Goal: Task Accomplishment & Management: Manage account settings

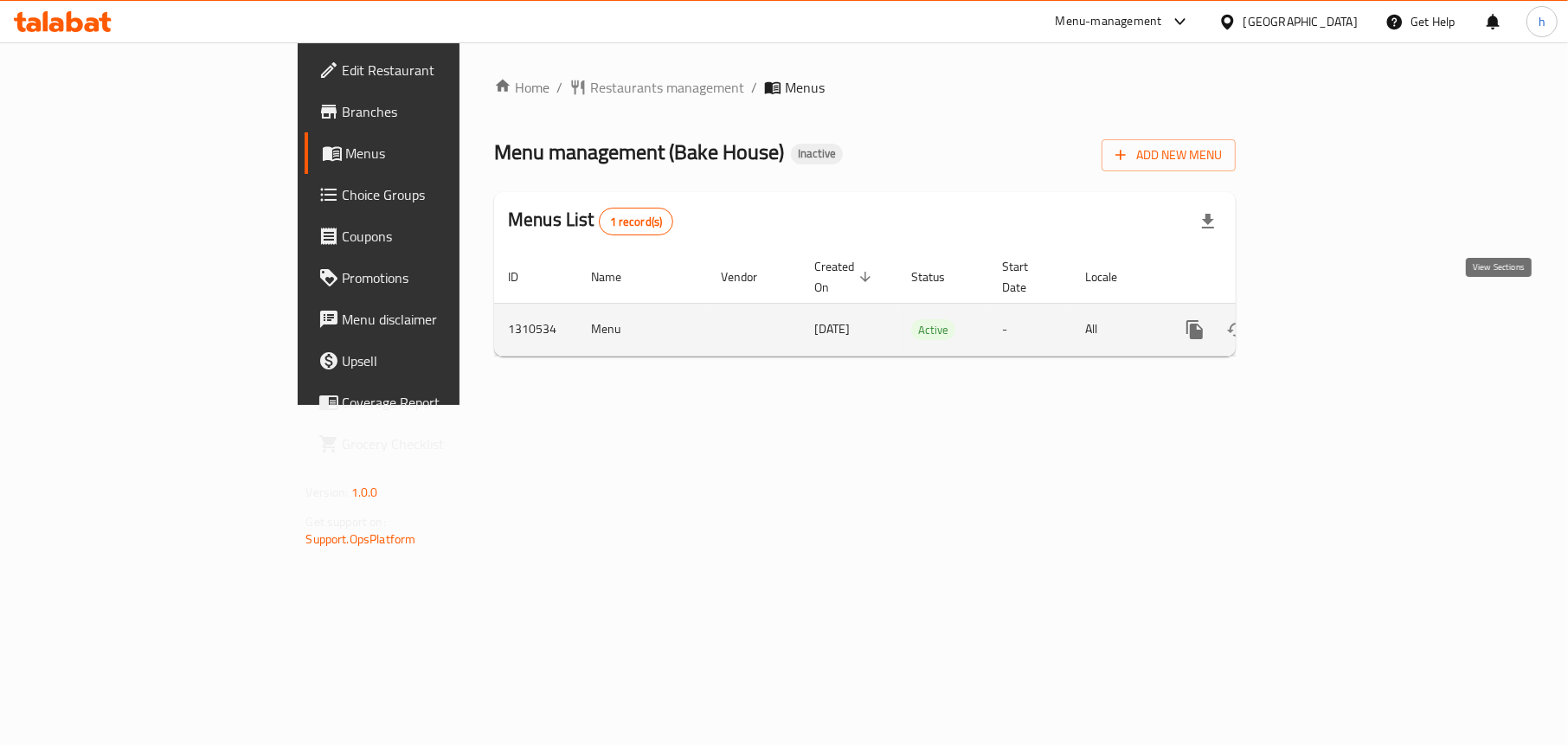
click at [1327, 322] on icon "enhanced table" at bounding box center [1319, 329] width 16 height 16
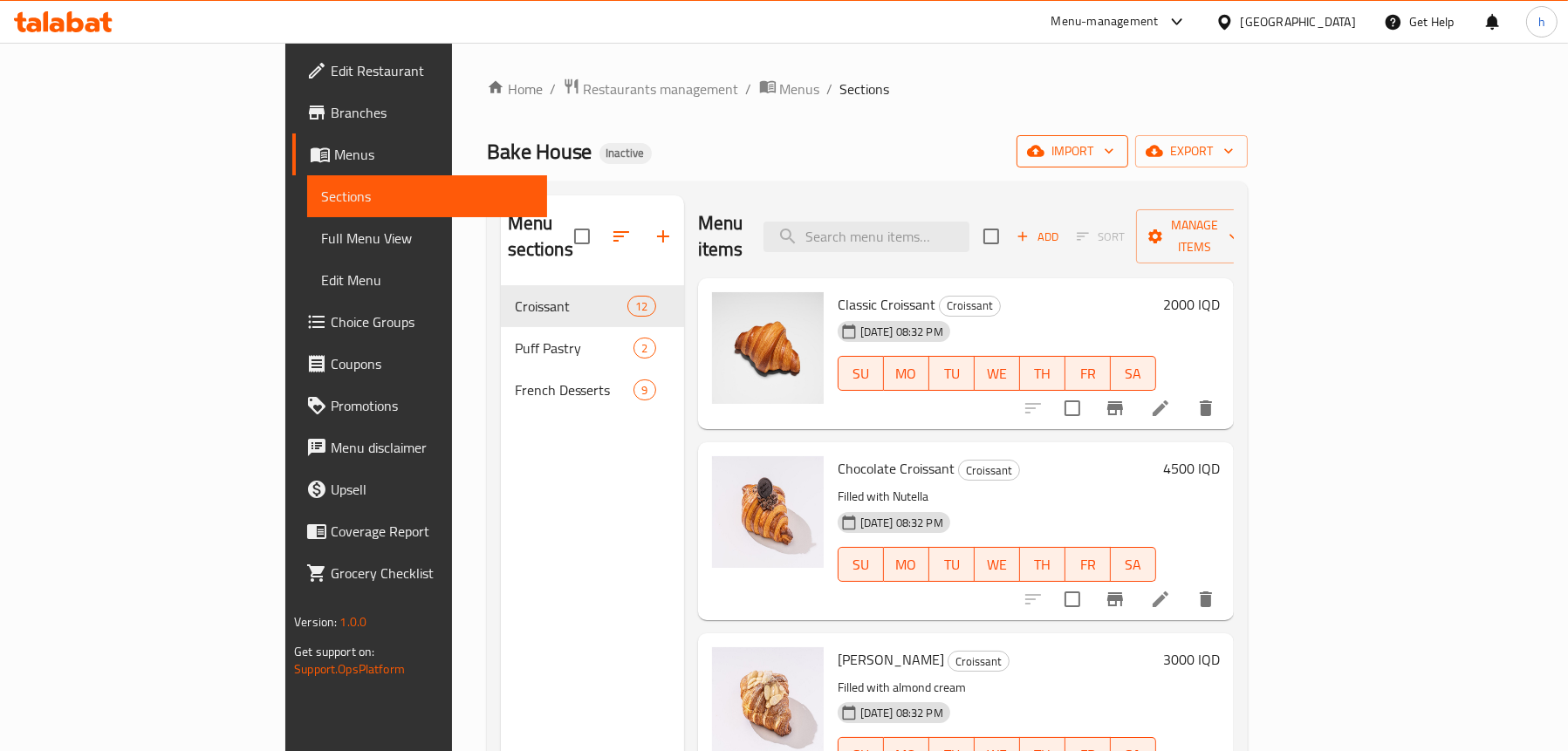
click at [1044, 154] on icon "button" at bounding box center [1036, 151] width 17 height 11
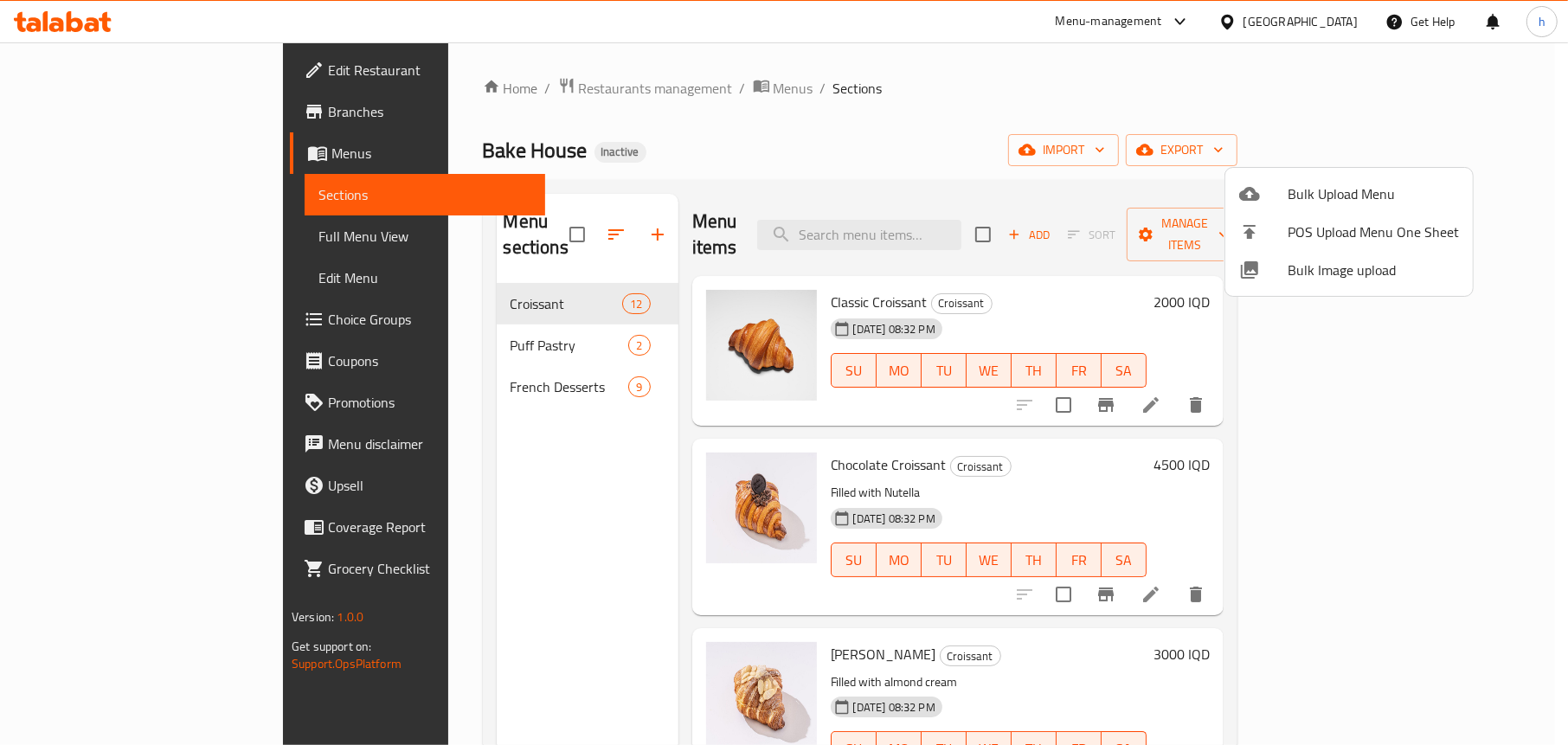
click at [1278, 199] on div at bounding box center [1263, 194] width 49 height 21
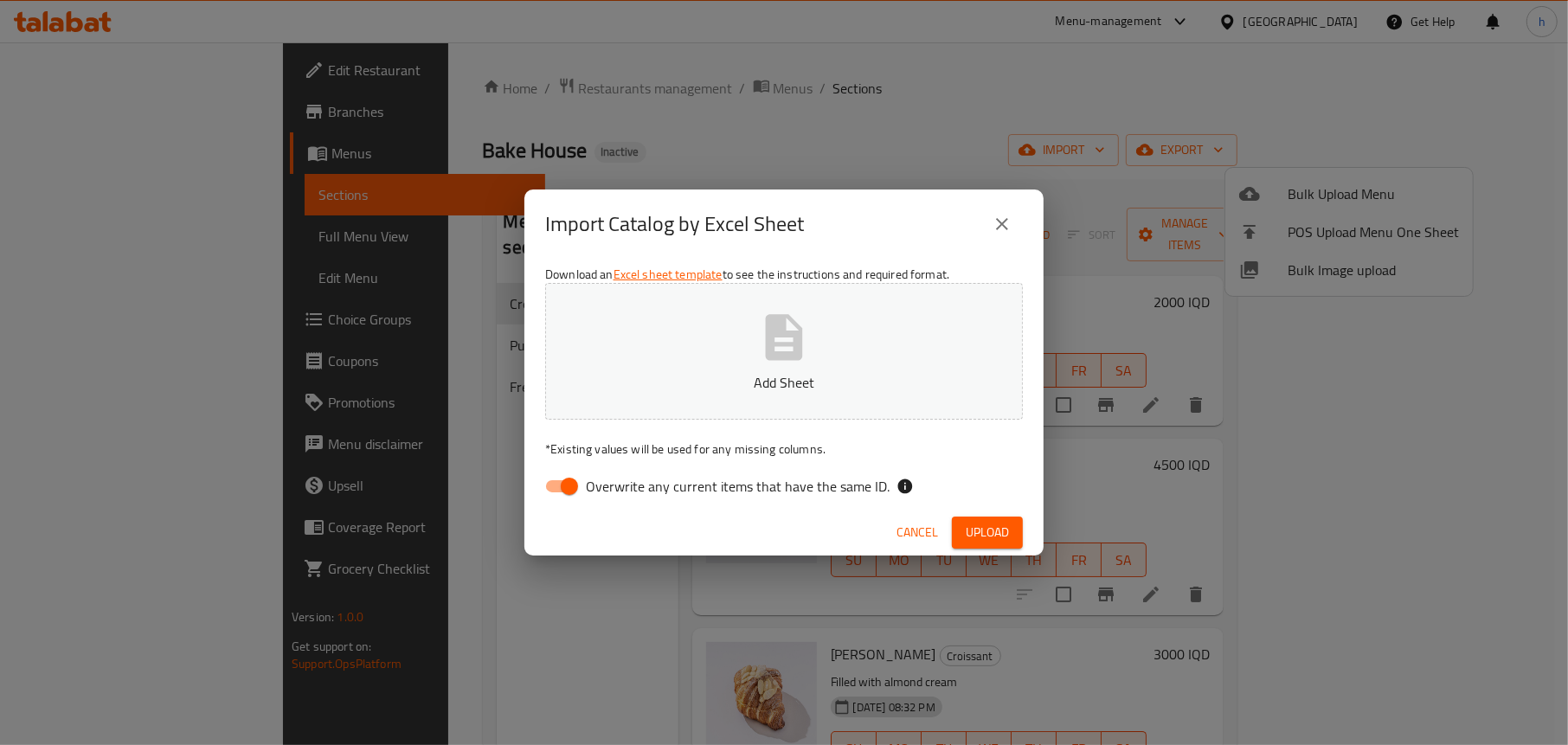
click at [552, 496] on input "Overwrite any current items that have the same ID." at bounding box center [568, 486] width 98 height 33
checkbox input "false"
click at [770, 345] on icon "button" at bounding box center [784, 337] width 38 height 46
click at [995, 225] on icon "close" at bounding box center [1002, 224] width 21 height 21
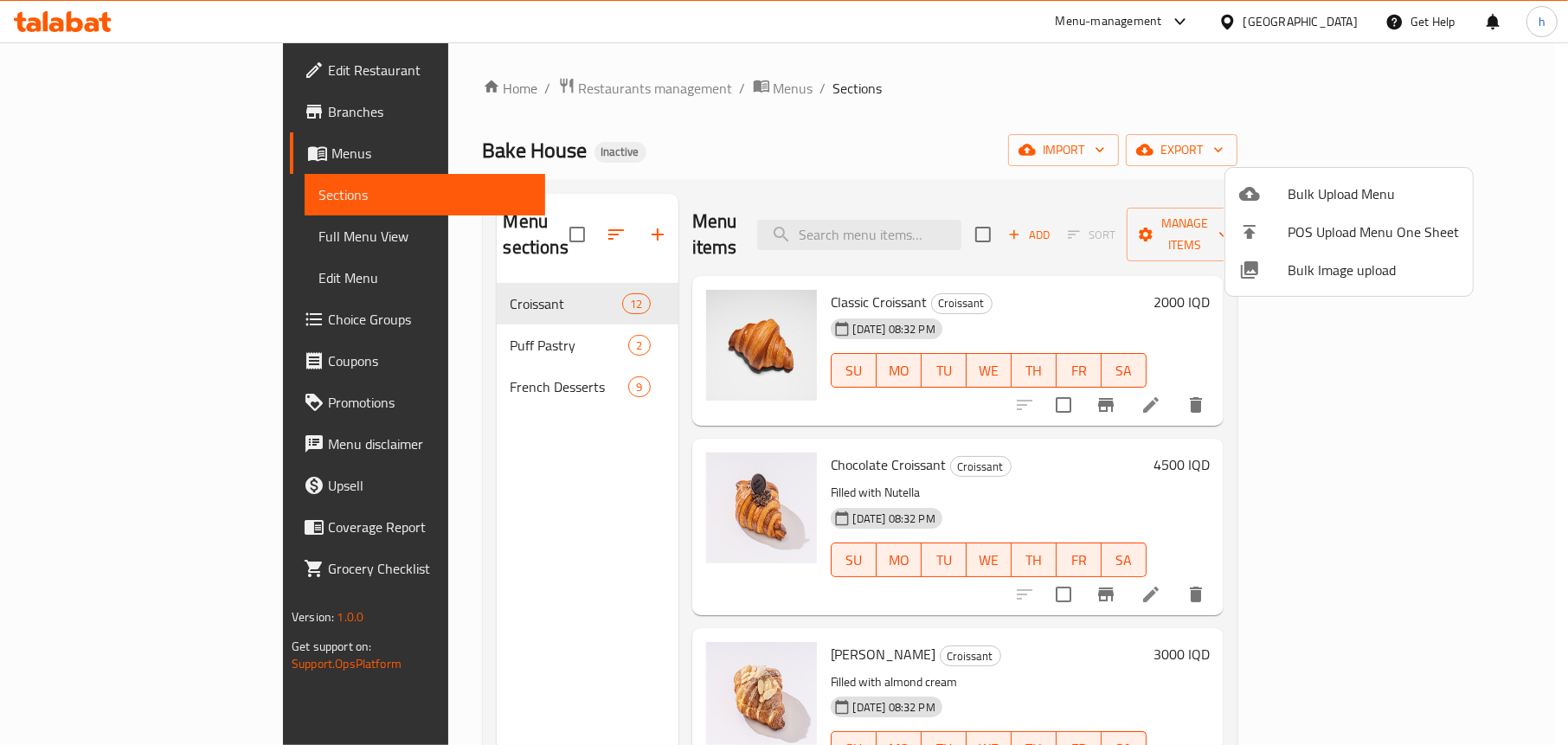
click at [1302, 198] on span "Bulk Upload Menu" at bounding box center [1373, 194] width 172 height 21
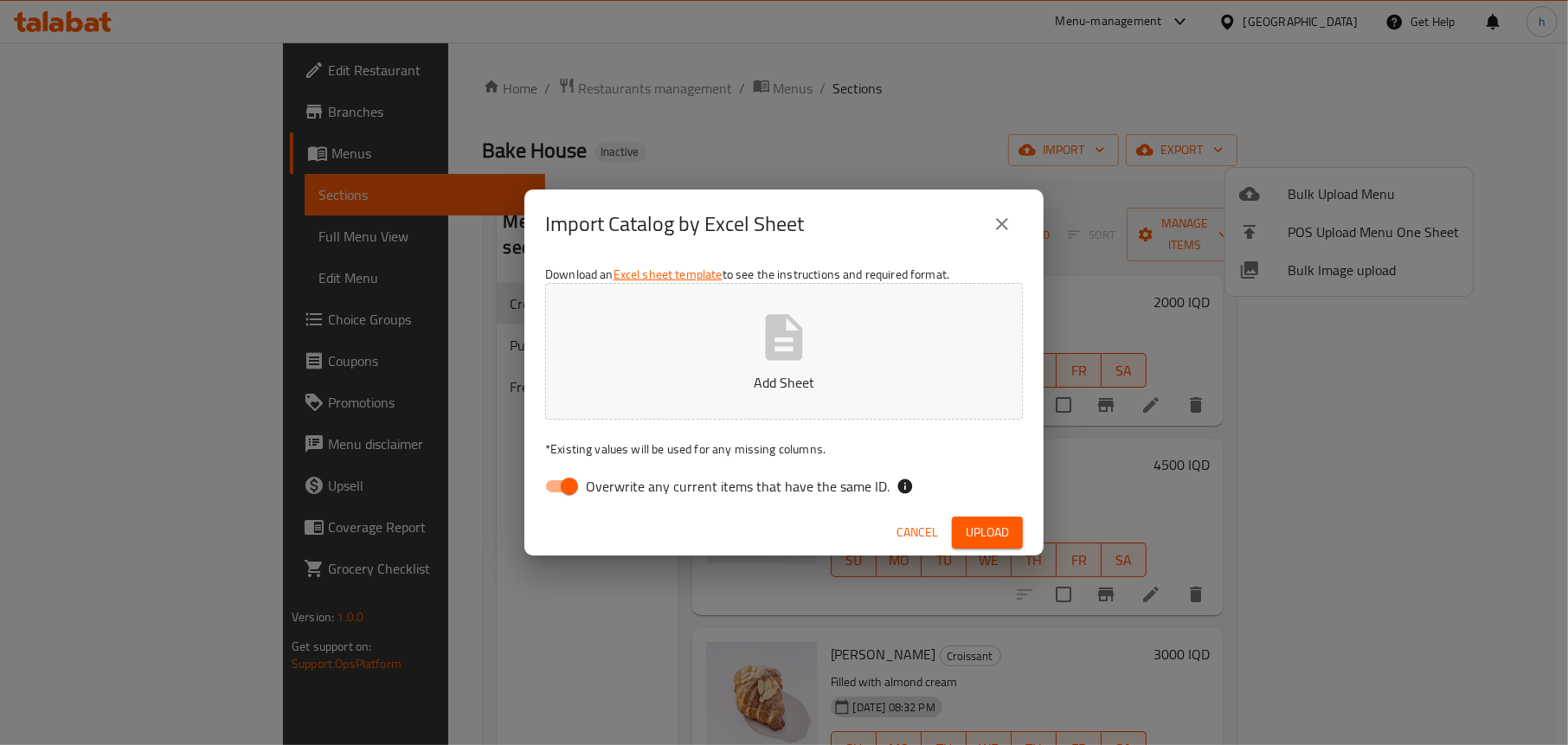
click at [560, 494] on input "Overwrite any current items that have the same ID." at bounding box center [568, 486] width 98 height 33
checkbox input "false"
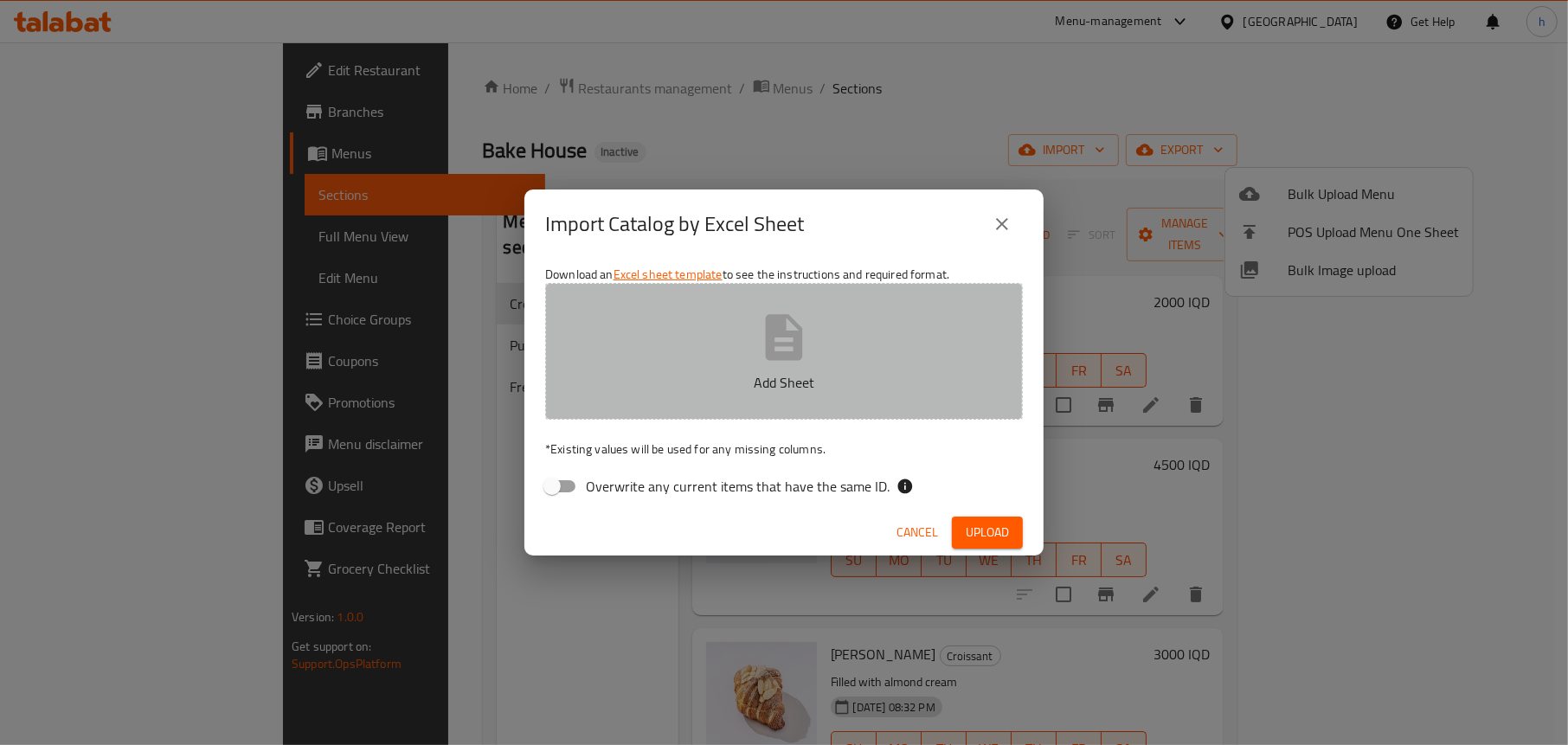
click at [760, 374] on p "Add Sheet" at bounding box center [784, 383] width 424 height 21
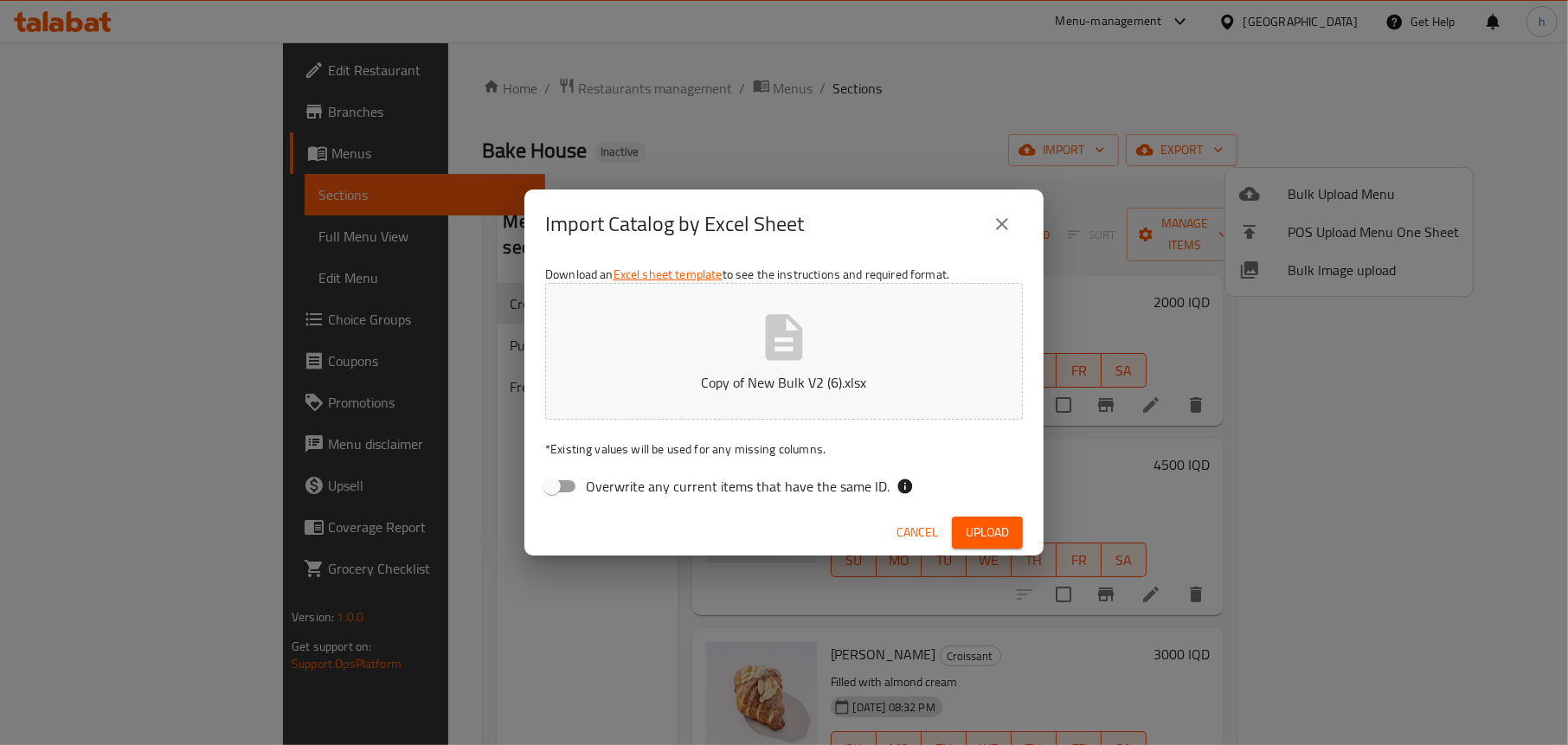
click at [985, 534] on span "Upload" at bounding box center [987, 532] width 43 height 22
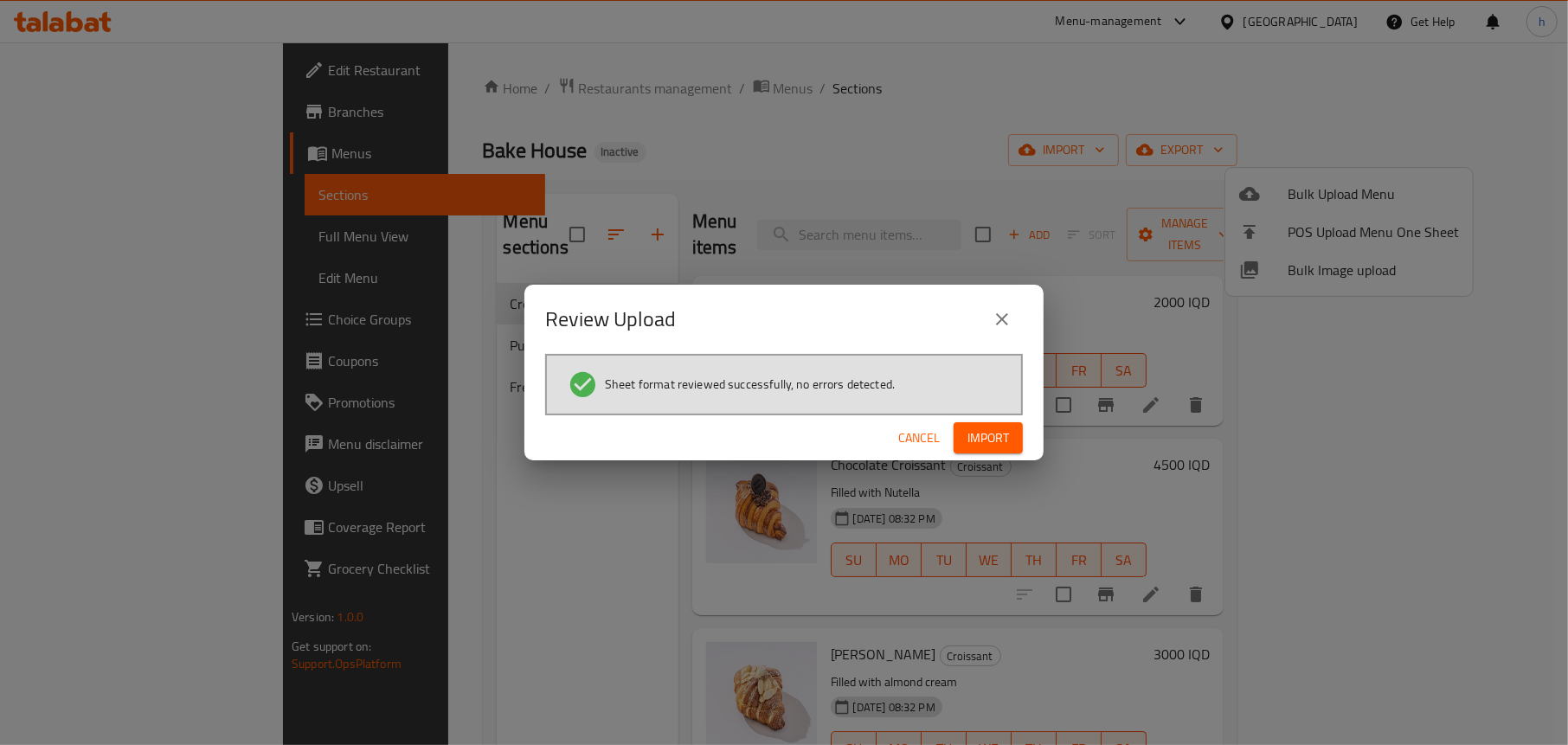
click at [1012, 441] on button "Import" at bounding box center [988, 438] width 69 height 32
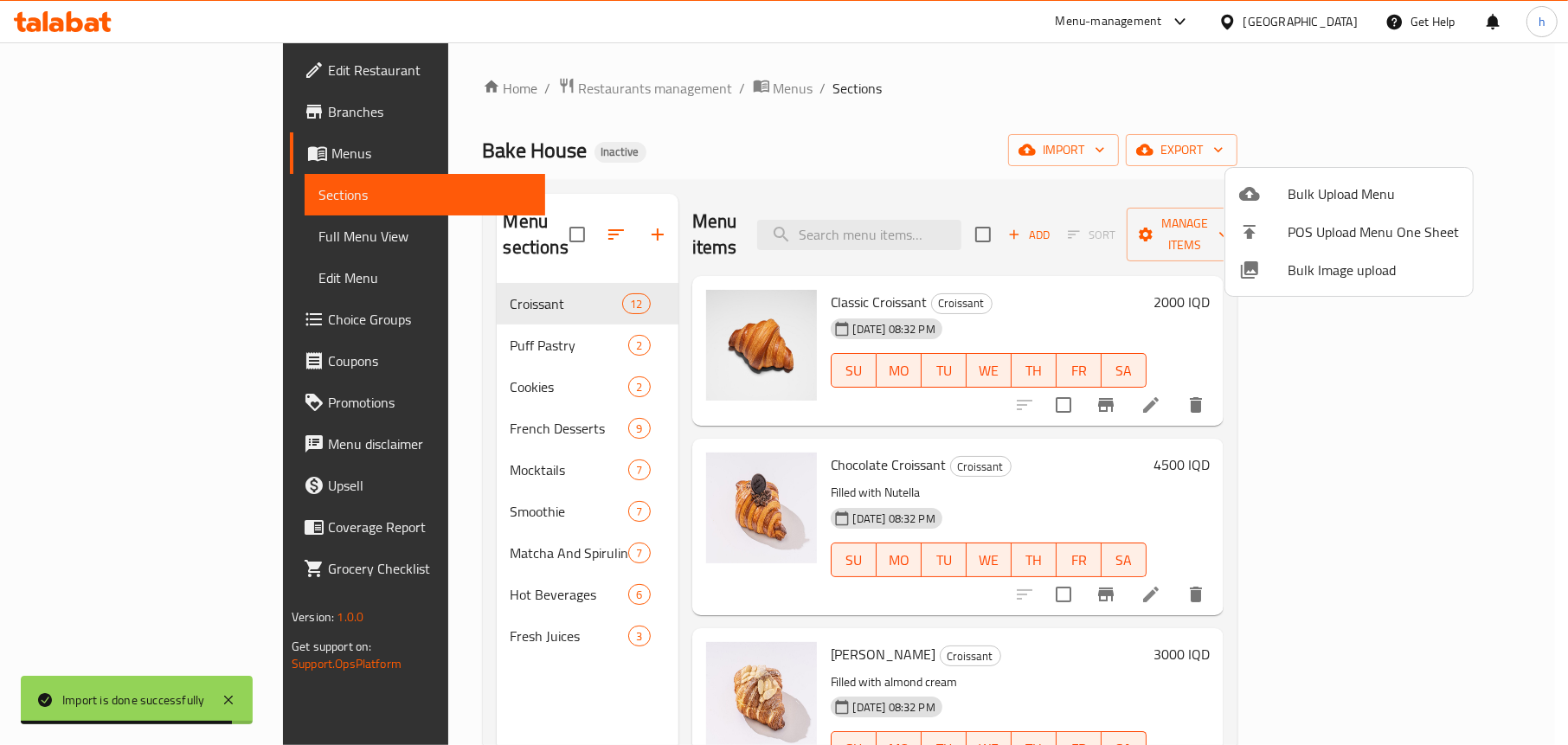
click at [366, 404] on div at bounding box center [784, 372] width 1568 height 745
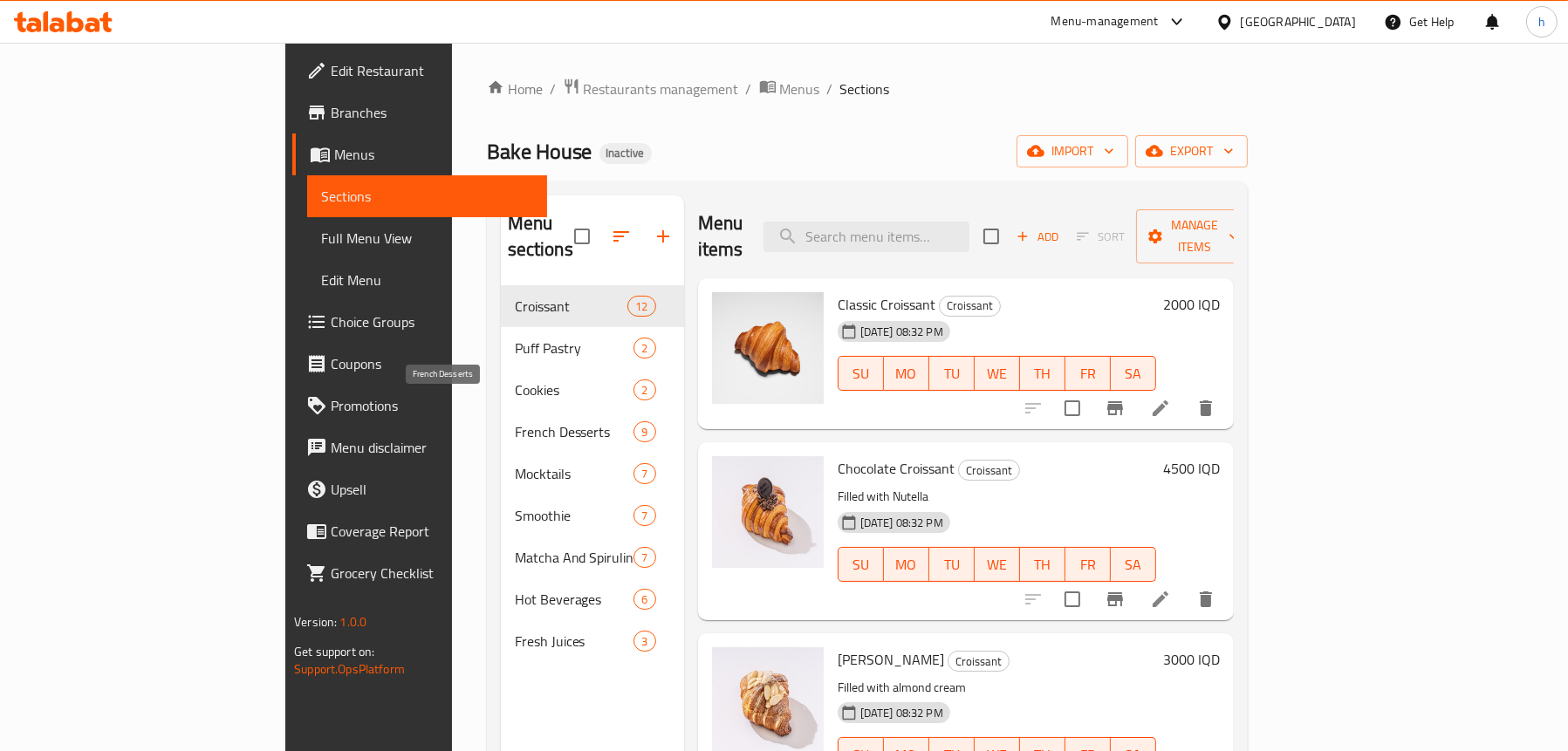
click at [514, 422] on span "French Desserts" at bounding box center [574, 432] width 119 height 21
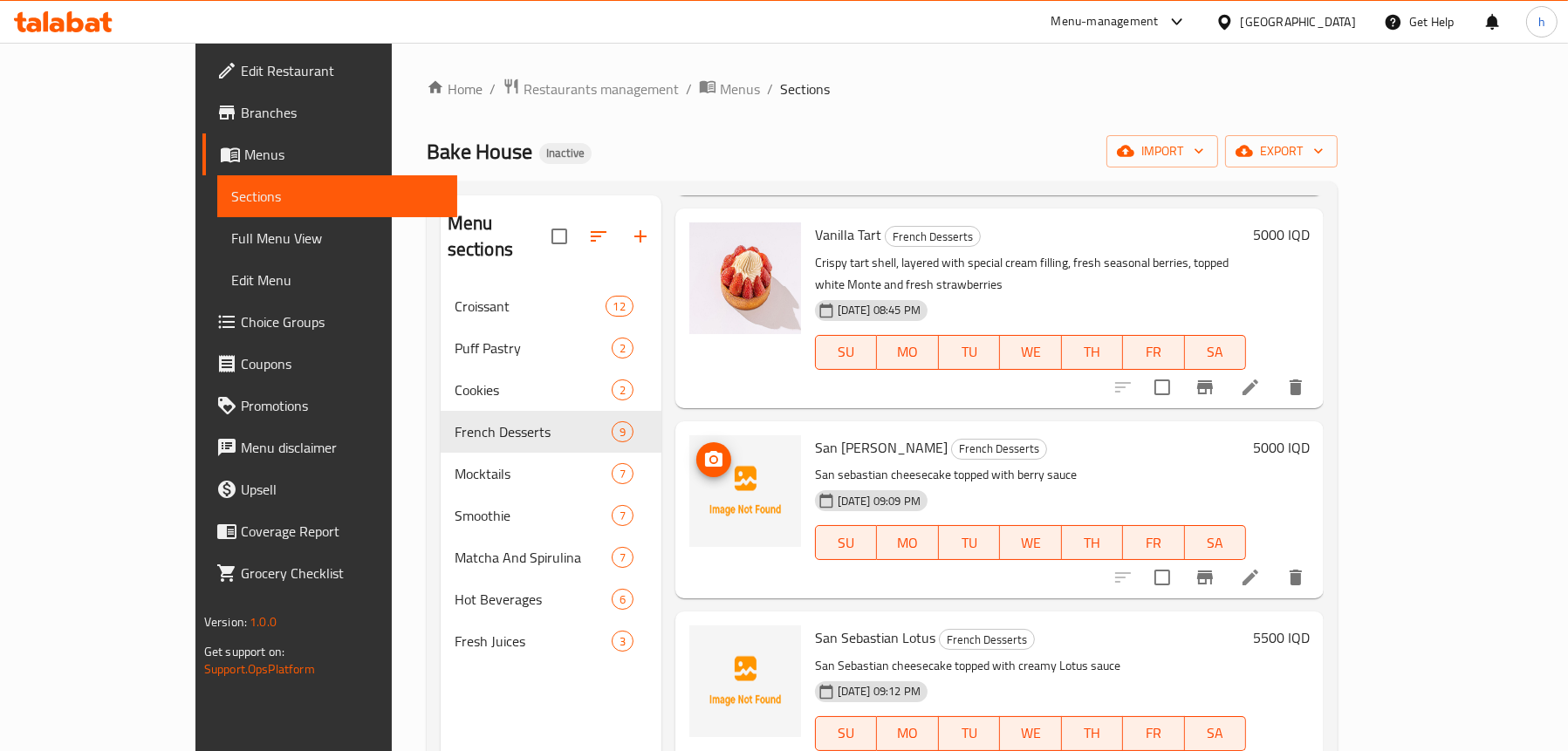
scroll to position [262, 0]
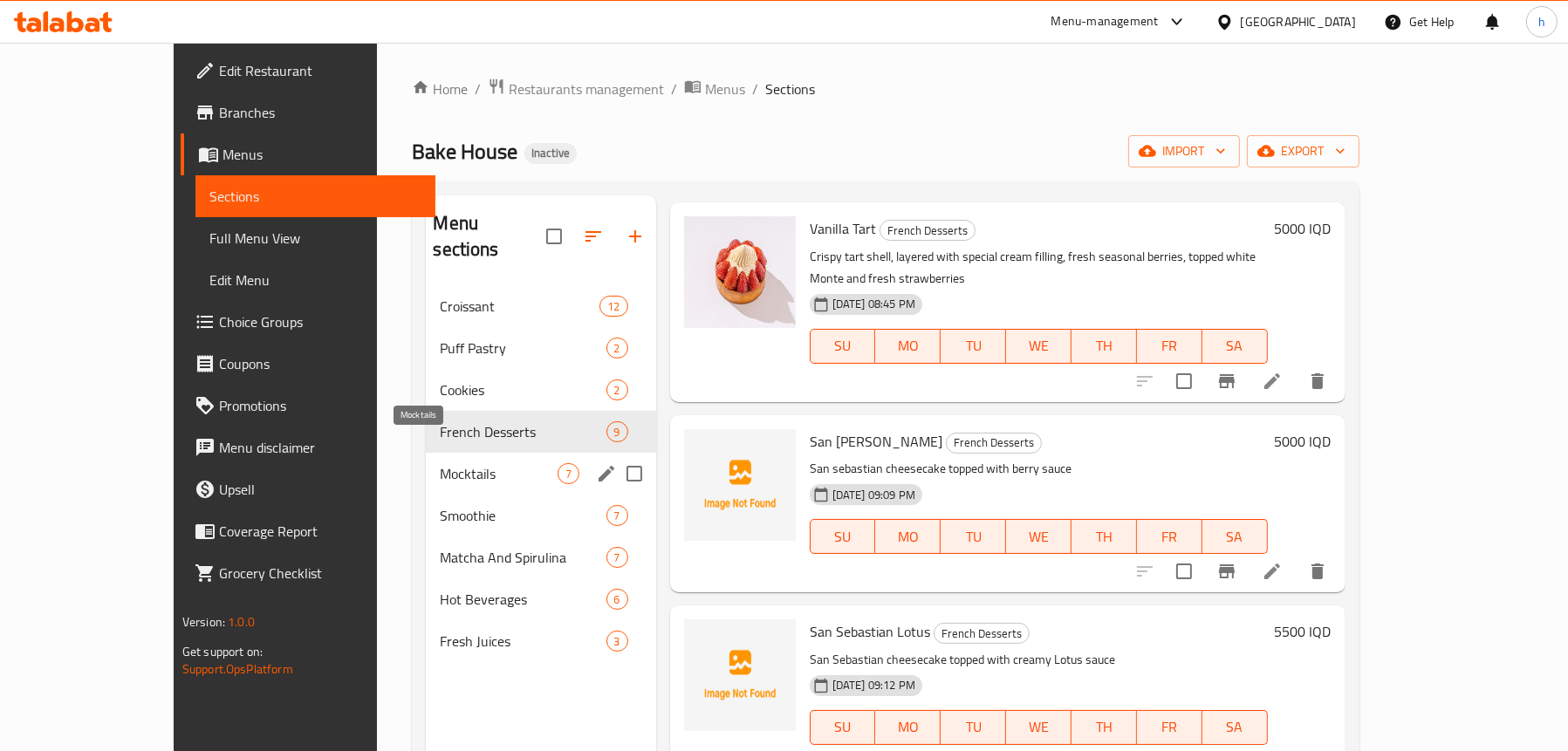
click at [440, 463] on span "Mocktails" at bounding box center [498, 474] width 117 height 21
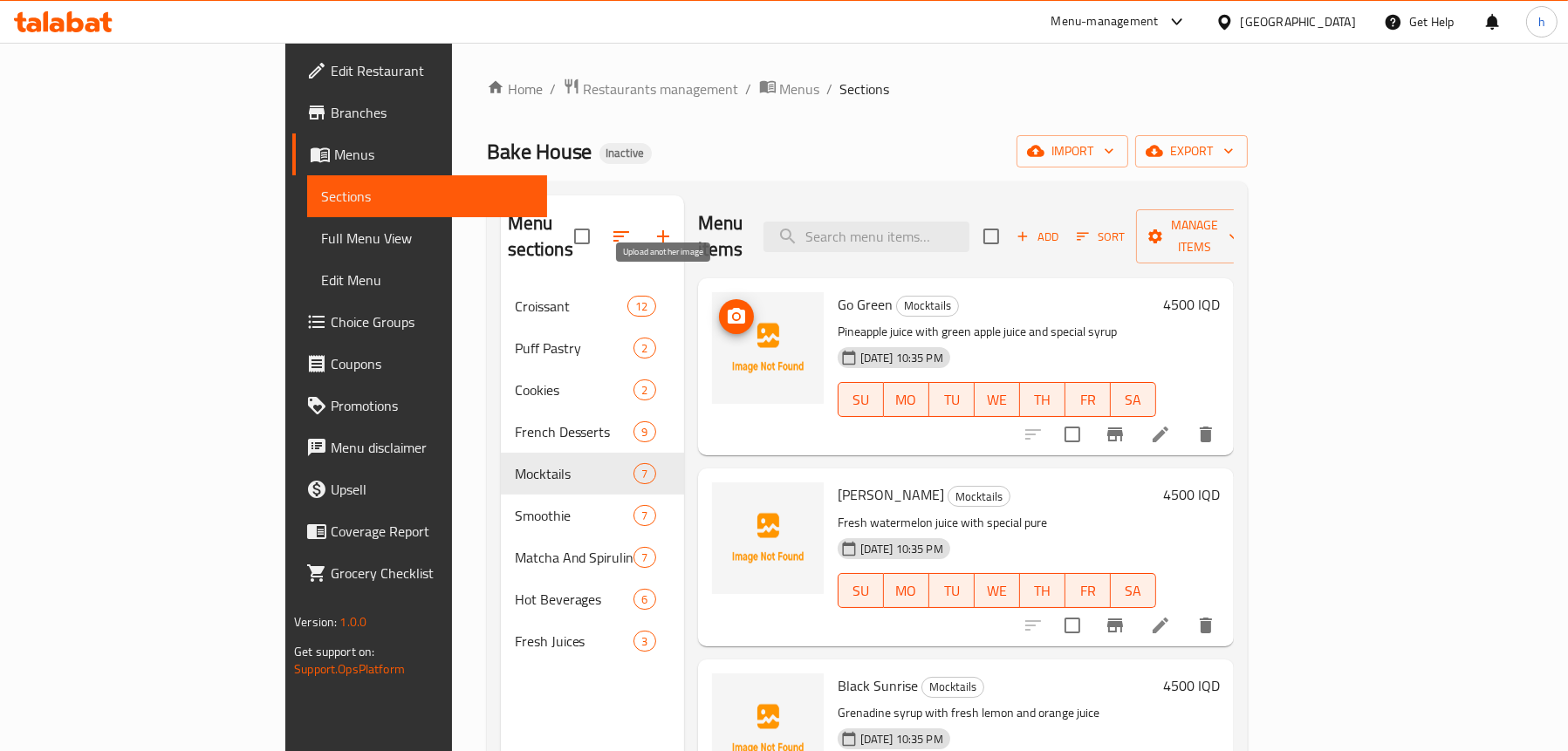
click at [726, 306] on icon "upload picture" at bounding box center [737, 317] width 21 height 21
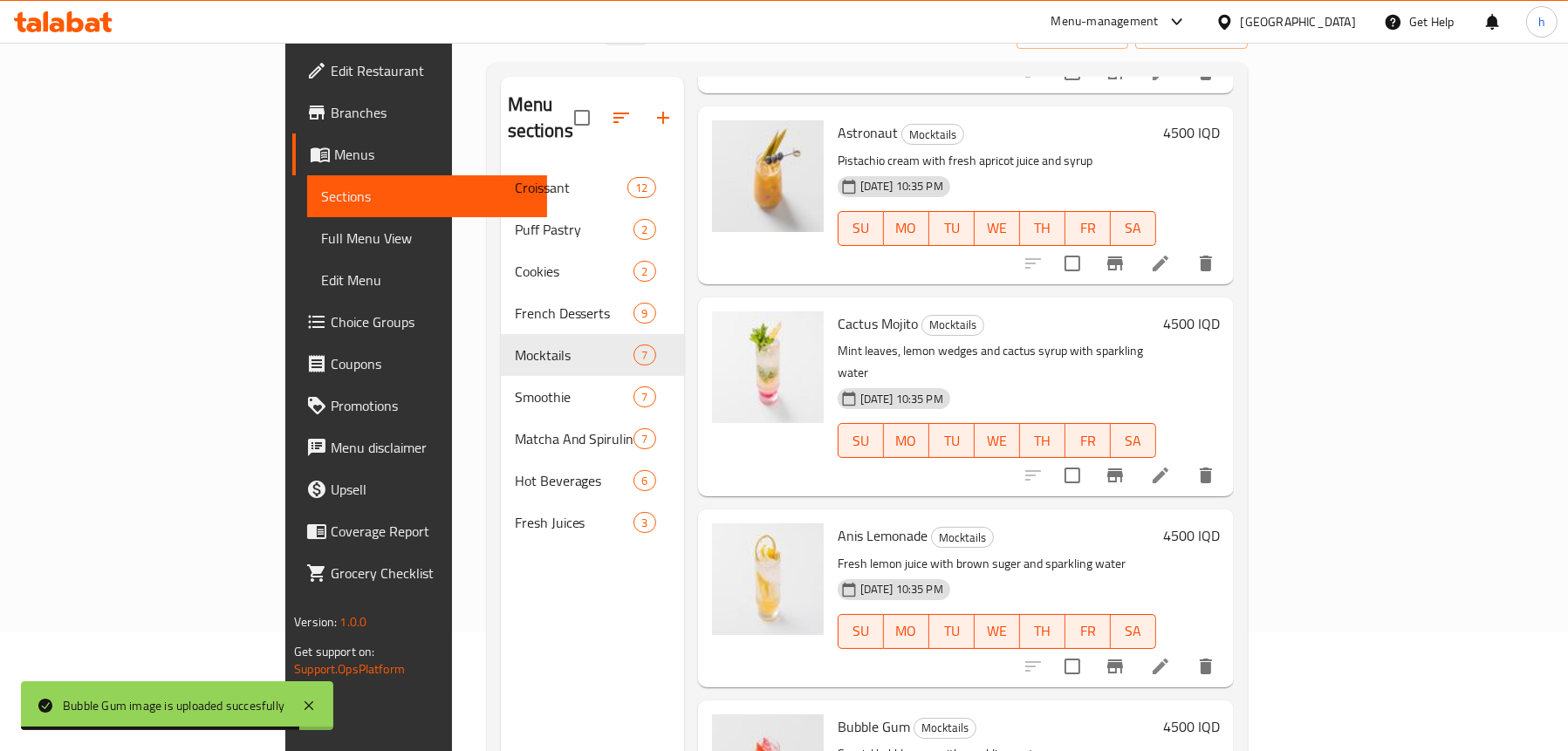
scroll to position [245, 0]
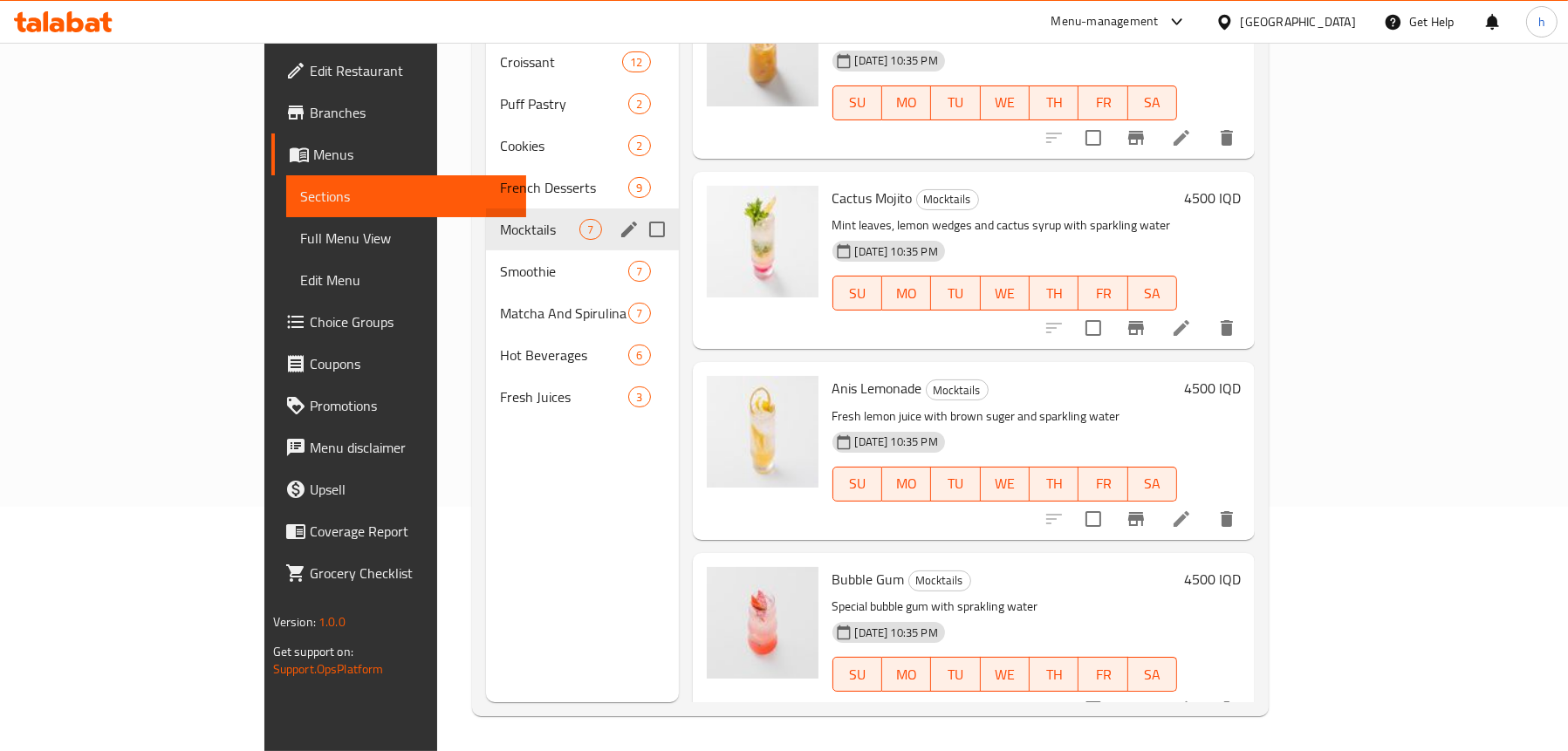
click at [486, 221] on div "Mocktails 7" at bounding box center [582, 229] width 192 height 42
click at [500, 261] on span "Smoothie" at bounding box center [540, 271] width 79 height 21
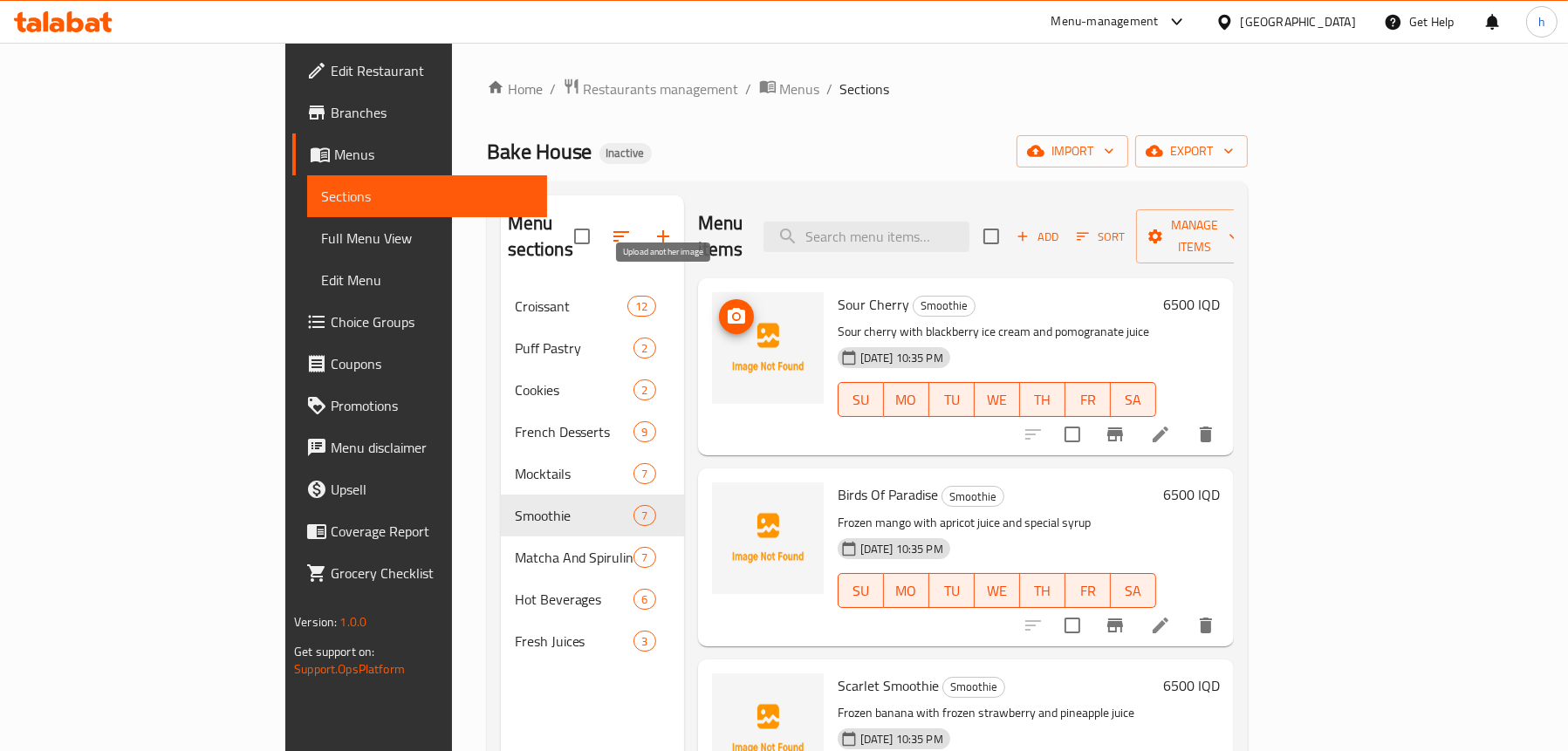
click at [727, 308] on icon "upload picture" at bounding box center [736, 316] width 17 height 16
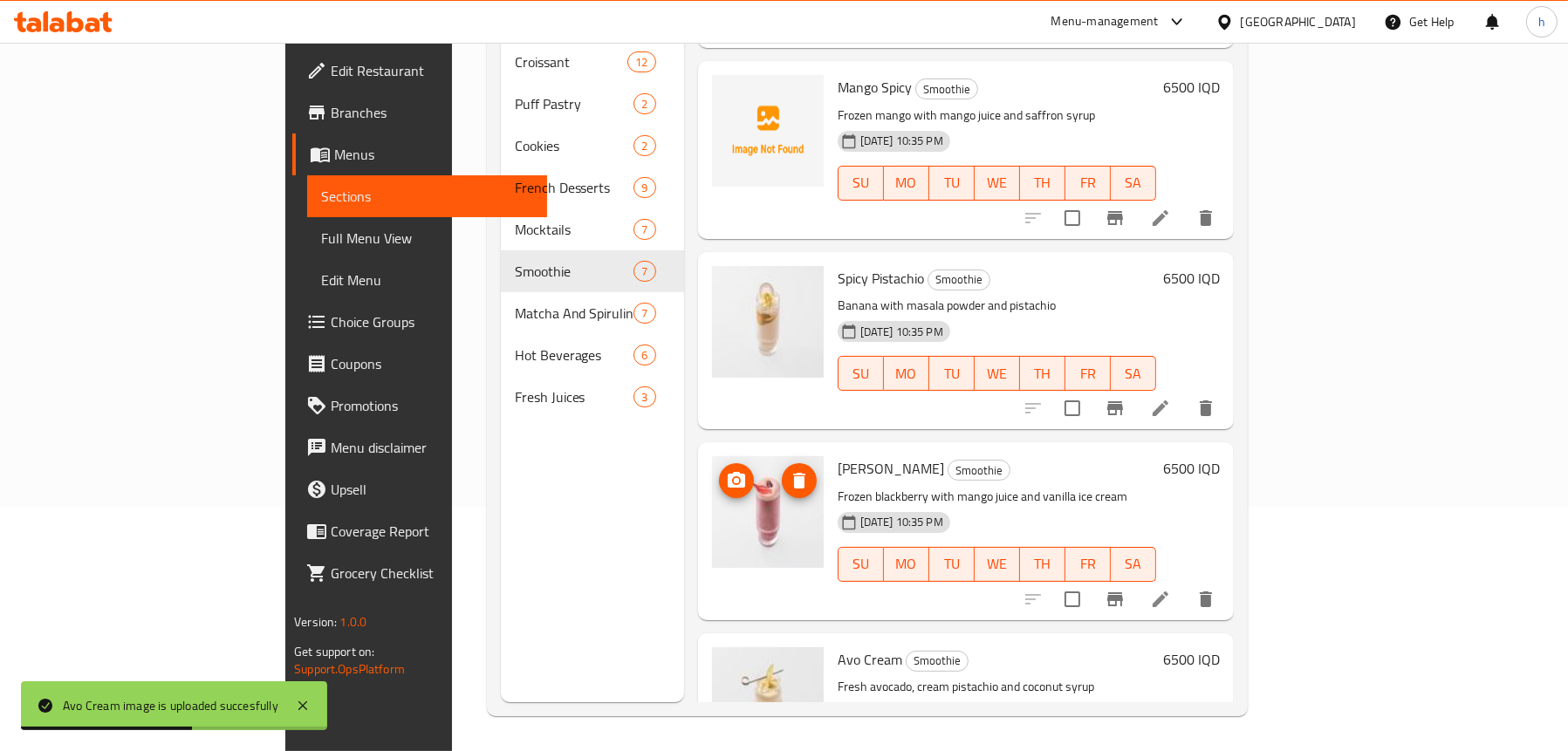
scroll to position [624, 0]
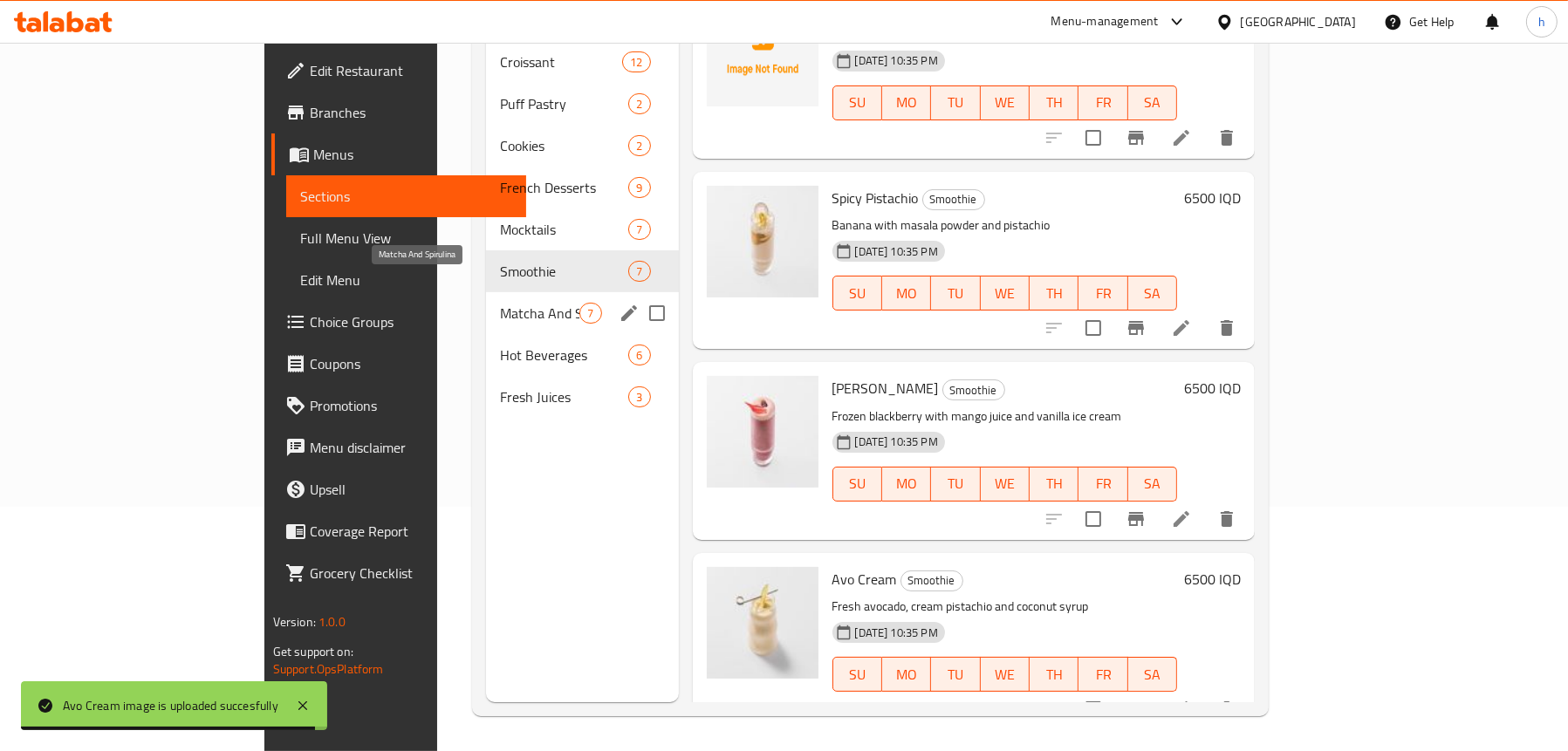
click at [500, 303] on span "Matcha And Spirulina" at bounding box center [540, 313] width 79 height 21
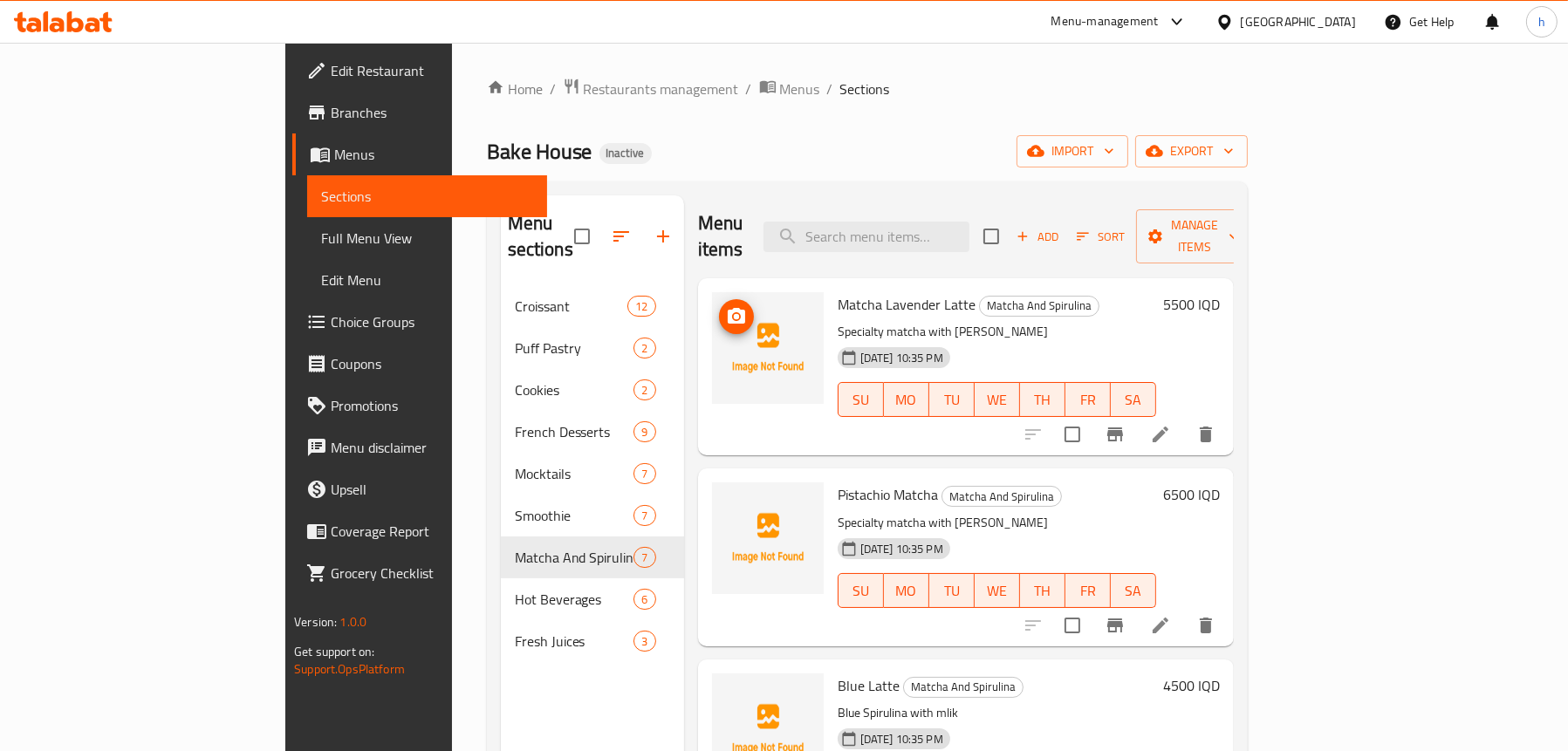
click at [727, 308] on icon "upload picture" at bounding box center [736, 316] width 17 height 16
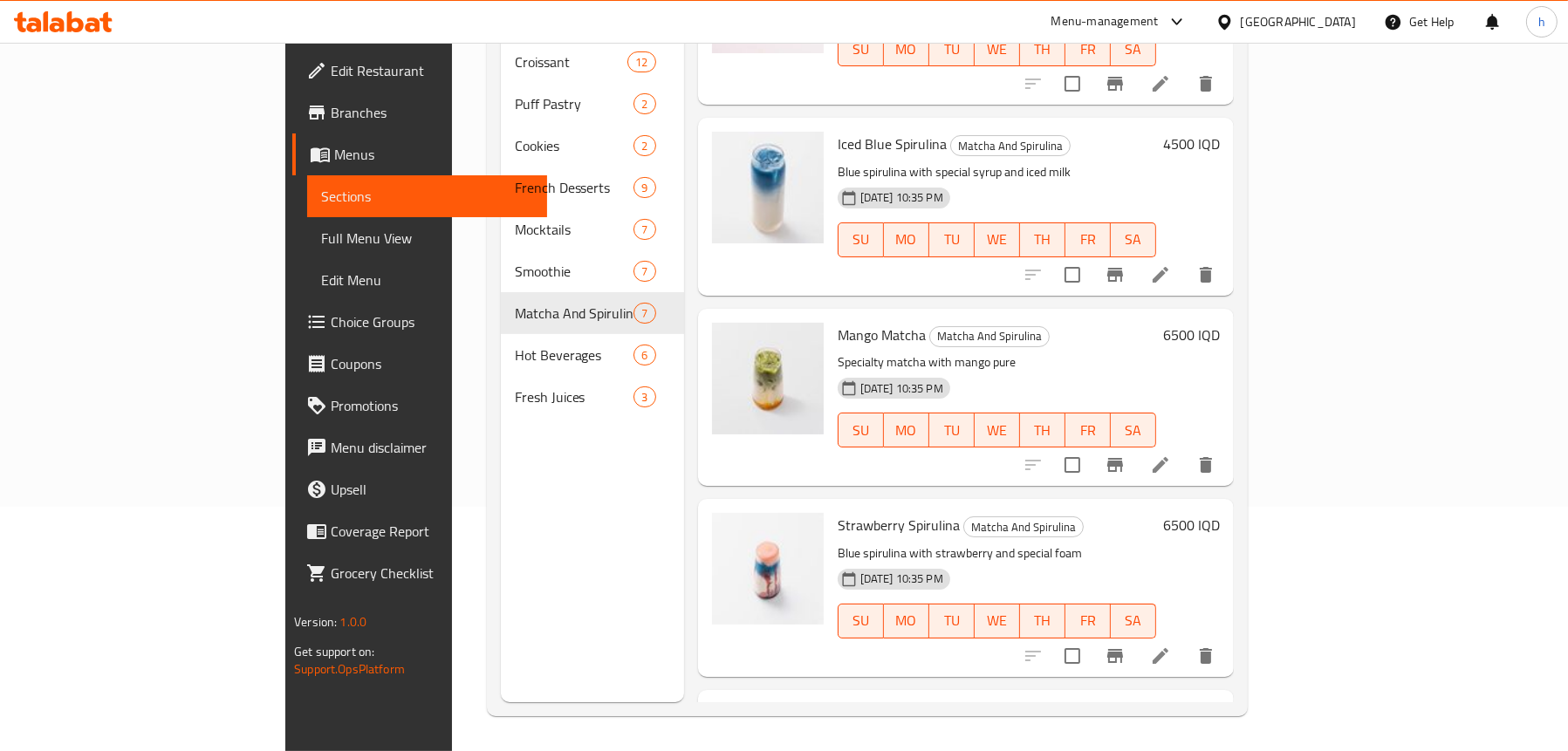
scroll to position [363, 0]
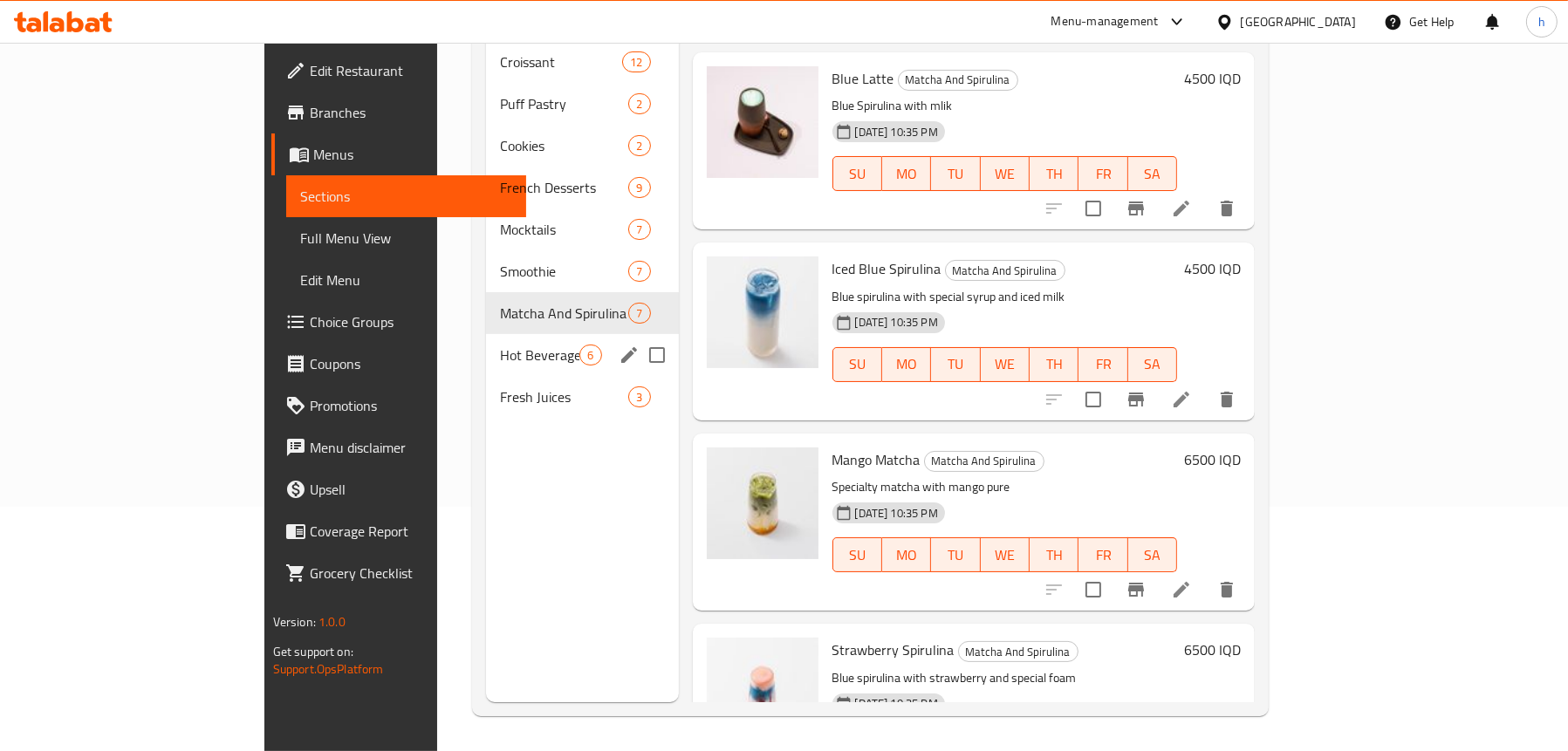
click at [500, 344] on span "Hot Beverages" at bounding box center [540, 355] width 79 height 21
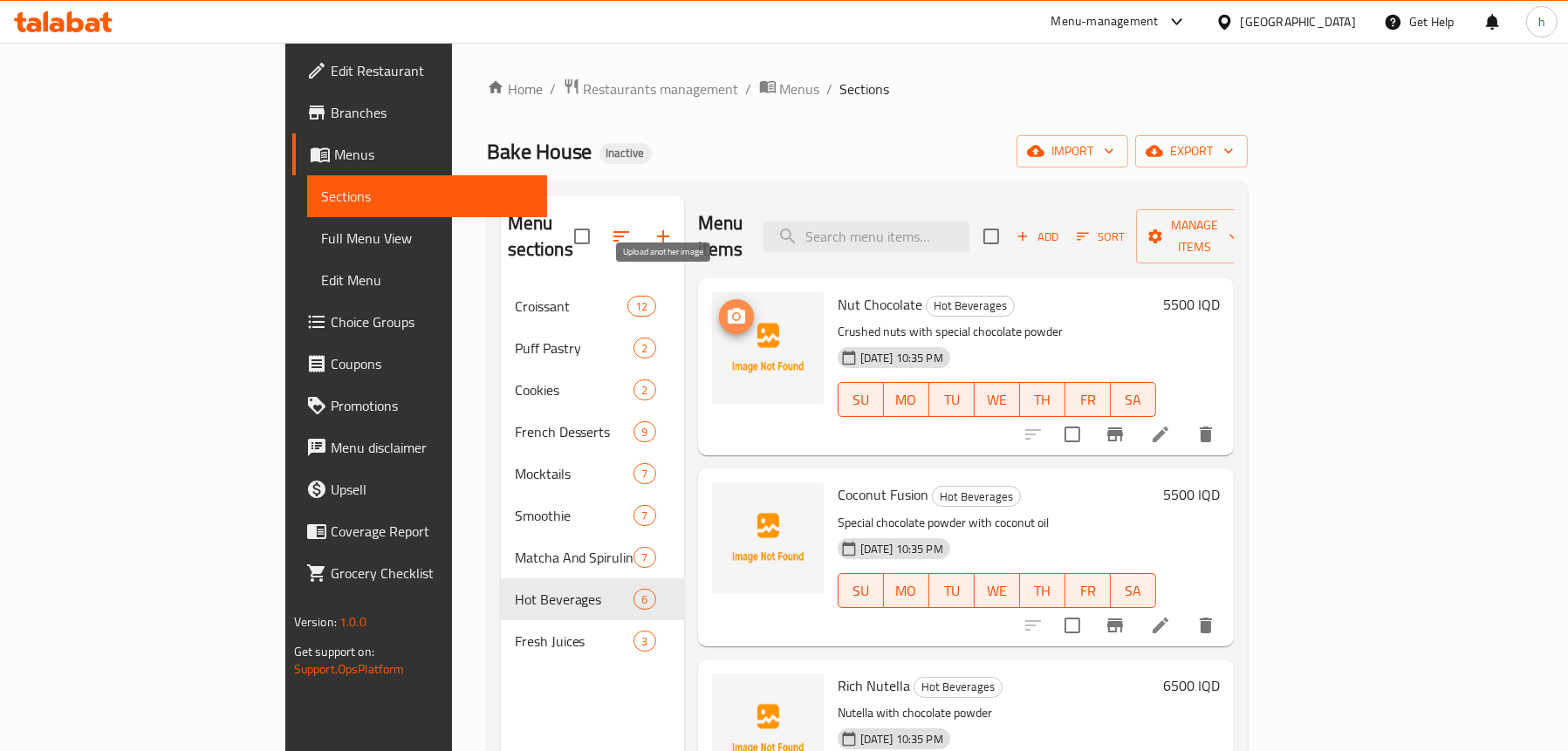
click at [733, 314] on circle "upload picture" at bounding box center [736, 317] width 6 height 6
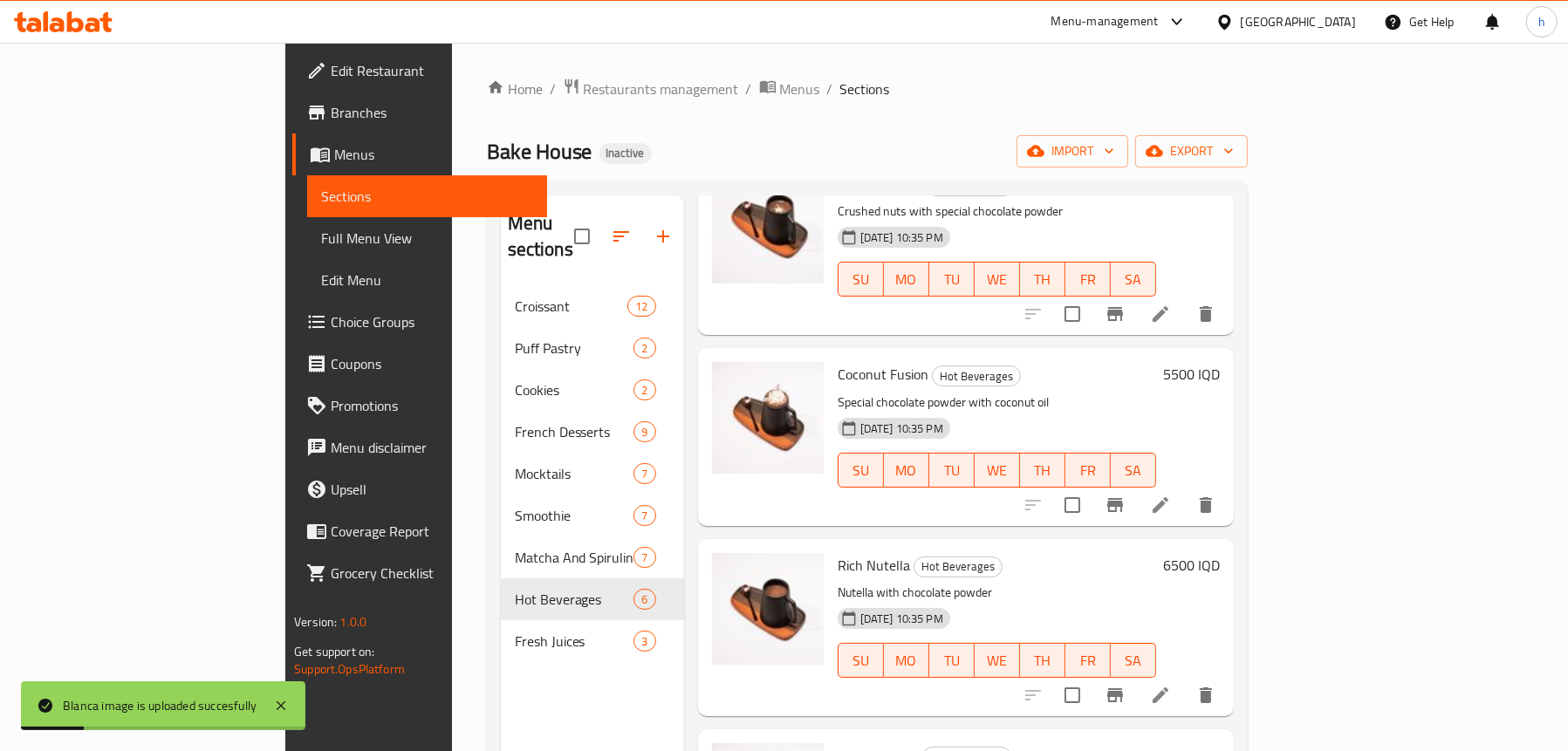
scroll to position [262, 0]
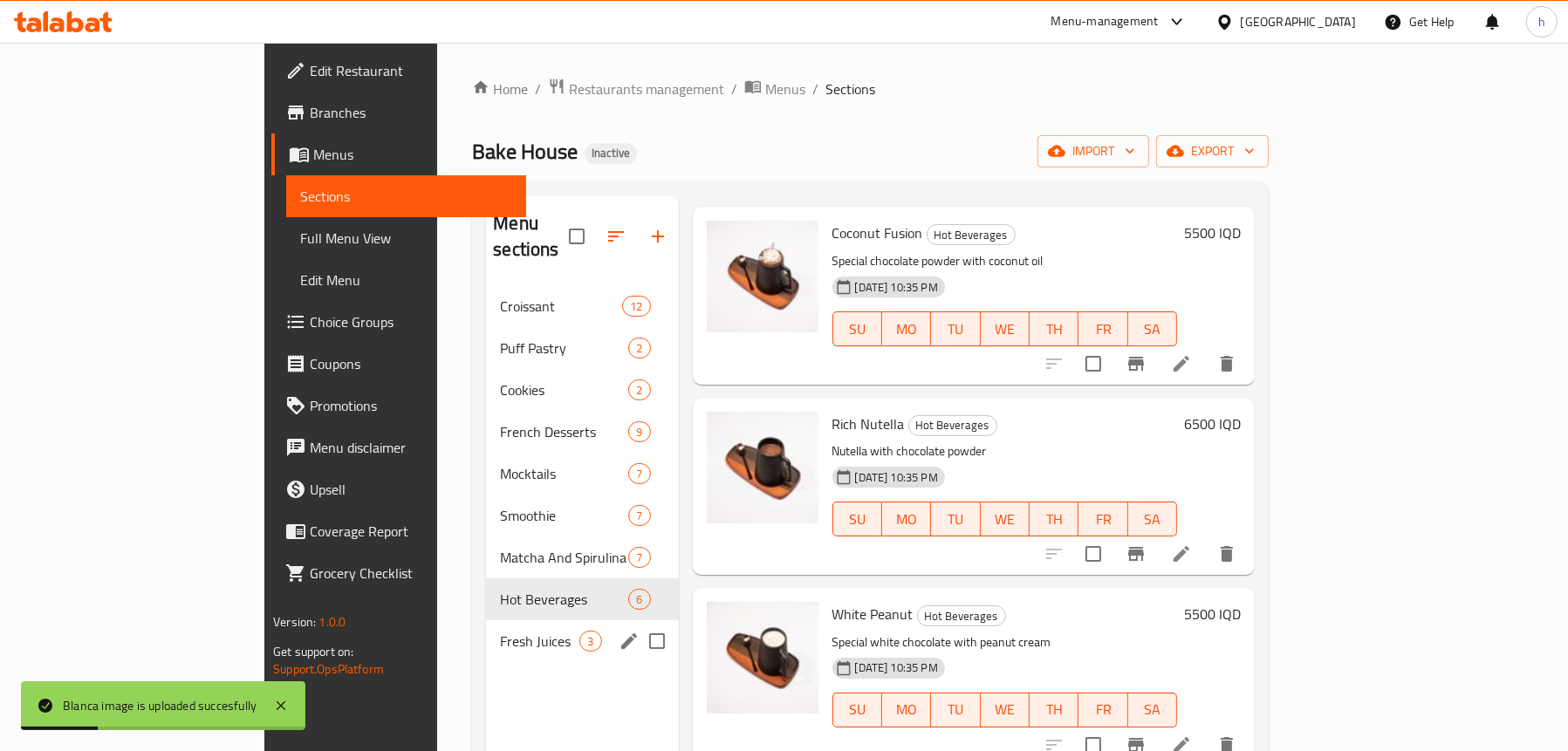
click at [486, 627] on div "Fresh Juices 3" at bounding box center [582, 641] width 192 height 42
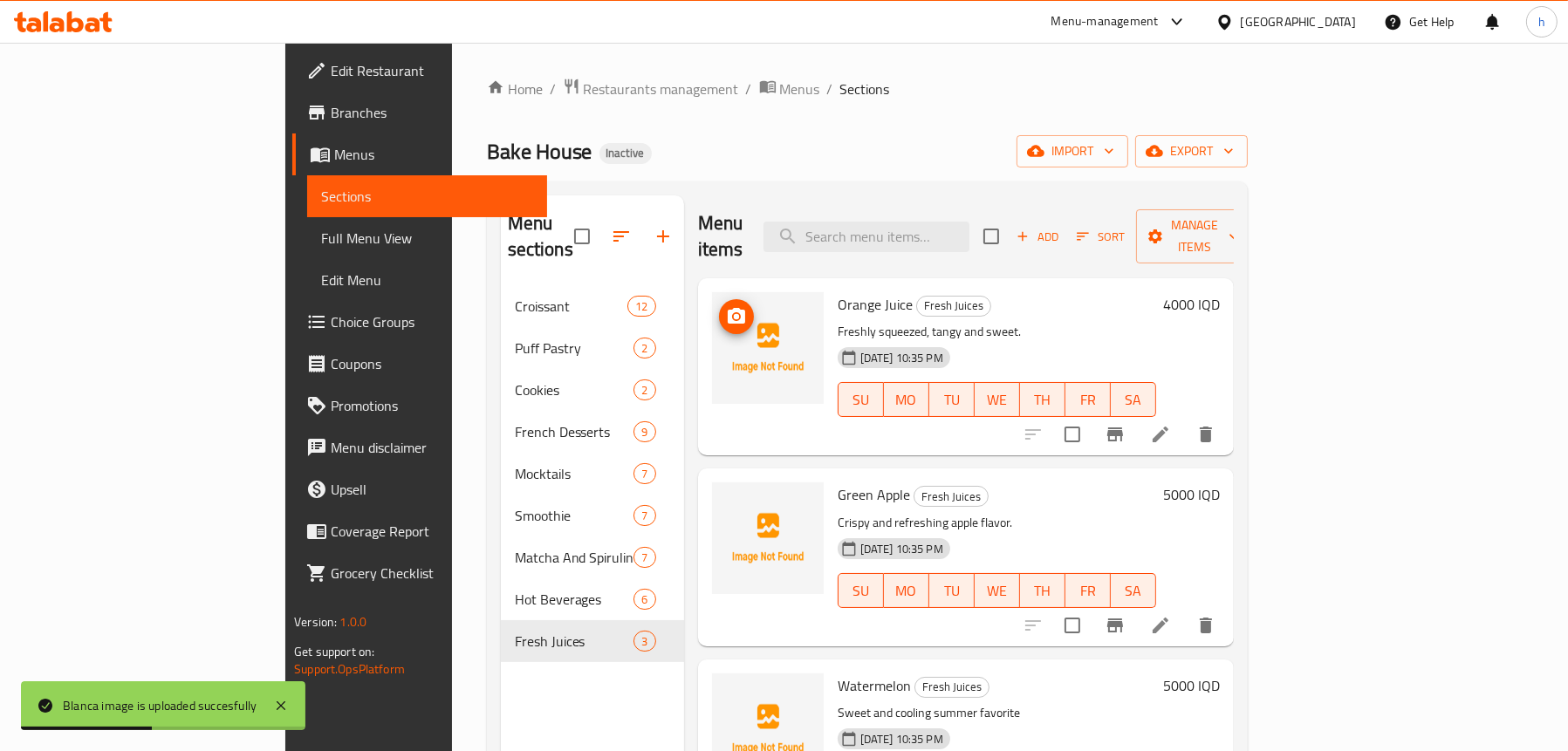
click at [727, 308] on icon "upload picture" at bounding box center [736, 316] width 17 height 16
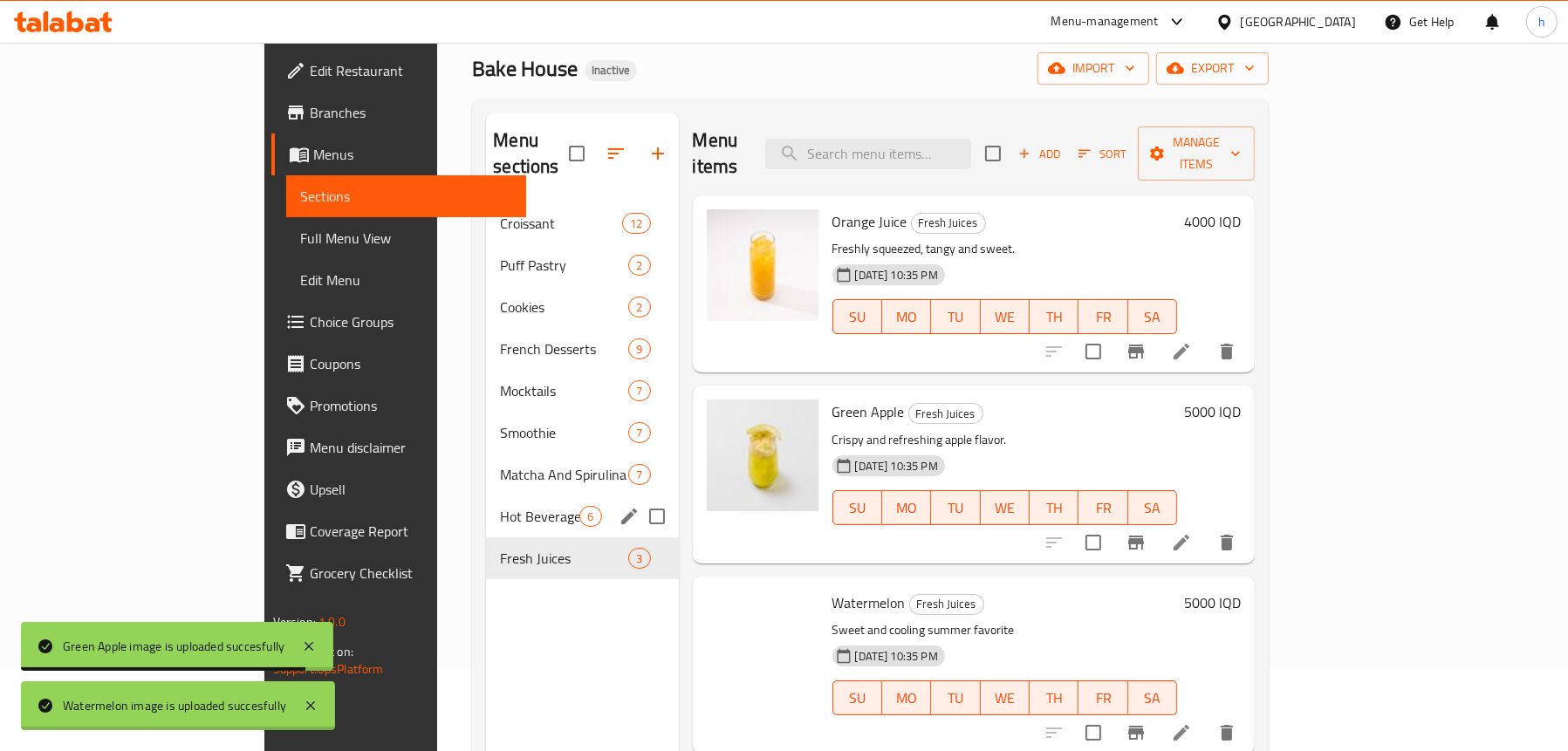
scroll to position [71, 0]
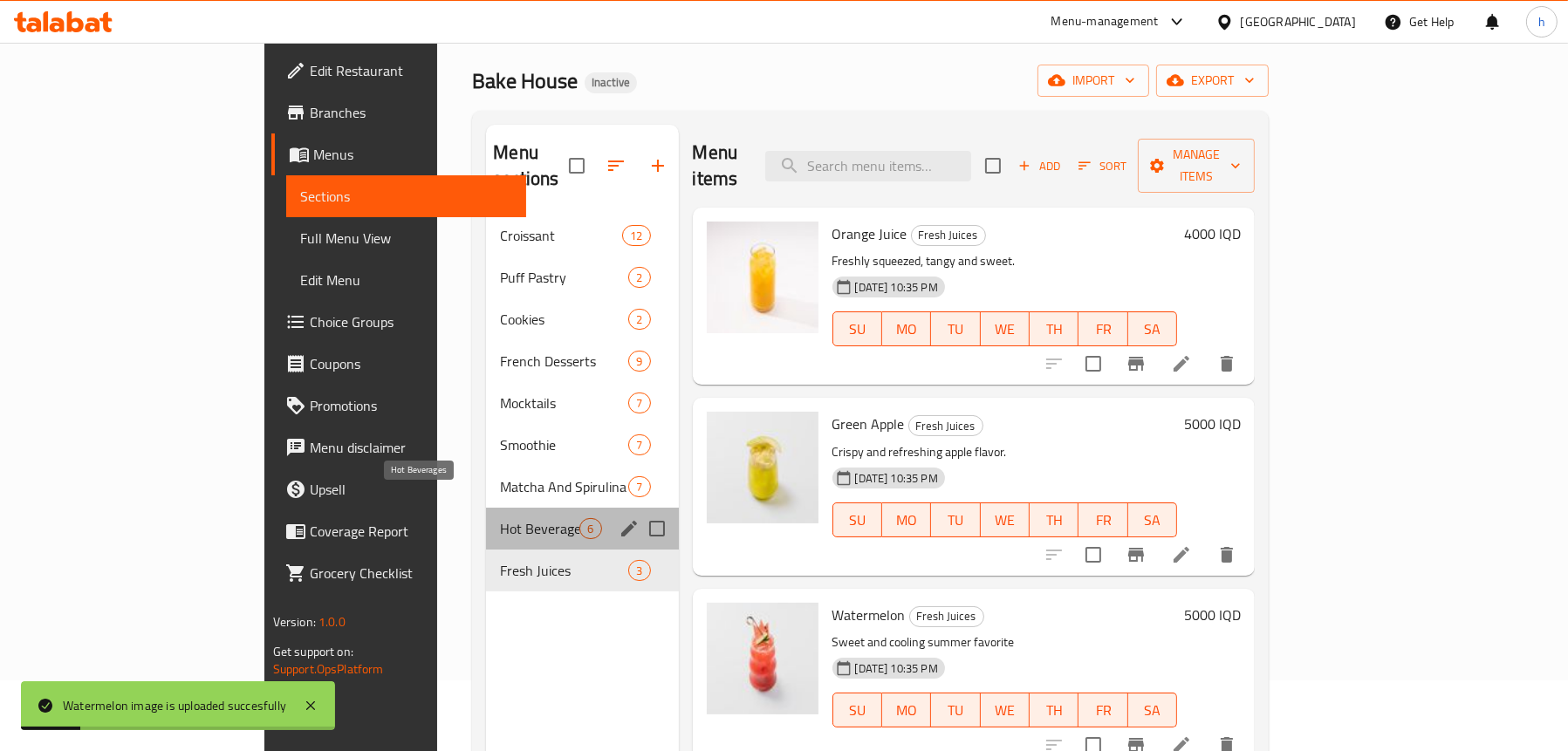
click at [500, 518] on span "Hot Beverages" at bounding box center [540, 529] width 79 height 21
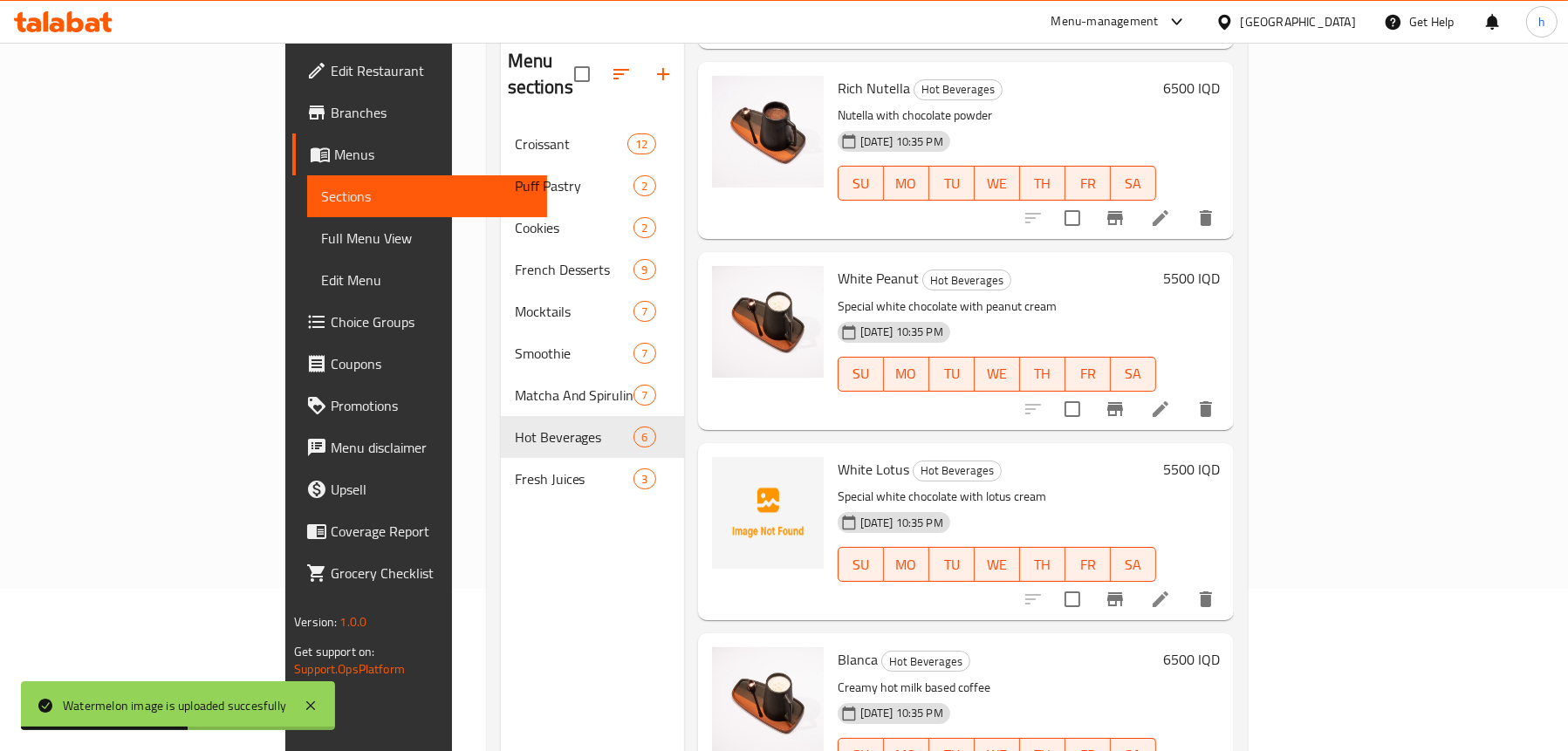
scroll to position [245, 0]
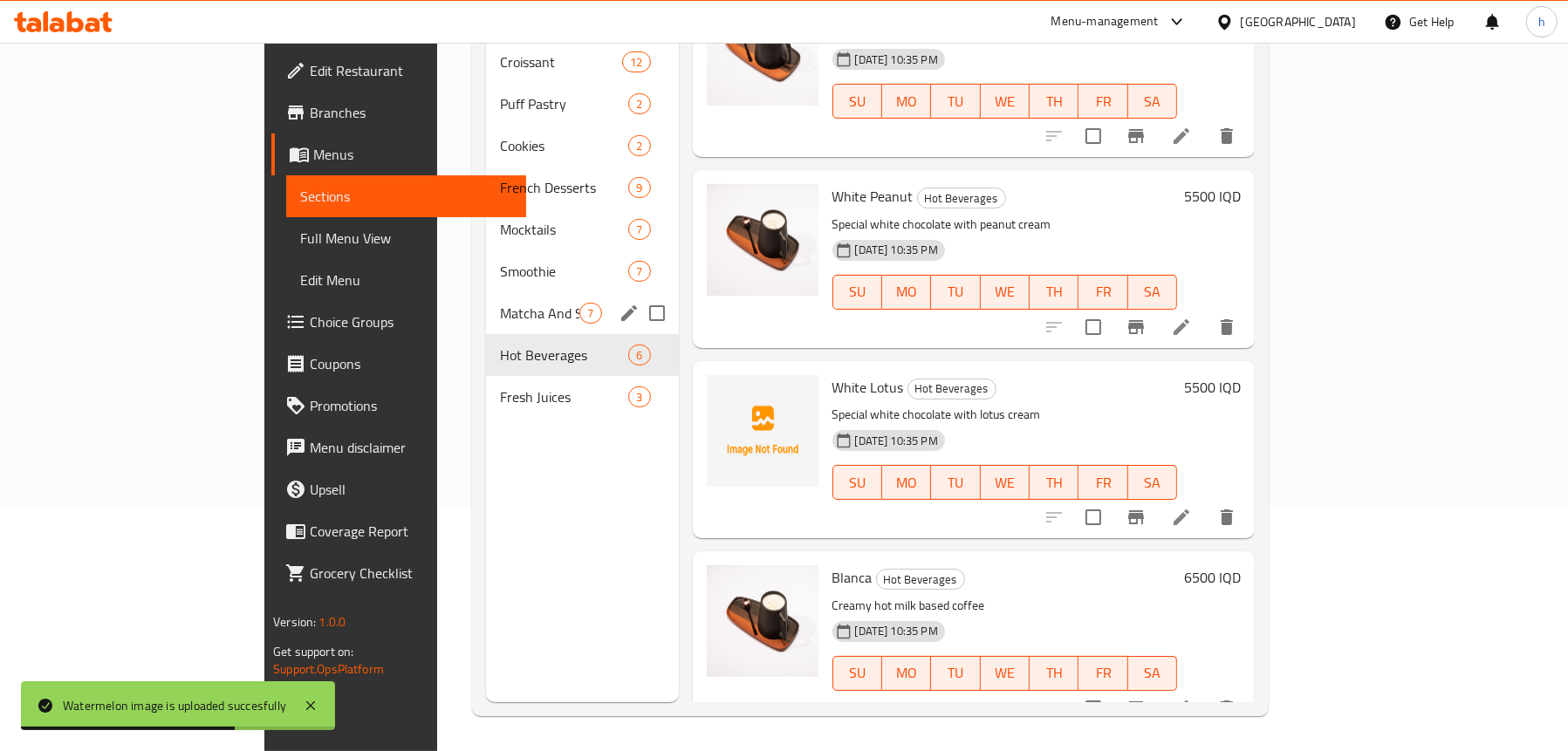
click at [486, 292] on div "Matcha And Spirulina 7" at bounding box center [582, 313] width 192 height 42
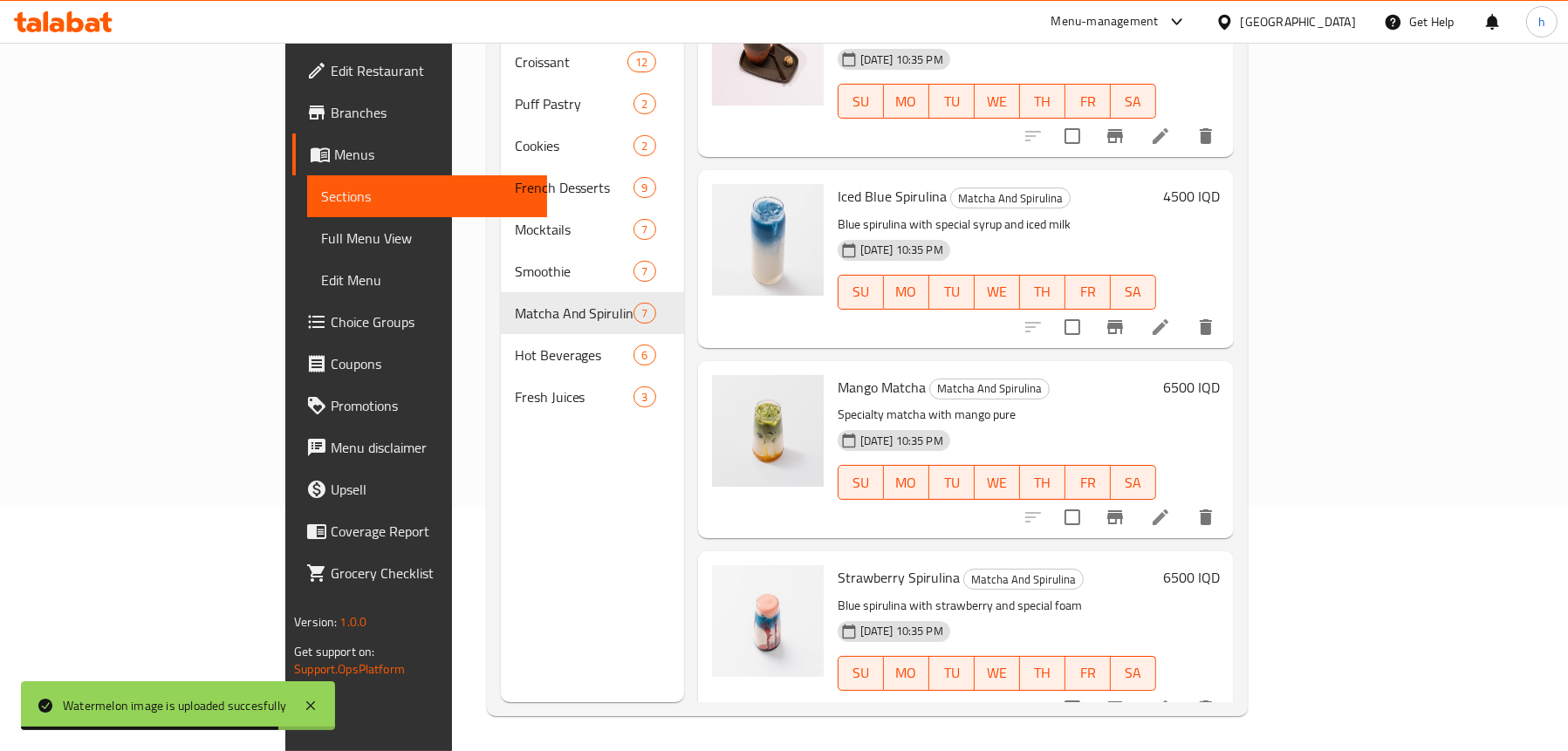
scroll to position [174, 0]
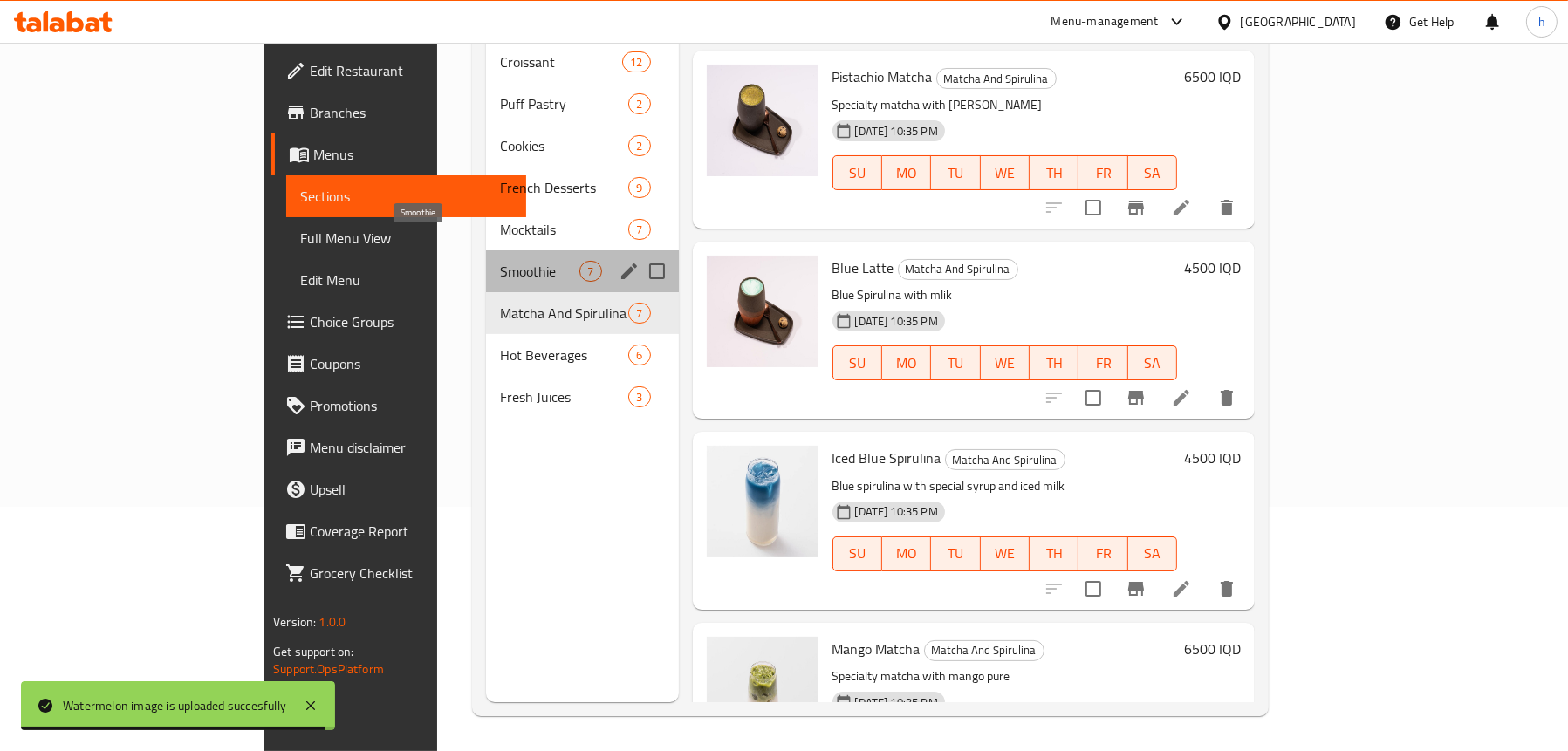
click at [500, 261] on span "Smoothie" at bounding box center [540, 271] width 79 height 21
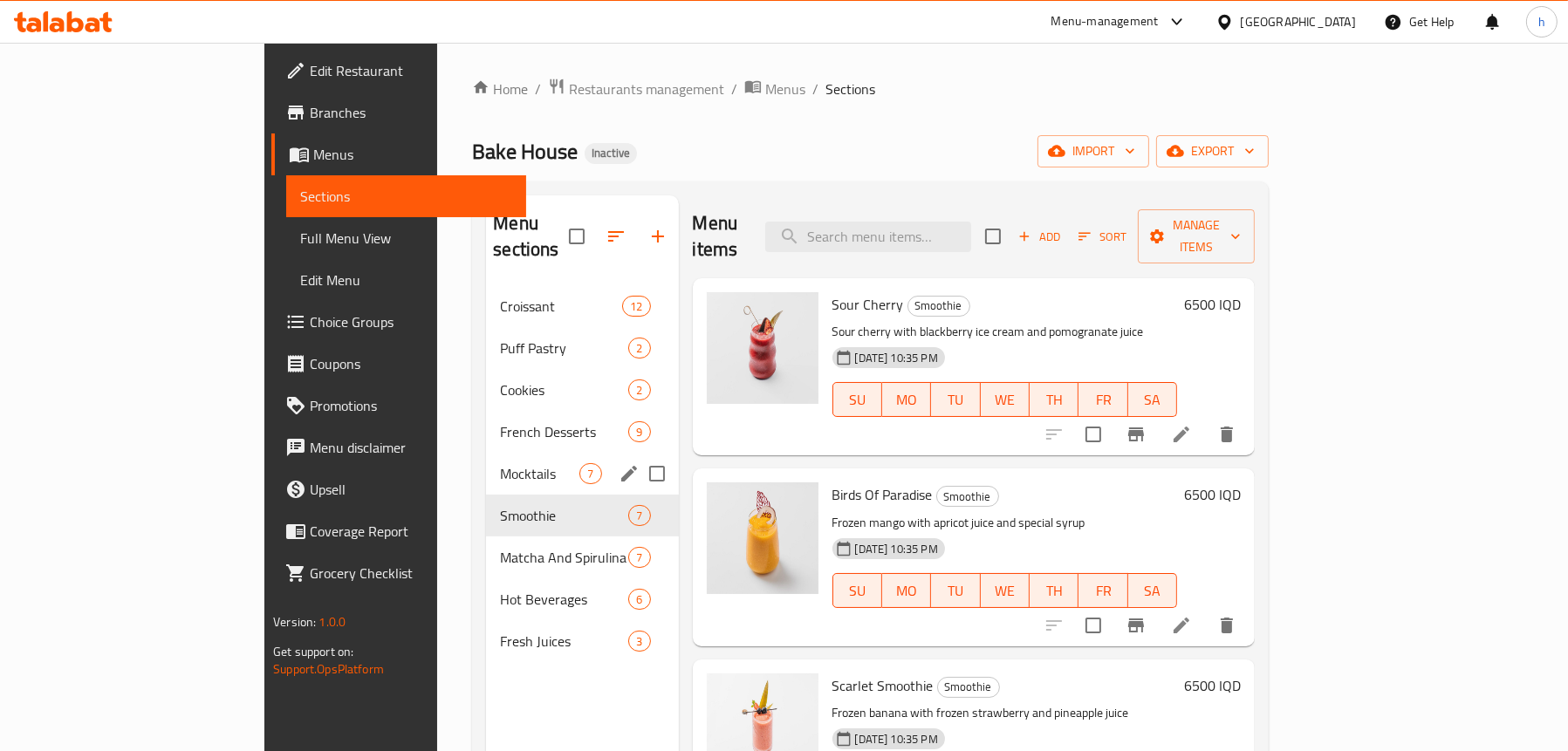
click at [486, 462] on div "Mocktails 7" at bounding box center [582, 474] width 192 height 42
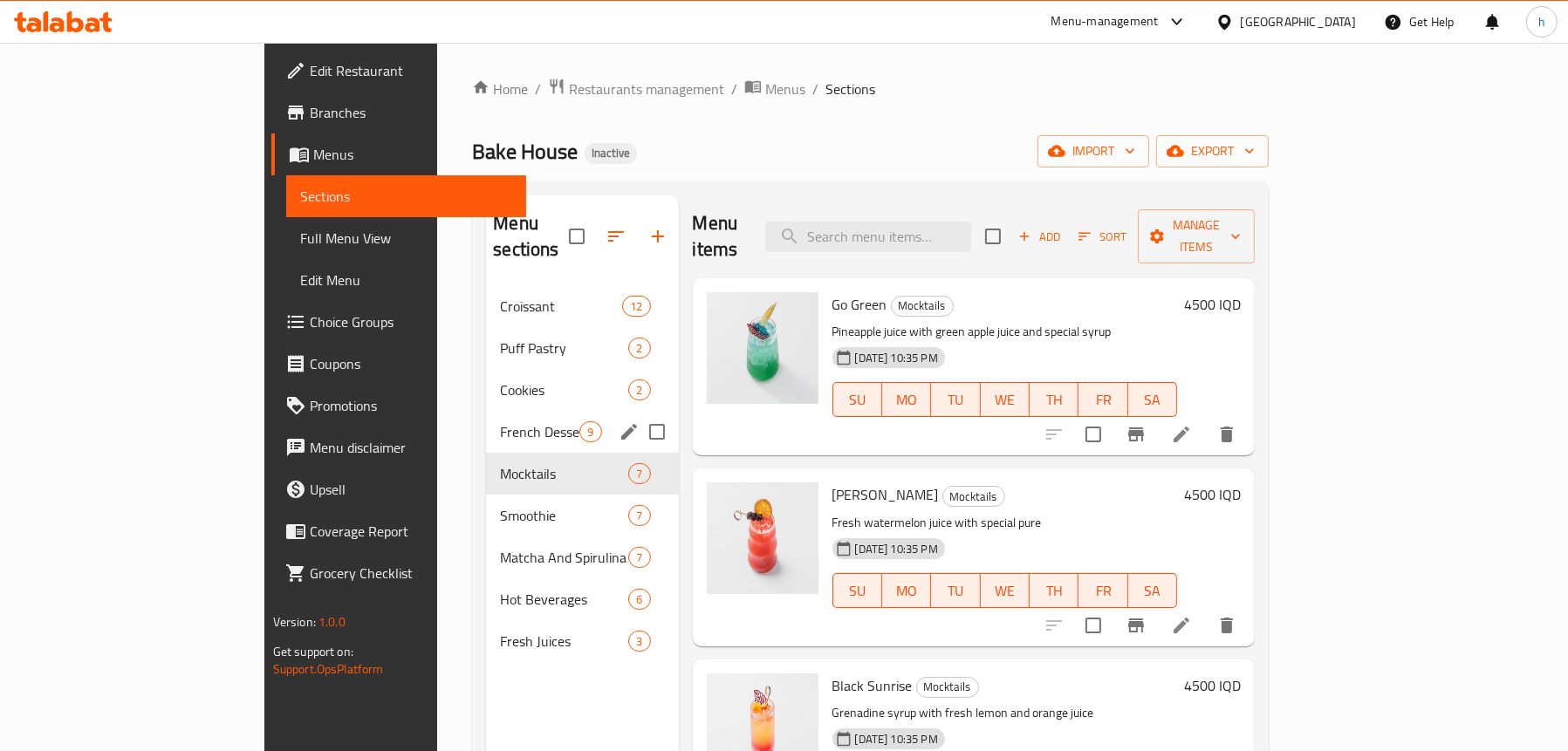
click at [486, 410] on div "French Desserts 9" at bounding box center [582, 431] width 192 height 42
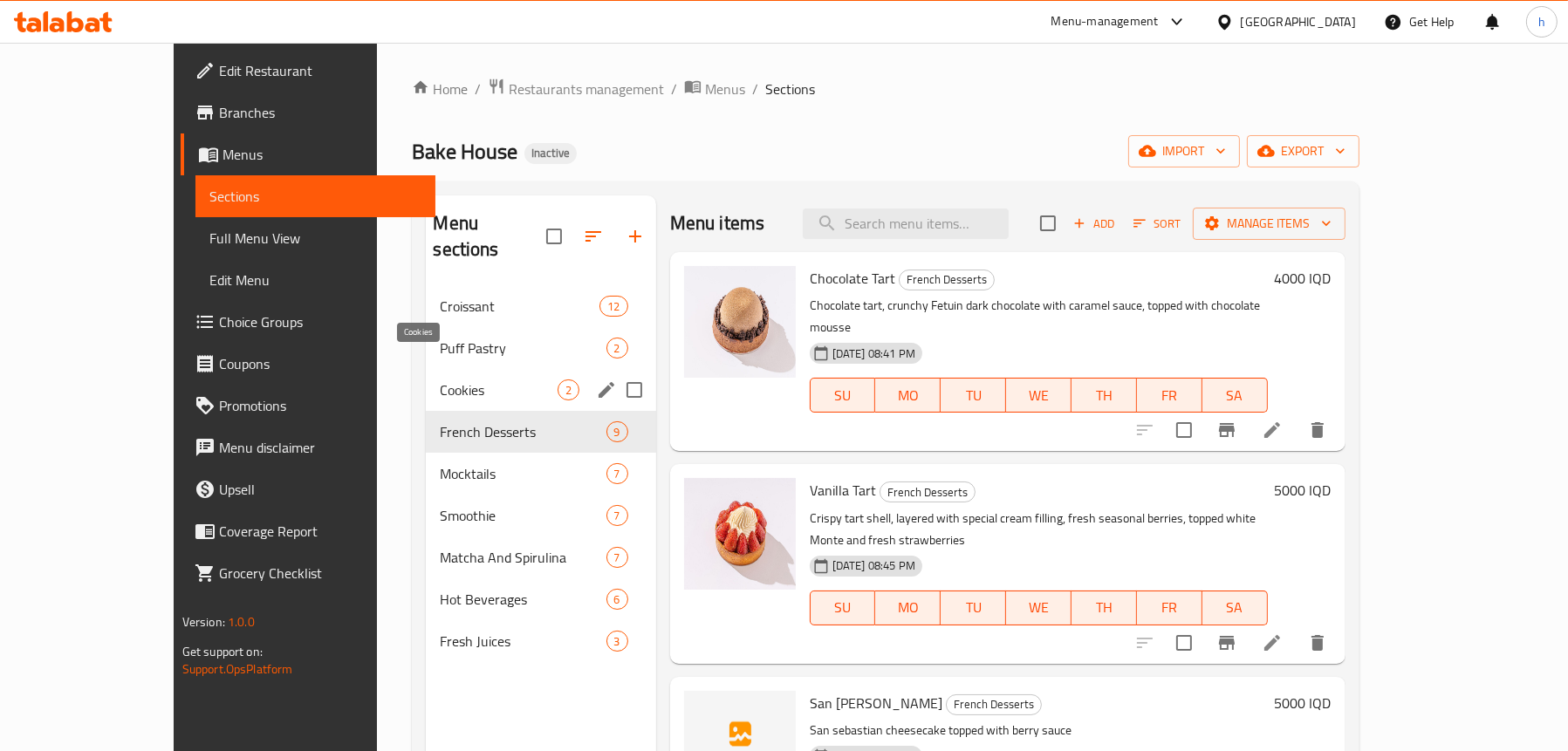
click at [440, 379] on span "Cookies" at bounding box center [498, 390] width 117 height 21
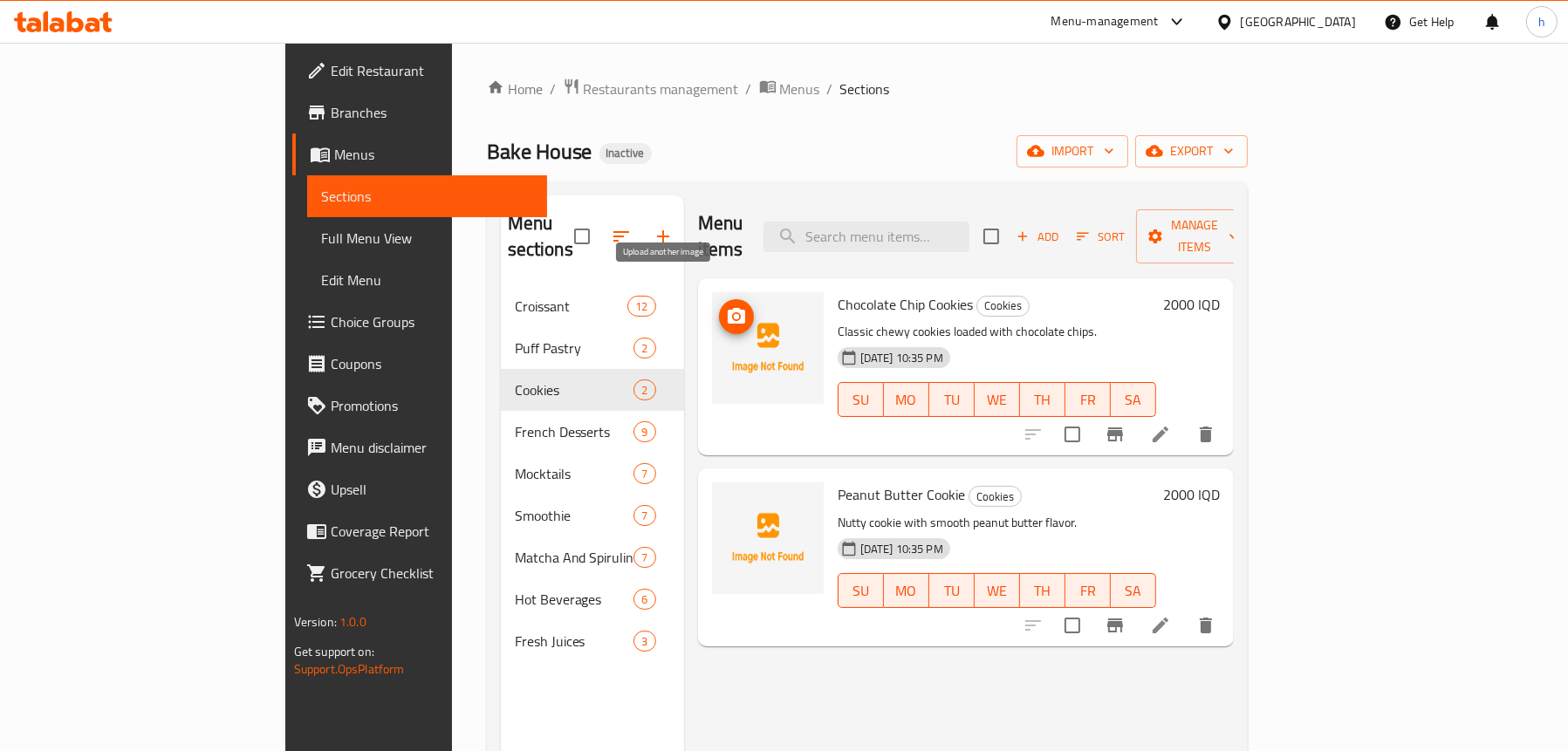
click at [727, 308] on icon "upload picture" at bounding box center [736, 316] width 17 height 16
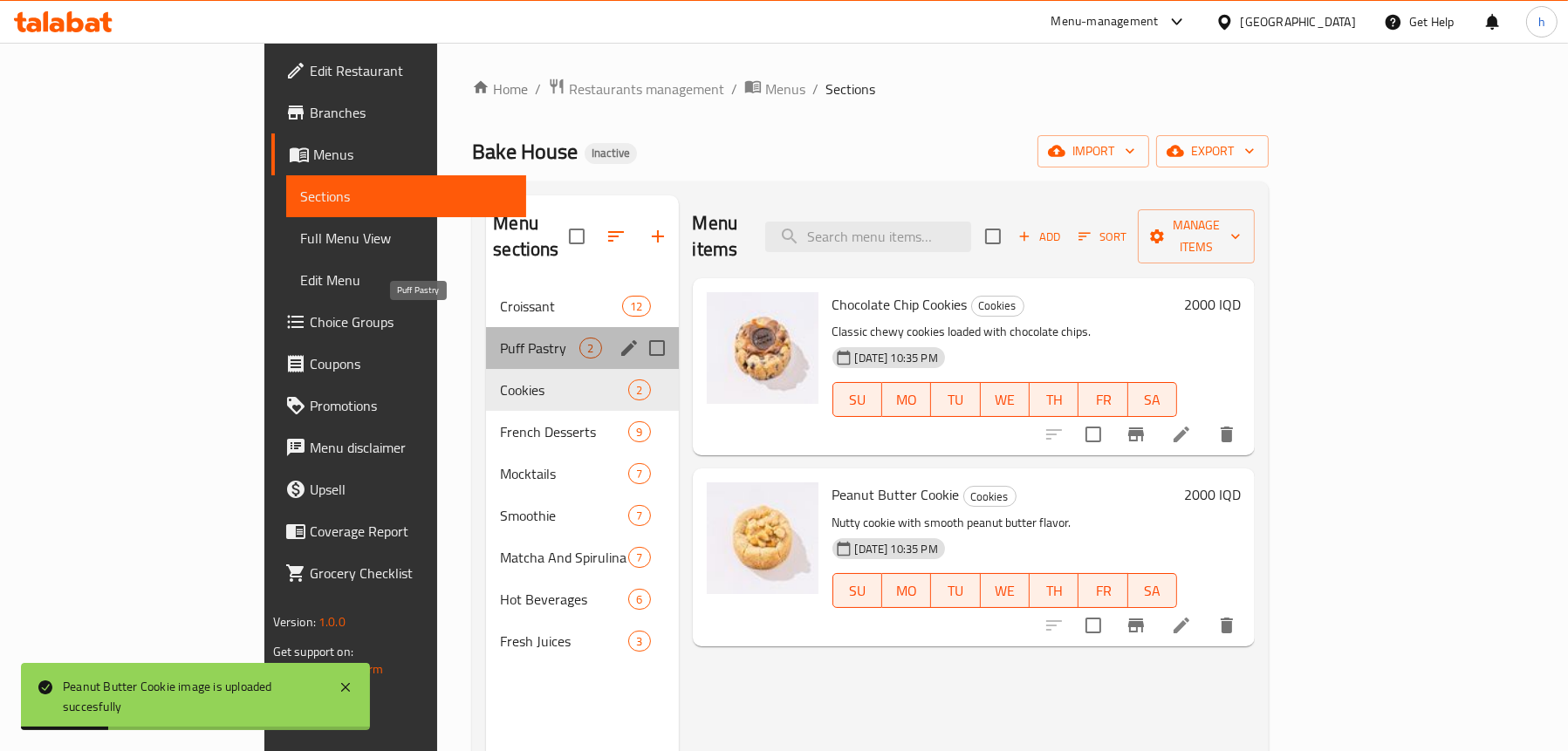
click at [500, 338] on span "Puff Pastry" at bounding box center [540, 348] width 79 height 21
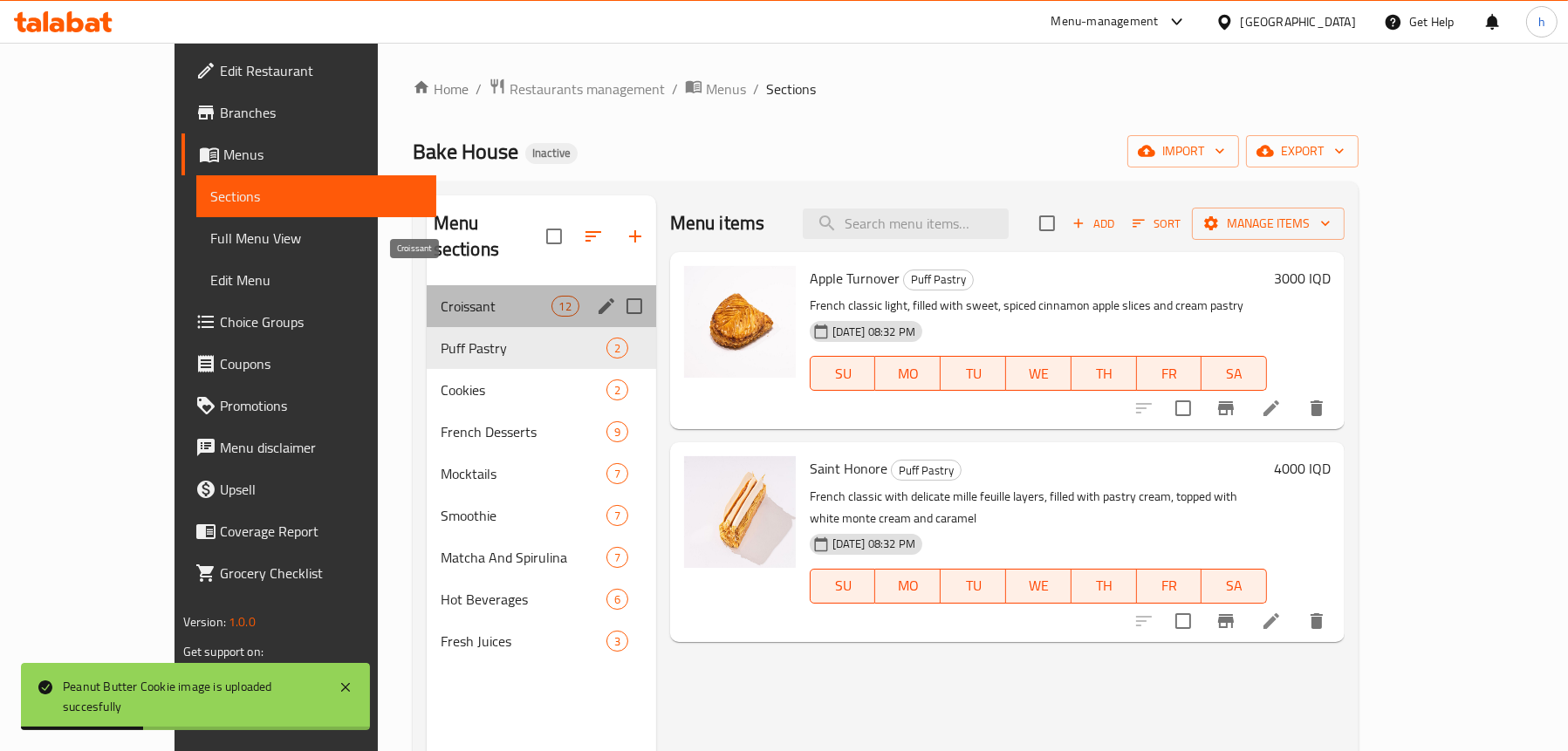
click at [441, 296] on span "Croissant" at bounding box center [496, 306] width 111 height 21
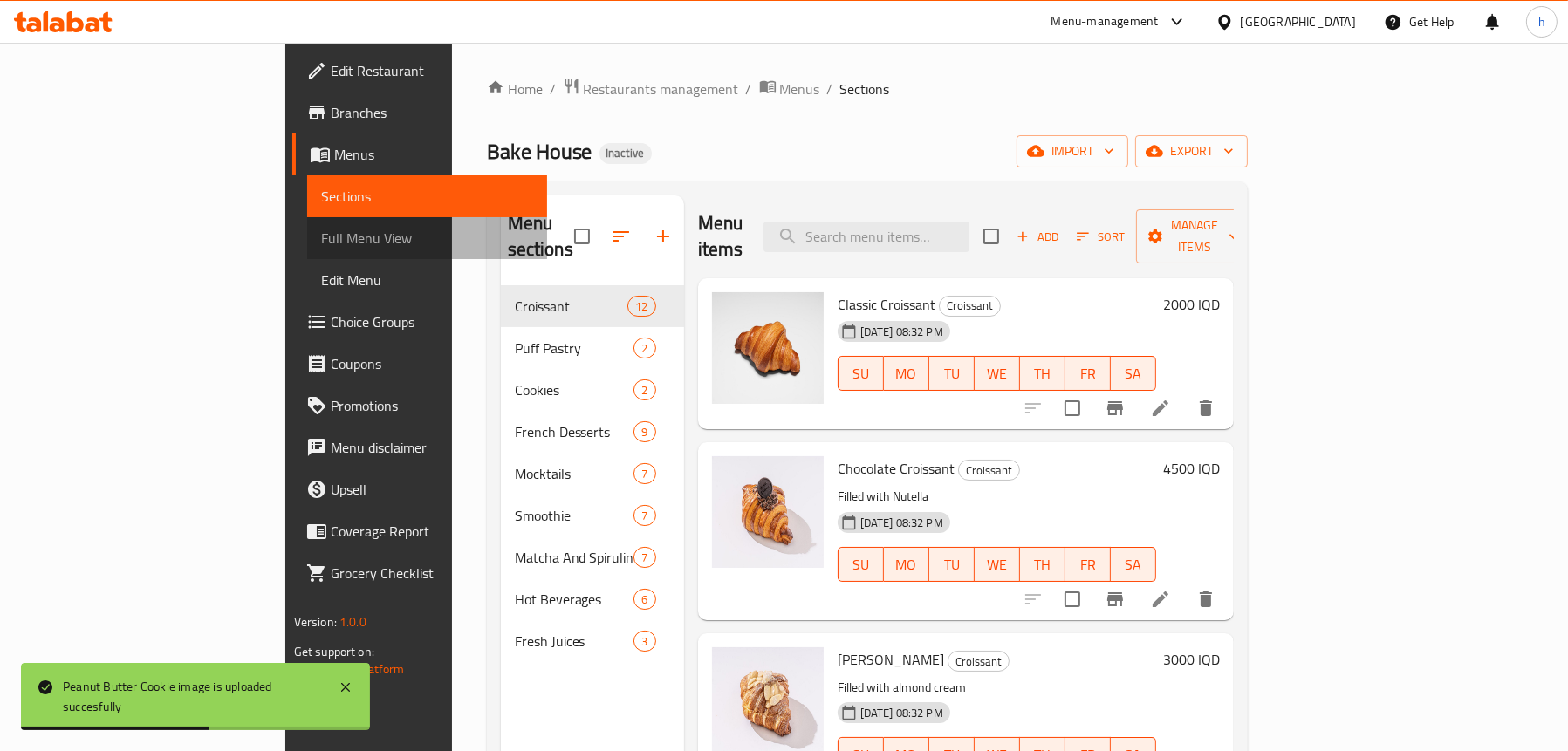
click at [321, 238] on span "Full Menu View" at bounding box center [427, 238] width 212 height 21
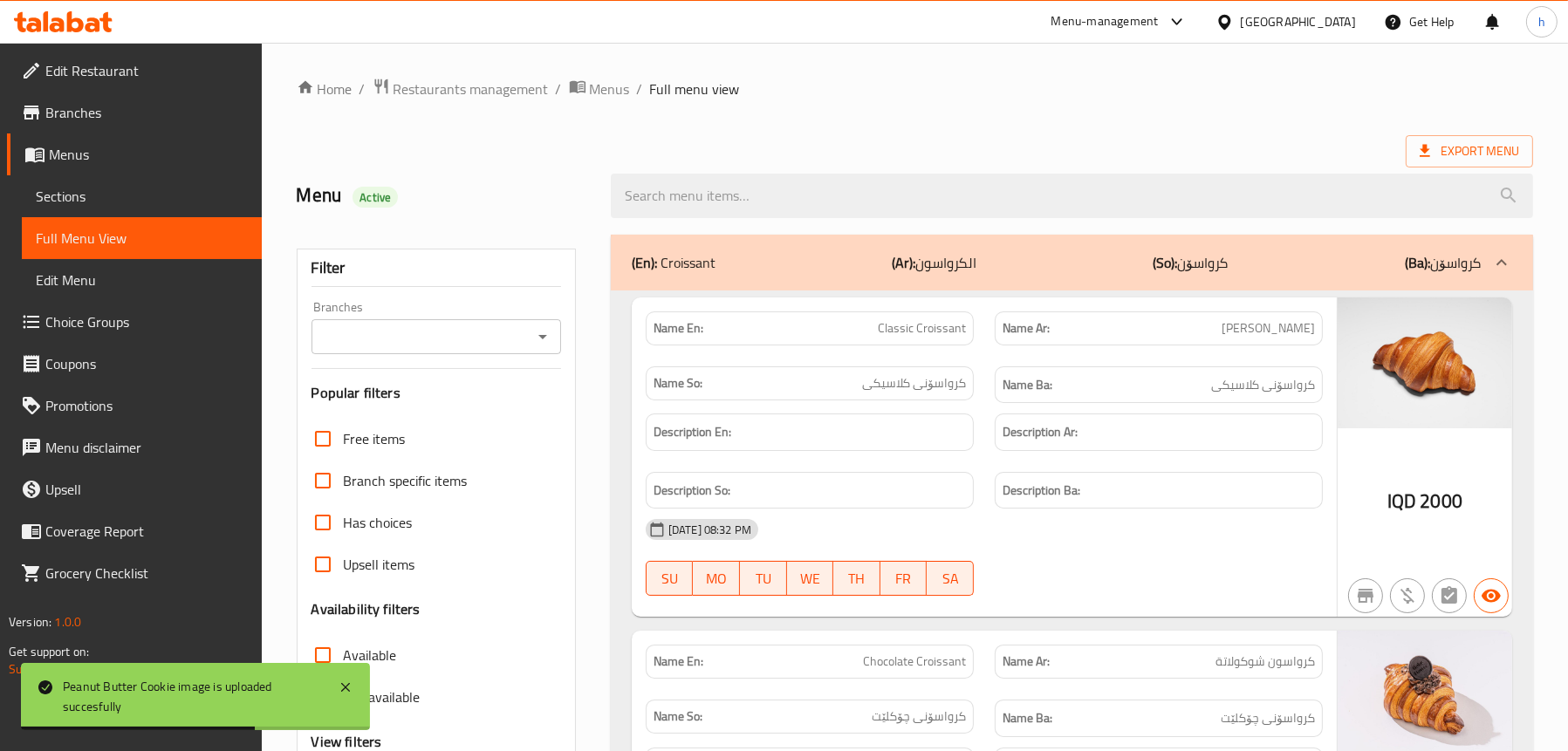
click at [548, 334] on icon "Open" at bounding box center [543, 337] width 21 height 21
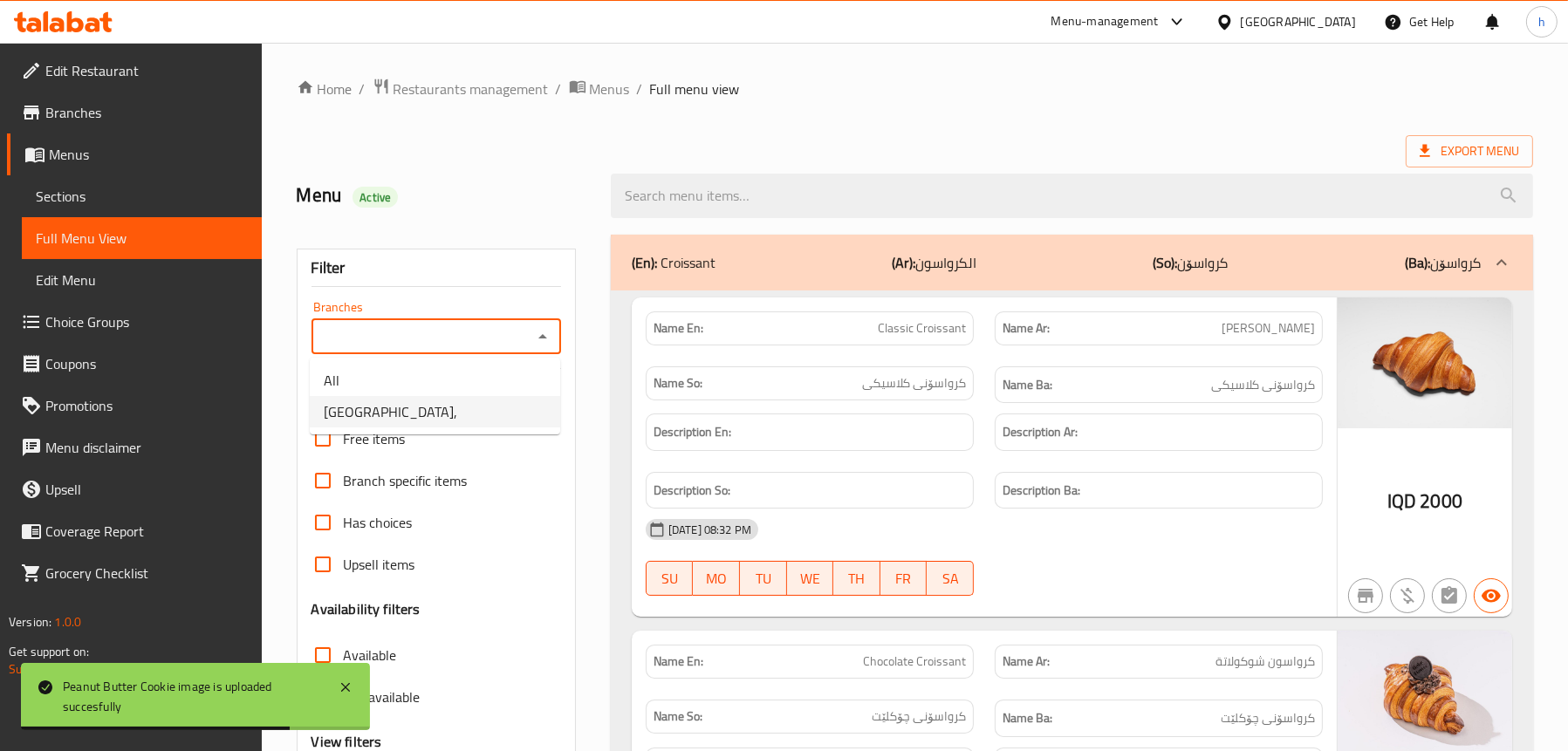
click at [438, 411] on li "[GEOGRAPHIC_DATA]," at bounding box center [434, 411] width 251 height 31
type input "[GEOGRAPHIC_DATA],"
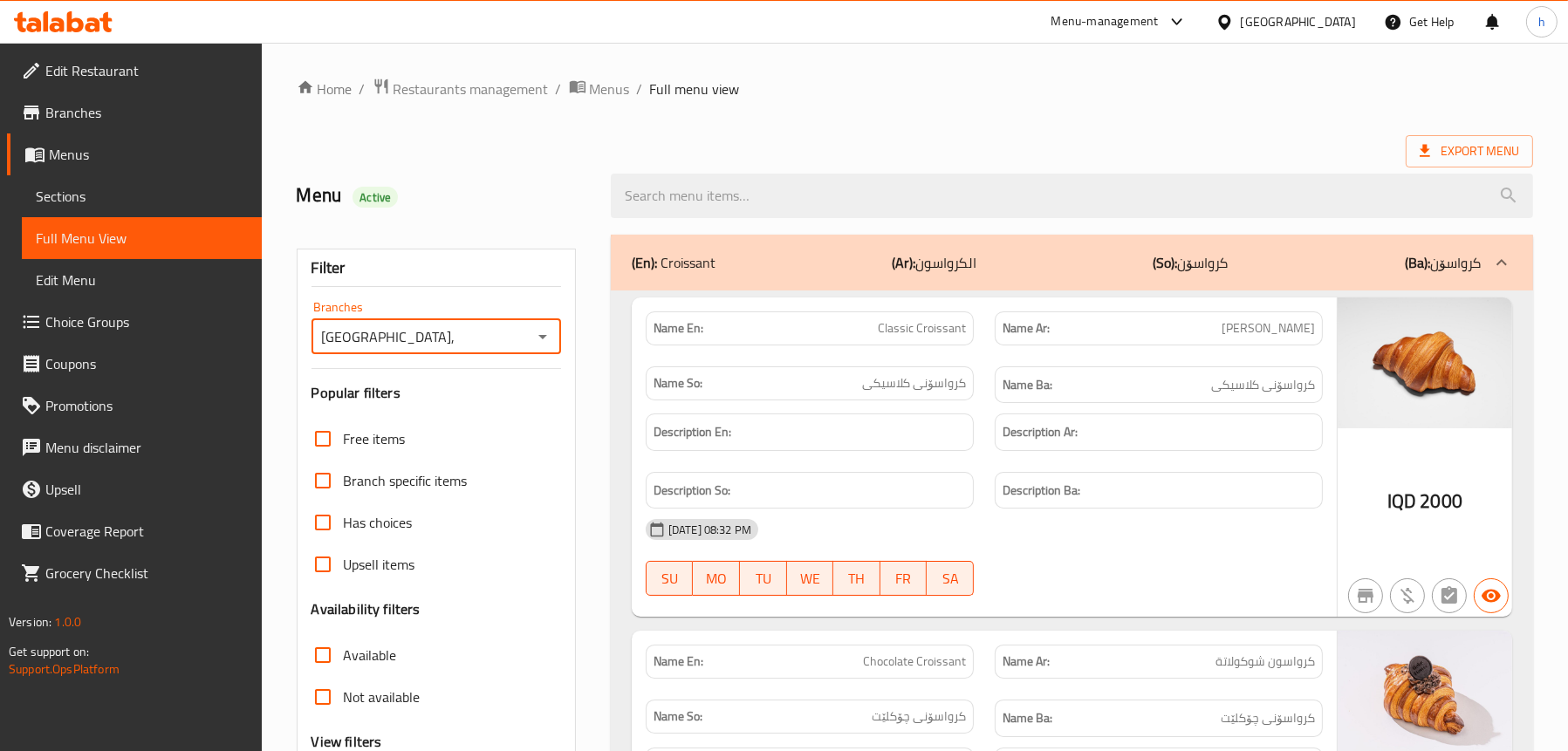
click at [776, 282] on div "(En): Croissant (Ar): الكرواسون (So): کرواسۆن (Ba): کرواسۆن" at bounding box center [1071, 262] width 922 height 56
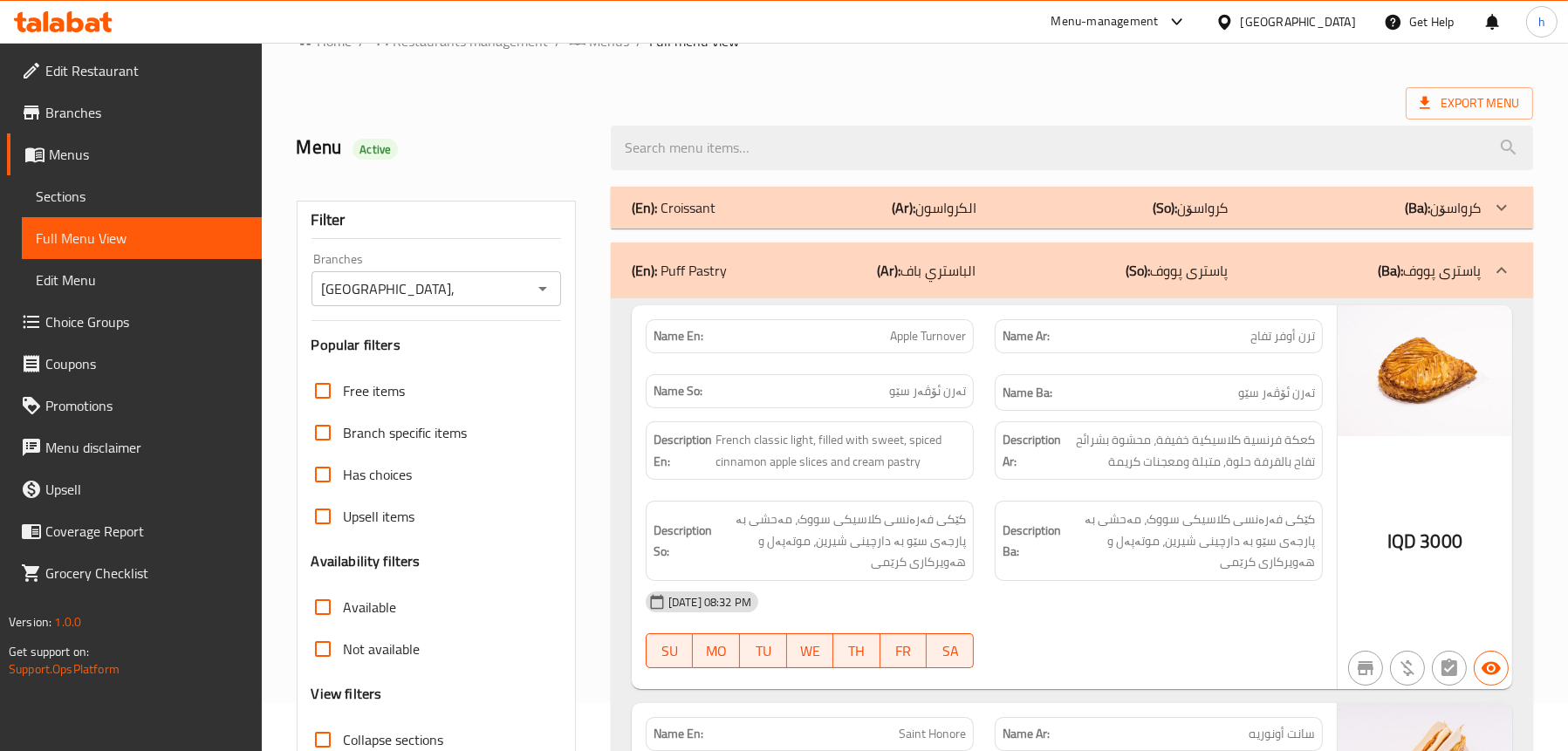
scroll to position [87, 0]
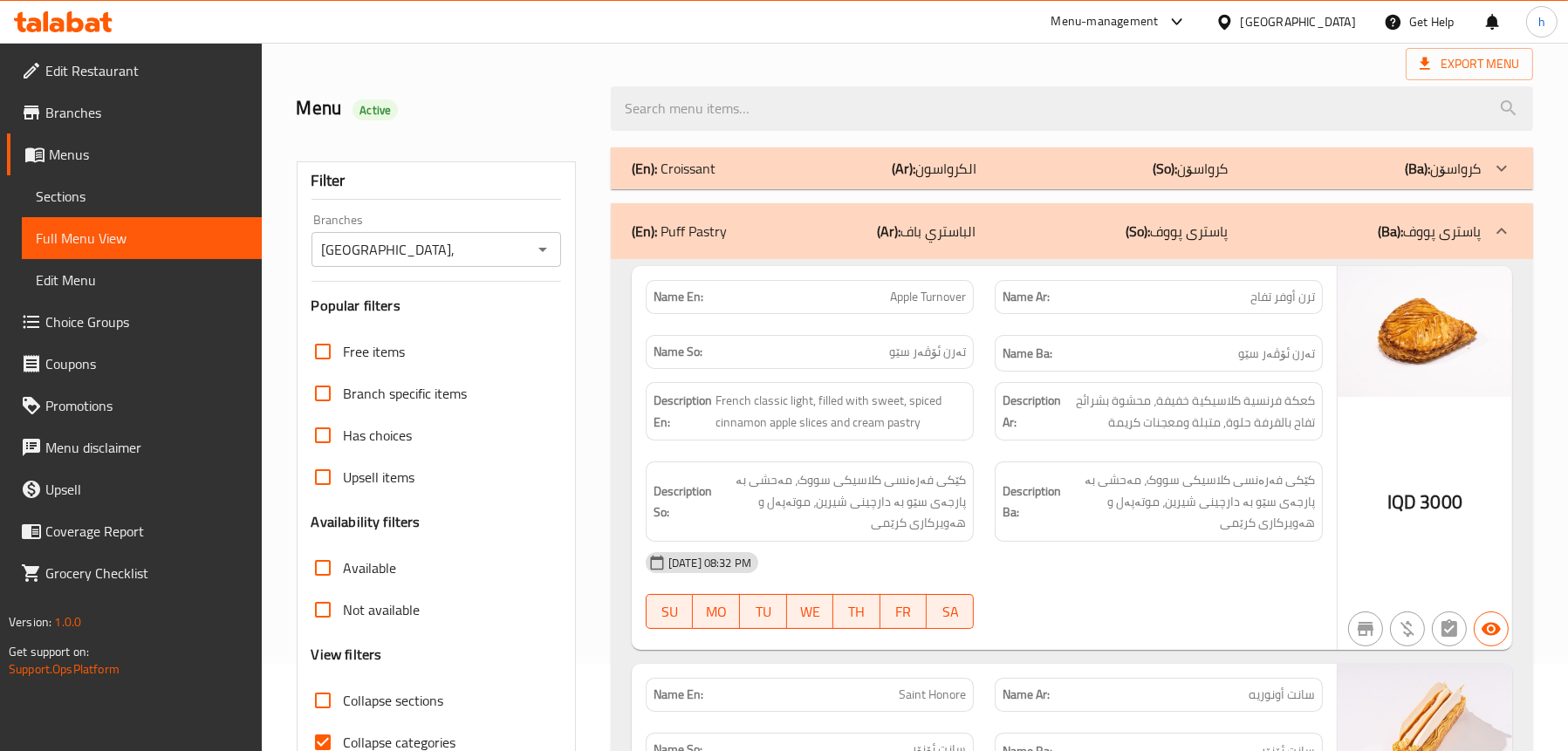
click at [773, 244] on div "(En): Puff Pastry (Ar): الباستري باف (So): پاستری پووف (Ba): پاستری پووف" at bounding box center [1071, 231] width 922 height 56
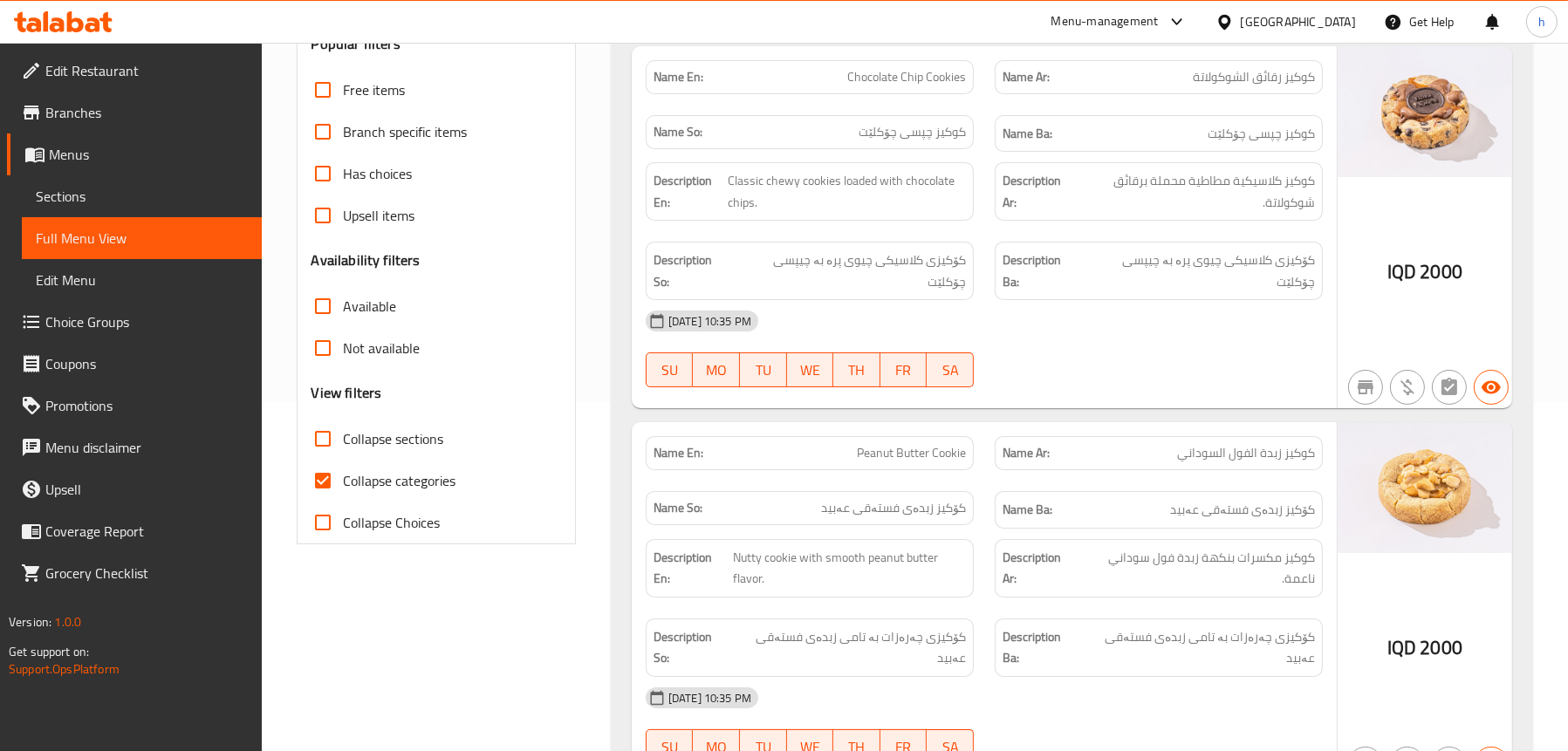
scroll to position [523, 0]
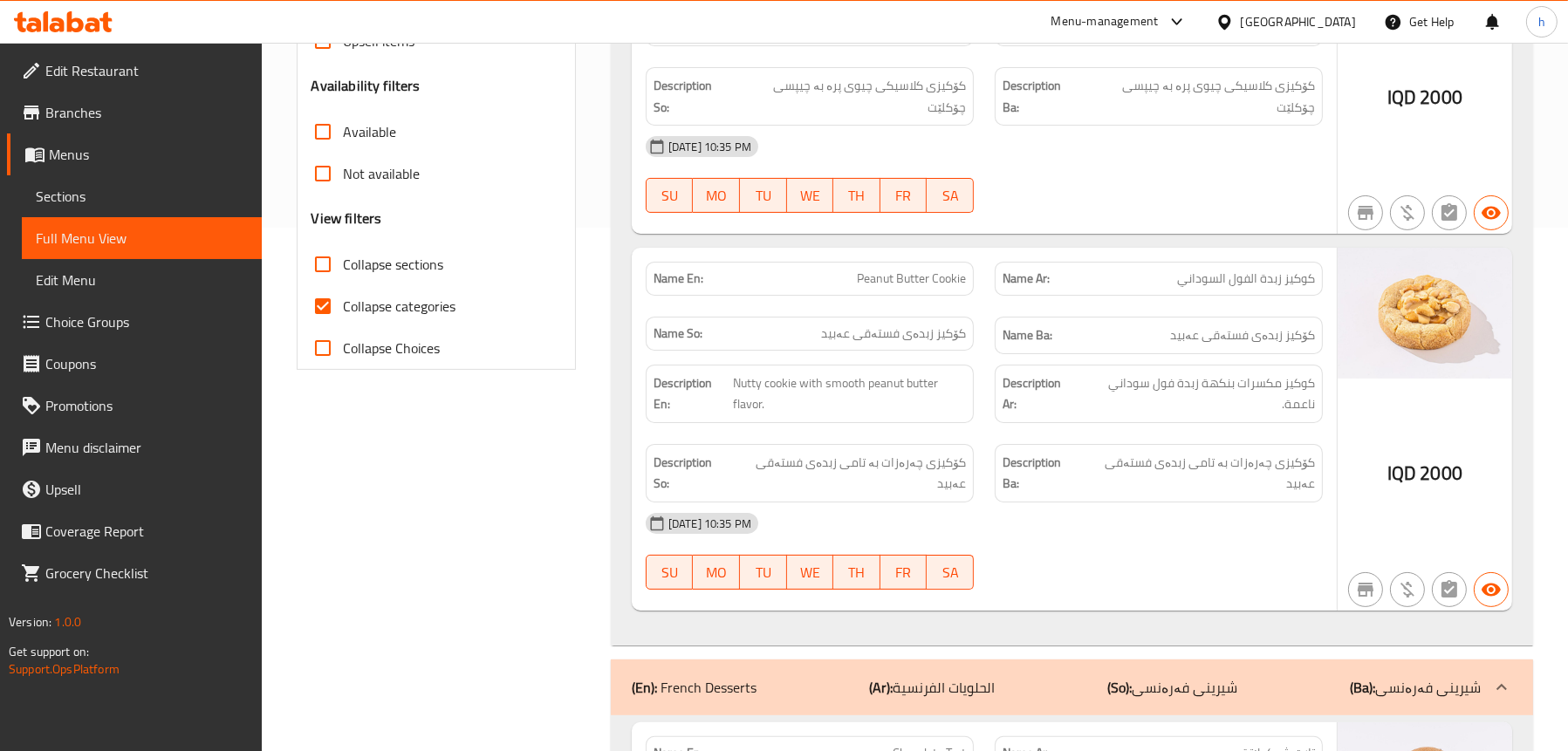
click at [61, 185] on span "Sections" at bounding box center [142, 196] width 212 height 21
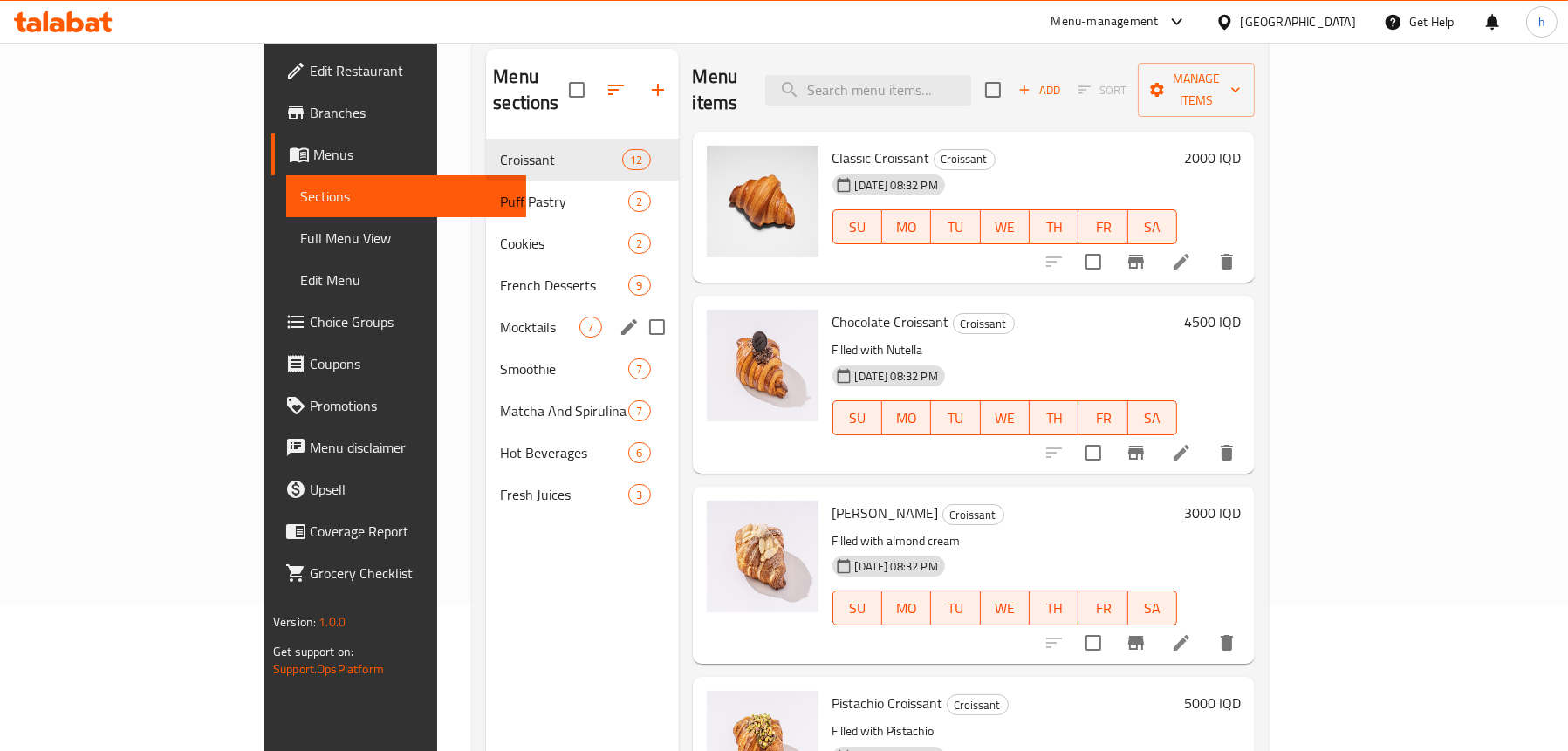
scroll to position [71, 0]
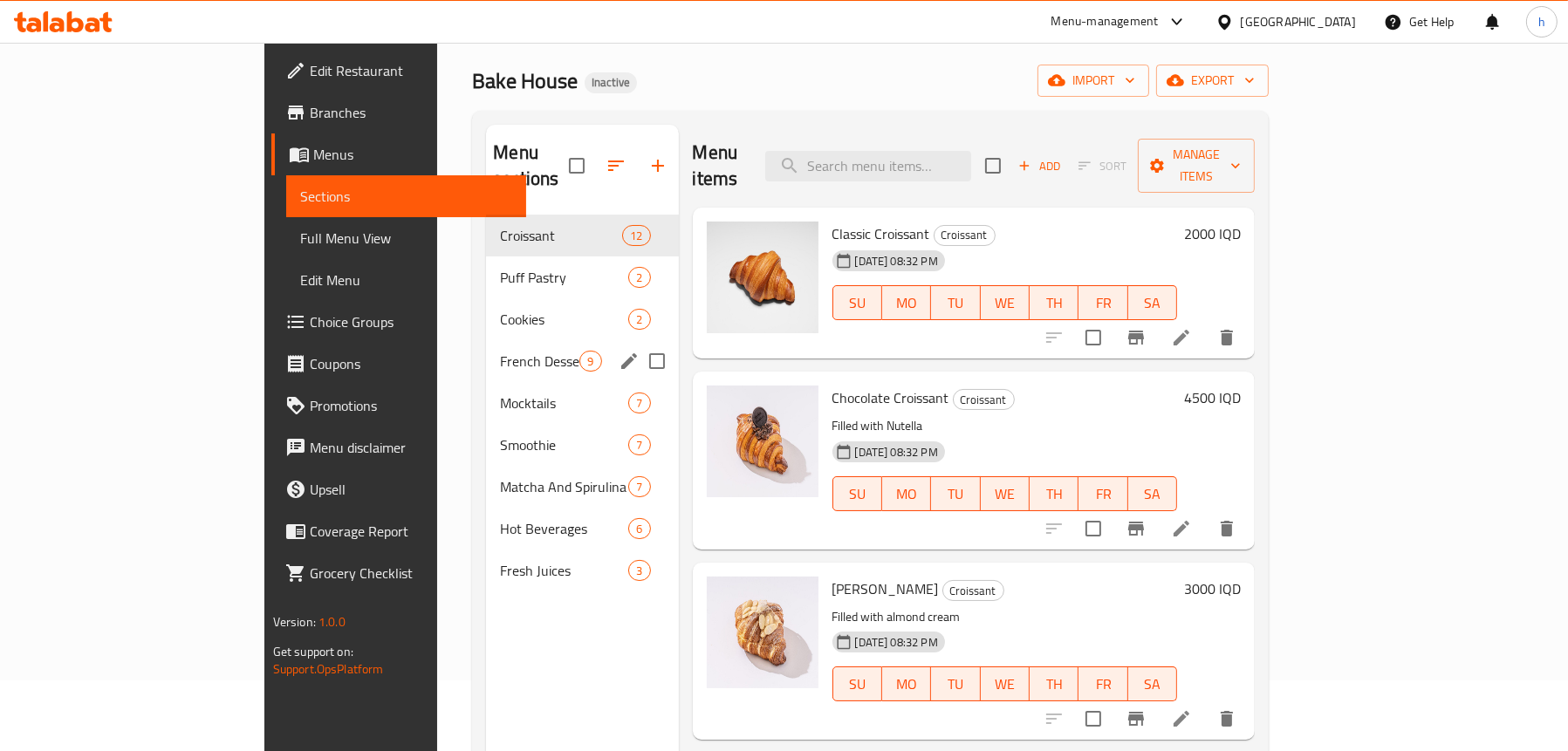
click at [486, 298] on div "Cookies 2" at bounding box center [582, 319] width 192 height 42
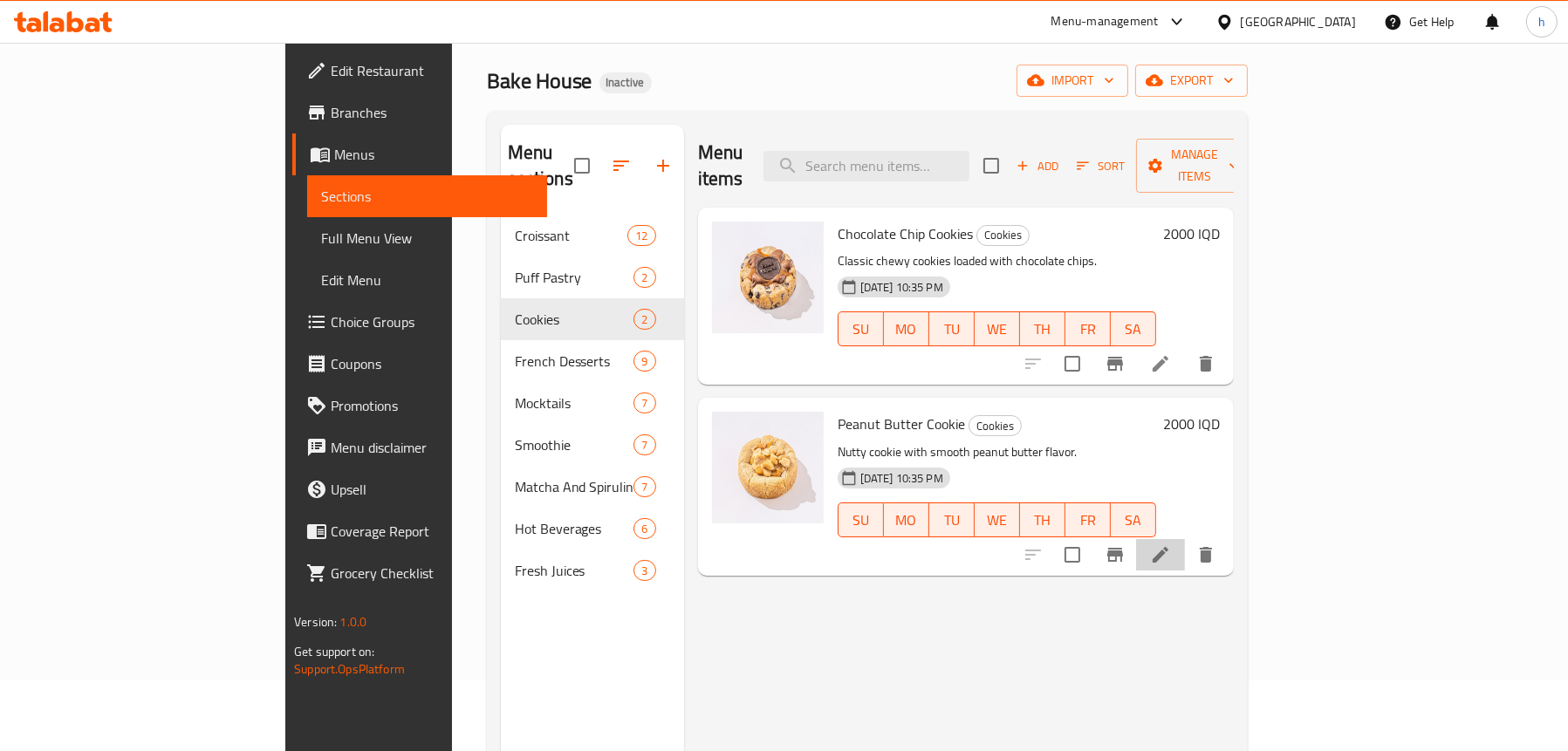
click at [1171, 545] on icon at bounding box center [1160, 555] width 21 height 21
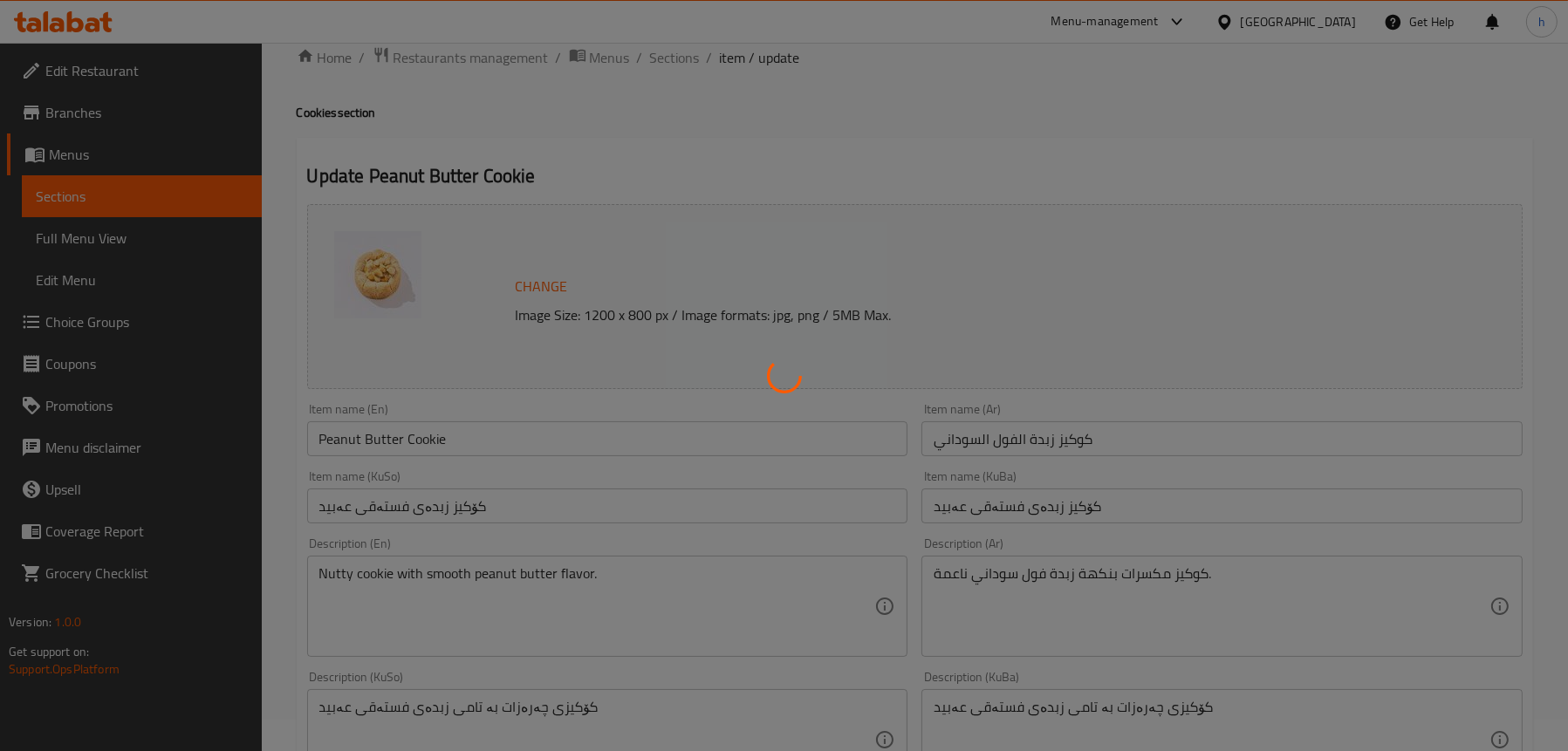
scroll to position [87, 0]
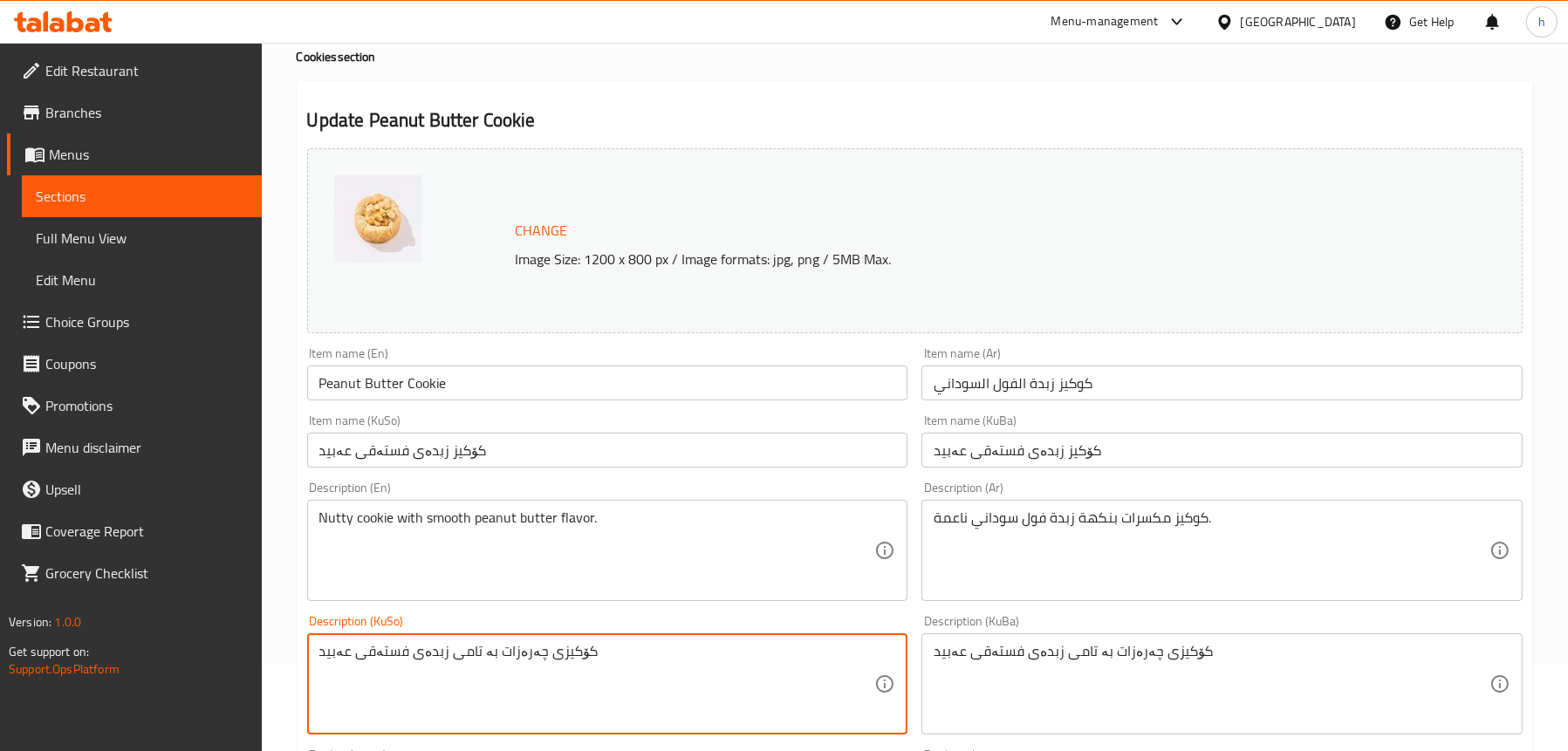
click at [618, 665] on textarea "کۆکیزی چەرەزات بە تامی زبدەی فستەقی عەبید" at bounding box center [598, 685] width 556 height 83
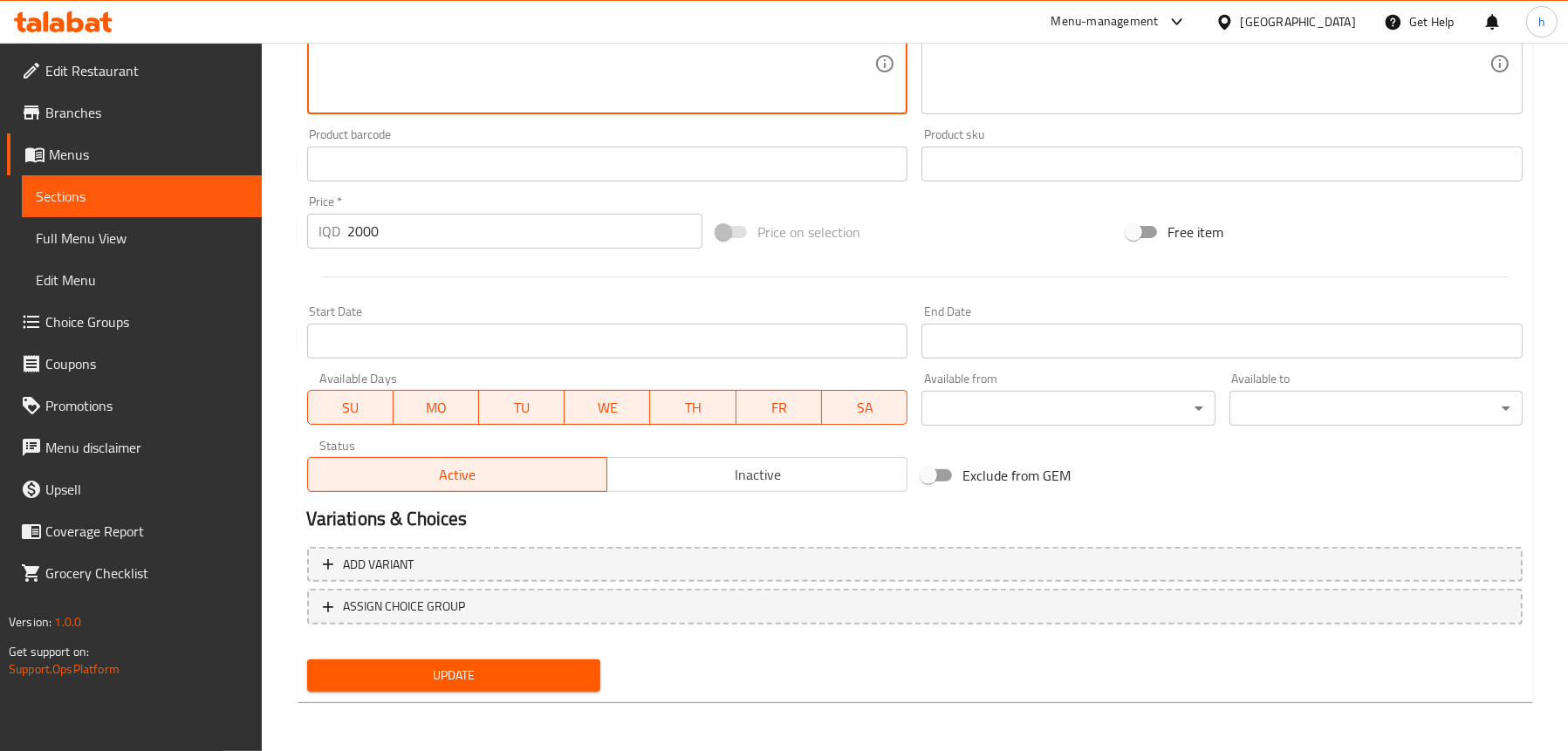
type textarea "کۆکیزی چەرەزات بە تامی زبدەی فستەقی عەبیدی نەرم"
click at [423, 677] on span "Update" at bounding box center [453, 675] width 265 height 22
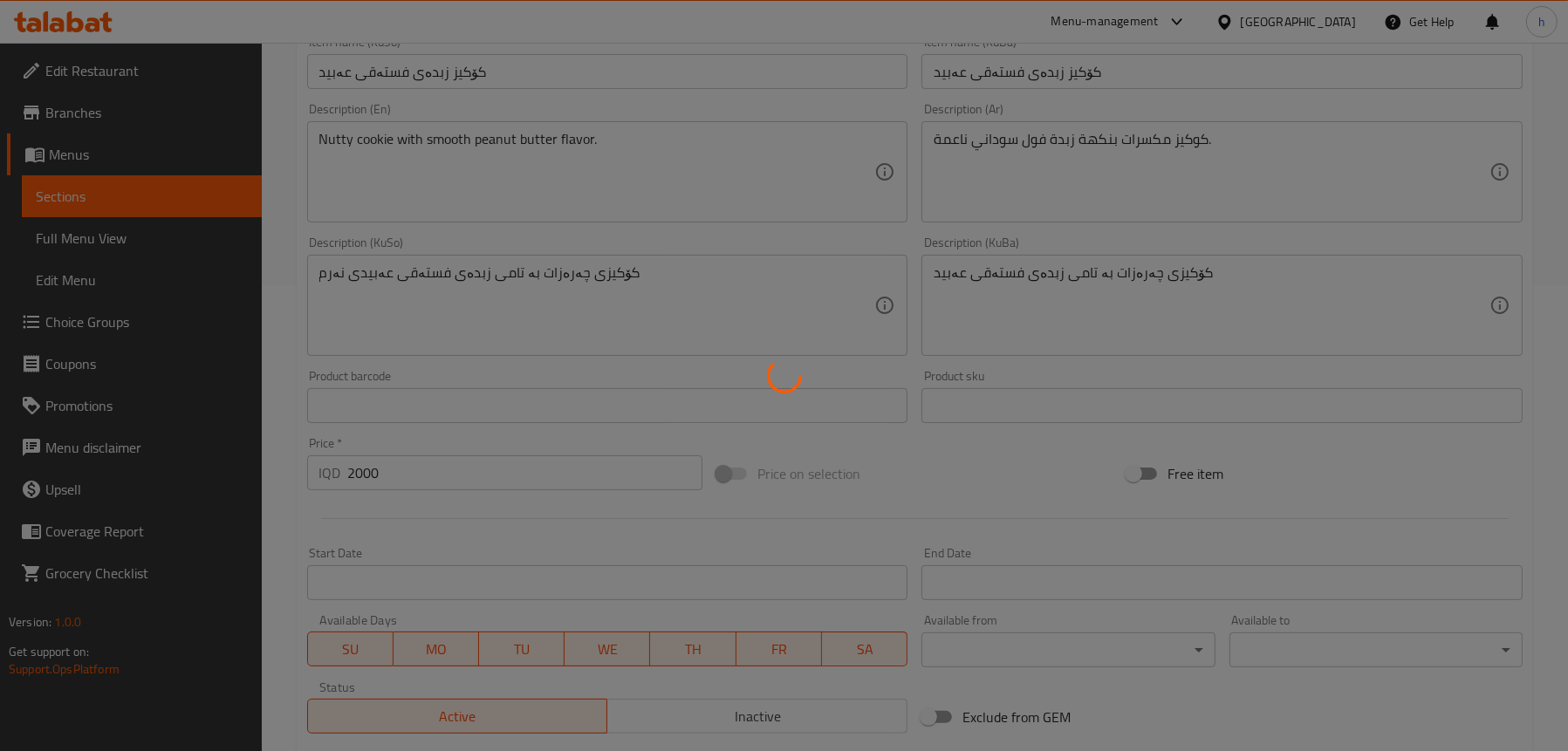
scroll to position [358, 0]
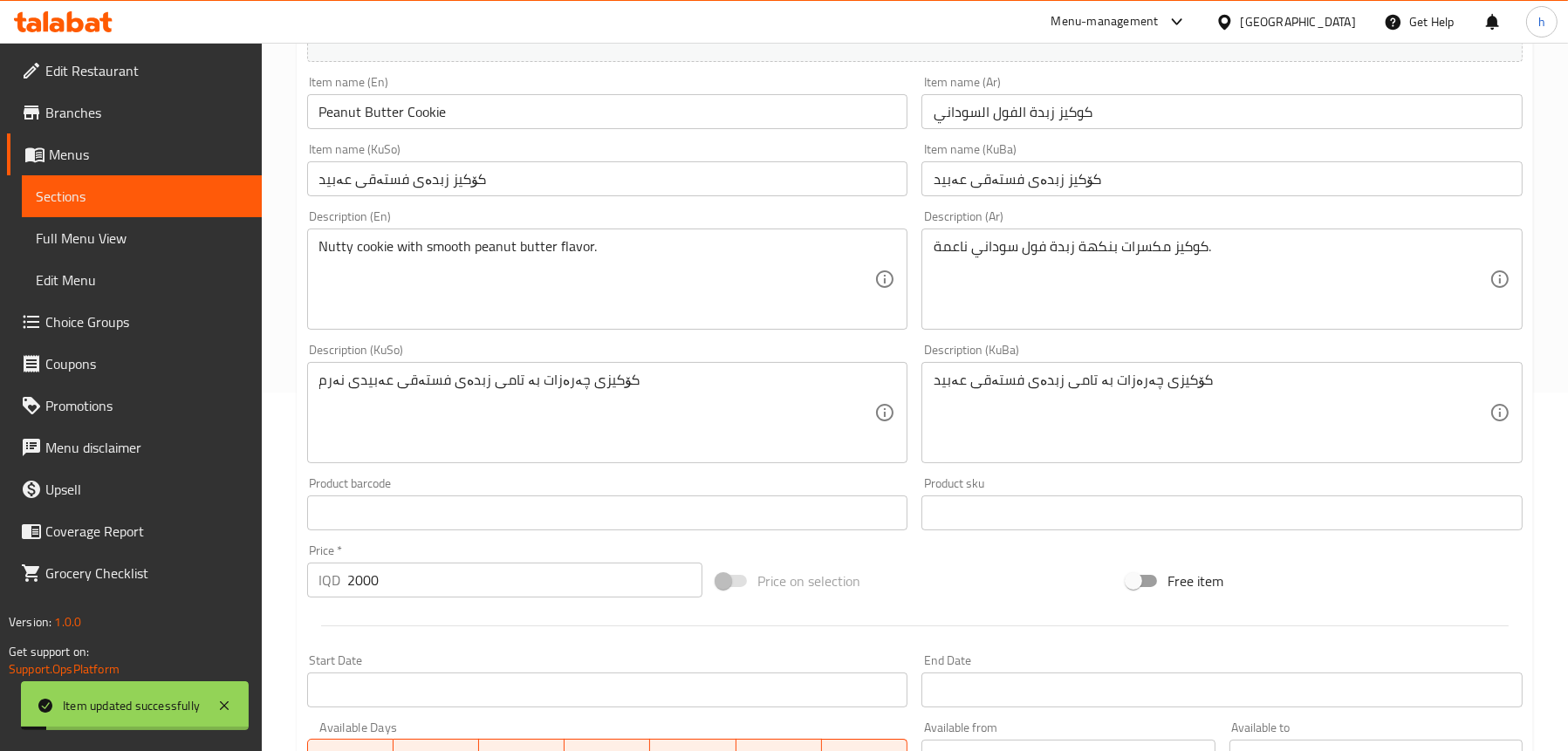
click at [128, 229] on span "Full Menu View" at bounding box center [142, 238] width 212 height 21
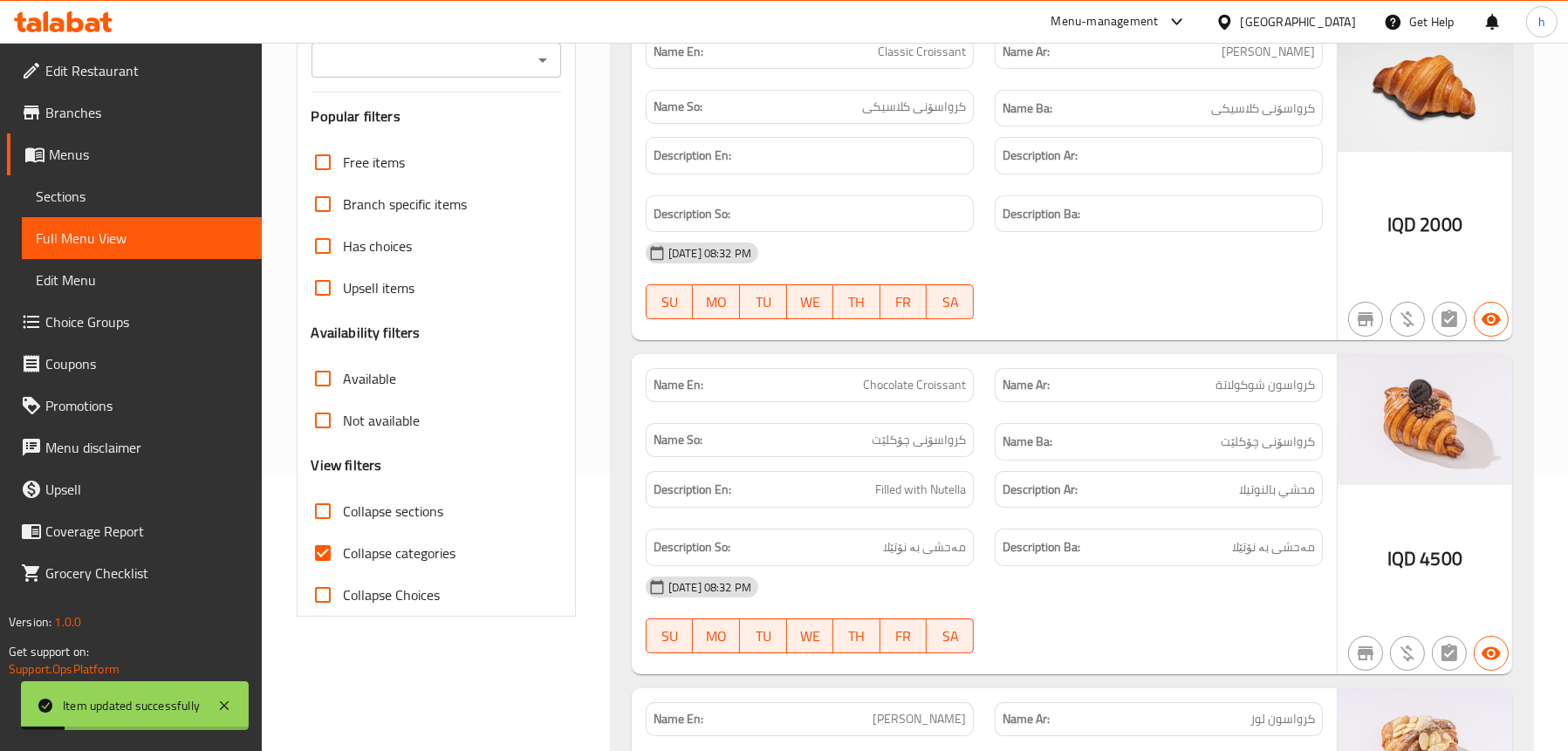
scroll to position [184, 0]
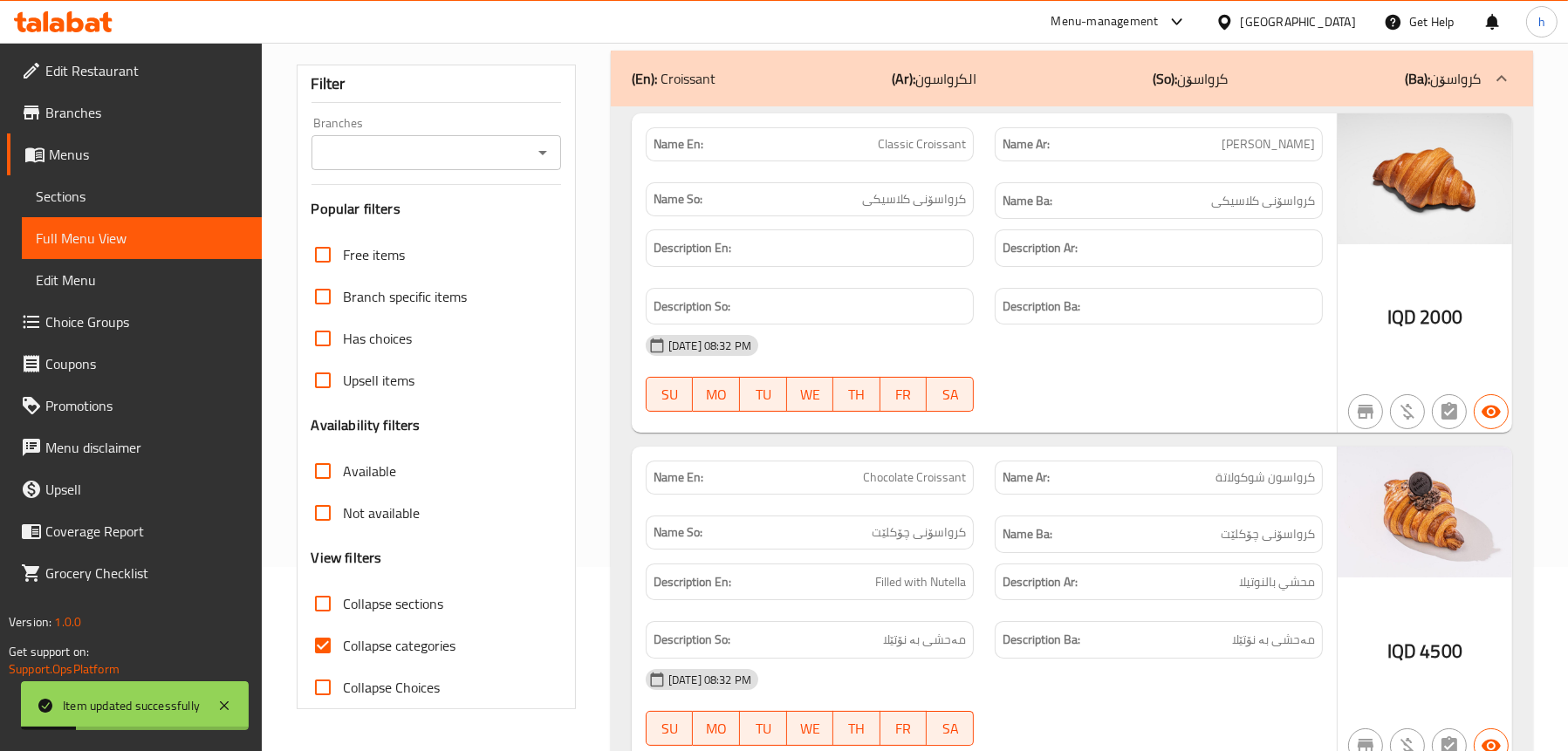
click at [537, 153] on icon "Open" at bounding box center [543, 152] width 21 height 21
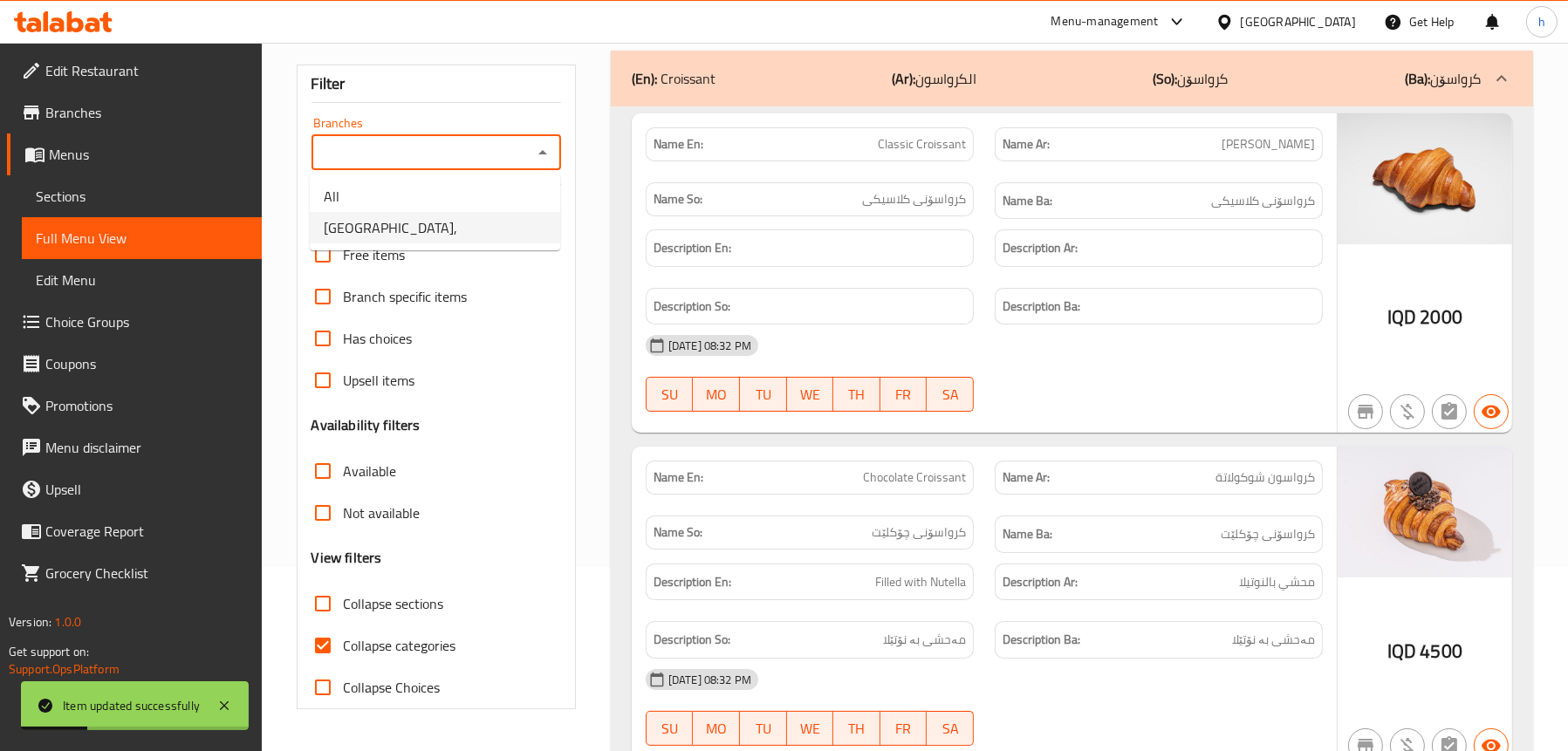
click at [481, 219] on li "[GEOGRAPHIC_DATA]," at bounding box center [434, 227] width 251 height 31
type input "[GEOGRAPHIC_DATA],"
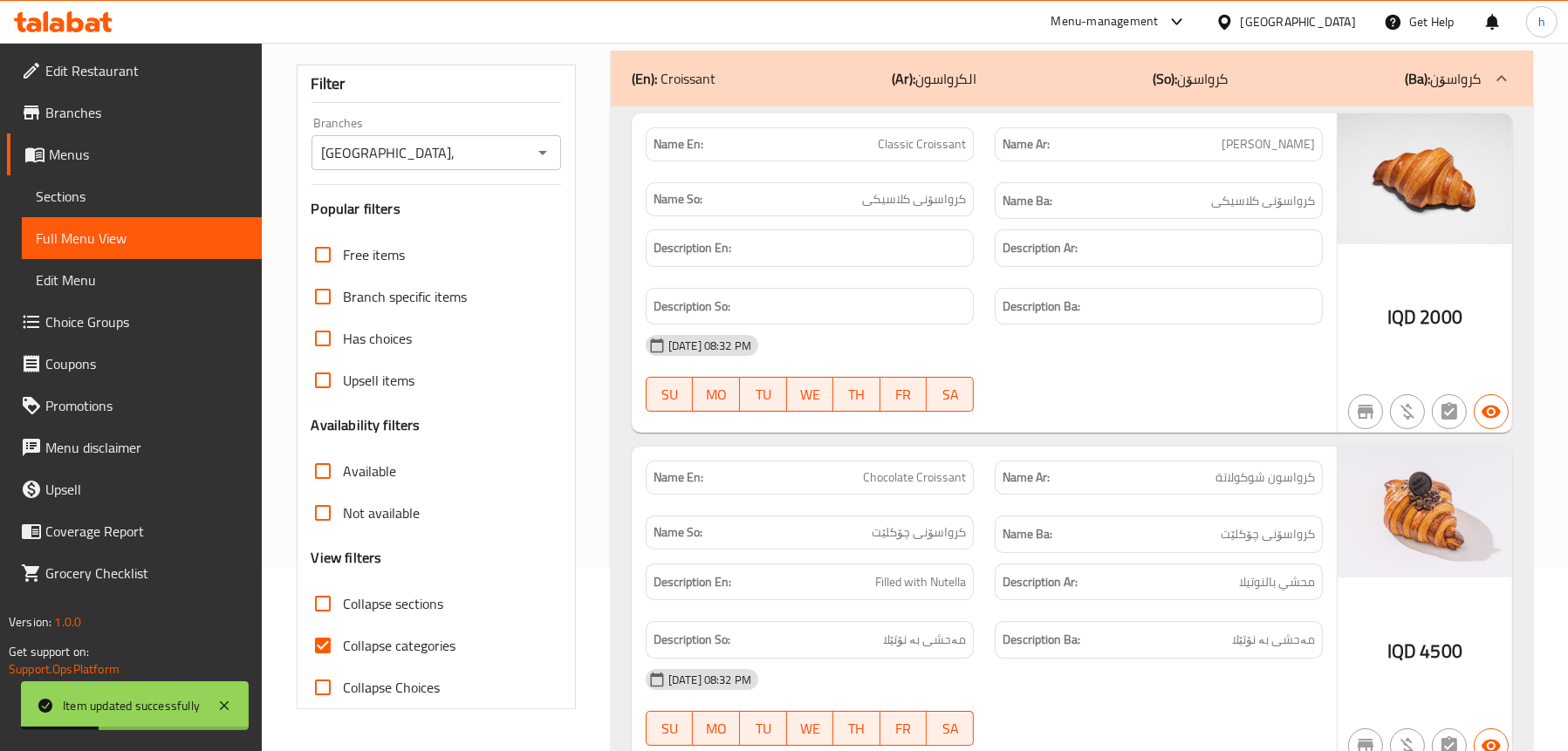
click at [725, 68] on div "(En): Croissant (Ar): الكرواسون (So): کرواسۆن (Ba): کرواسۆن" at bounding box center [1056, 79] width 849 height 21
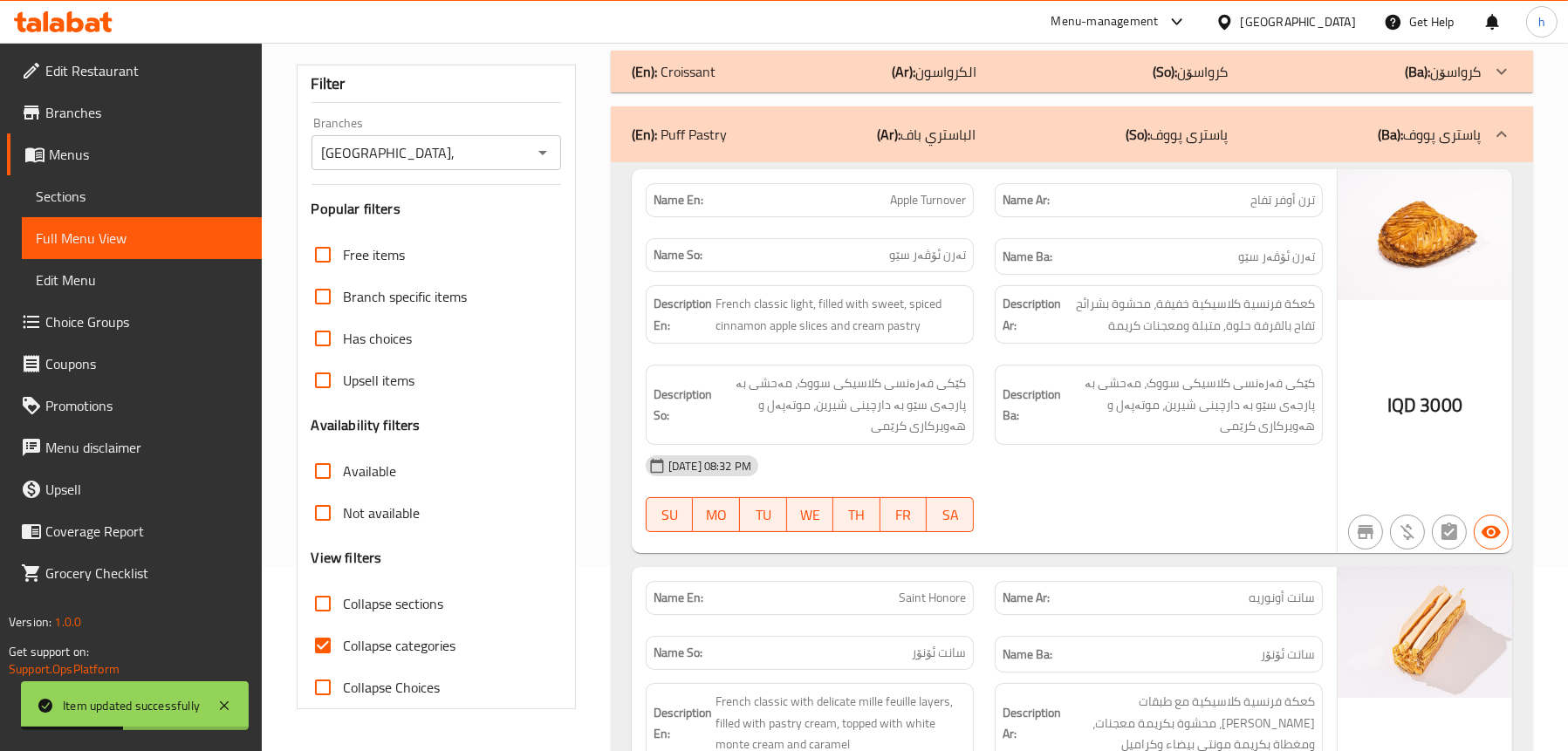
click at [705, 124] on p "(En): Puff Pastry" at bounding box center [679, 134] width 96 height 21
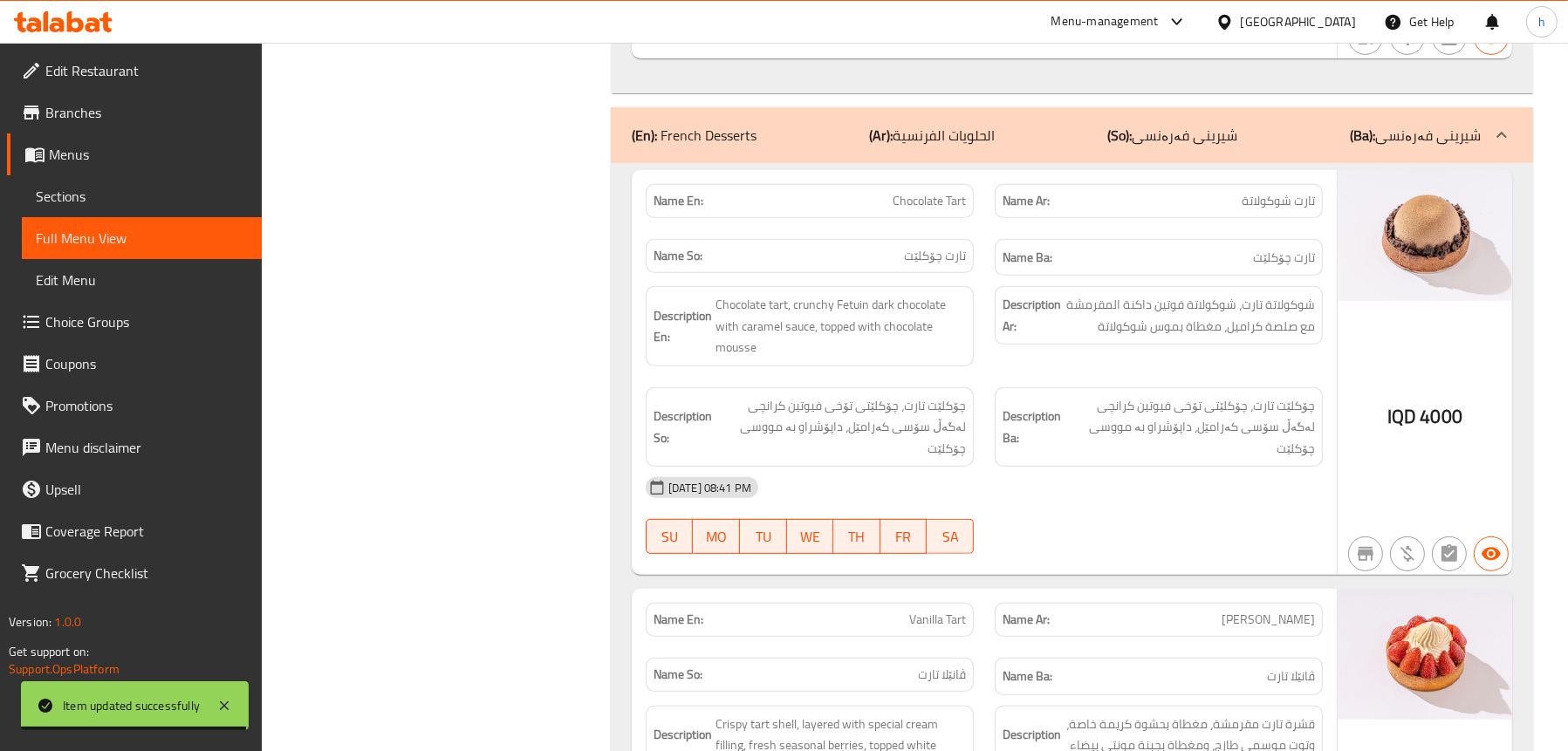
scroll to position [1057, 0]
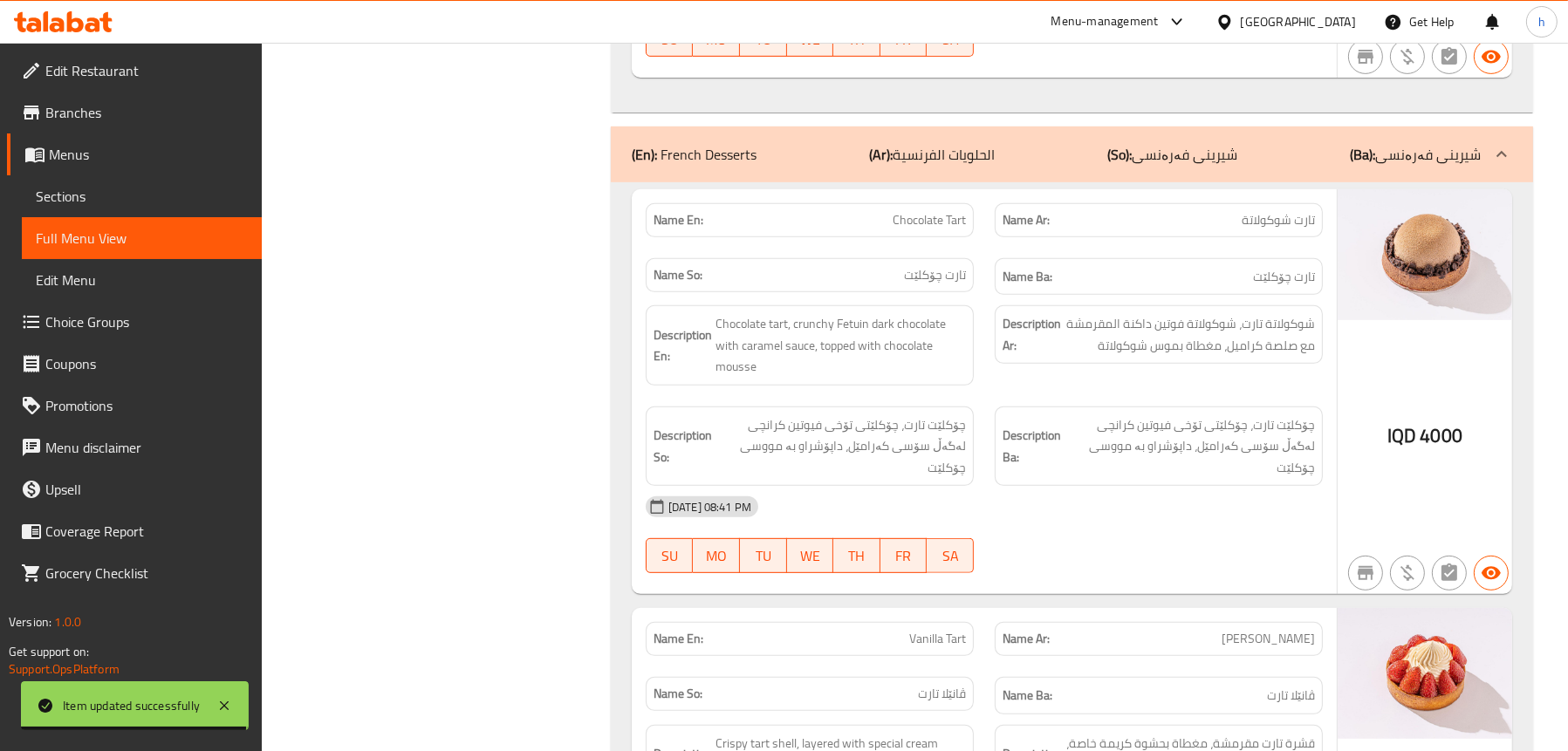
click at [720, 144] on p "(En): French Desserts" at bounding box center [694, 154] width 125 height 21
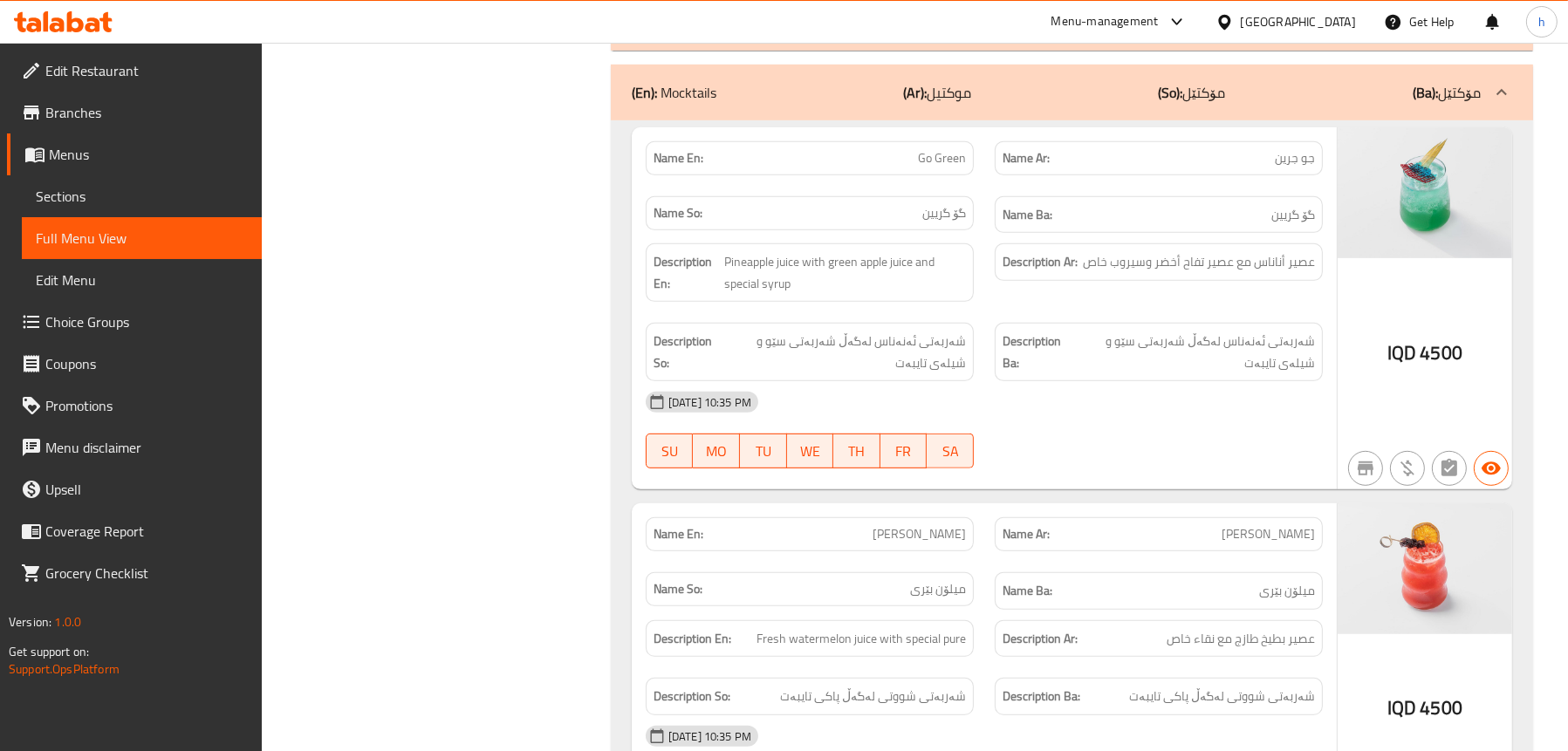
scroll to position [1231, 0]
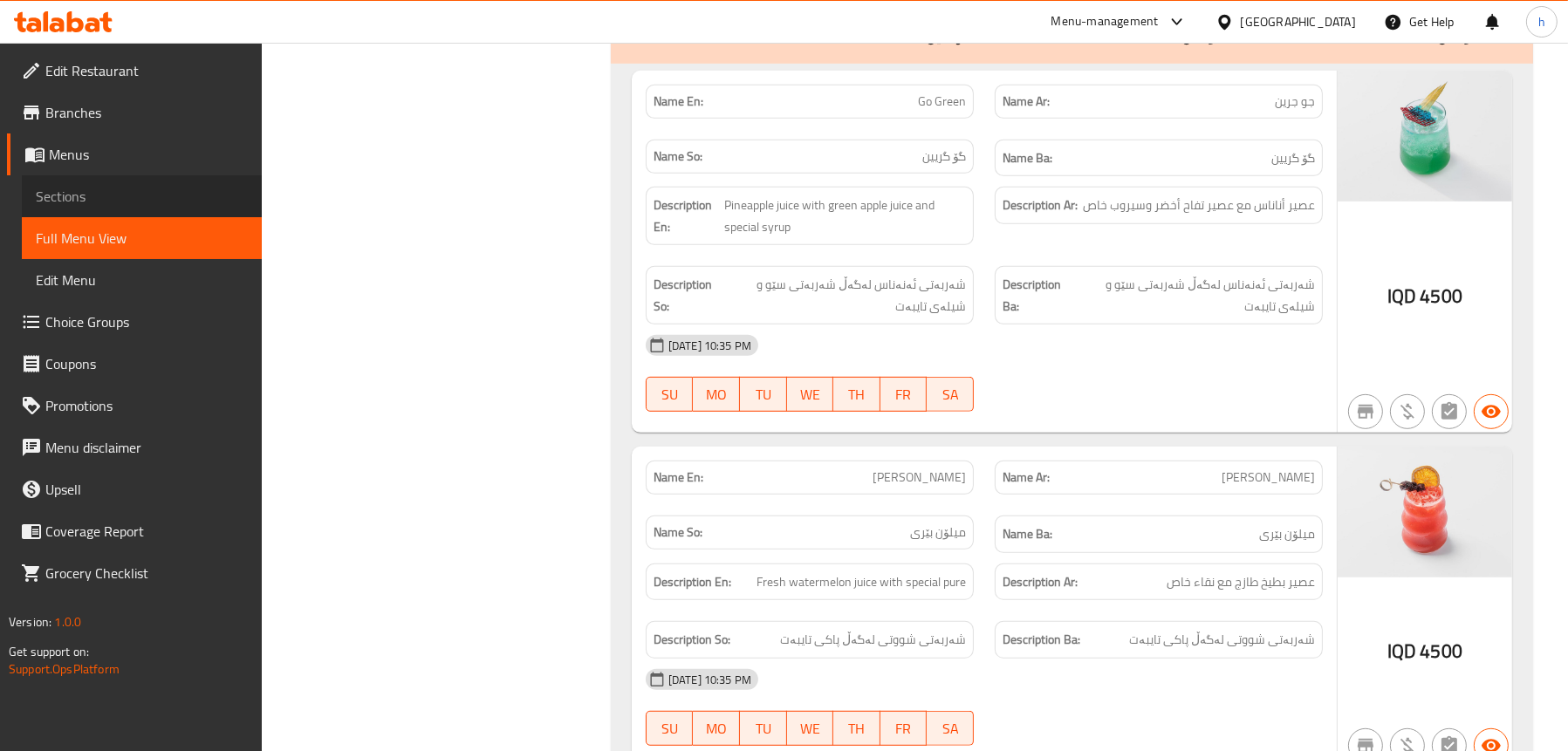
click at [101, 184] on link "Sections" at bounding box center [142, 196] width 240 height 42
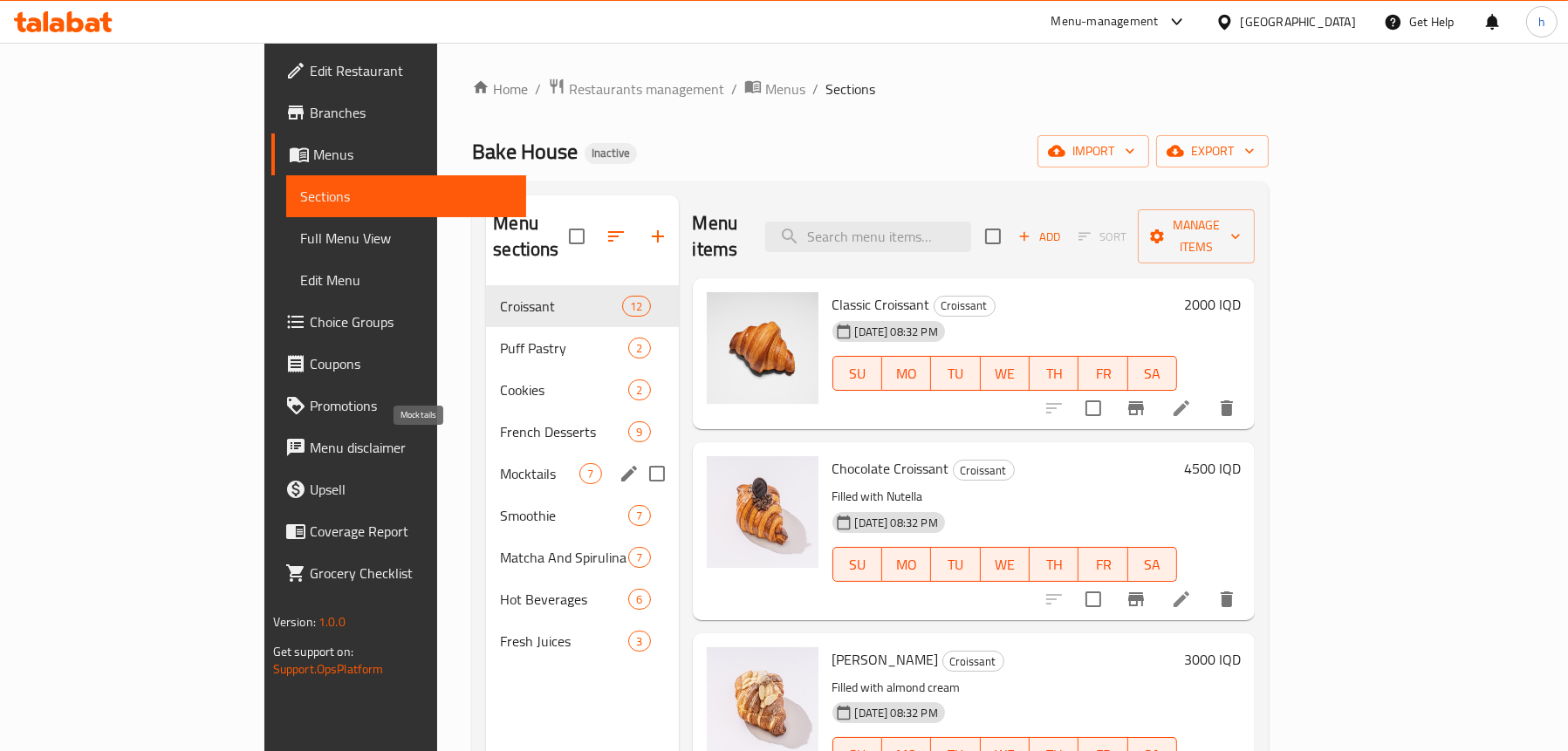
click at [486, 461] on div "Mocktails 7" at bounding box center [582, 474] width 192 height 42
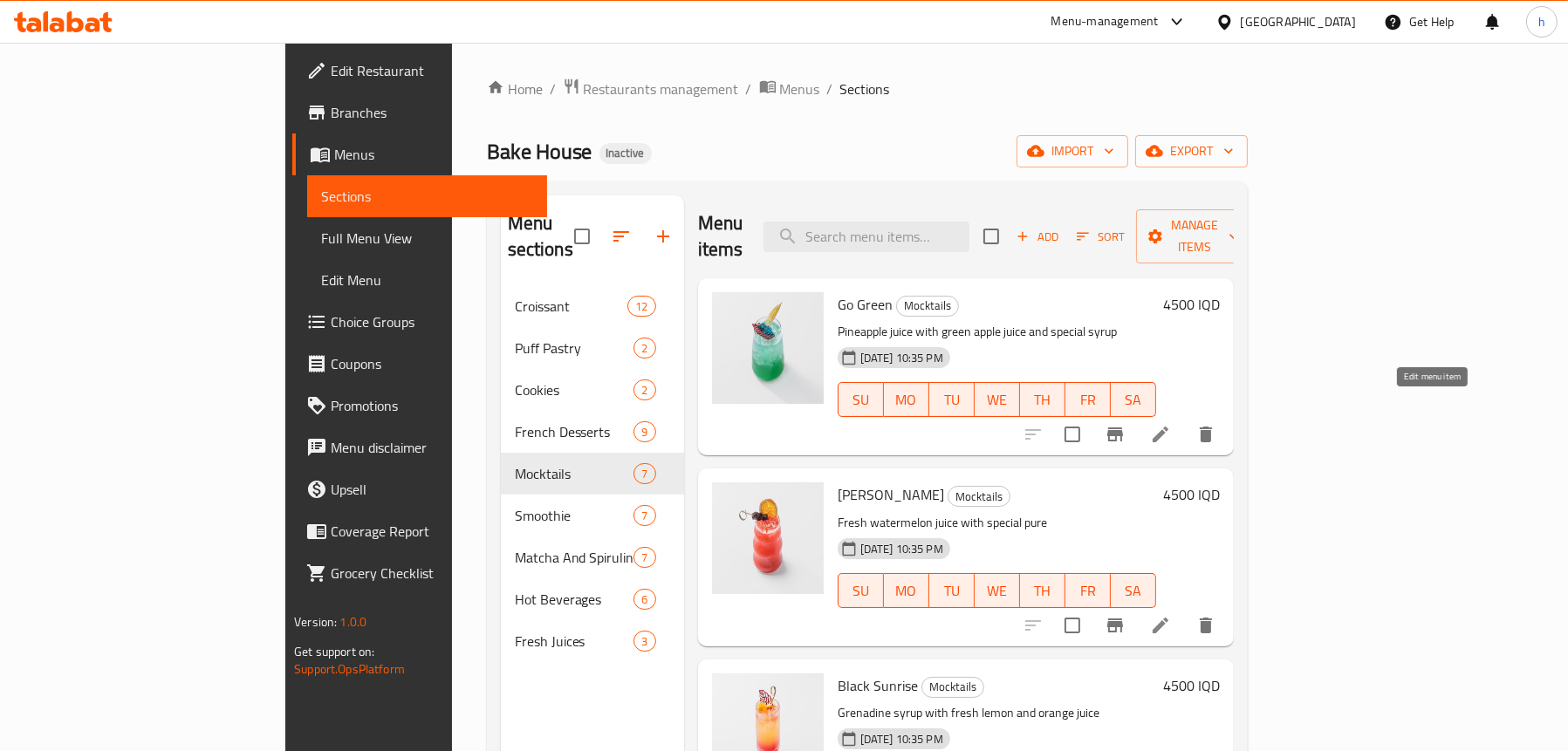
click at [1171, 424] on icon at bounding box center [1160, 434] width 21 height 21
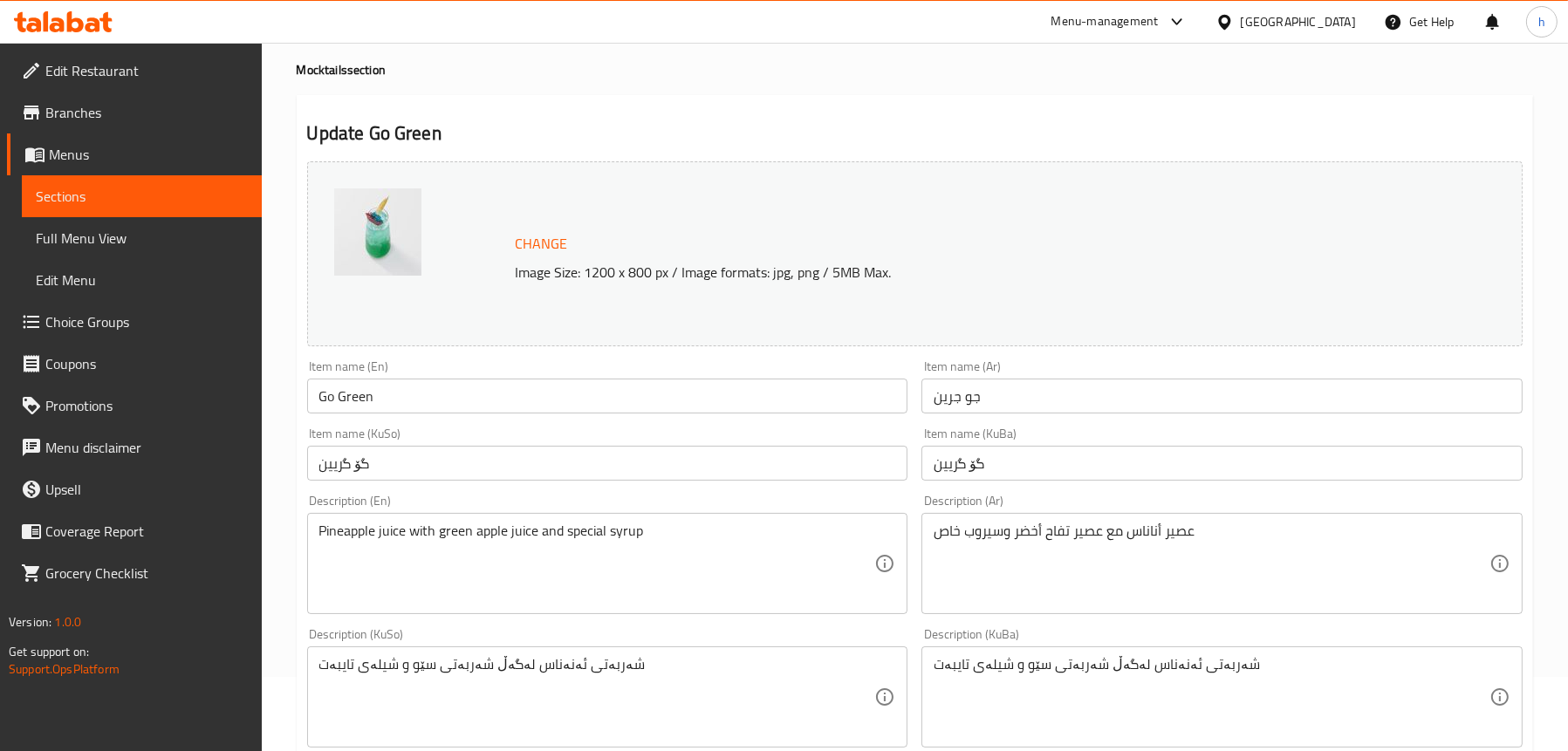
scroll to position [174, 0]
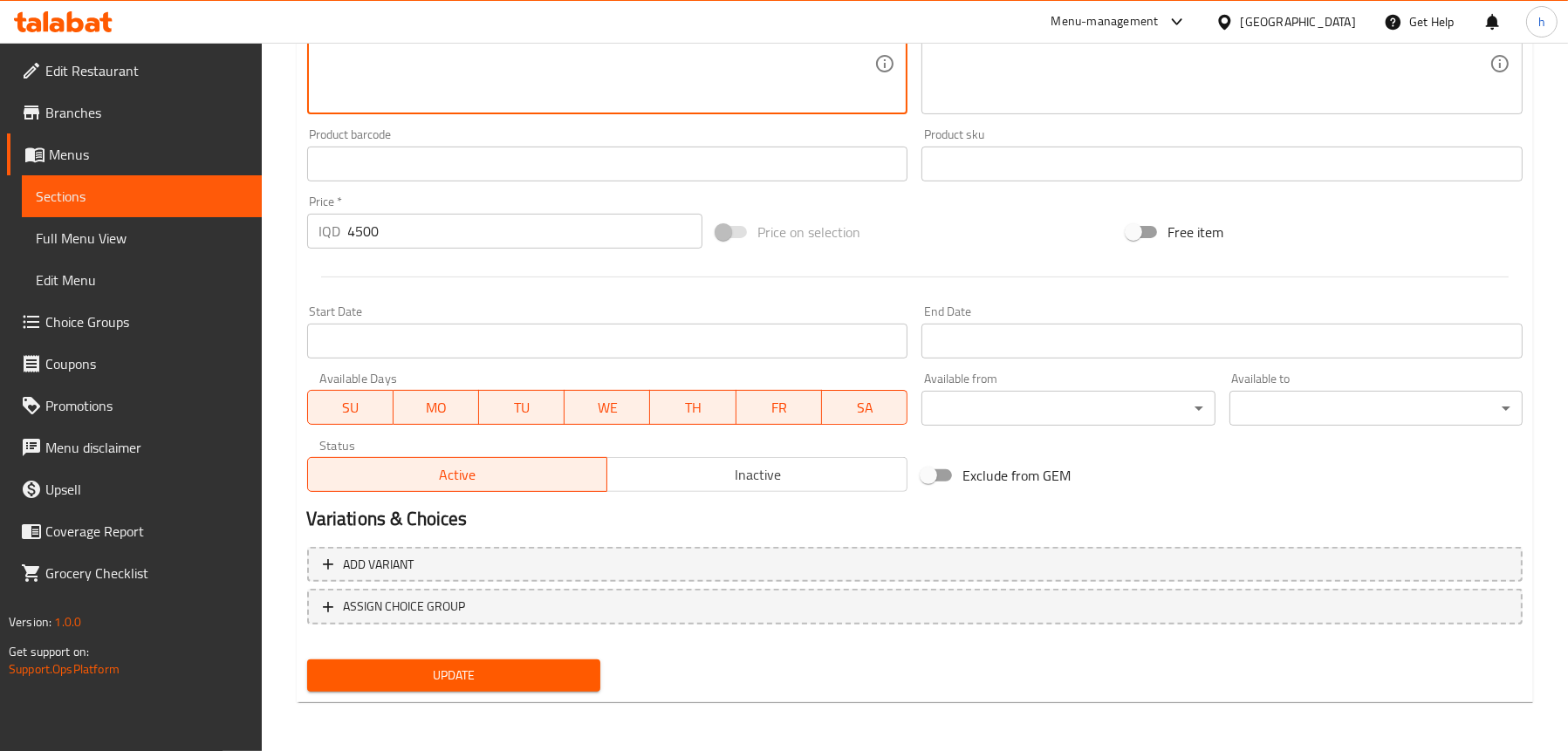
type textarea "شەربەتی ئەنەناس لەگەڵ شەربەتی سێوی سەوز و شیلەی تایبەت"
click at [481, 671] on span "Update" at bounding box center [453, 675] width 265 height 22
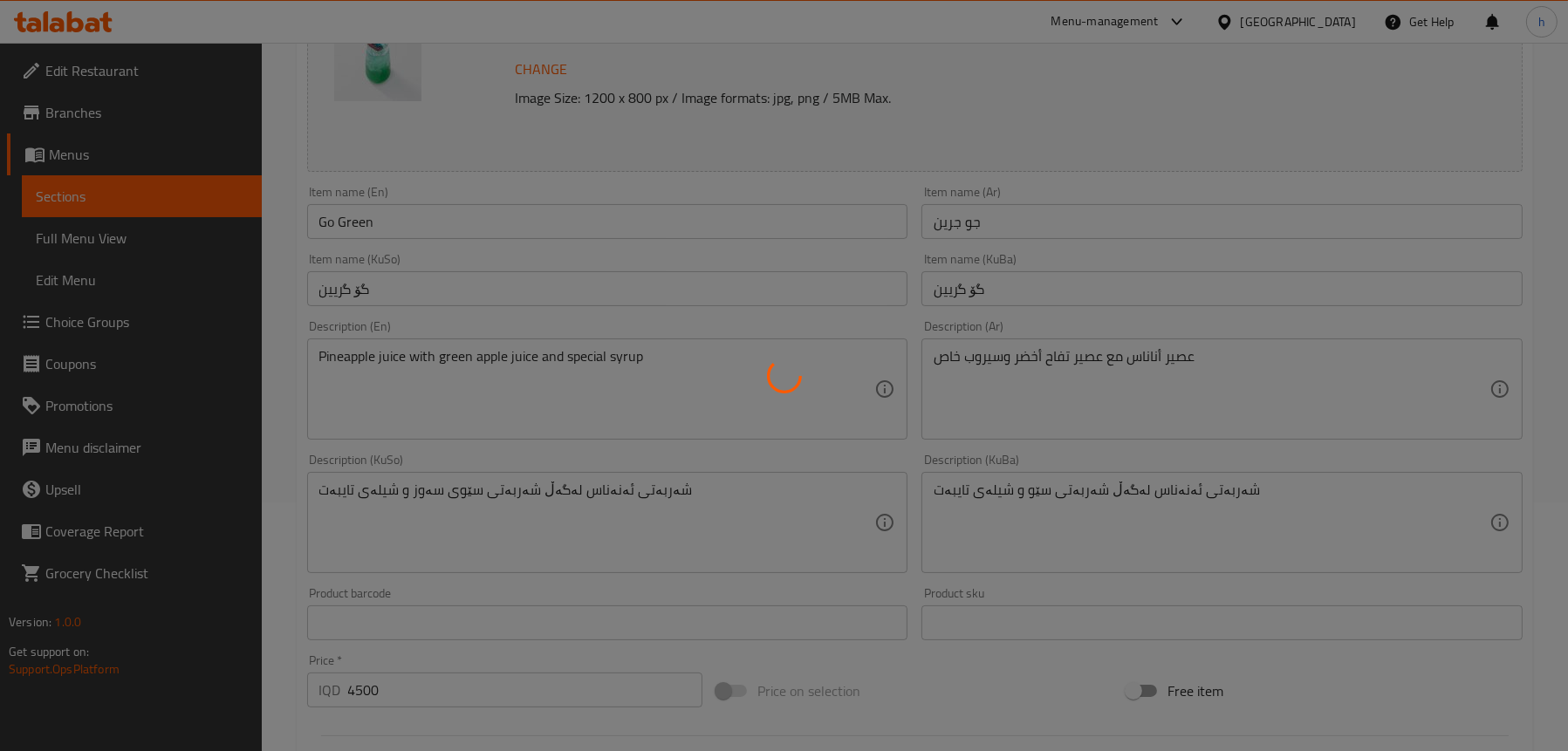
scroll to position [96, 0]
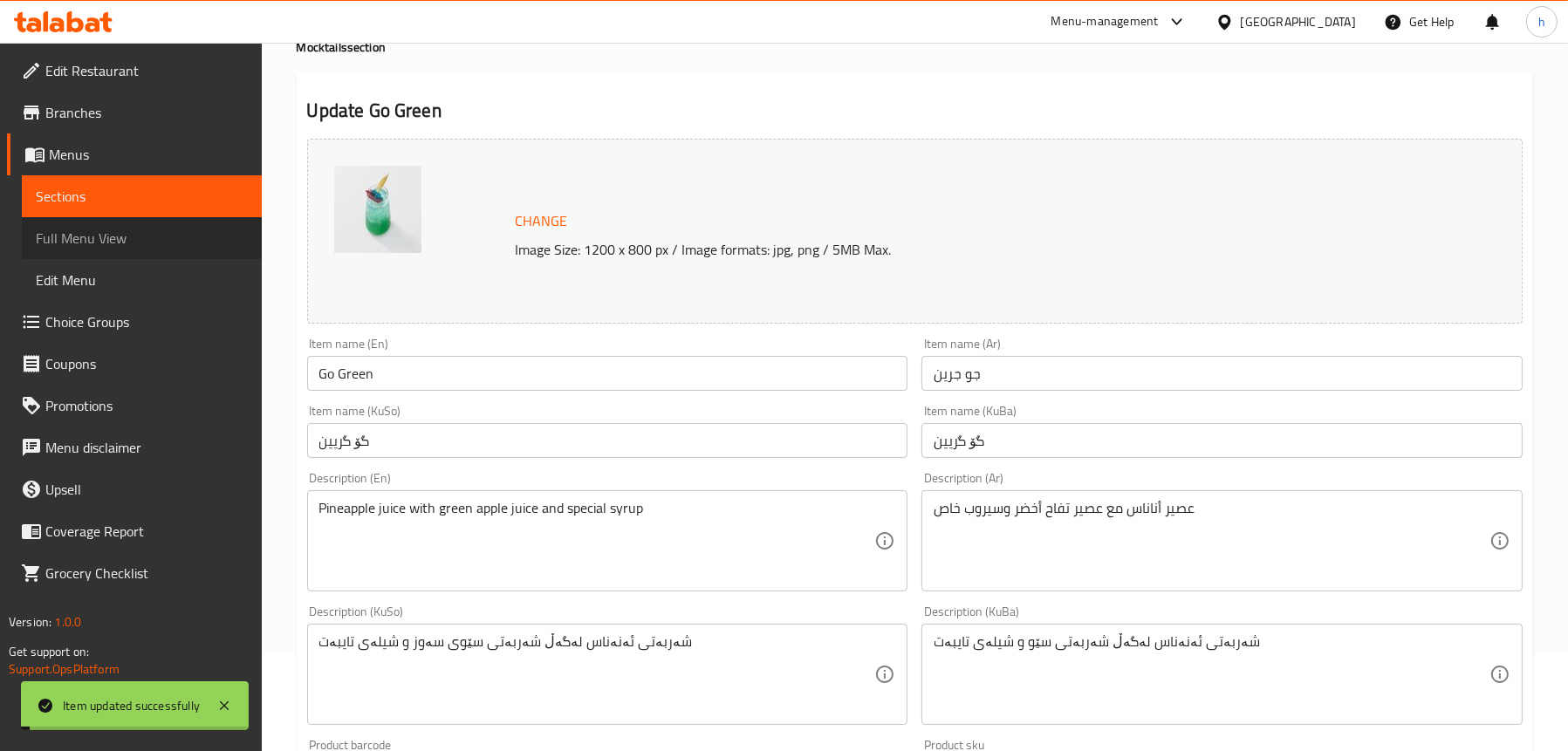
click at [114, 242] on span "Full Menu View" at bounding box center [142, 238] width 212 height 21
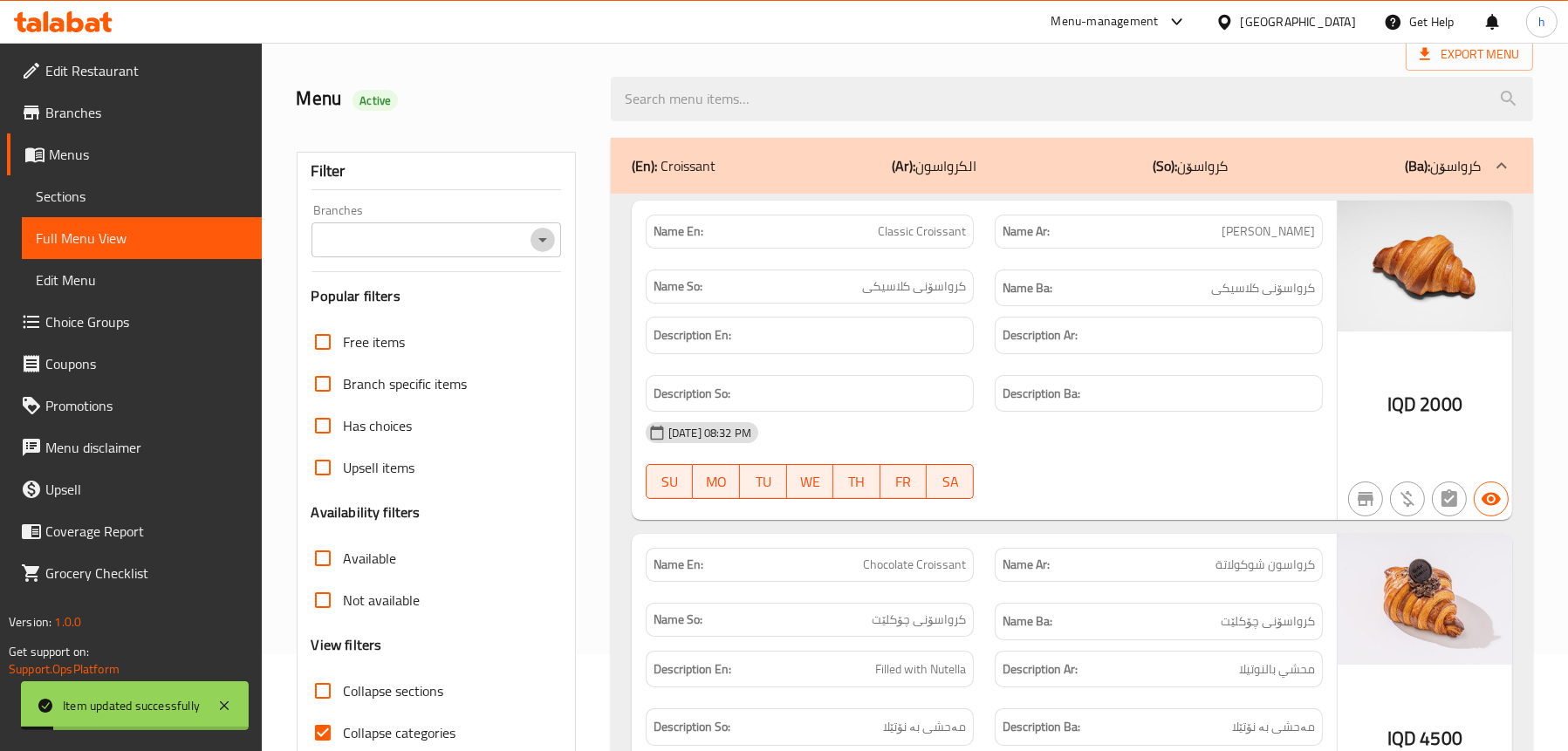
click at [532, 242] on icon "Open" at bounding box center [543, 240] width 21 height 21
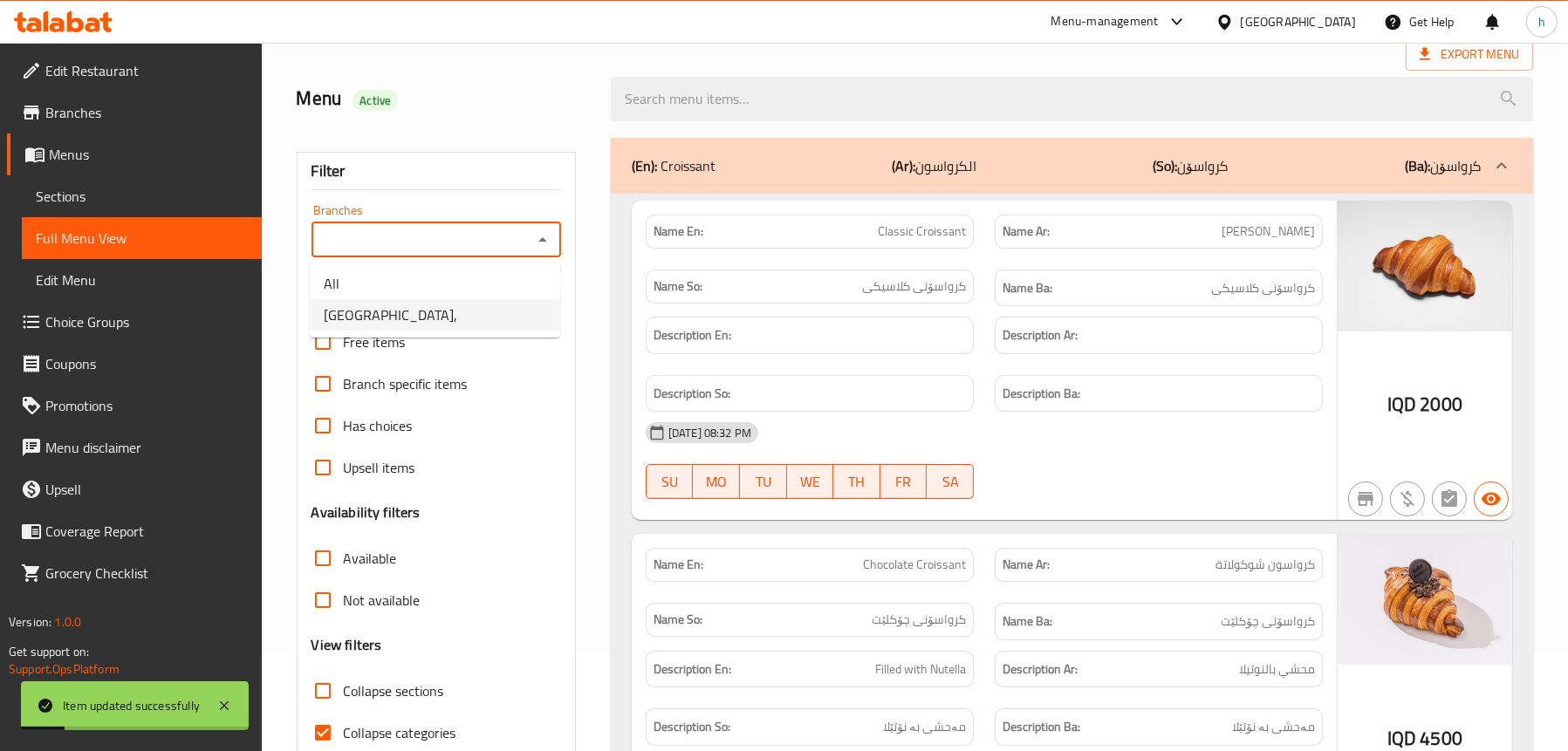
click at [427, 306] on li "[GEOGRAPHIC_DATA]," at bounding box center [434, 314] width 251 height 31
type input "[GEOGRAPHIC_DATA],"
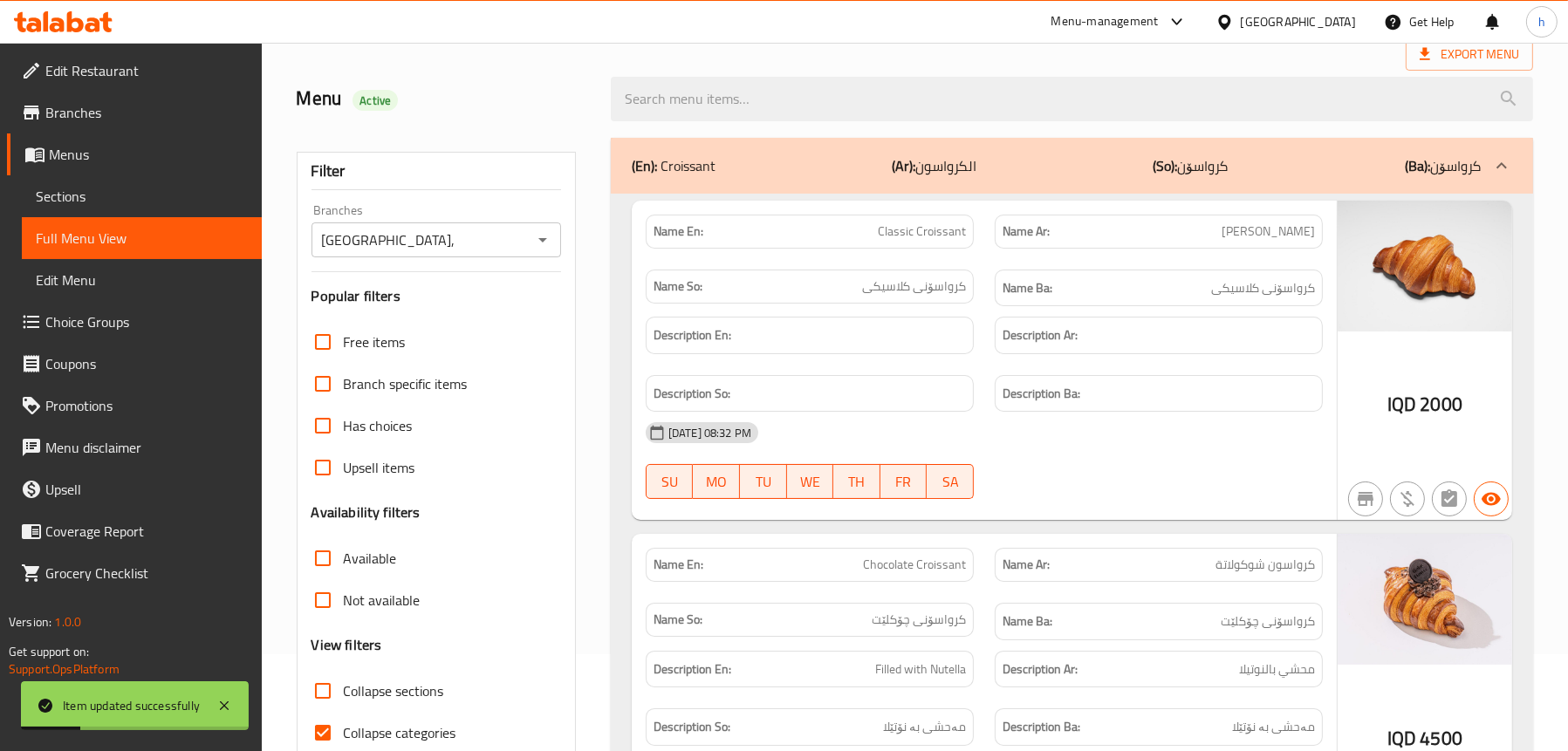
click at [700, 157] on p "(En): Croissant" at bounding box center [673, 166] width 84 height 21
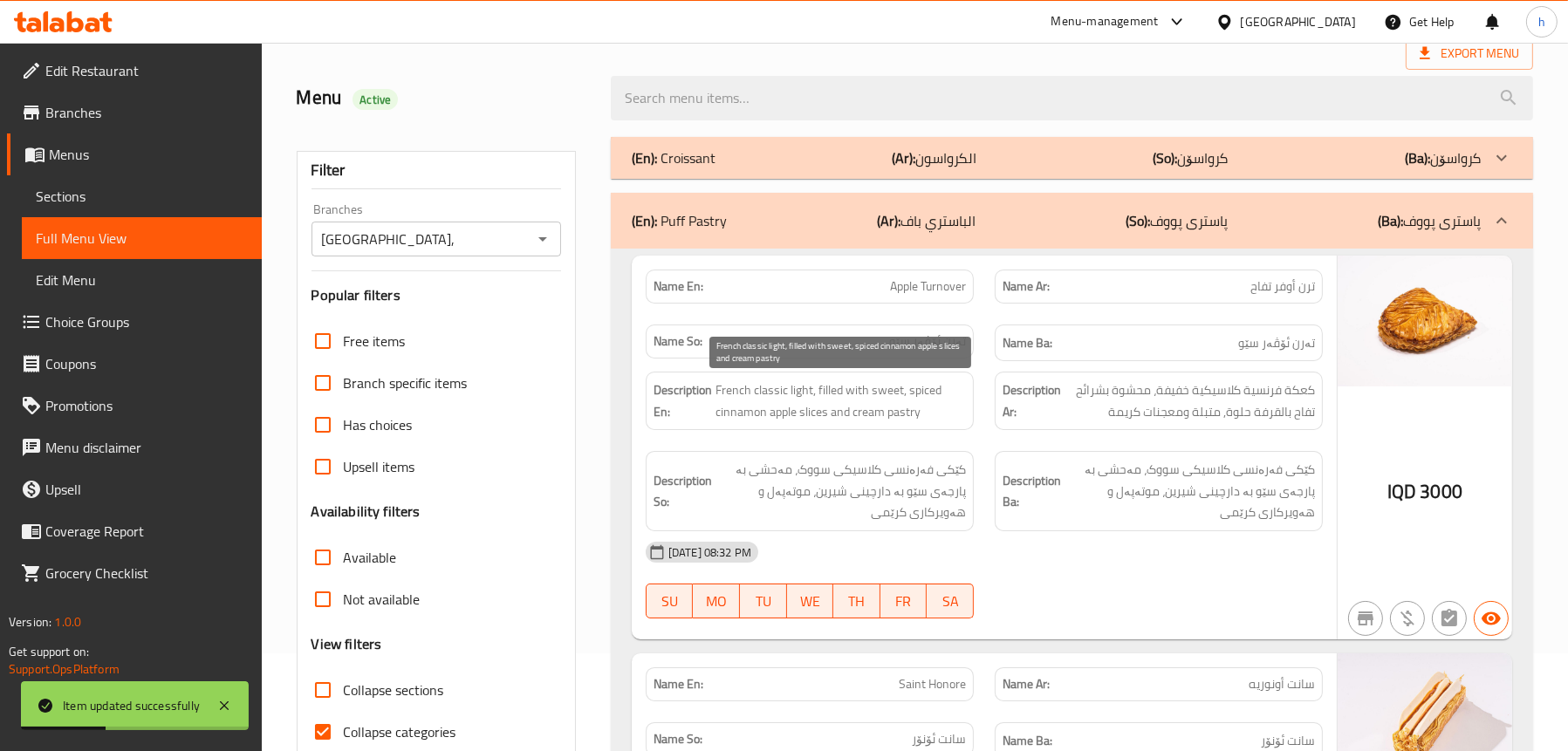
scroll to position [96, 0]
click at [748, 222] on div "(En): Puff Pastry (Ar): الباستري باف (So): پاستری پووف (Ba): پاستری پووف" at bounding box center [1056, 221] width 849 height 21
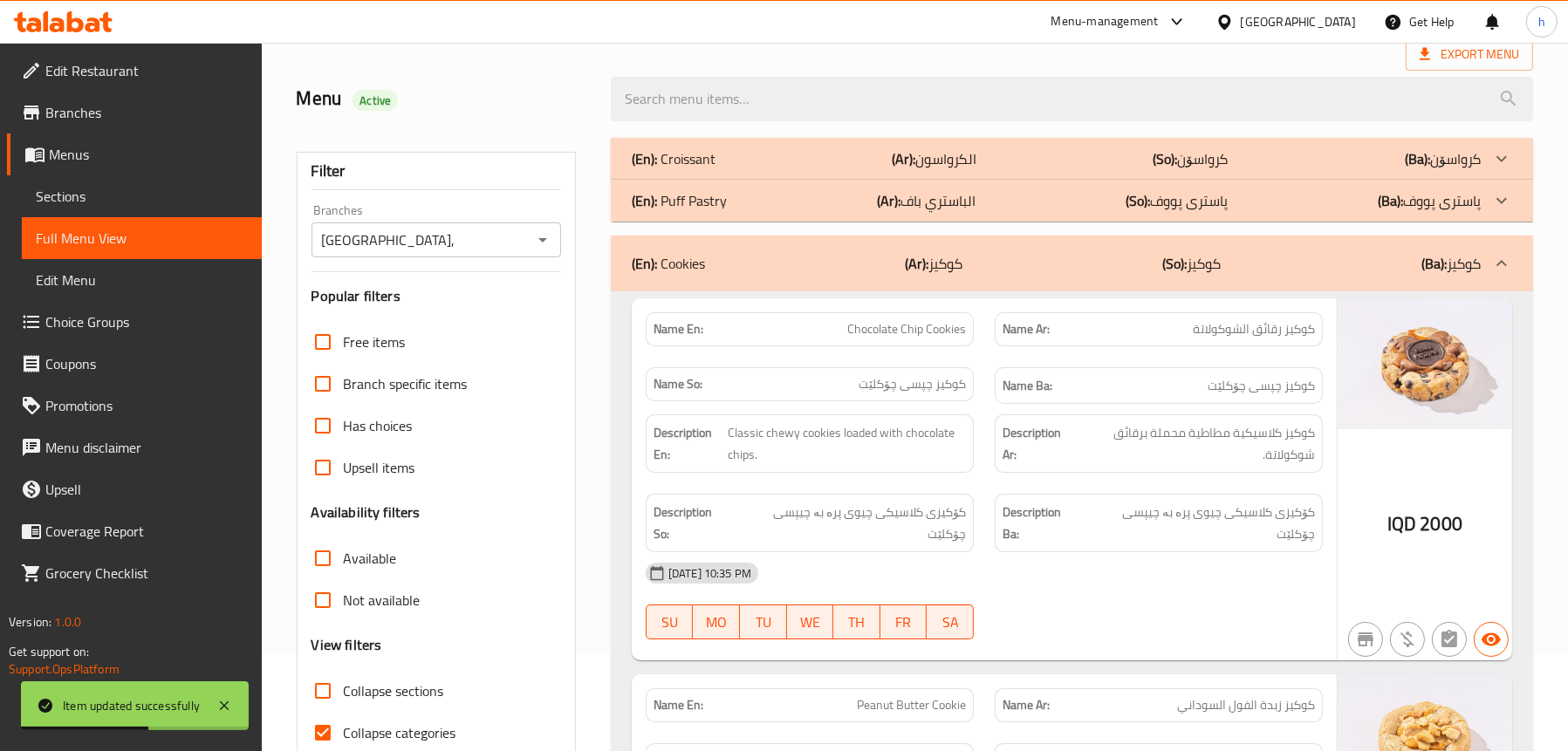
click at [744, 261] on div "(En): Cookies (Ar): كوكيز (So): کوکیز (Ba): کوکیز" at bounding box center [1056, 264] width 849 height 21
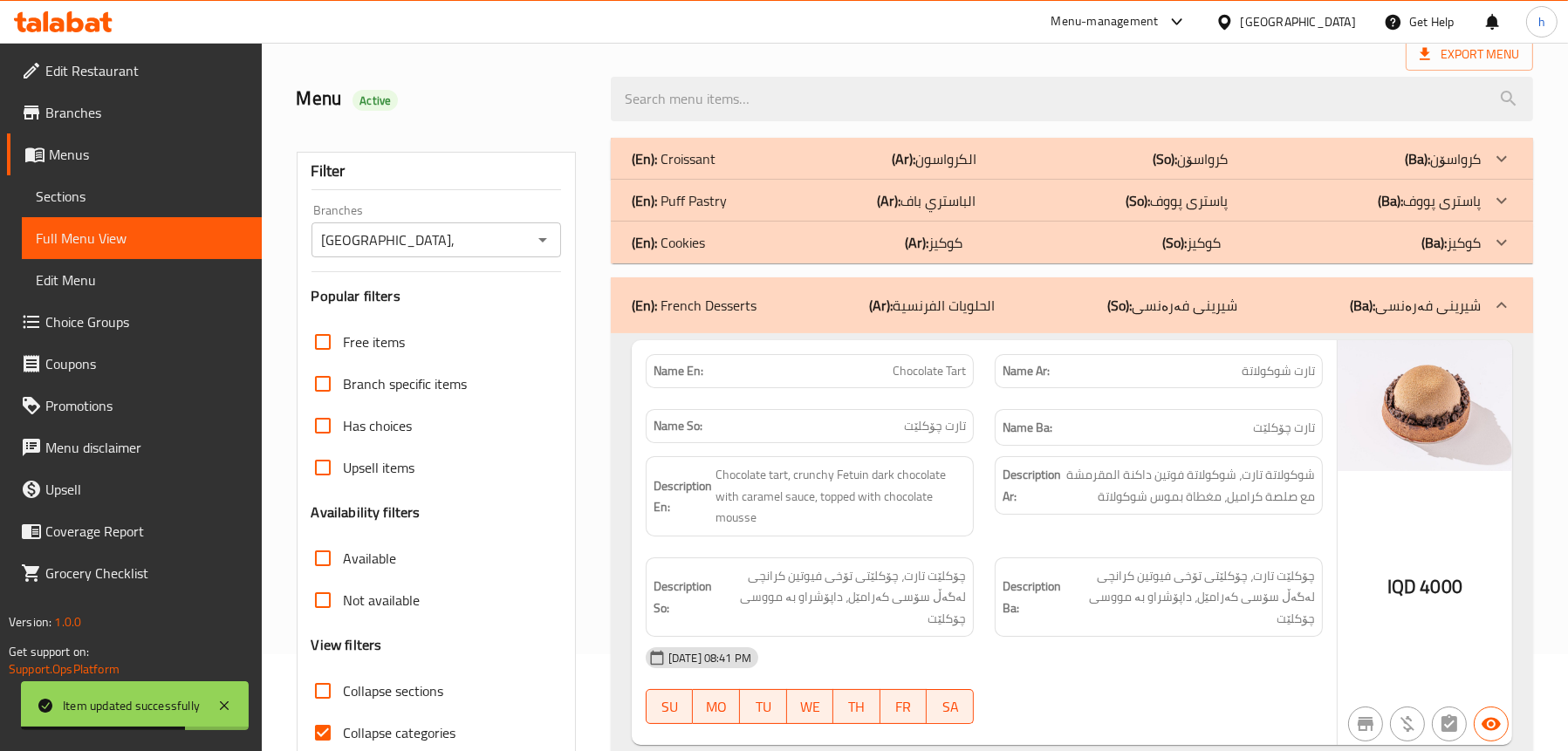
click at [730, 303] on p "(En): French Desserts" at bounding box center [694, 306] width 125 height 21
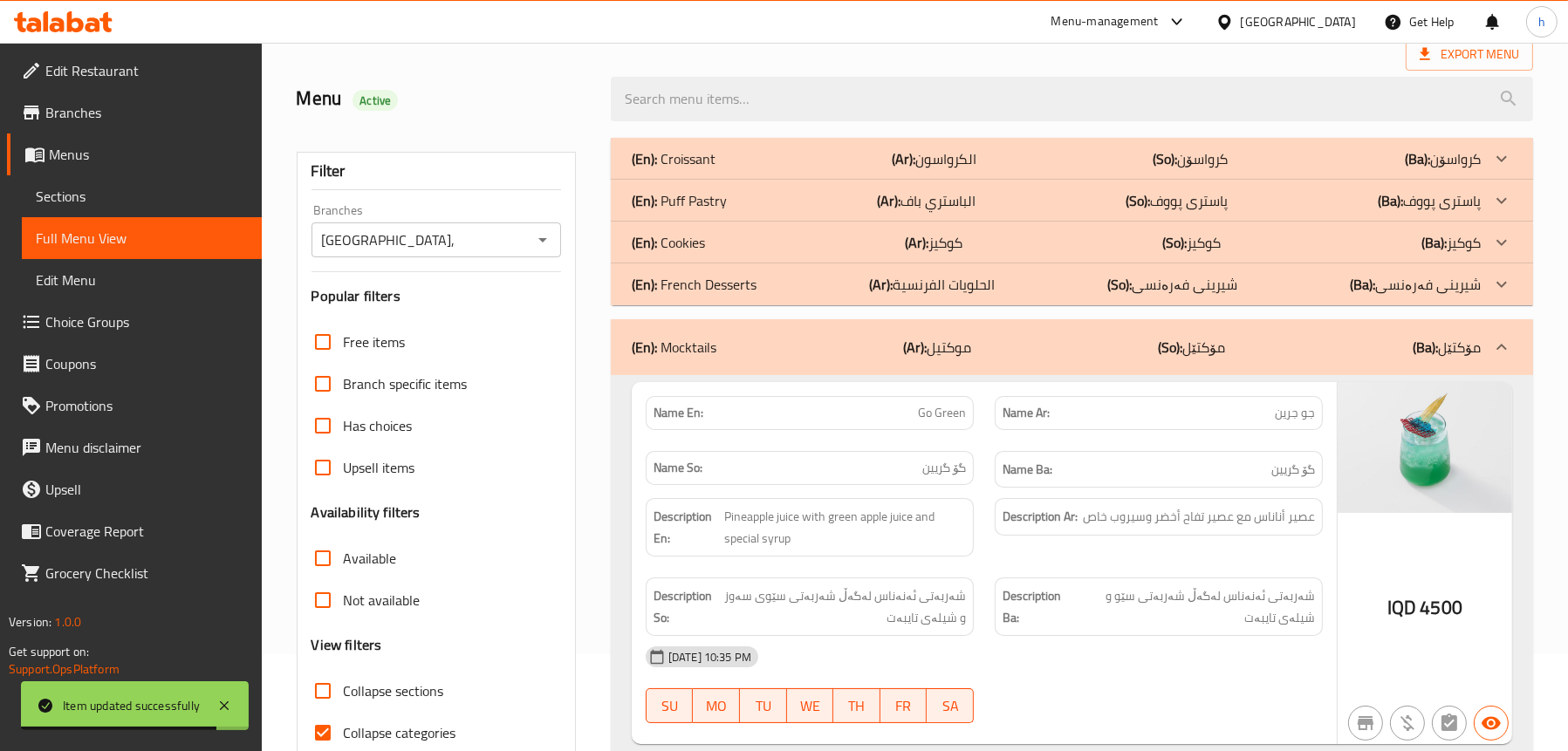
click at [730, 252] on div "(En): Cookies (Ar): كوكيز (So): کوکیز (Ba): کوکیز" at bounding box center [1056, 242] width 849 height 21
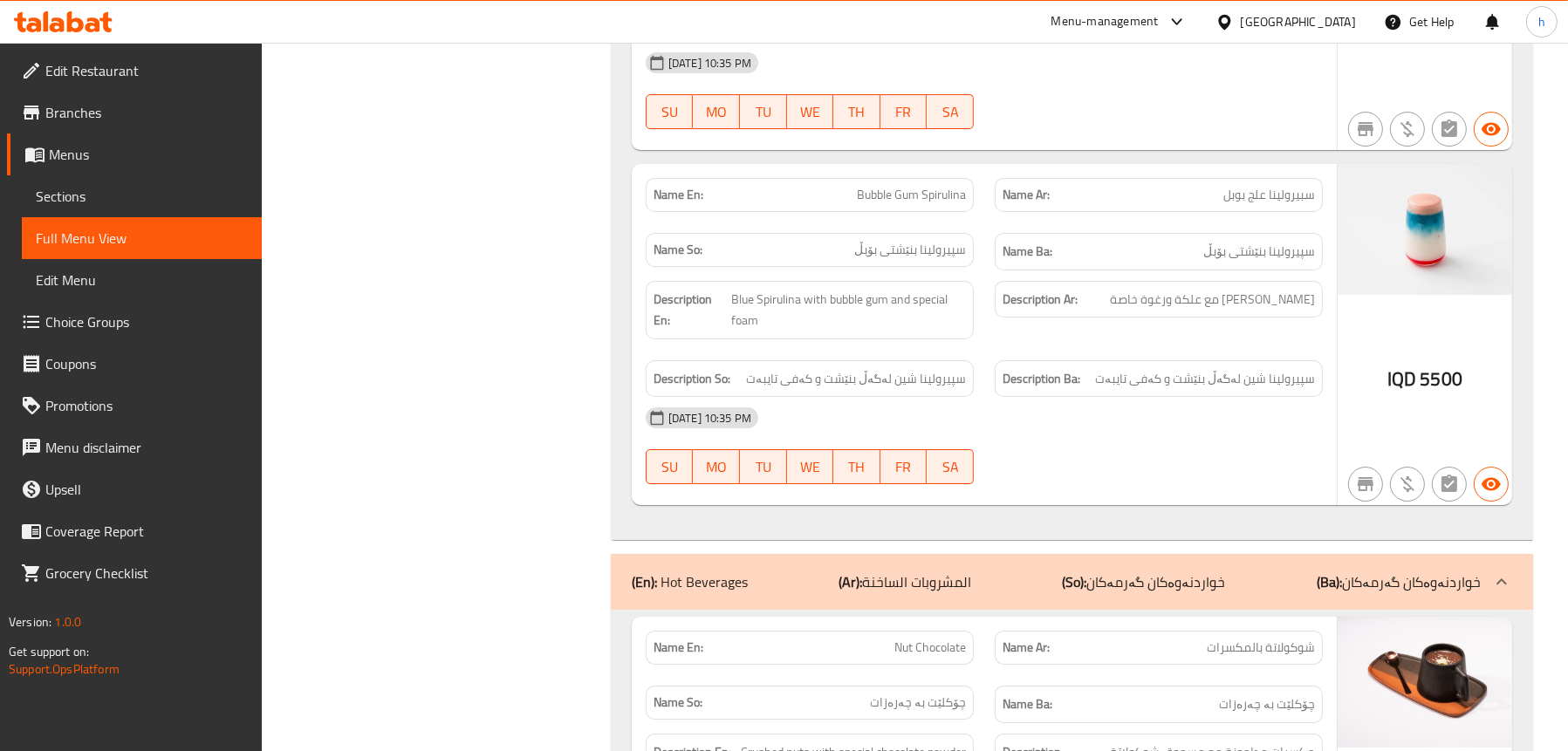
scroll to position [8561, 0]
click at [112, 191] on span "Sections" at bounding box center [142, 196] width 212 height 21
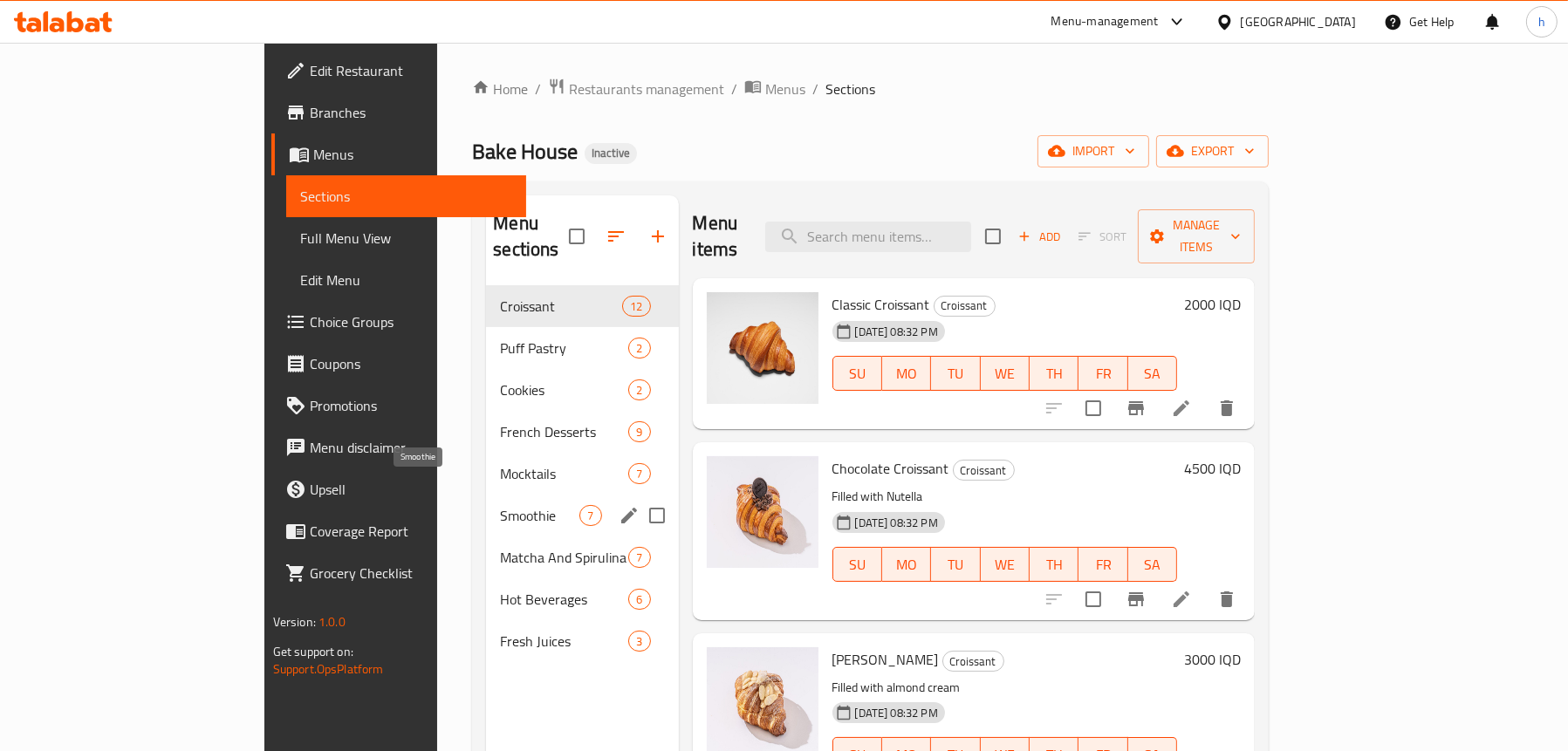
click at [500, 505] on span "Smoothie" at bounding box center [540, 515] width 79 height 21
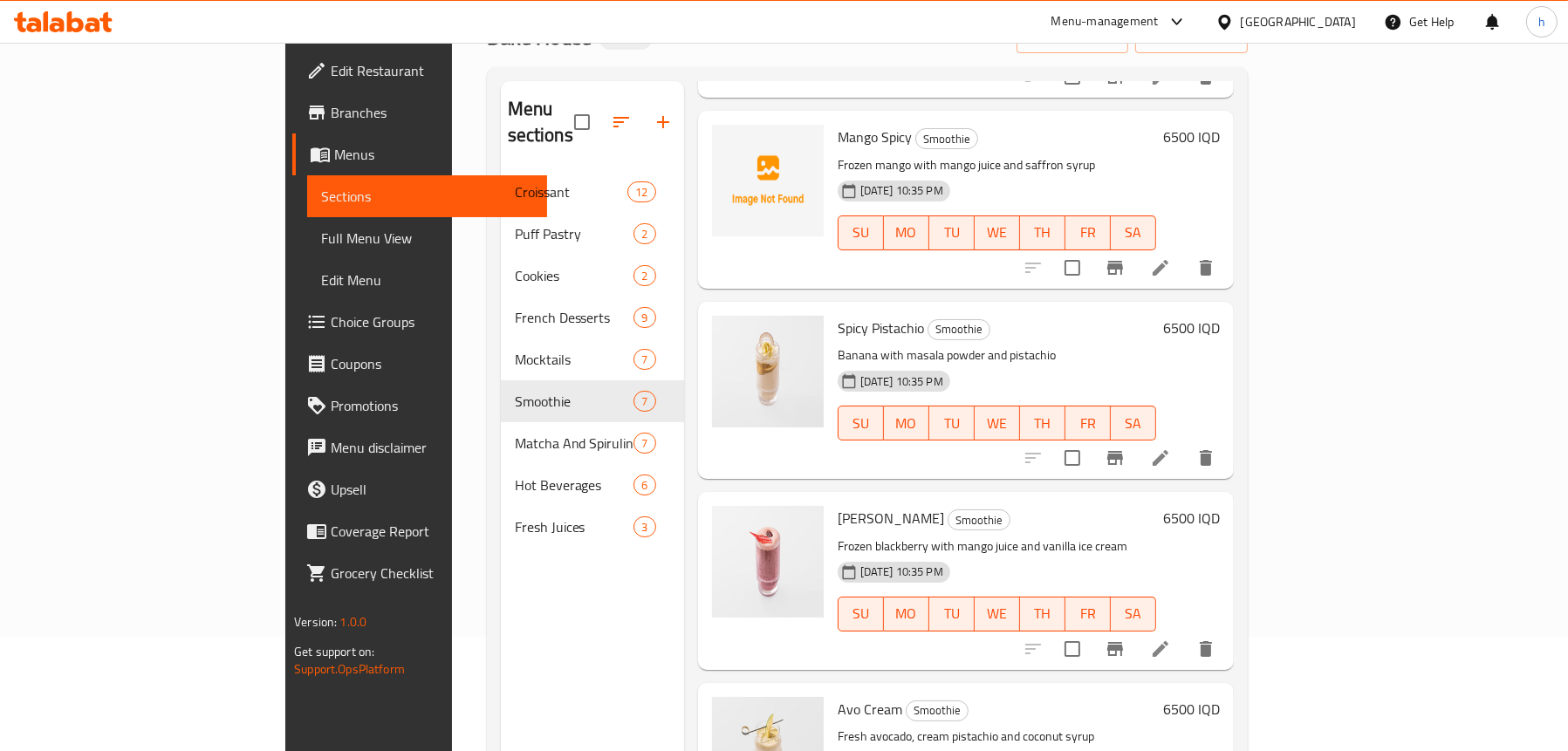
scroll to position [245, 0]
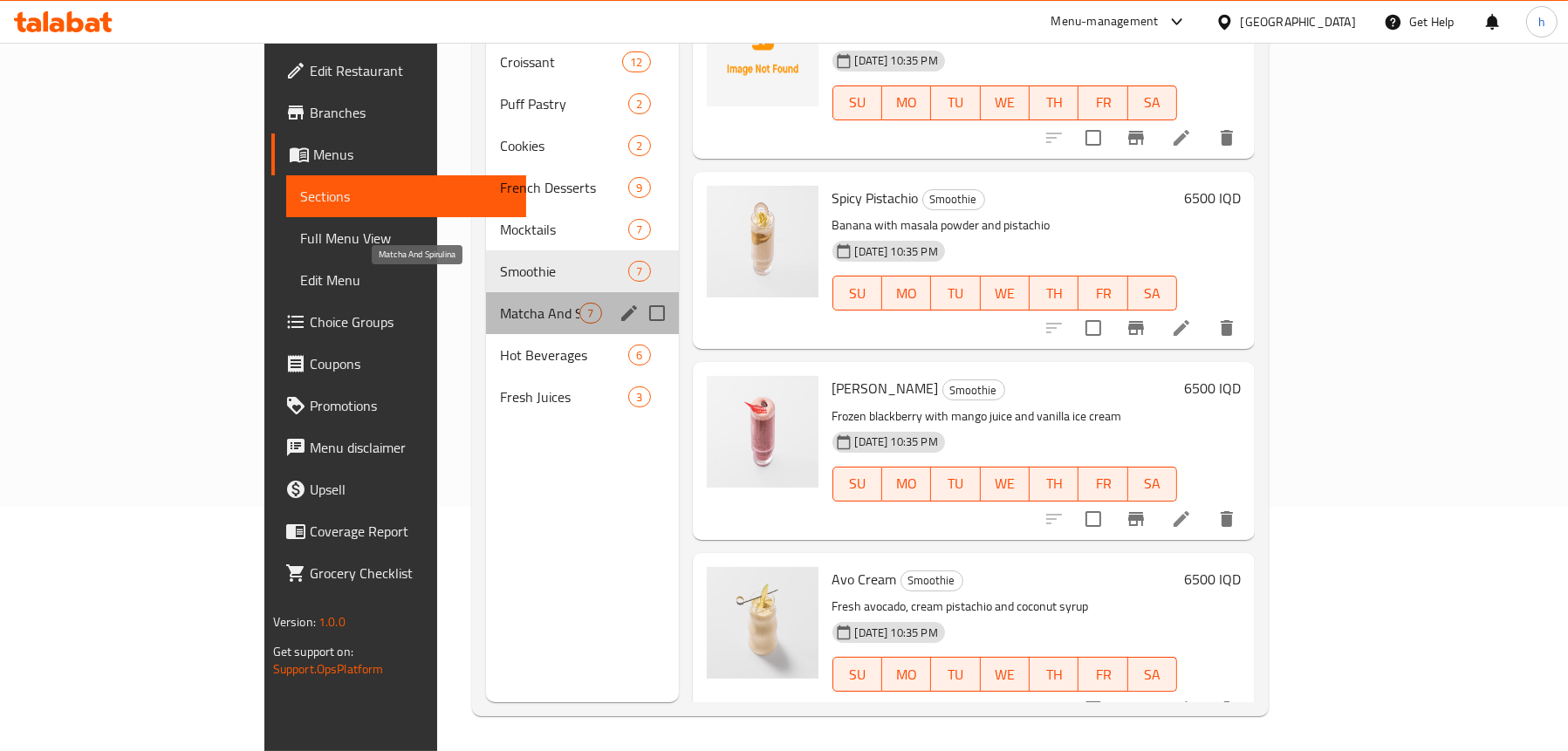
click at [500, 303] on span "Matcha And Spirulina" at bounding box center [540, 313] width 79 height 21
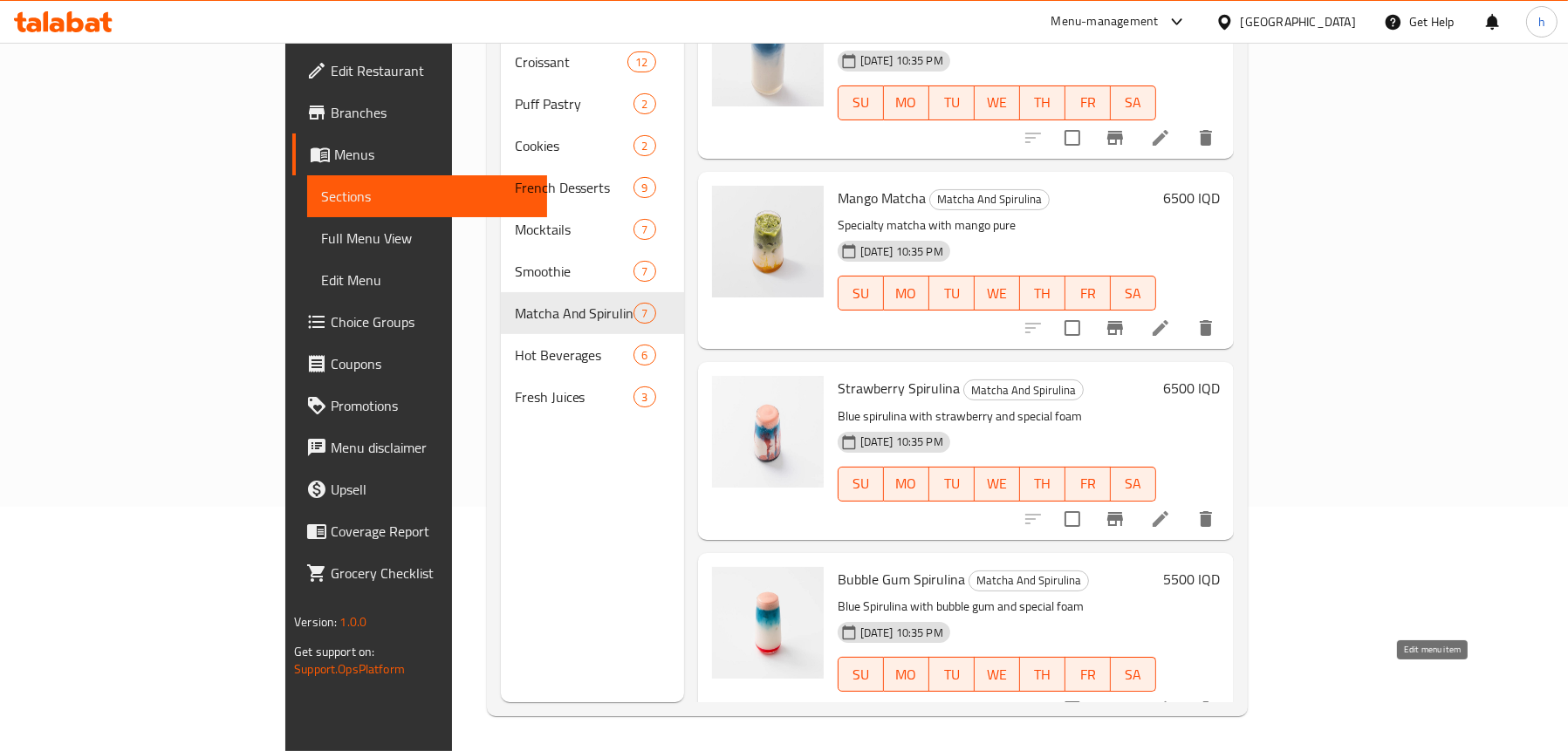
click at [1171, 699] on icon at bounding box center [1160, 709] width 21 height 21
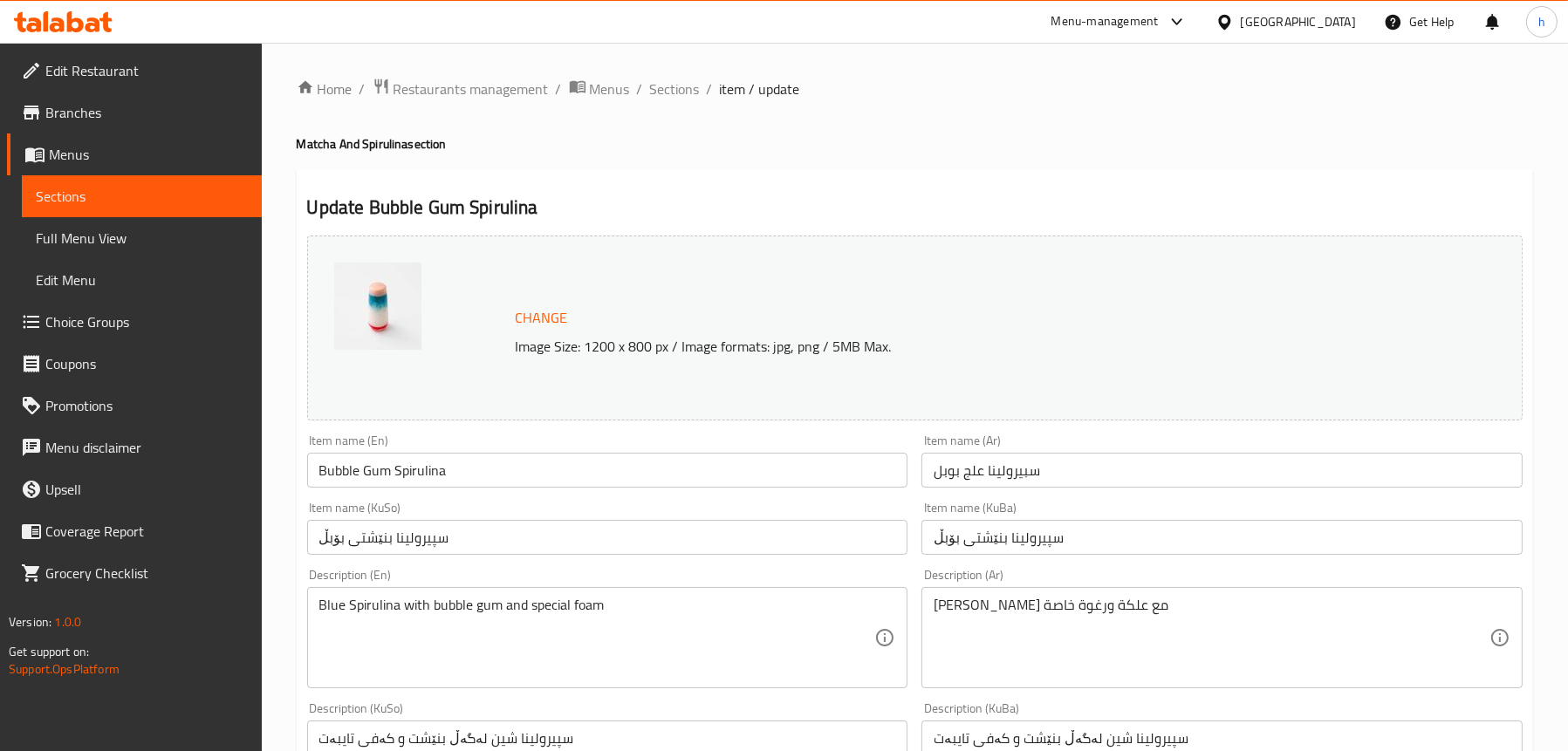
scroll to position [349, 0]
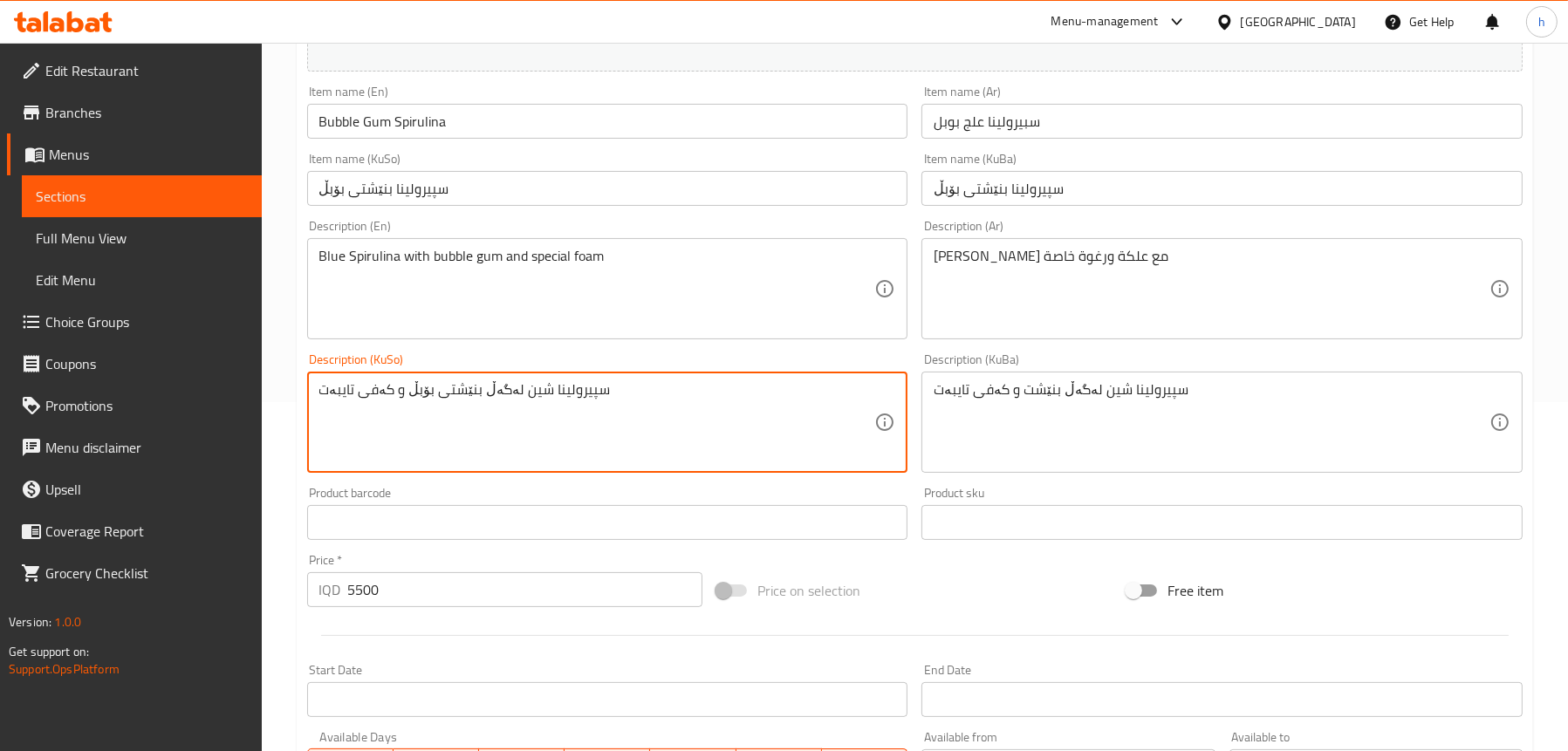
type textarea "سپیرولینا شین لەگەڵ بنێشتی بۆبڵ و کەفی تایبەت"
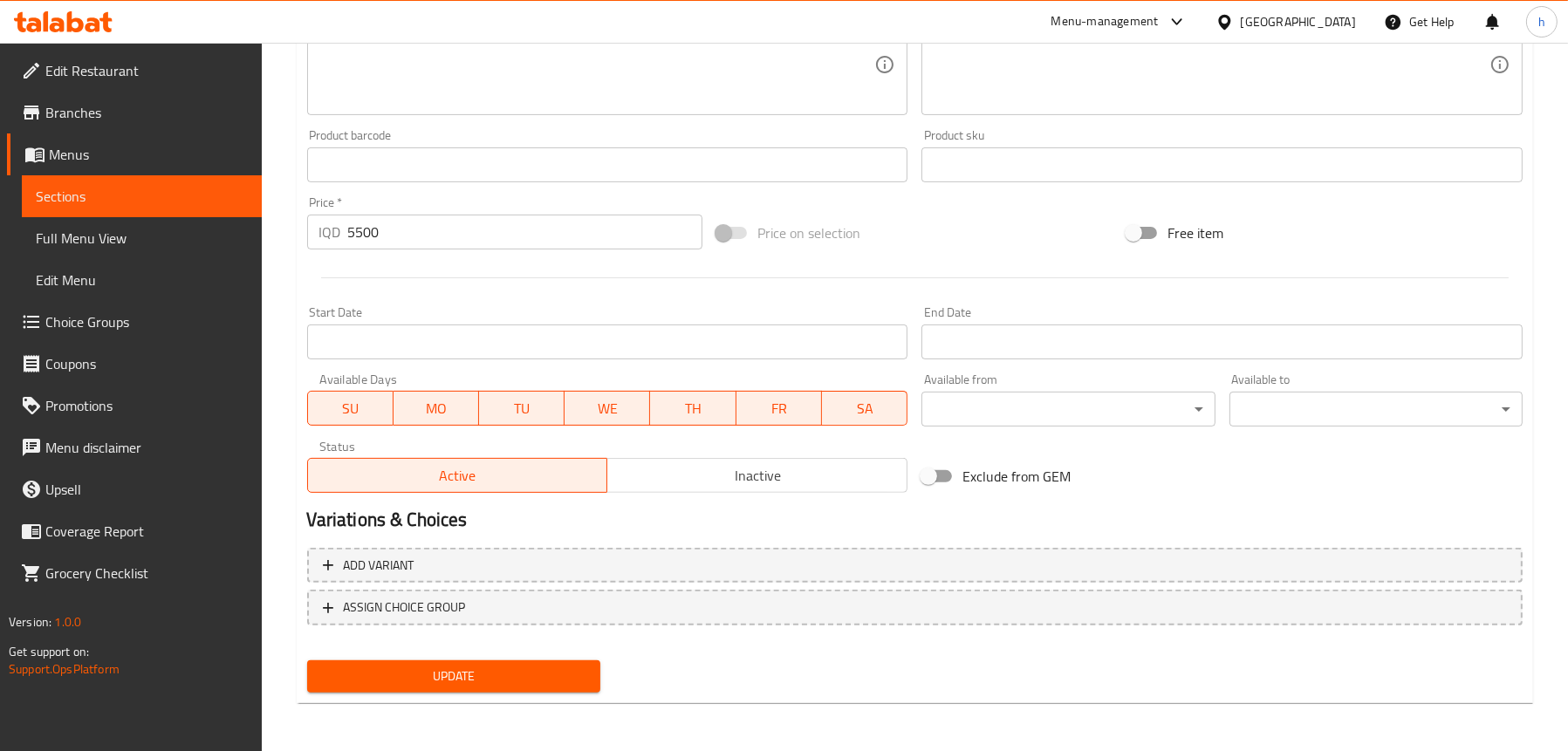
scroll to position [707, 0]
type textarea "[PERSON_NAME] مع علكة [PERSON_NAME] ورغوة خاصة"
click at [470, 676] on span "Update" at bounding box center [453, 675] width 265 height 22
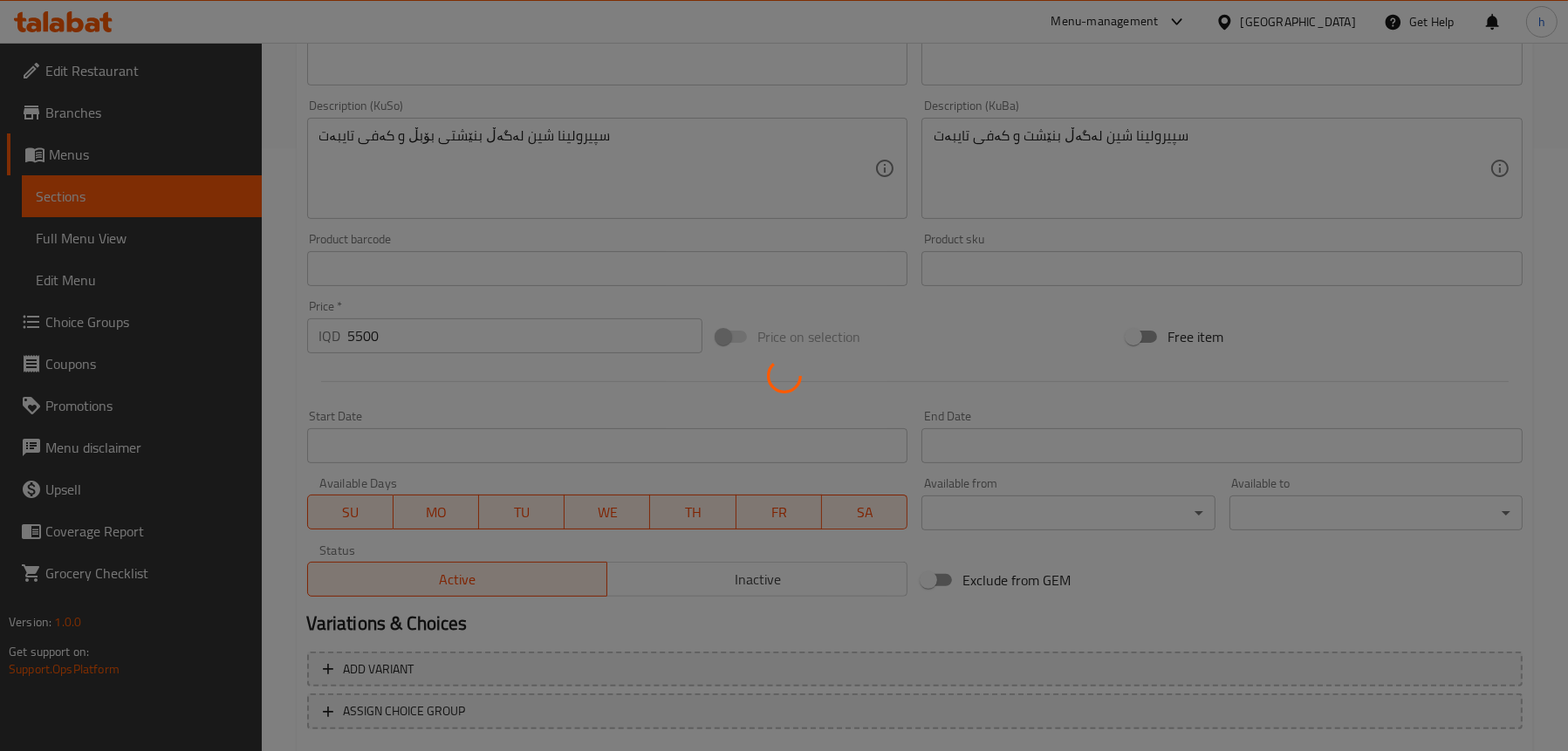
scroll to position [445, 0]
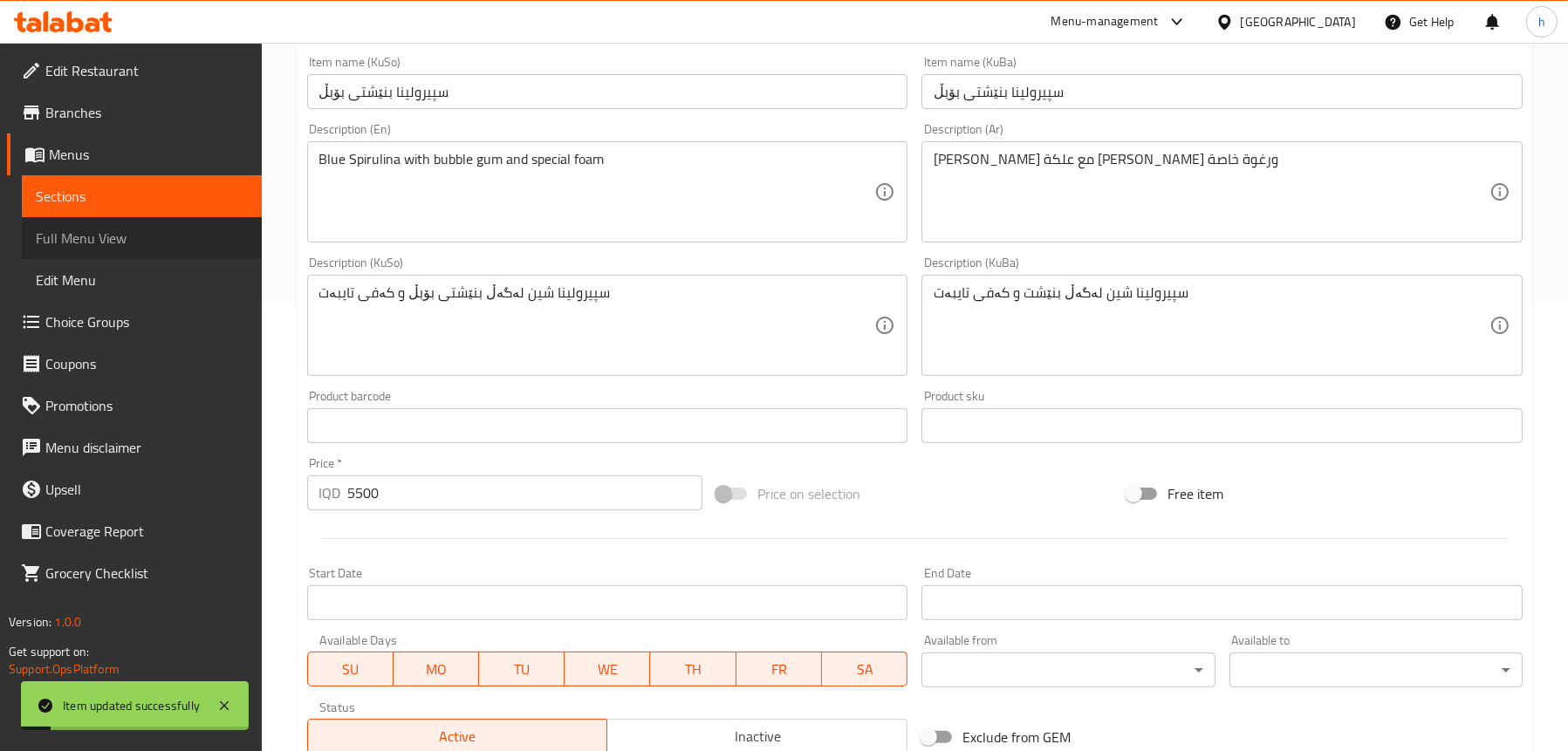
click at [86, 236] on span "Full Menu View" at bounding box center [142, 238] width 212 height 21
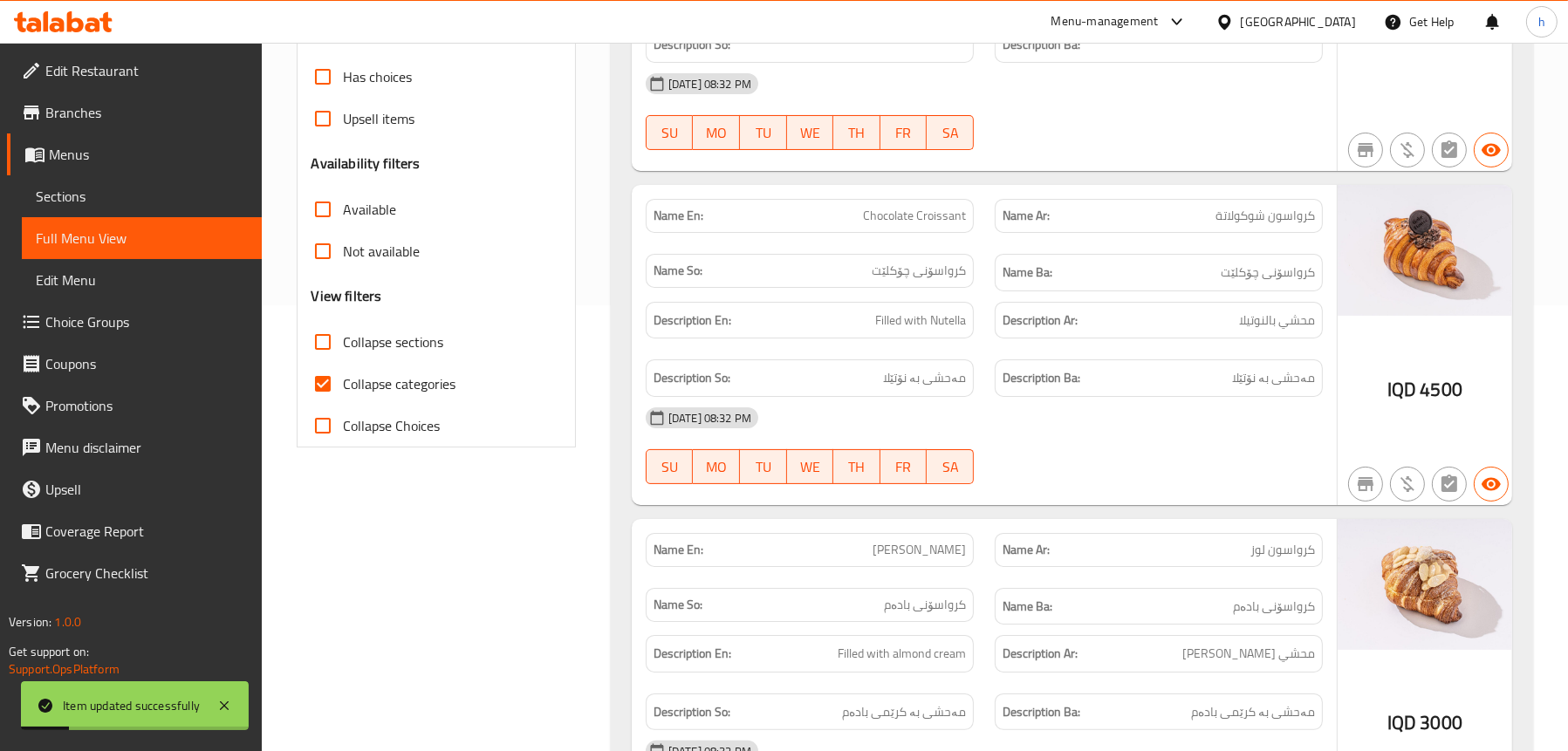
scroll to position [96, 0]
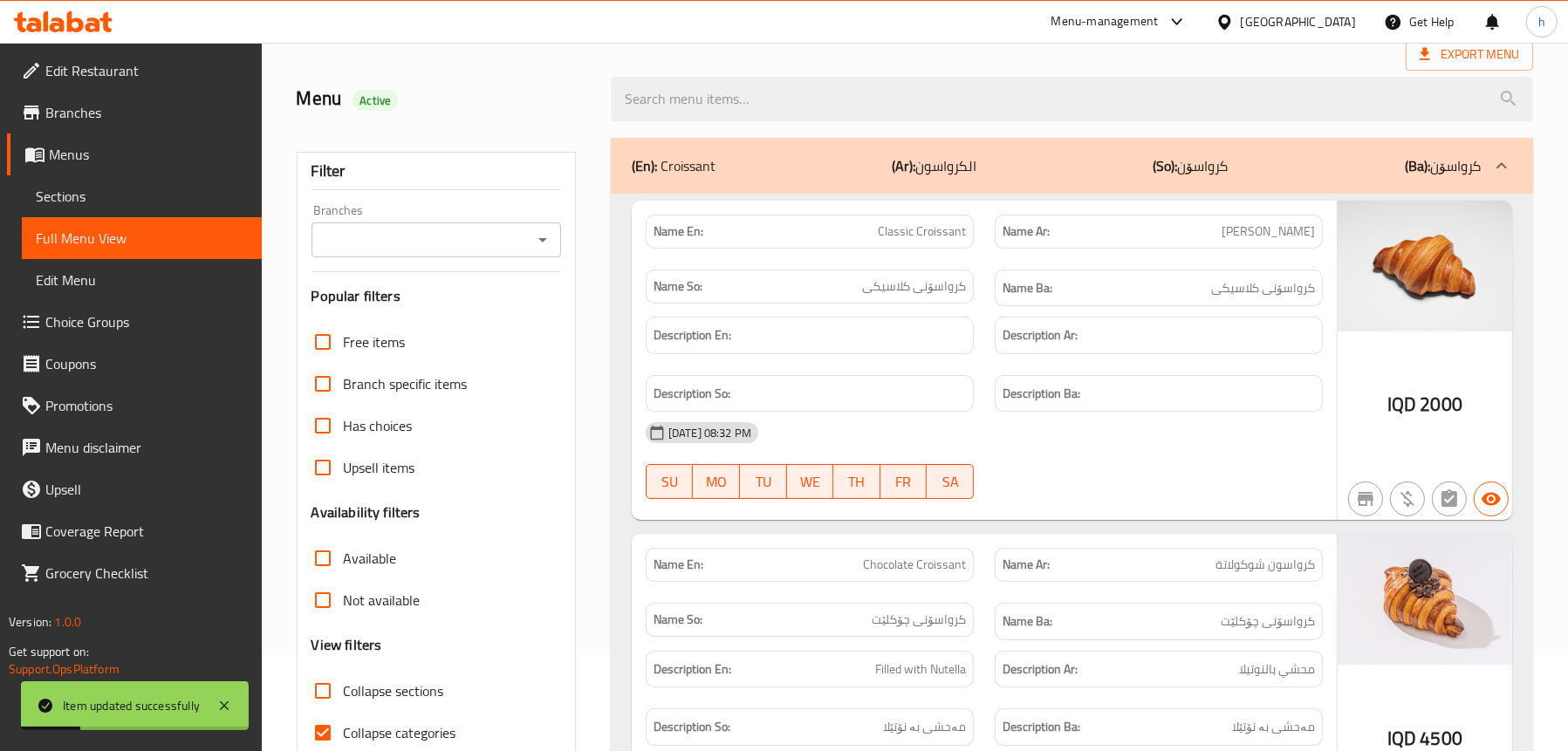
click at [534, 240] on icon "Open" at bounding box center [543, 240] width 21 height 21
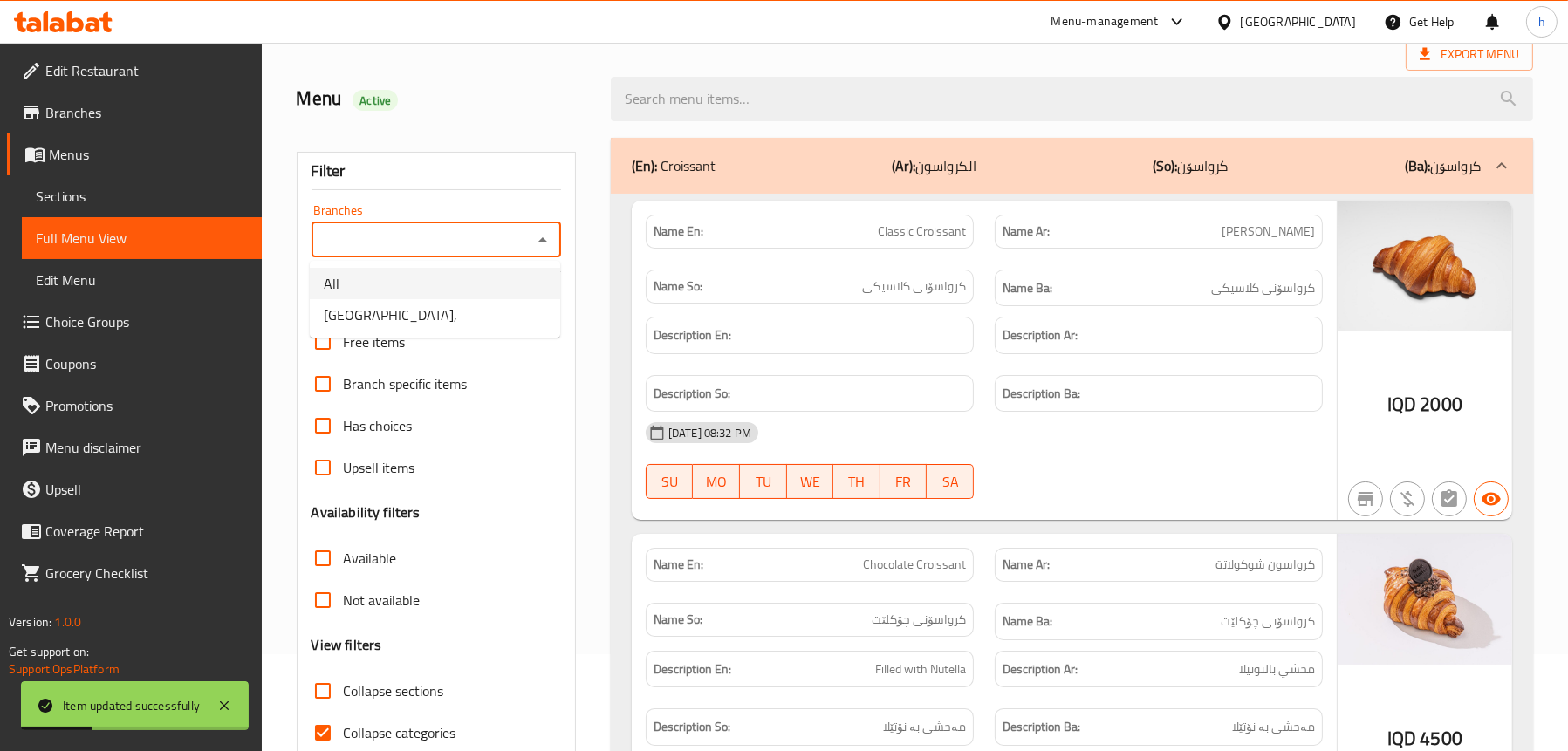
click at [443, 295] on li "All" at bounding box center [434, 283] width 251 height 31
click at [545, 238] on icon "Open" at bounding box center [542, 240] width 9 height 5
click at [405, 308] on li "[GEOGRAPHIC_DATA]," at bounding box center [434, 314] width 251 height 31
type input "[GEOGRAPHIC_DATA],"
click at [698, 185] on div "(En): Croissant (Ar): الكرواسون (So): کرواسۆن (Ba): کرواسۆن" at bounding box center [1071, 166] width 922 height 56
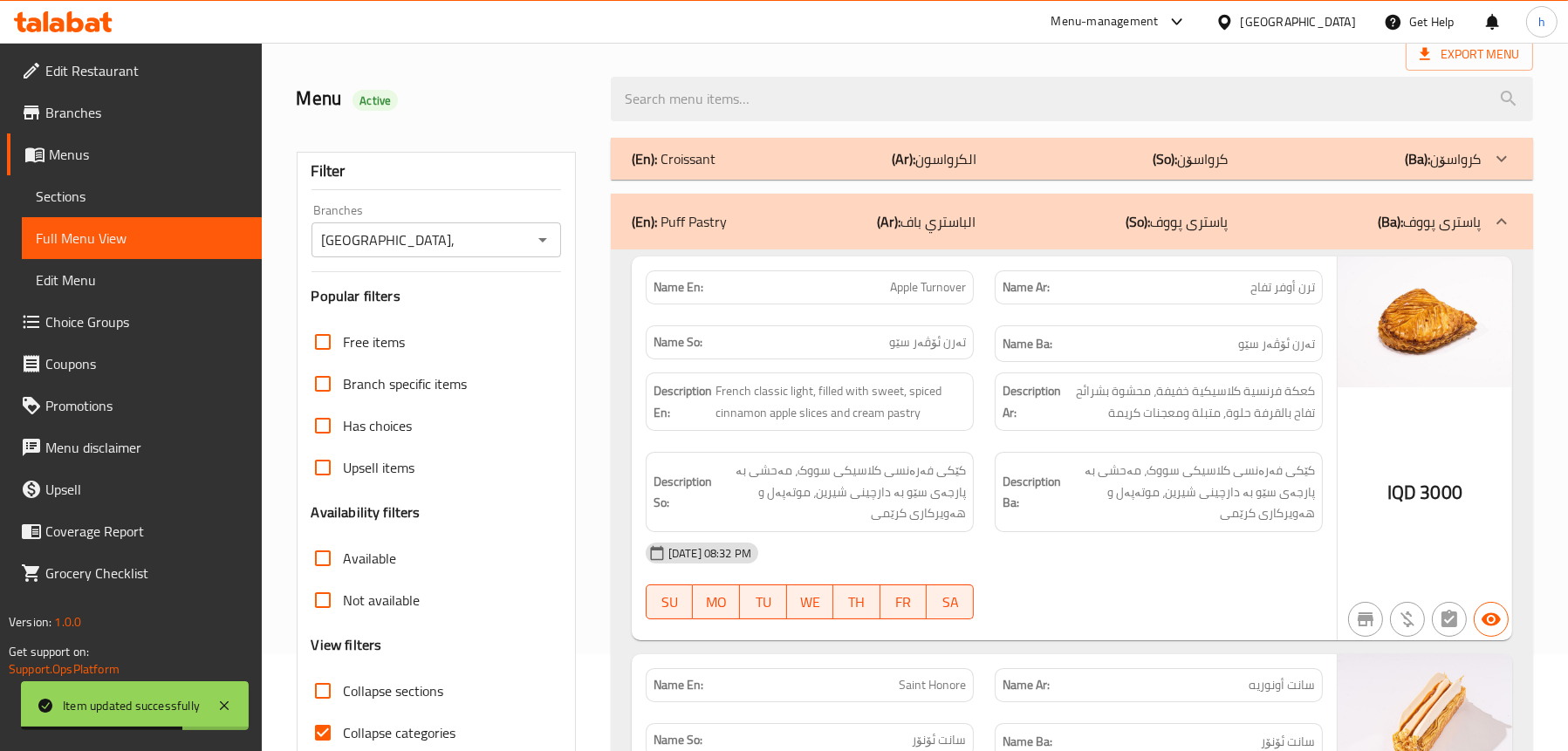
click at [743, 220] on div "(En): Puff Pastry (Ar): الباستري باف (So): پاستری پووف (Ba): پاستری پووف" at bounding box center [1056, 221] width 849 height 21
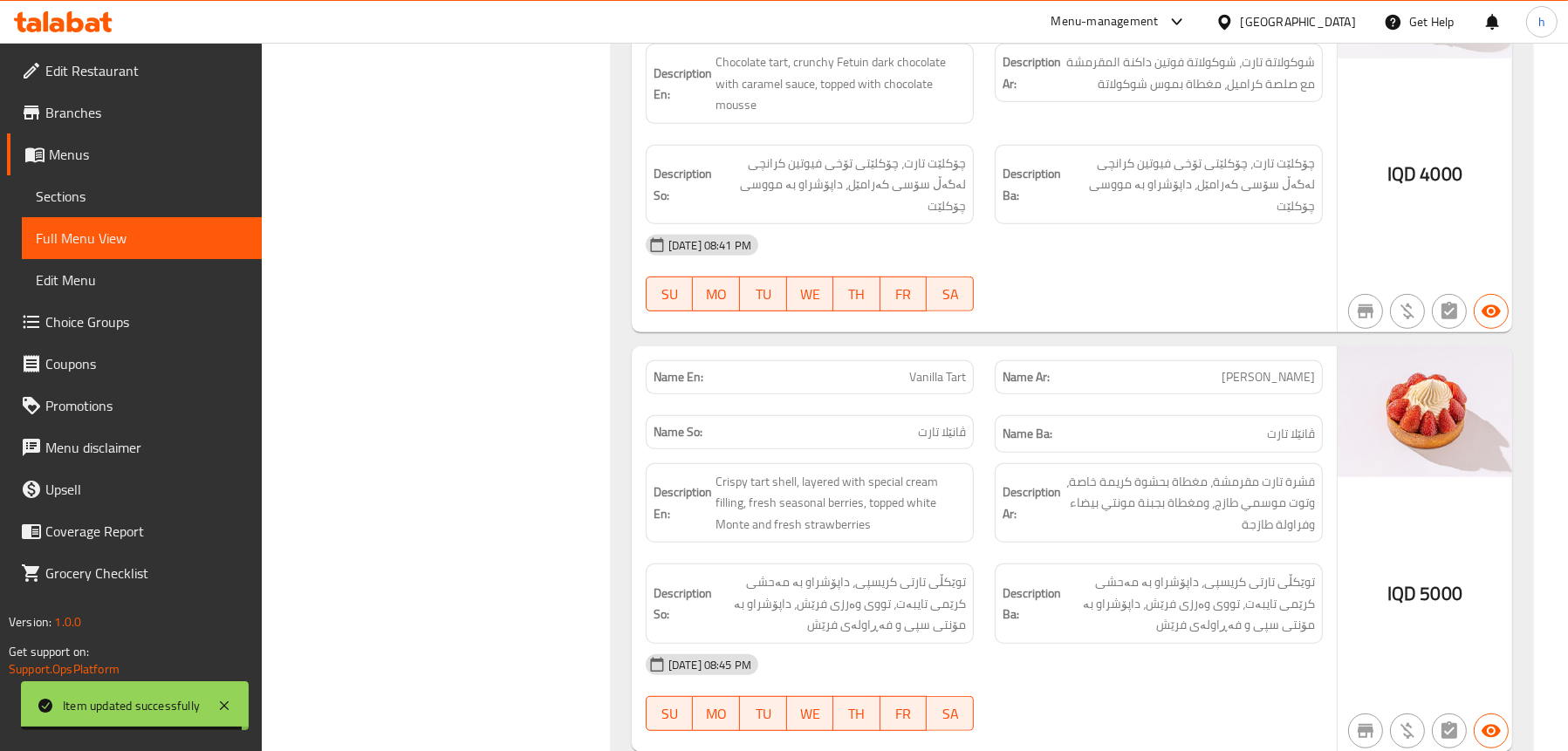
scroll to position [969, 0]
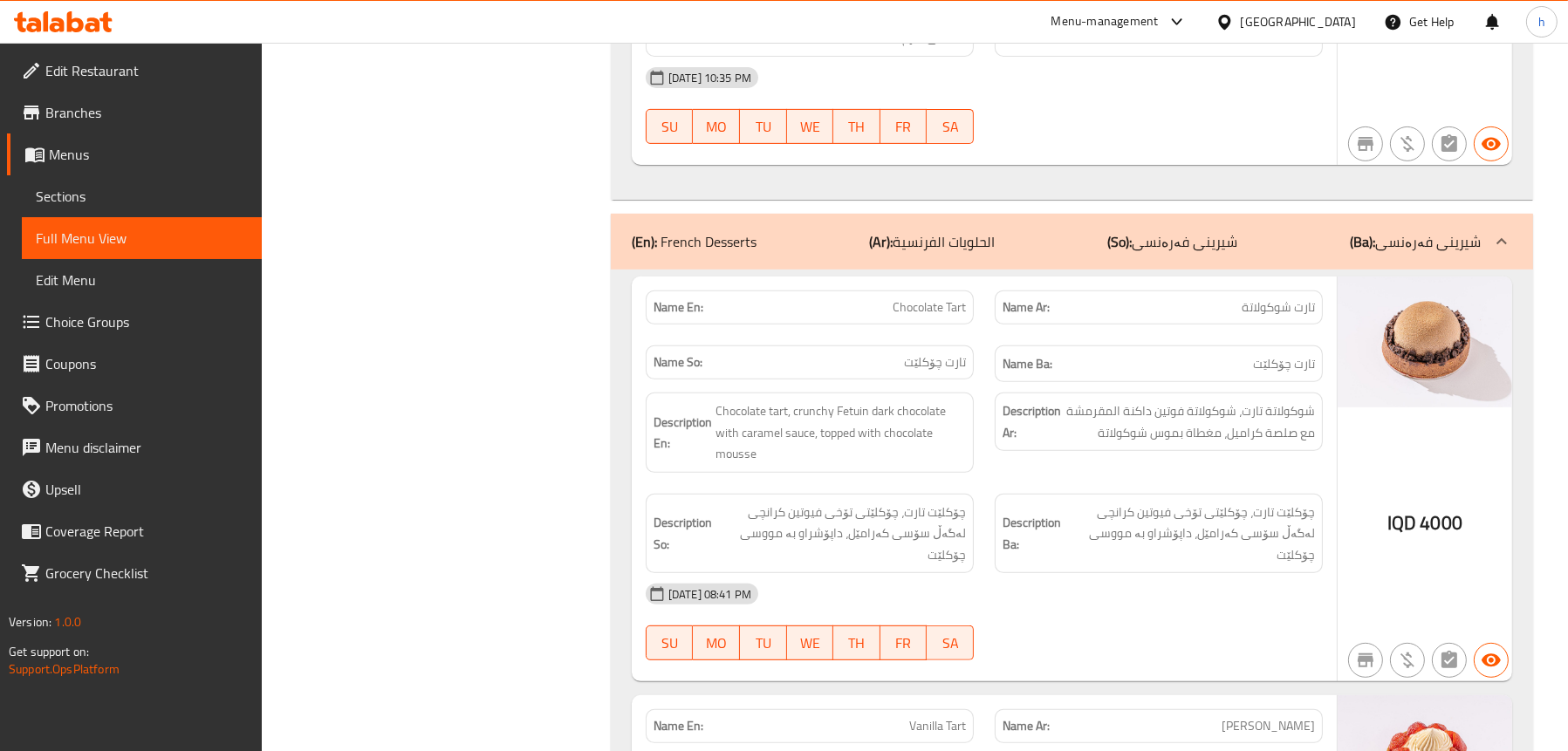
click at [698, 235] on div "(En): French Desserts (Ar): الحلويات الفرنسية (So): شیرینی فەرەنسی (Ba): شیرینی…" at bounding box center [1071, 241] width 922 height 56
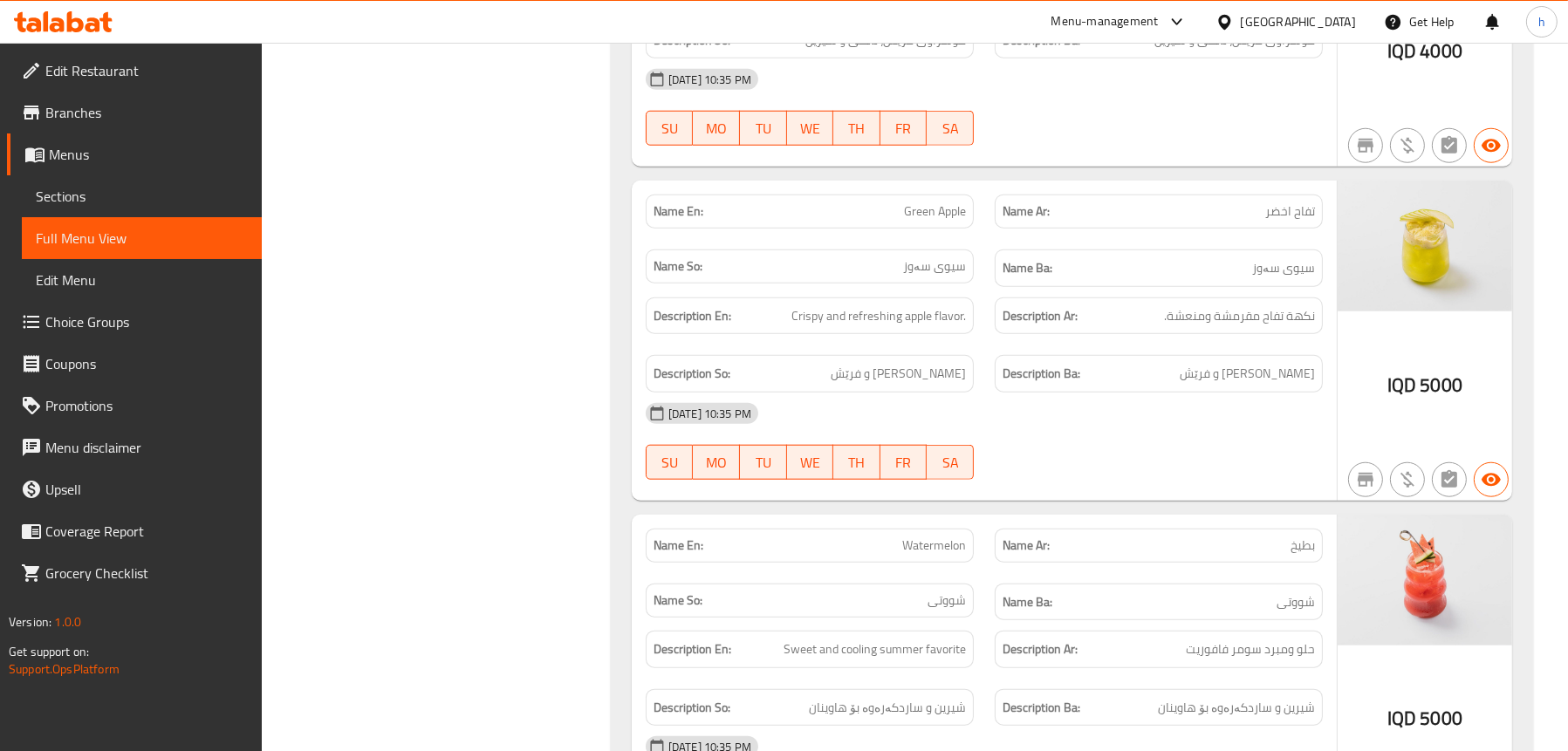
scroll to position [11613, 0]
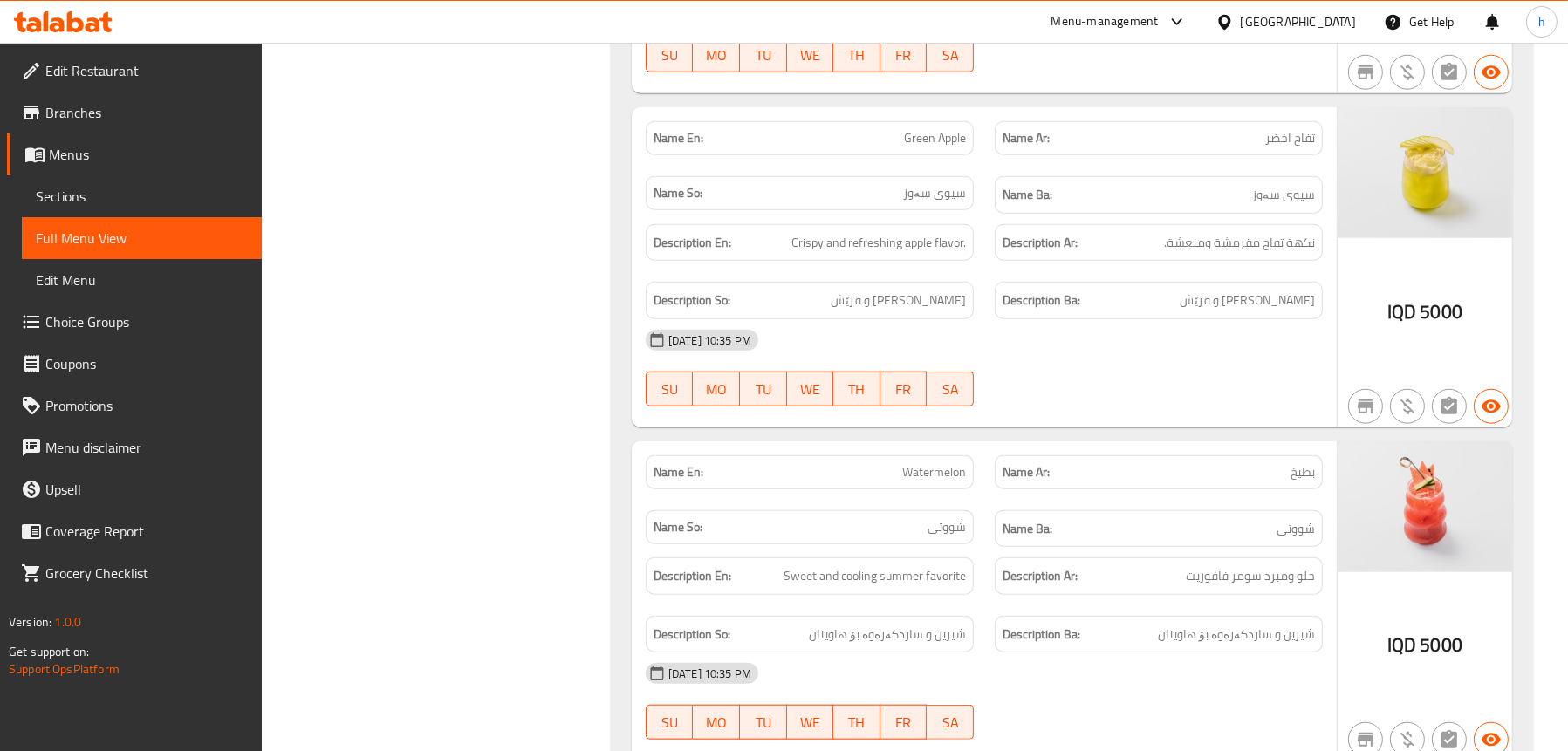
click at [89, 189] on span "Sections" at bounding box center [142, 196] width 212 height 21
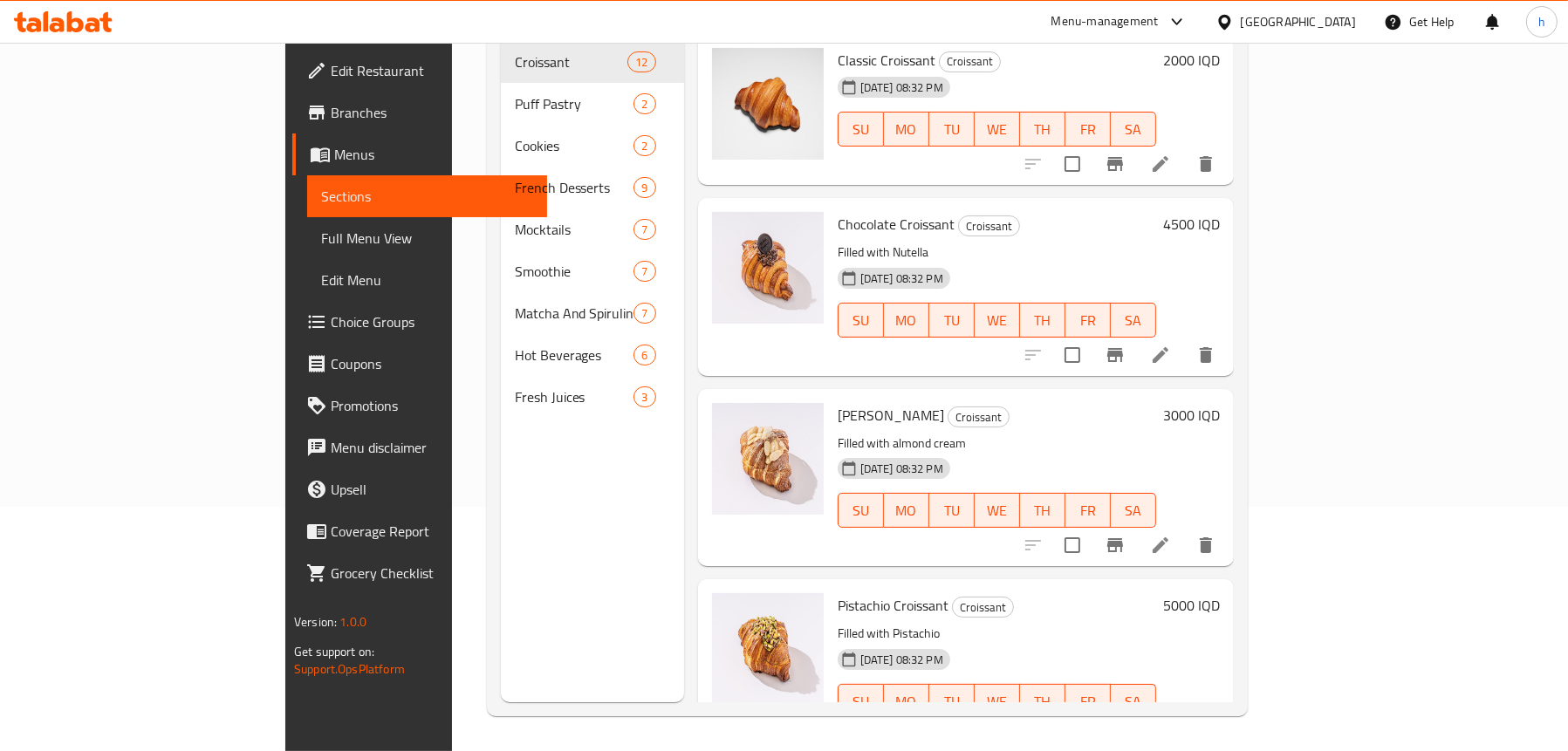
scroll to position [245, 0]
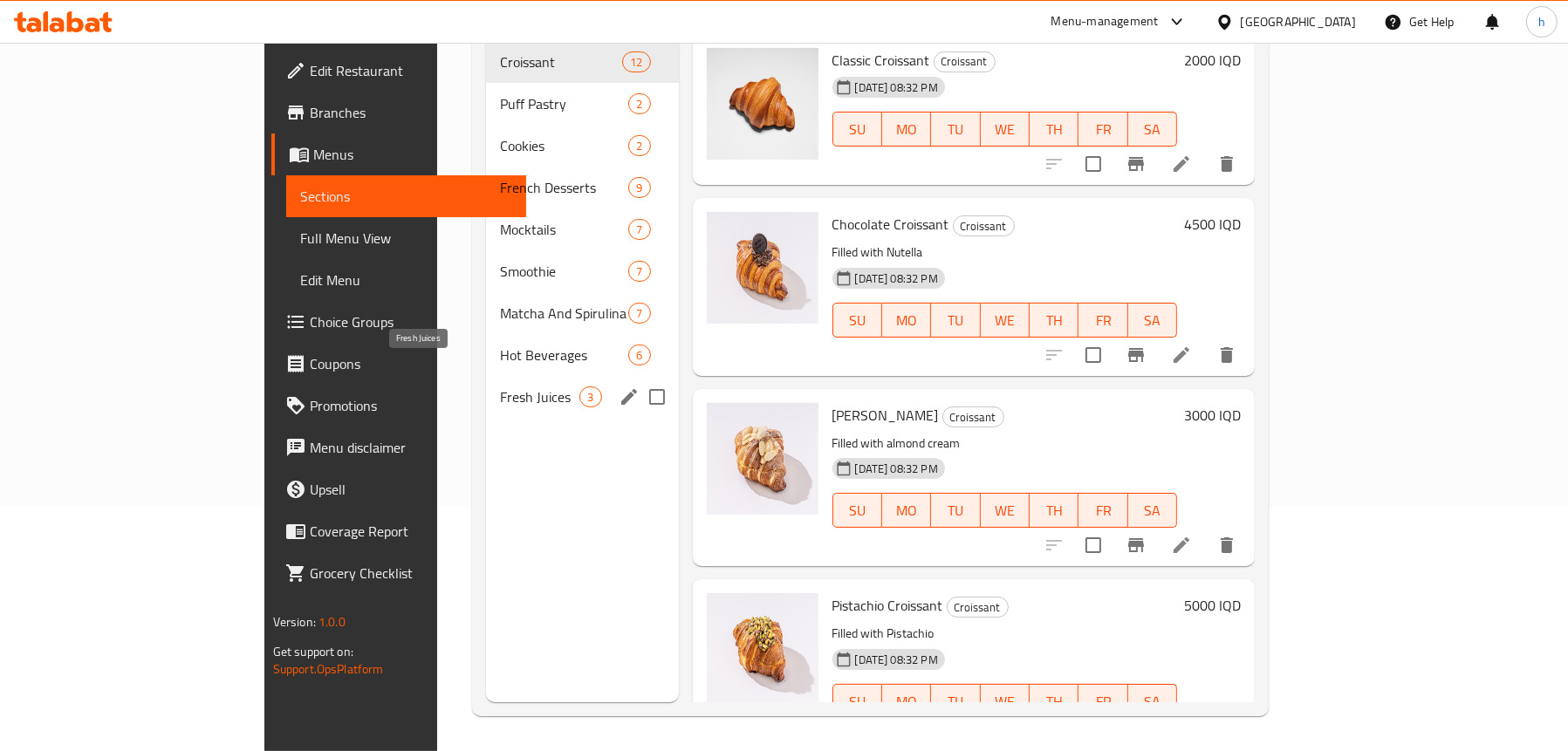
click at [500, 387] on span "Fresh Juices" at bounding box center [540, 397] width 79 height 21
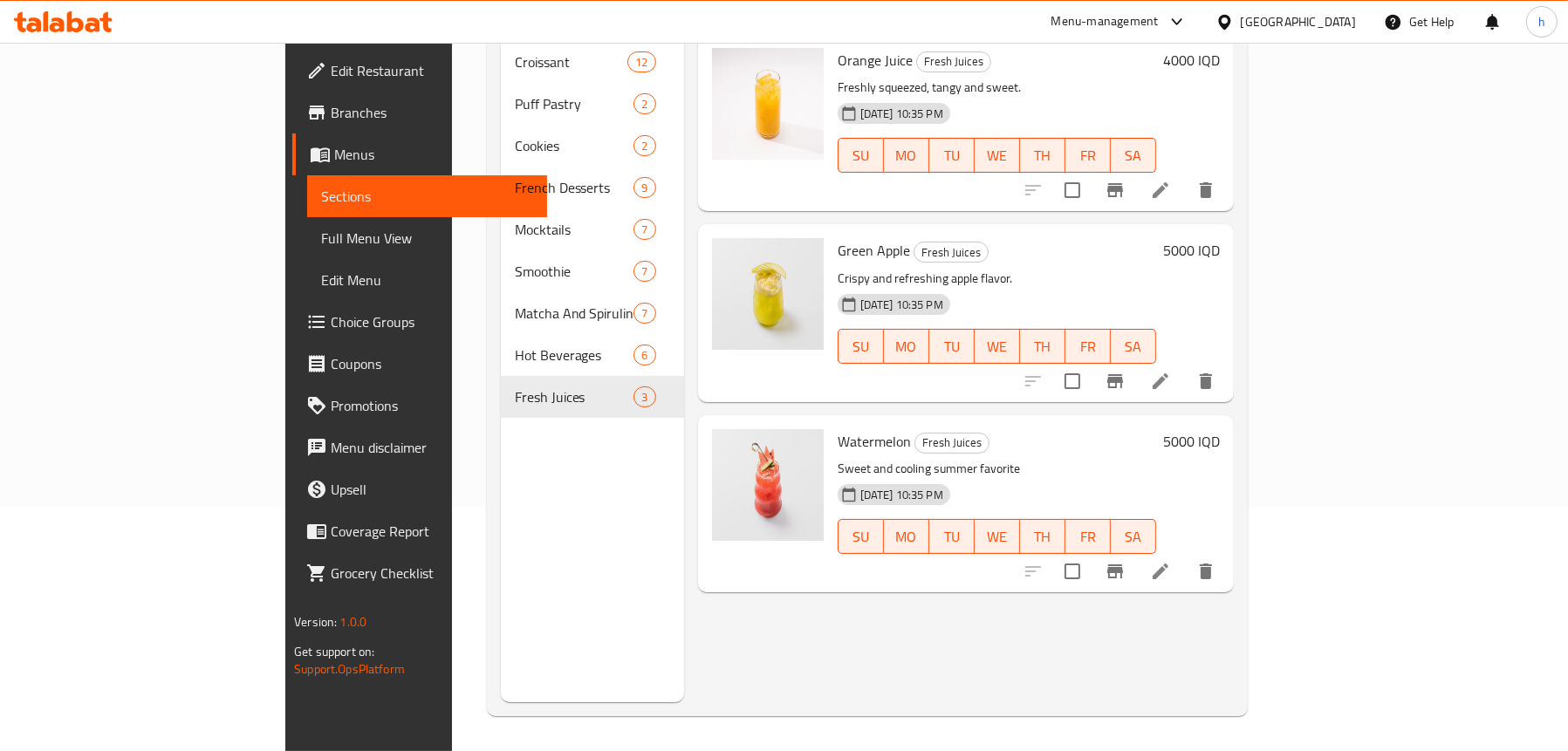
click at [1185, 556] on li at bounding box center [1160, 571] width 49 height 31
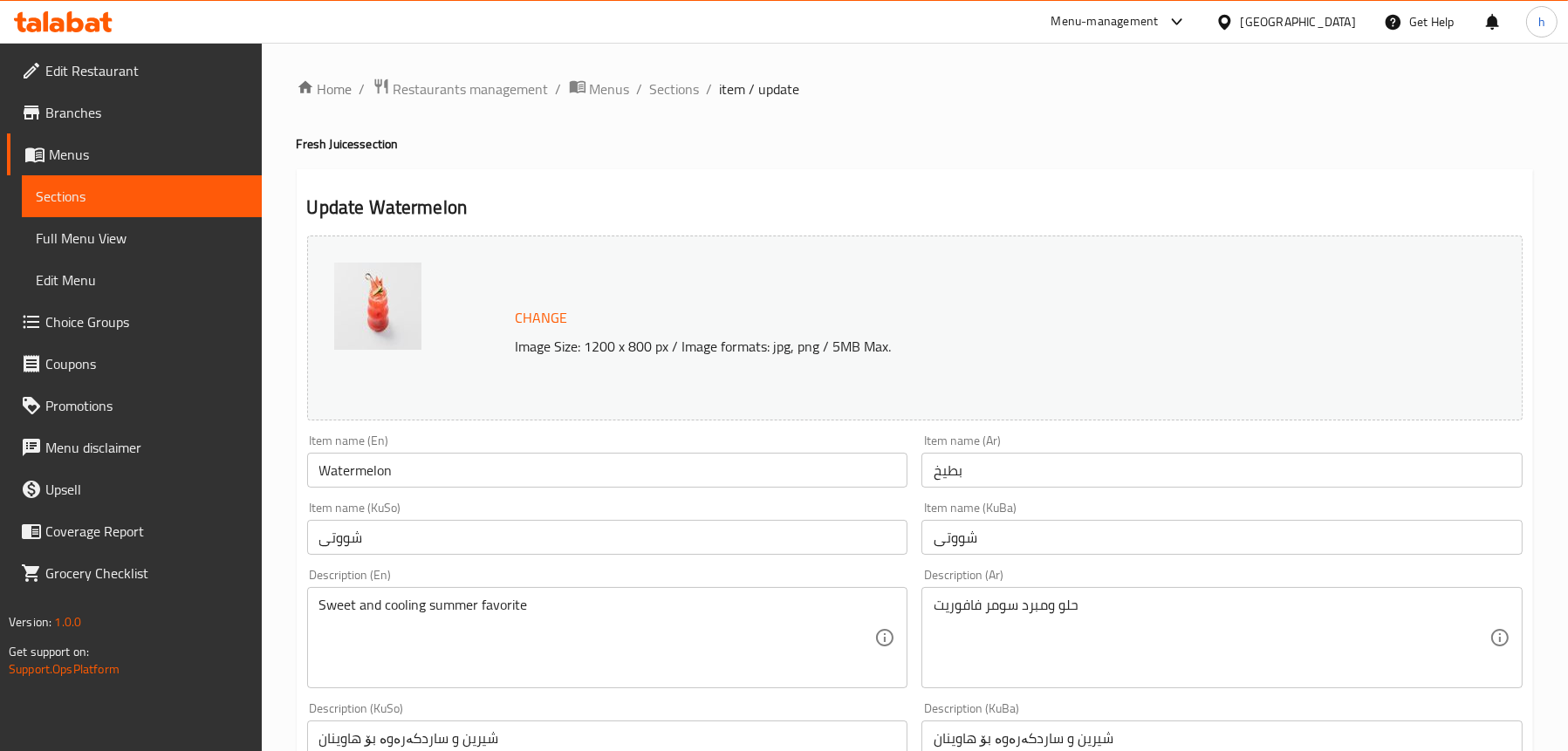
scroll to position [262, 0]
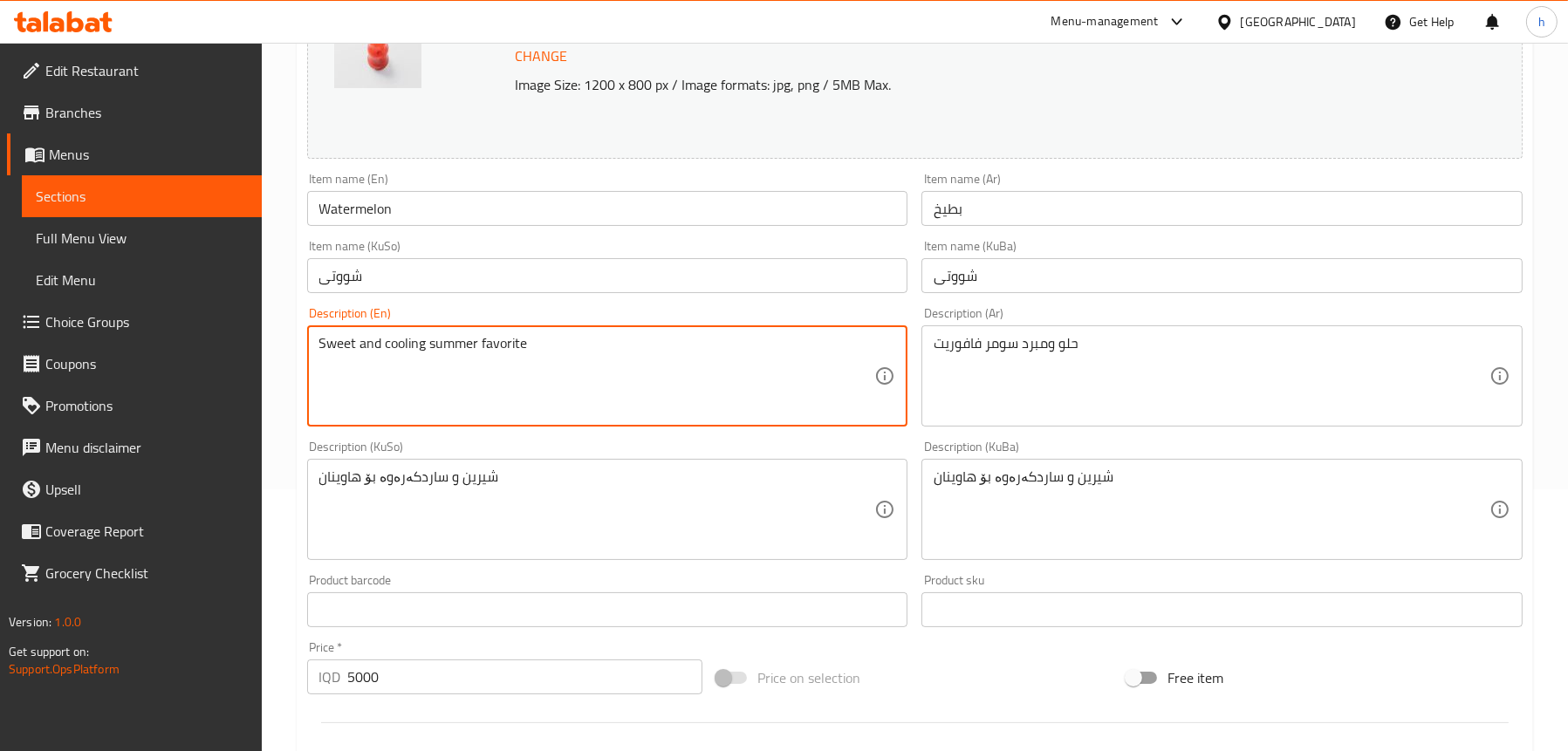
drag, startPoint x: 557, startPoint y: 348, endPoint x: 430, endPoint y: 332, distance: 128.0
type textarea "Sweet and cooling"
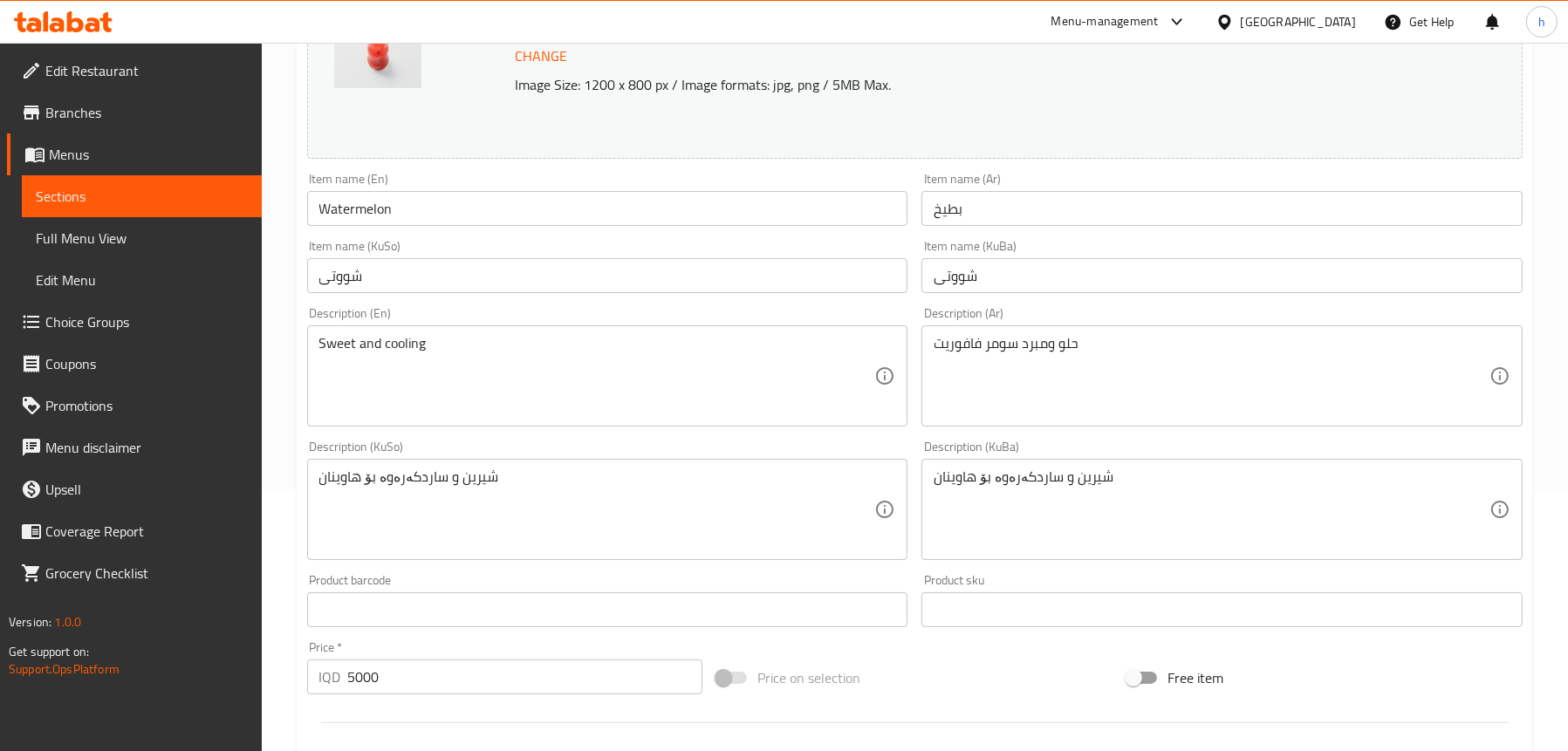
drag, startPoint x: 317, startPoint y: 481, endPoint x: 377, endPoint y: 477, distance: 60.1
click at [377, 478] on div "شیرین و ساردکەرەوە بۆ هاوینان Description (KuSo)" at bounding box center [608, 509] width 601 height 101
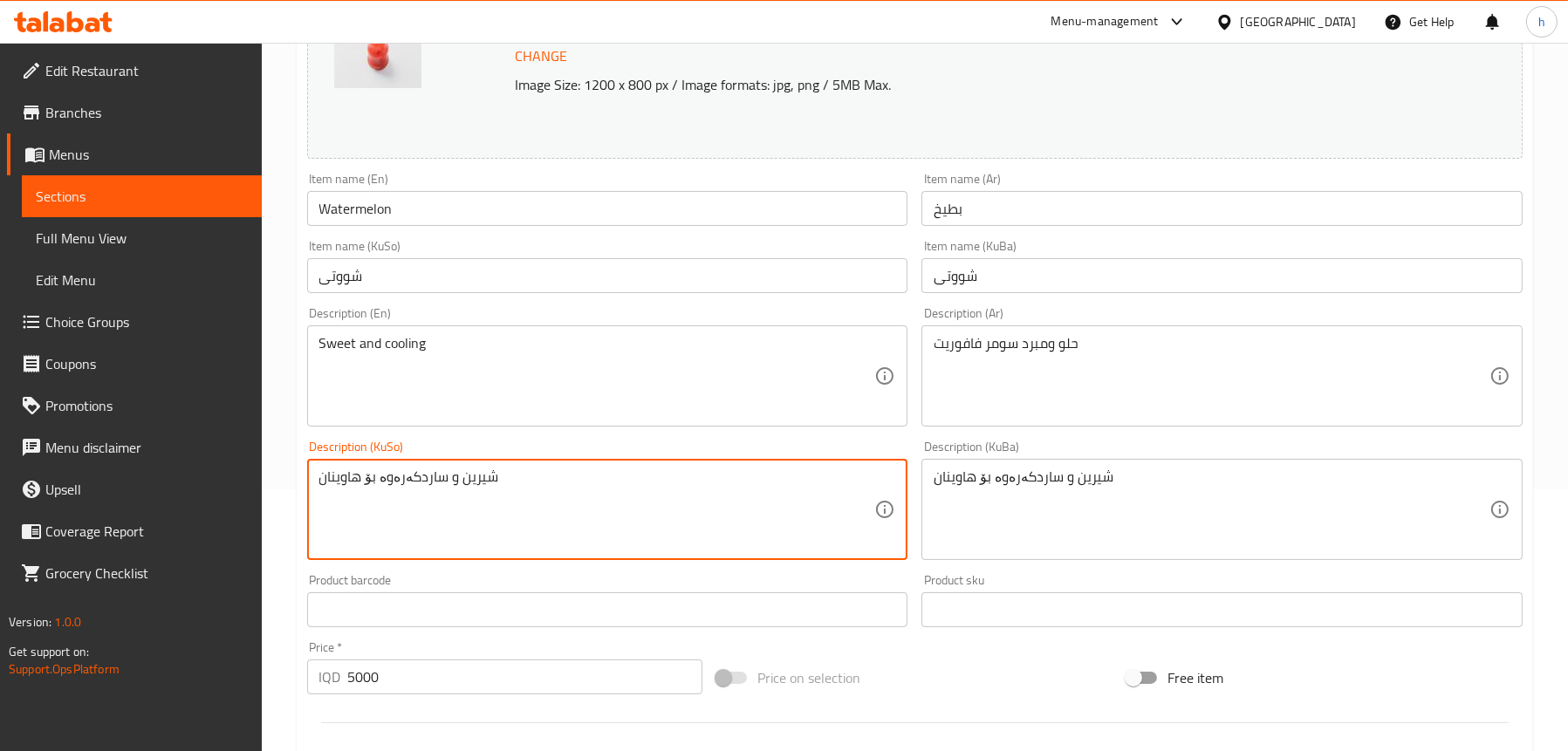
click at [347, 474] on textarea "شیرین و ساردکەرەوە بۆ هاوینان" at bounding box center [598, 510] width 556 height 83
type textarea "شیرین و ساردکەرەوە"
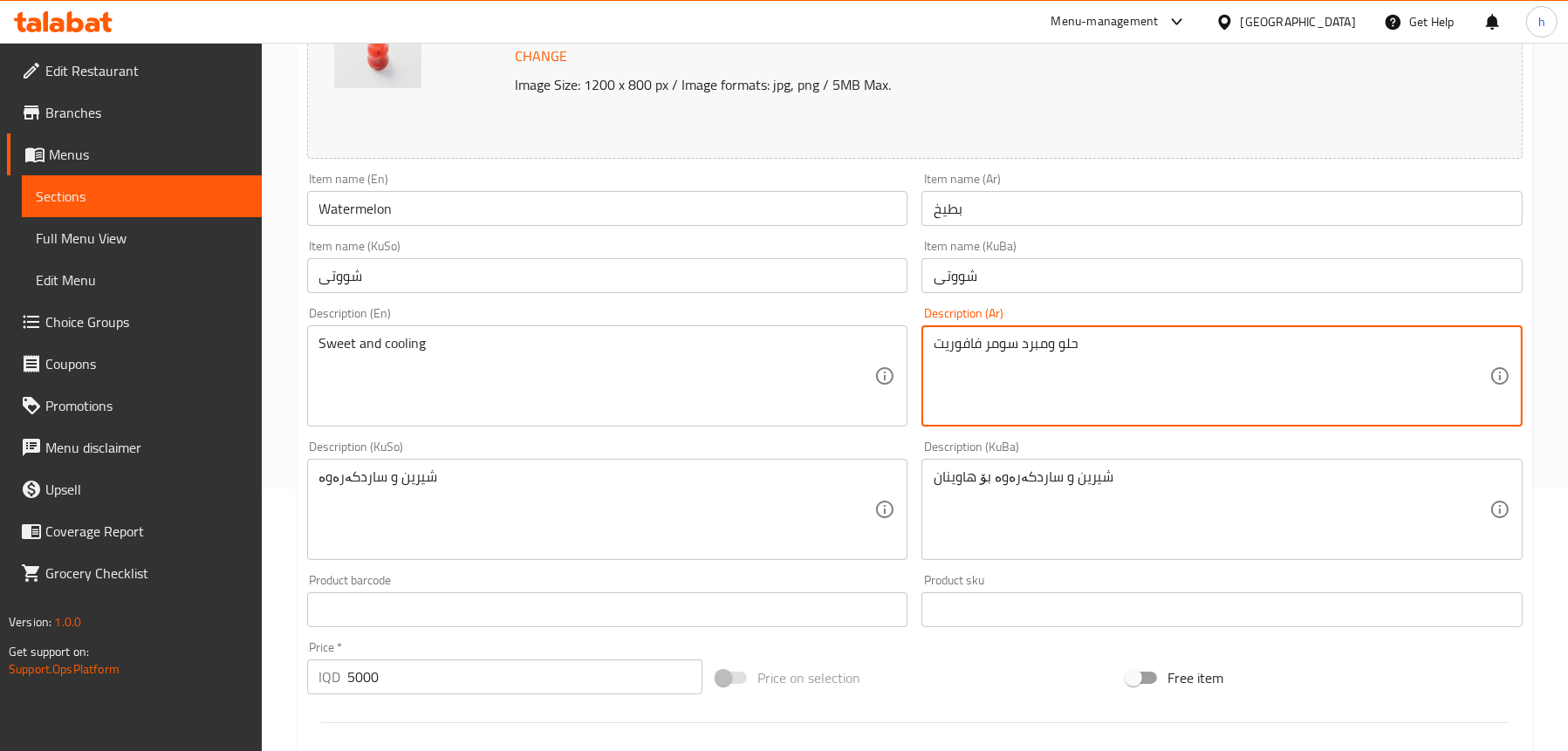
click at [947, 343] on textarea "حلو ومبرد سومر فافوريت" at bounding box center [1211, 376] width 556 height 83
click at [931, 344] on div "حلو ومبرد سومر Description (Ar)" at bounding box center [1222, 376] width 601 height 101
click at [950, 346] on textarea "حلو ومبرد سومر" at bounding box center [1211, 376] width 556 height 83
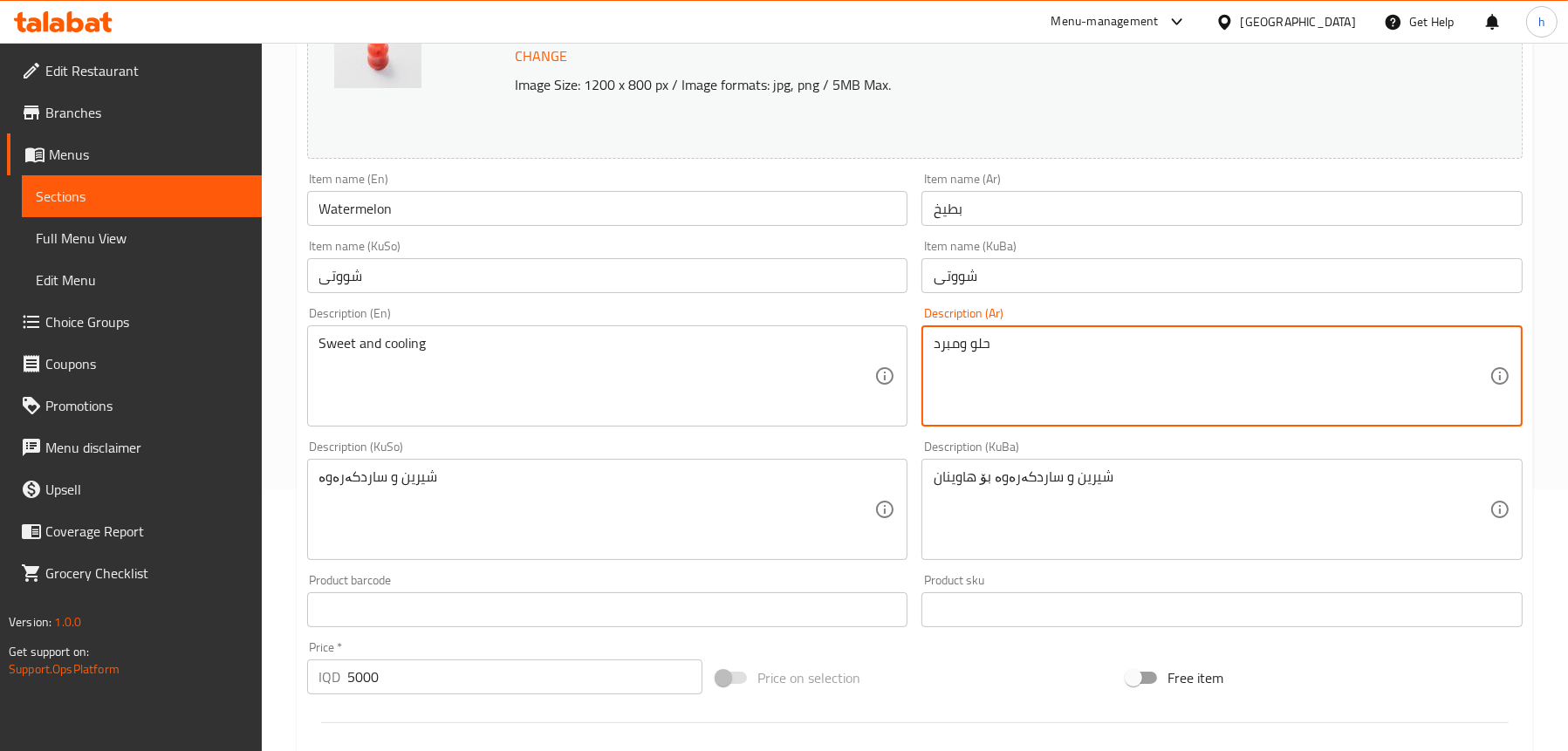
type textarea "حلو ومبرد"
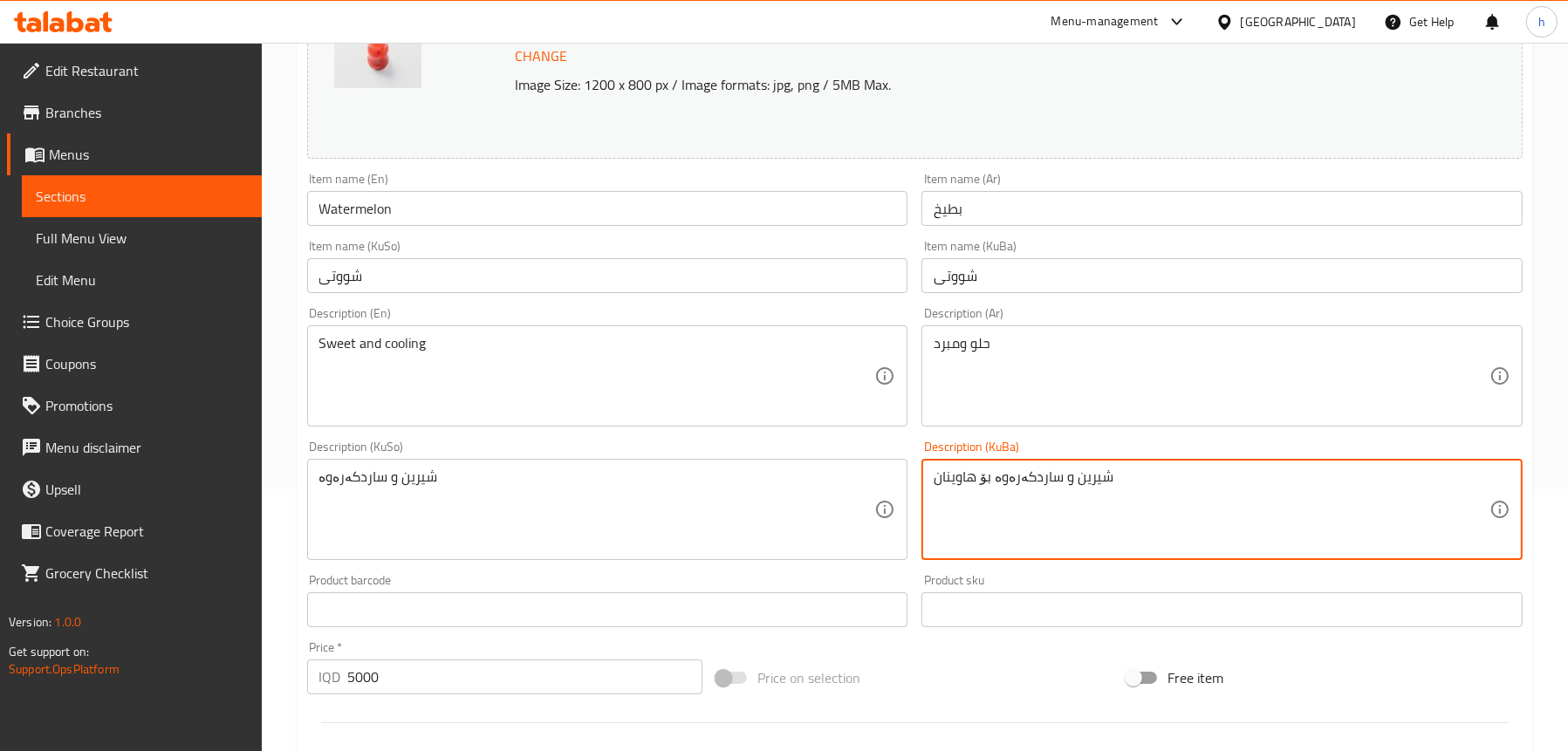
click at [962, 479] on textarea "شیرین و ساردکەرەوە بۆ هاوینان" at bounding box center [1211, 510] width 556 height 83
click at [938, 480] on textarea "شیرین و ساردکەرەوە بۆ" at bounding box center [1211, 510] width 556 height 83
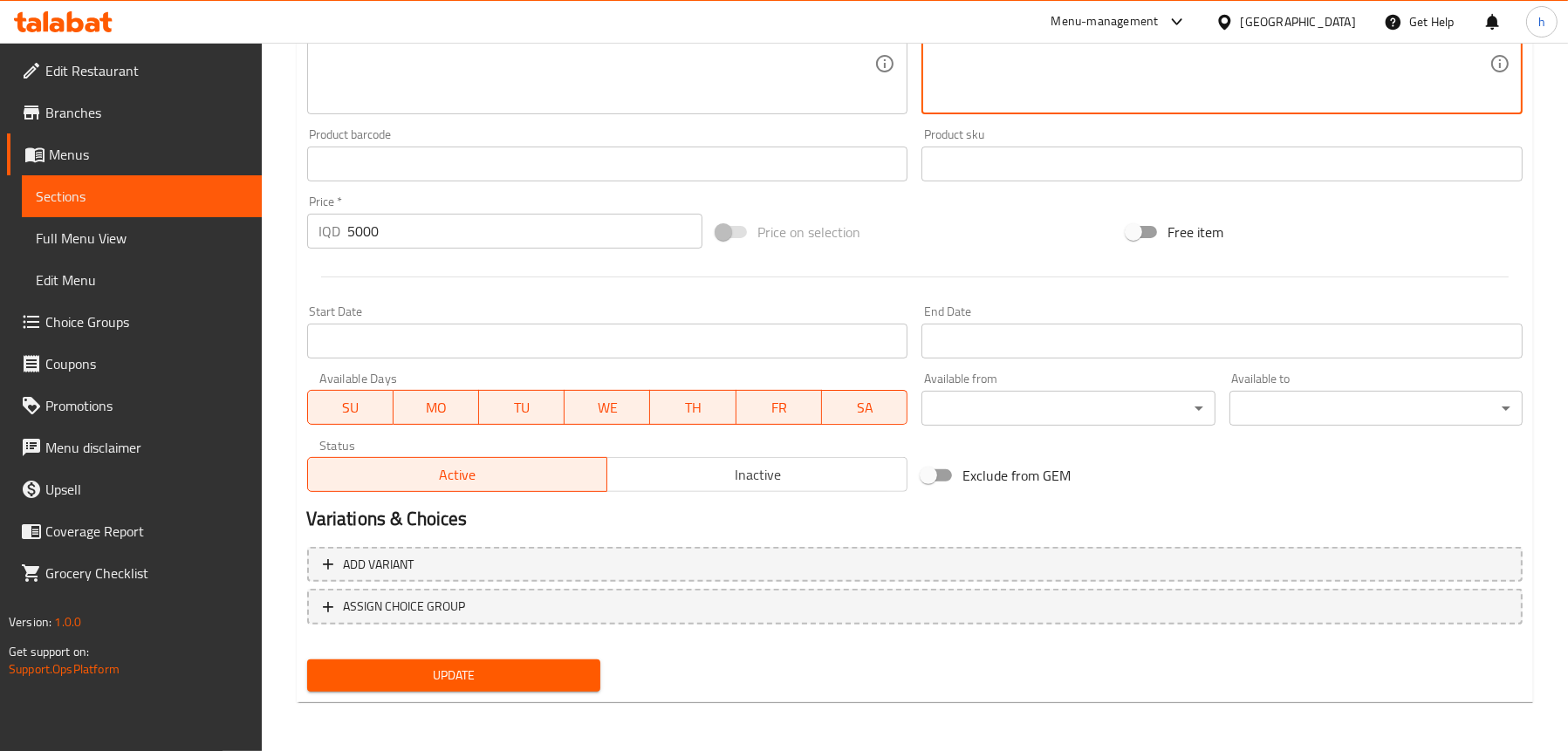
type textarea "شیرین و ساردکەرەوە"
click at [464, 668] on span "Update" at bounding box center [453, 675] width 265 height 22
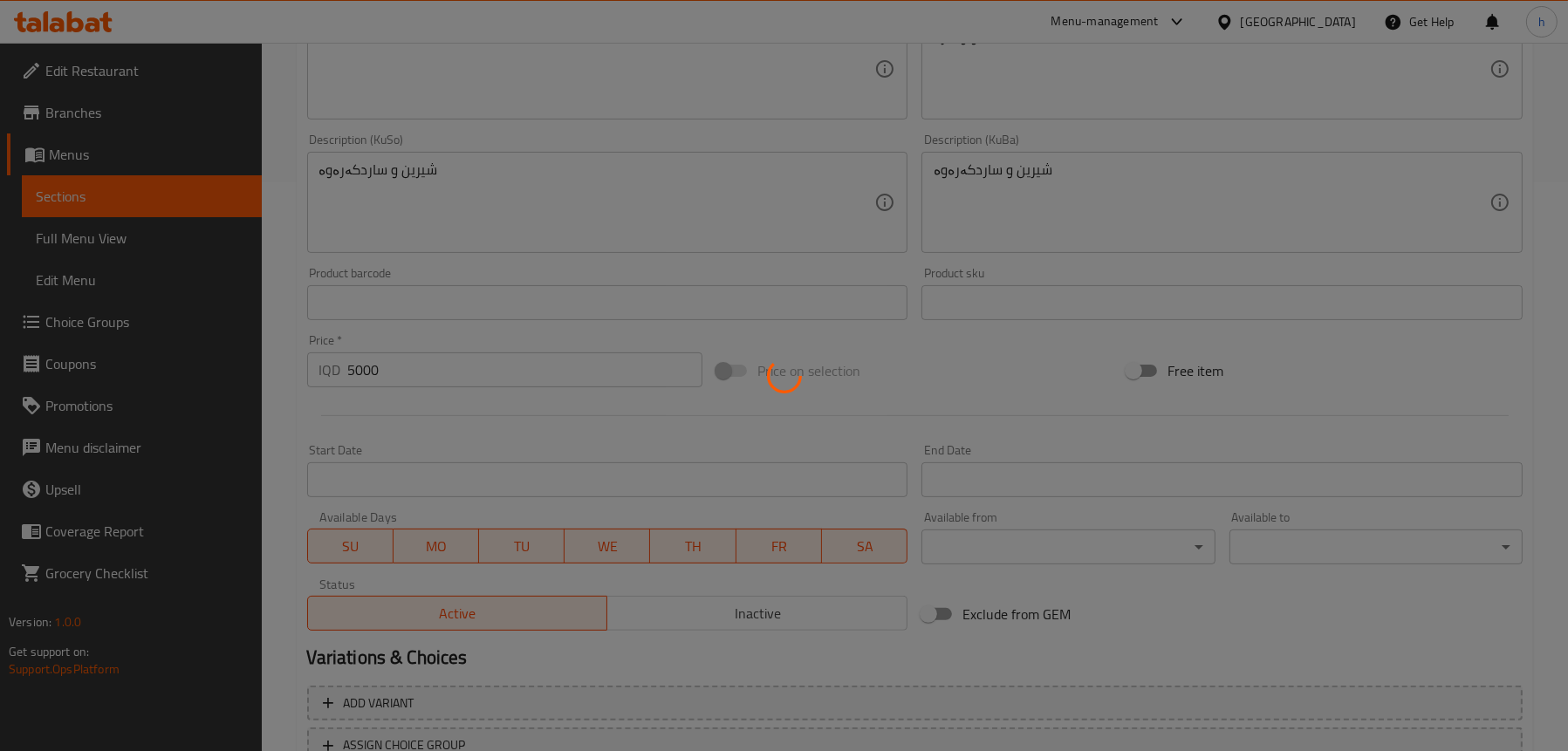
scroll to position [445, 0]
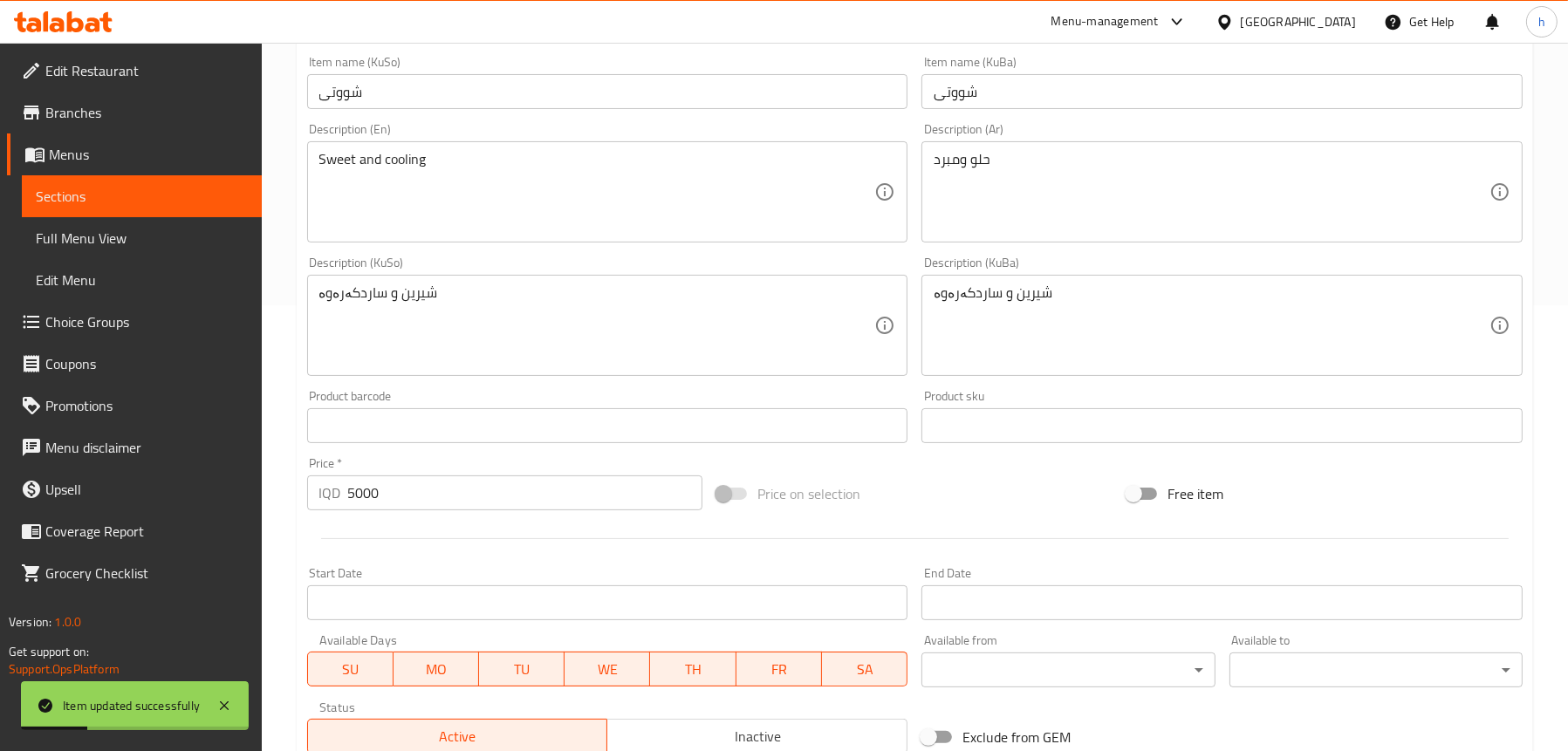
click at [131, 234] on span "Full Menu View" at bounding box center [142, 238] width 212 height 21
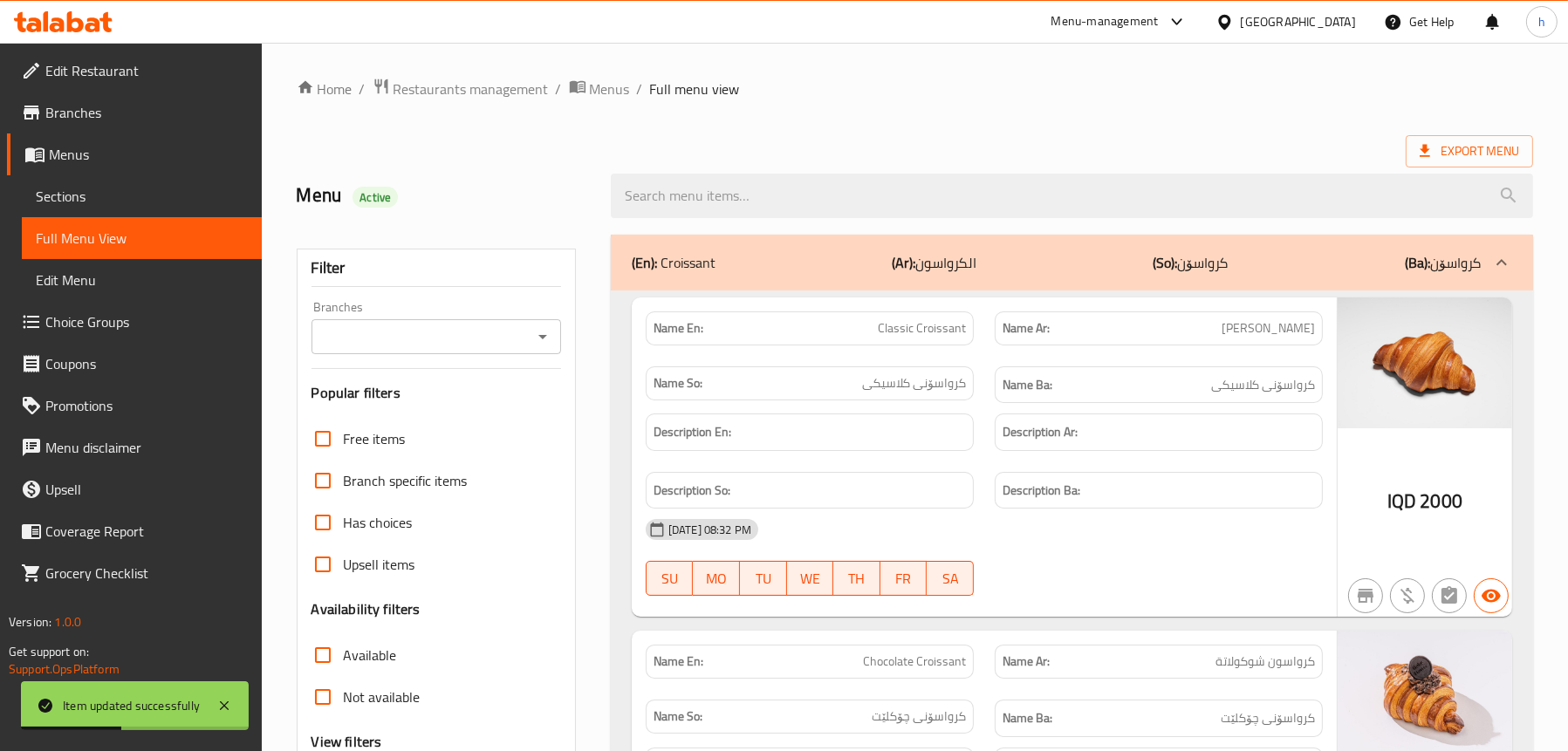
click at [534, 340] on icon "Open" at bounding box center [543, 337] width 21 height 21
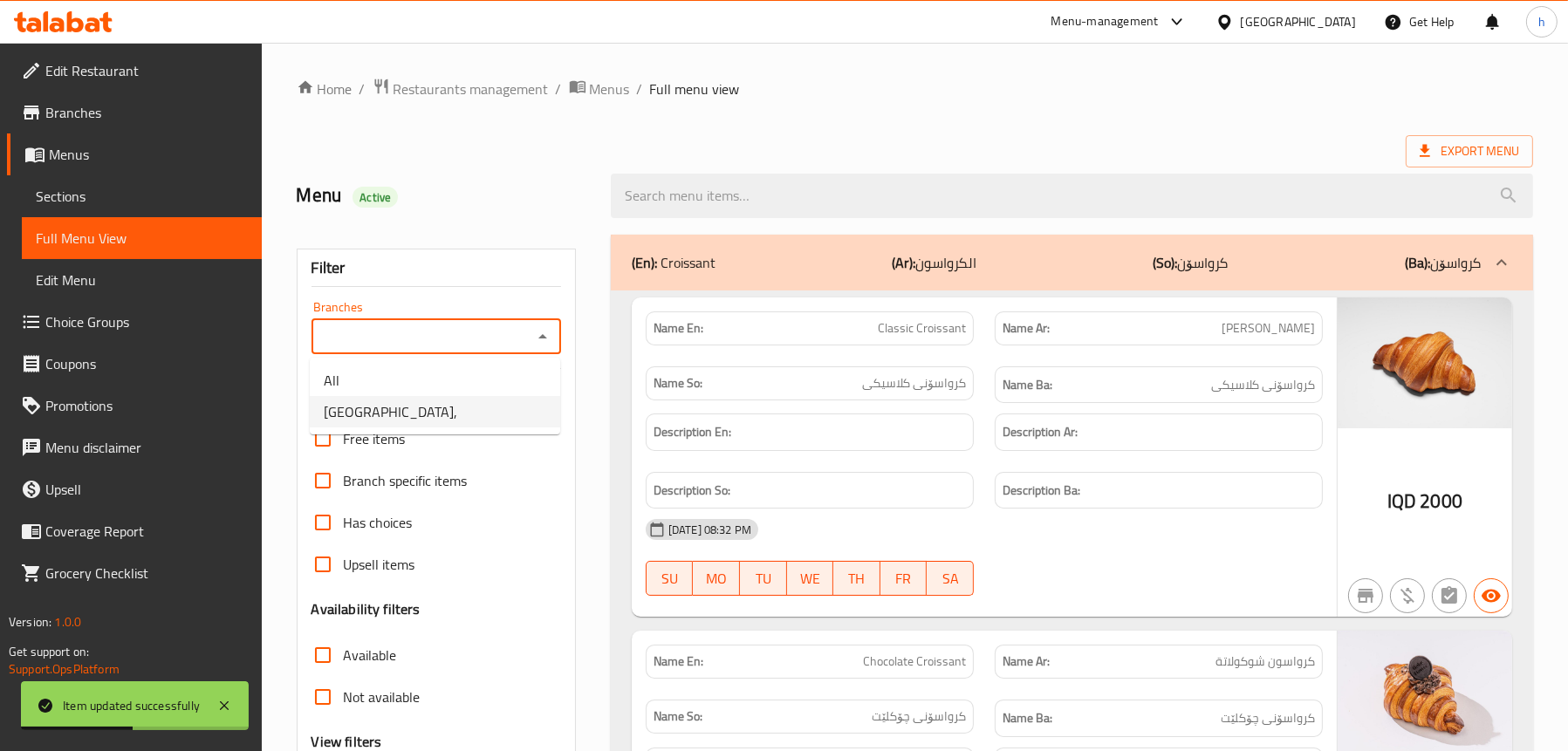
click at [441, 403] on li "[GEOGRAPHIC_DATA]," at bounding box center [434, 411] width 251 height 31
type input "[GEOGRAPHIC_DATA],"
click at [726, 253] on div "(En): Croissant (Ar): الكرواسون (So): کرواسۆن (Ba): کرواسۆن" at bounding box center [1056, 263] width 849 height 21
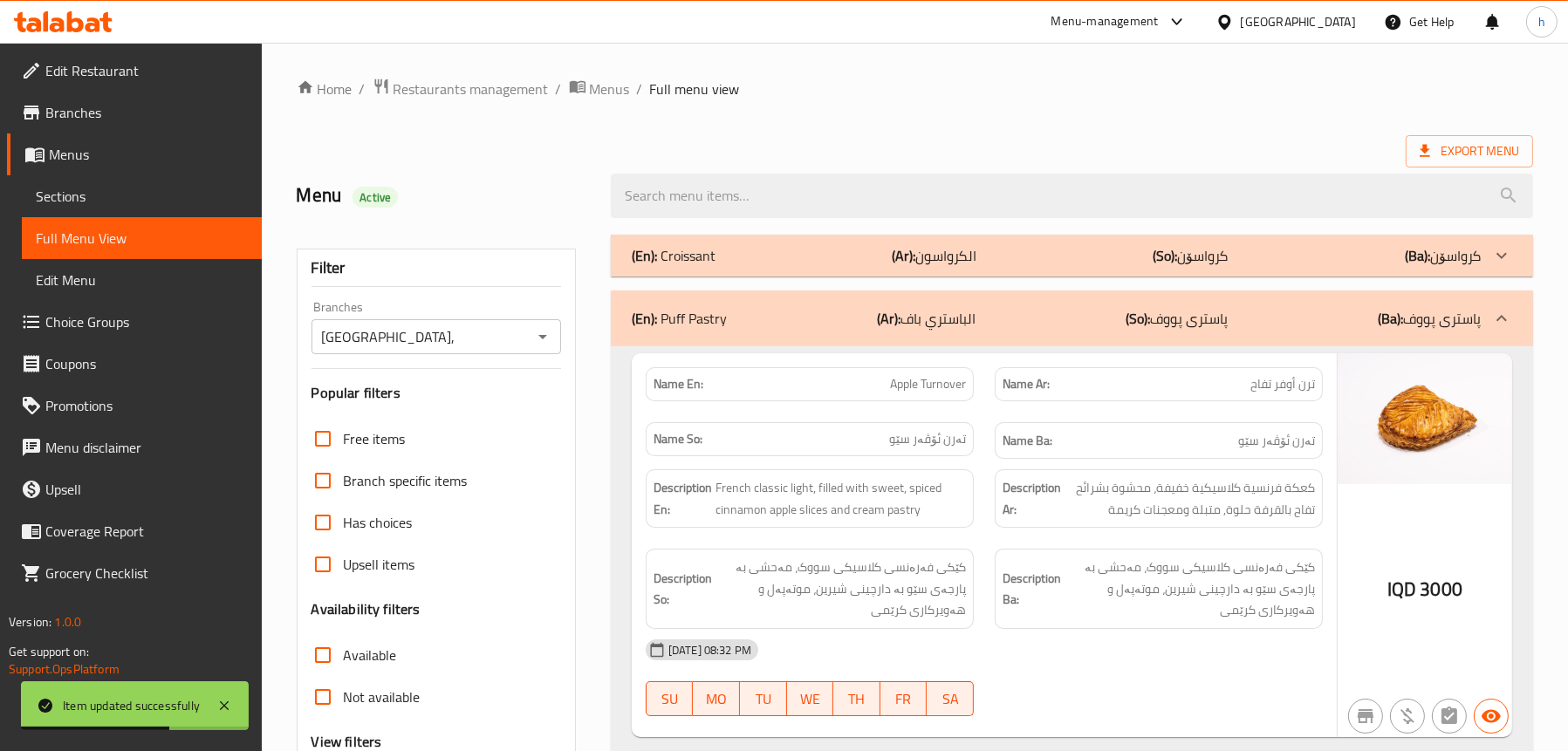
scroll to position [174, 0]
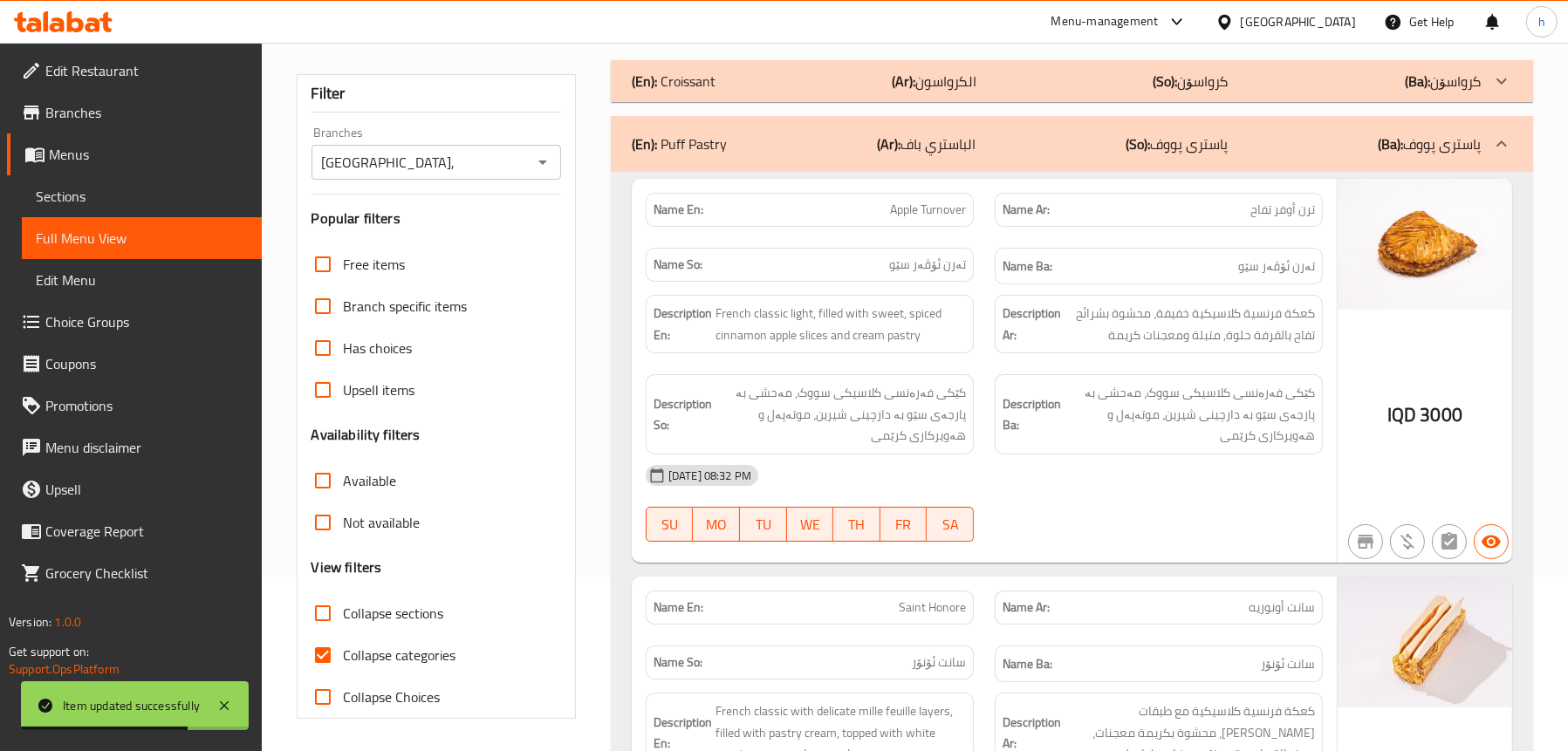
click at [694, 154] on p "(En): Puff Pastry" at bounding box center [679, 144] width 96 height 21
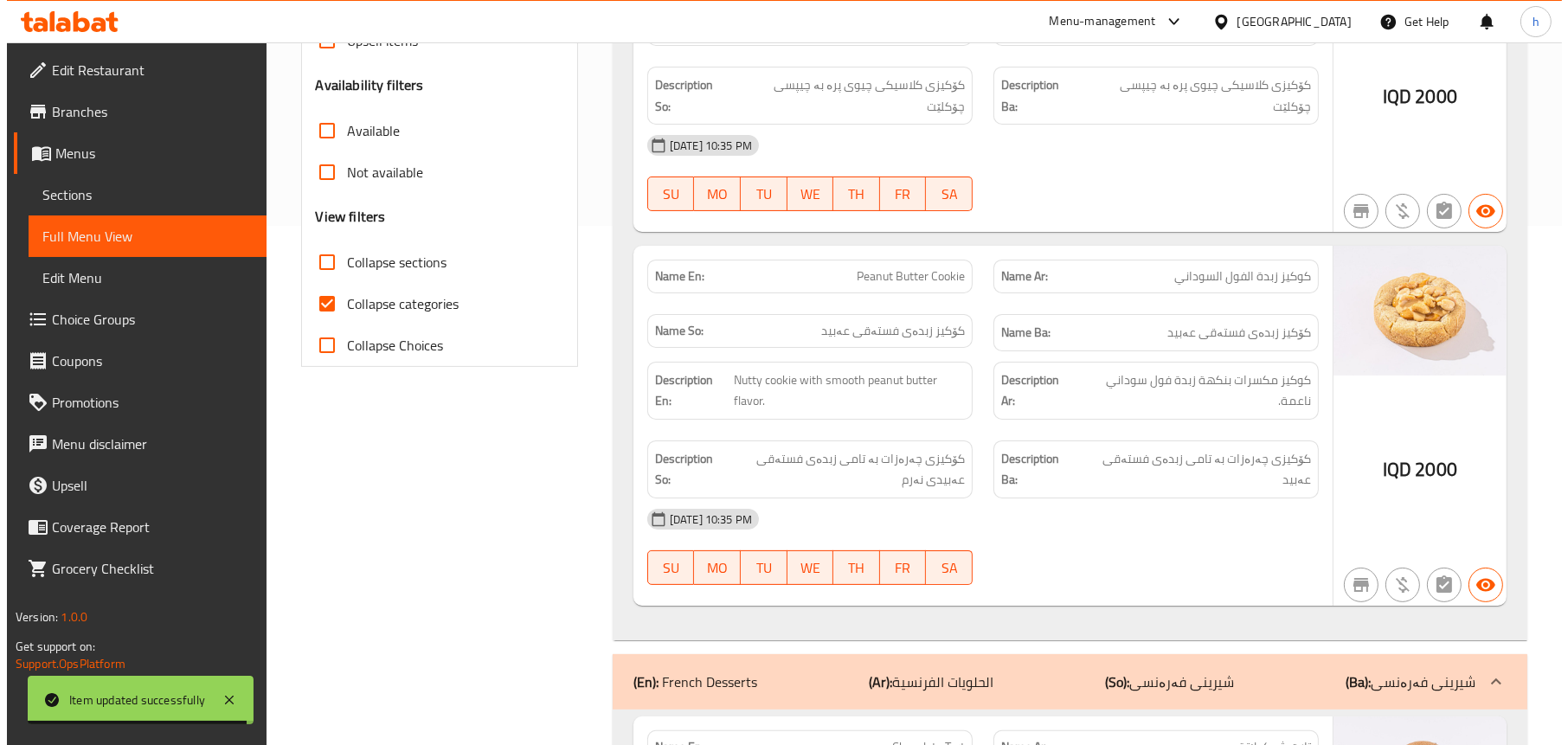
scroll to position [0, 0]
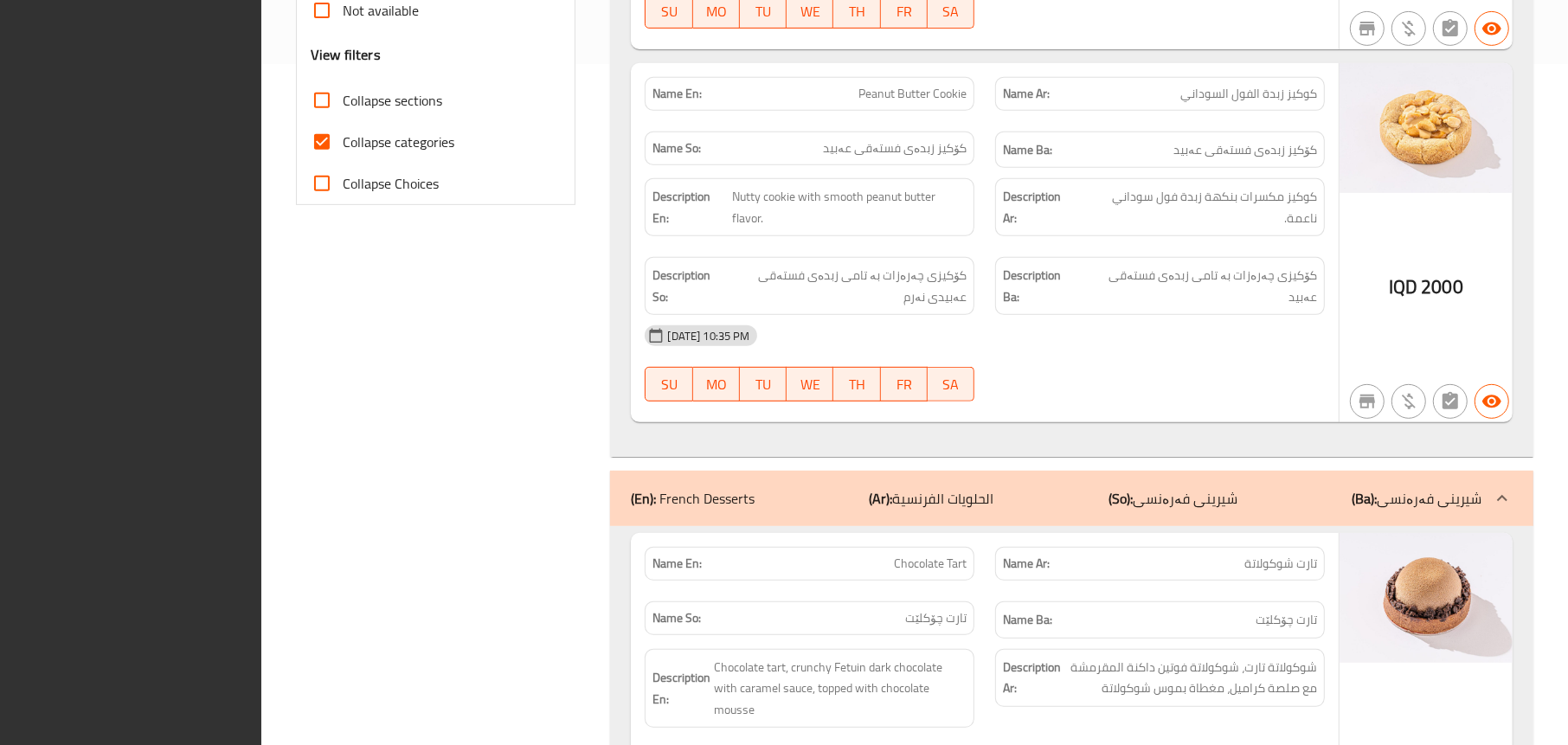
scroll to position [952, 0]
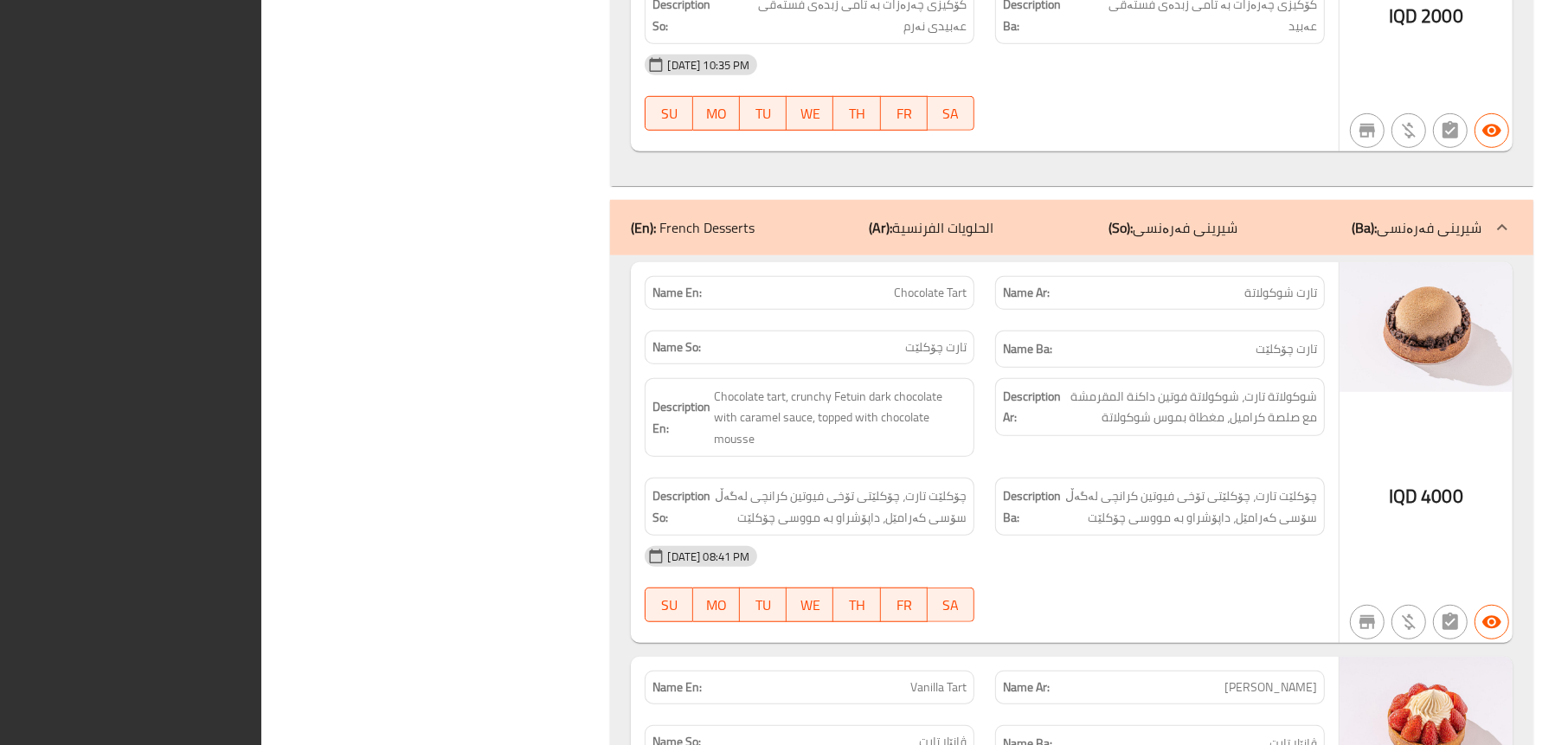
click at [739, 238] on p "(En): French Desserts" at bounding box center [692, 228] width 124 height 21
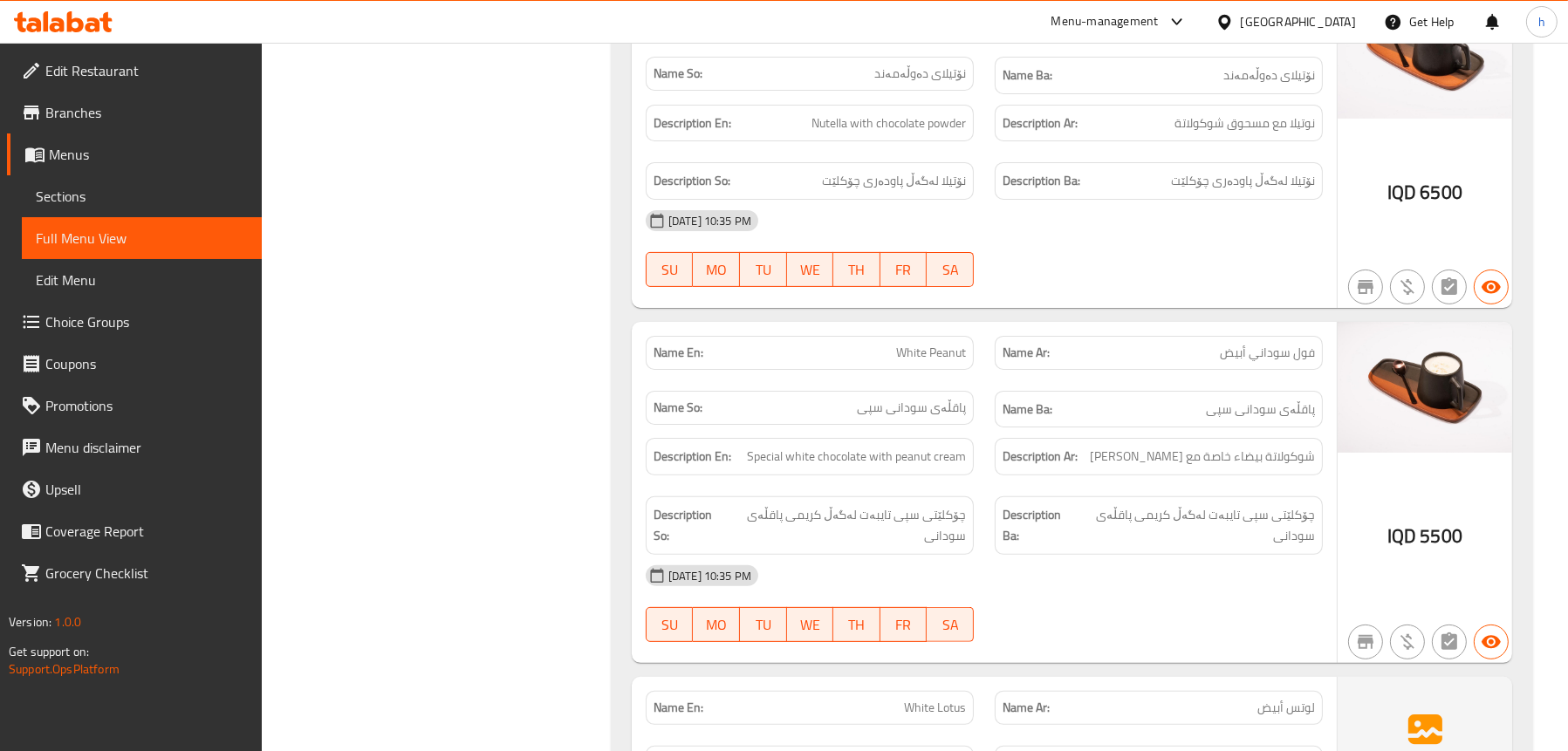
scroll to position [10043, 0]
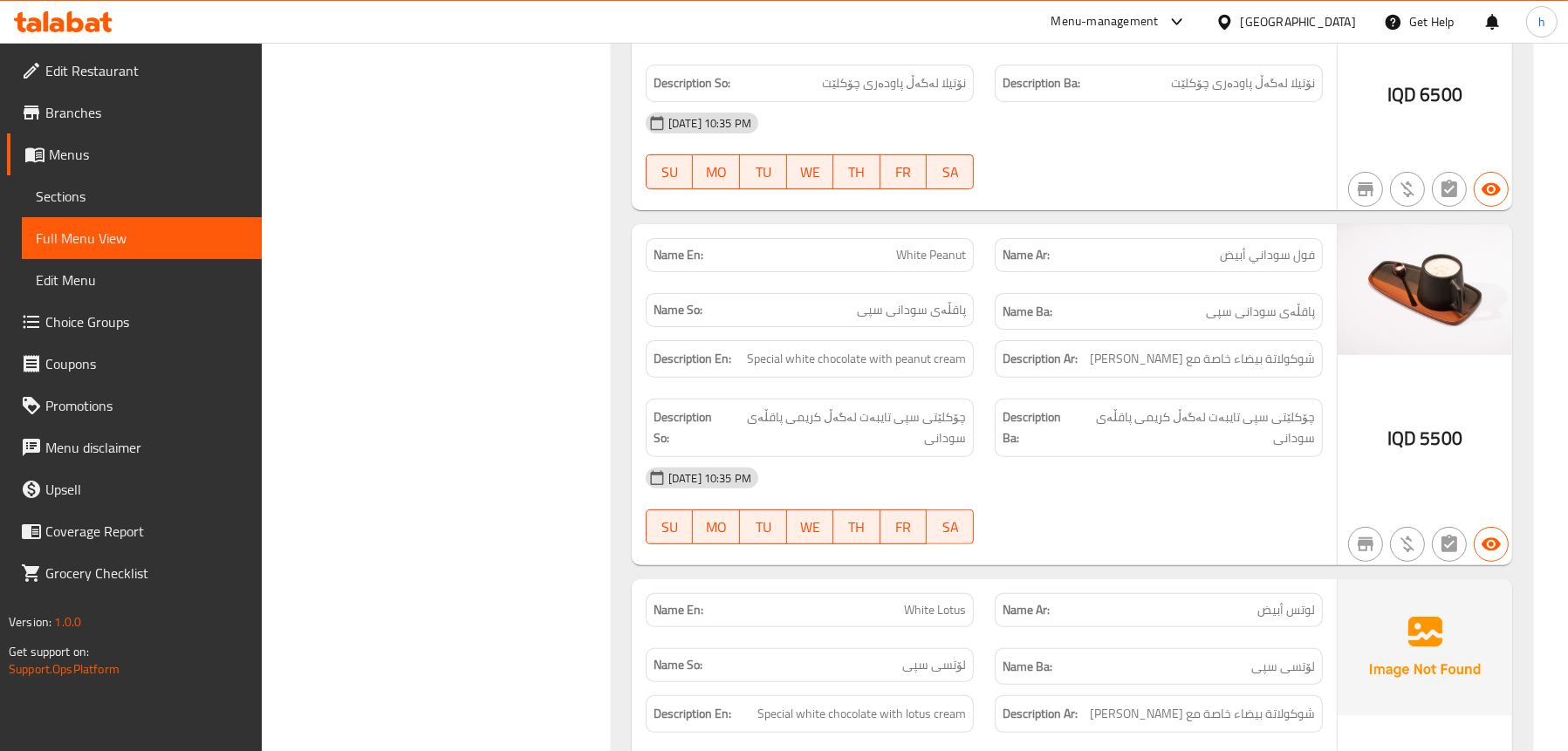
click at [85, 196] on span "Sections" at bounding box center [142, 196] width 212 height 21
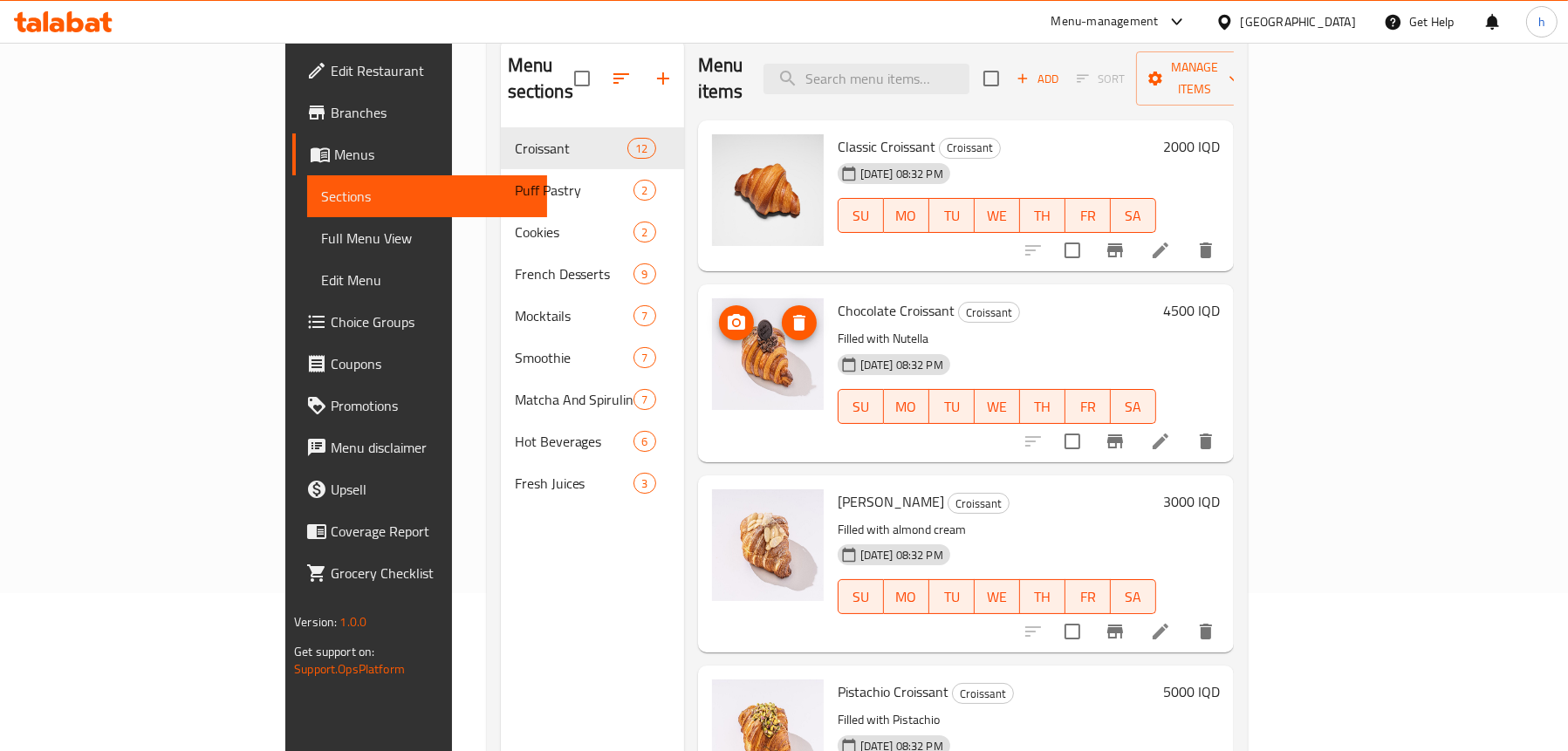
scroll to position [245, 0]
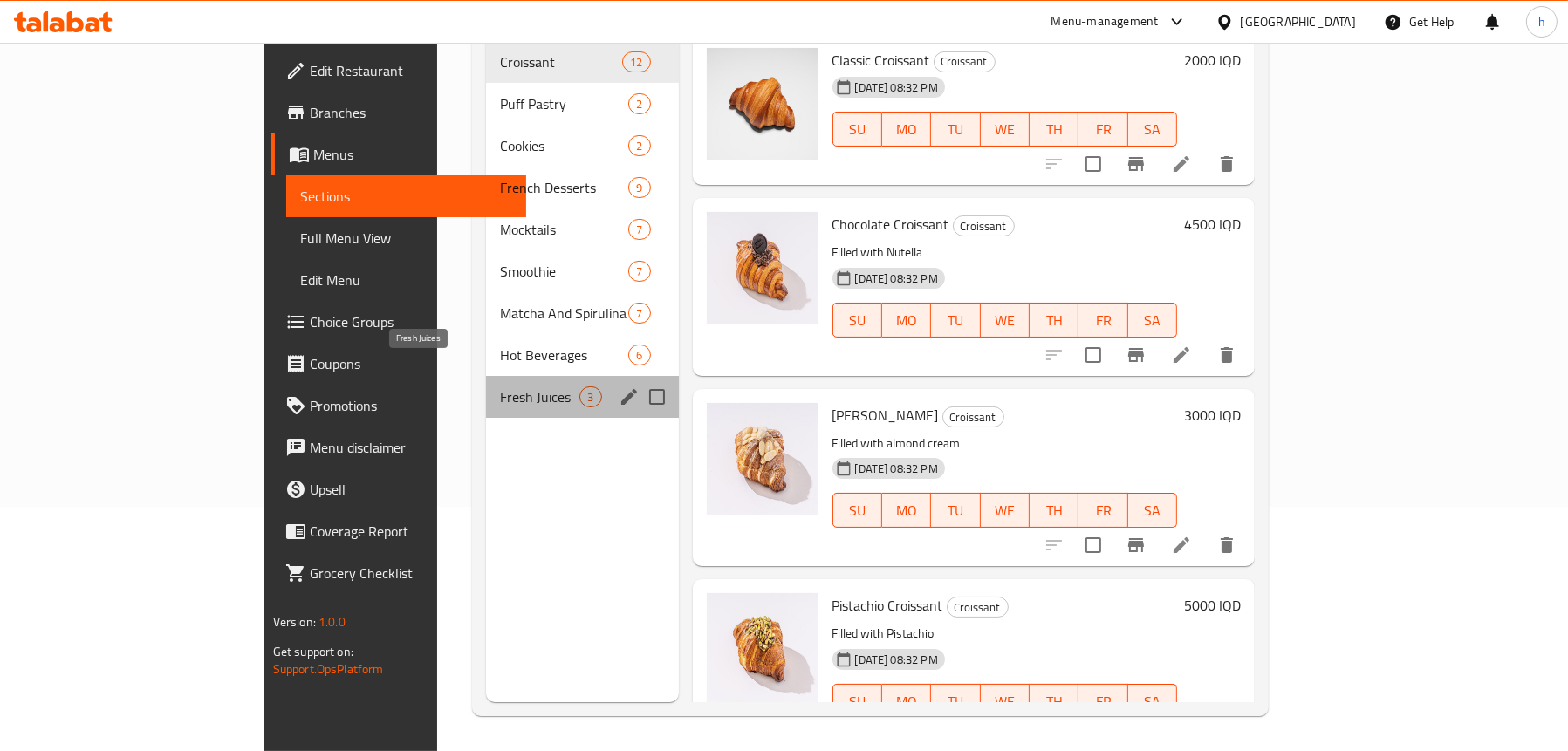
click at [500, 387] on span "Fresh Juices" at bounding box center [540, 397] width 79 height 21
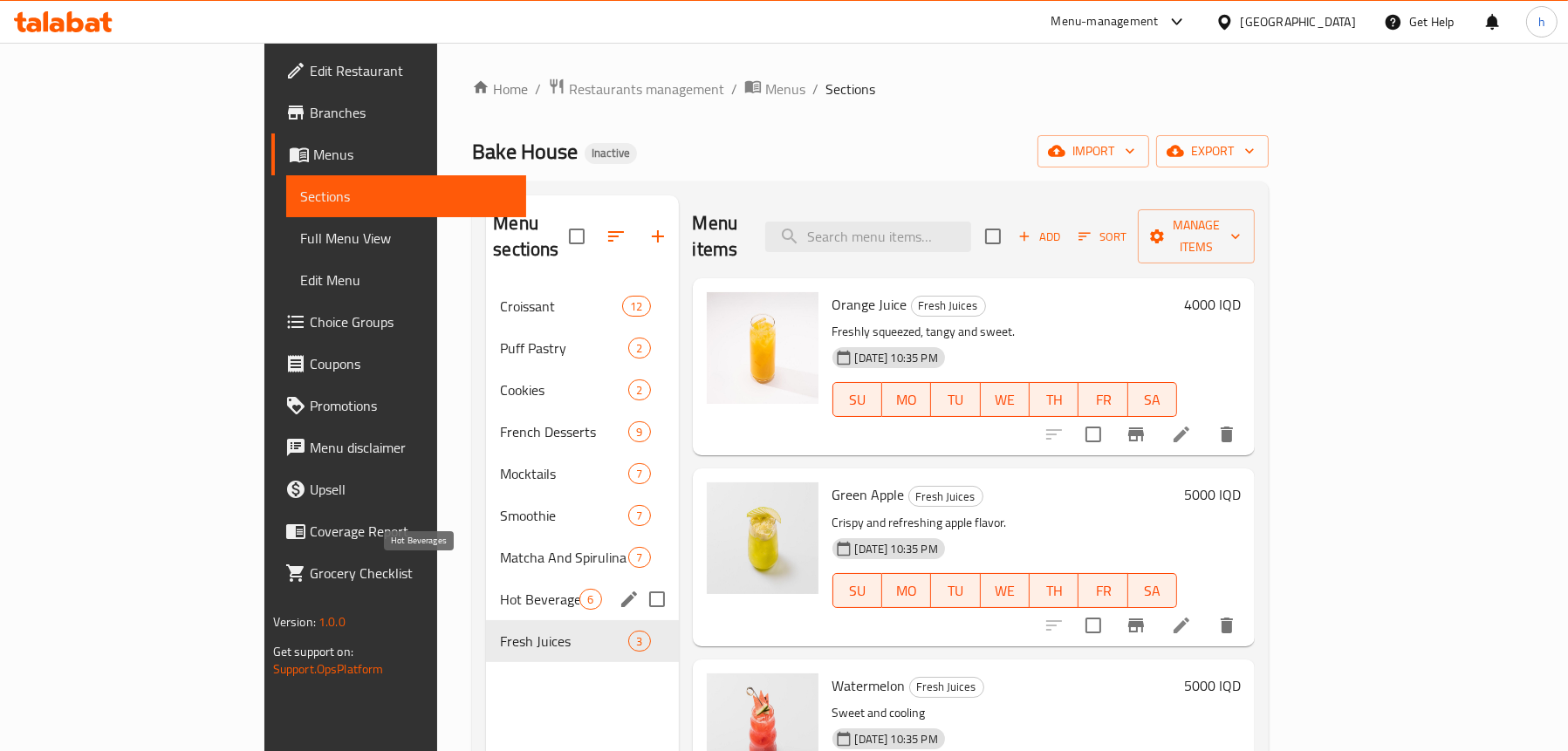
click at [500, 589] on span "Hot Beverages" at bounding box center [540, 600] width 79 height 21
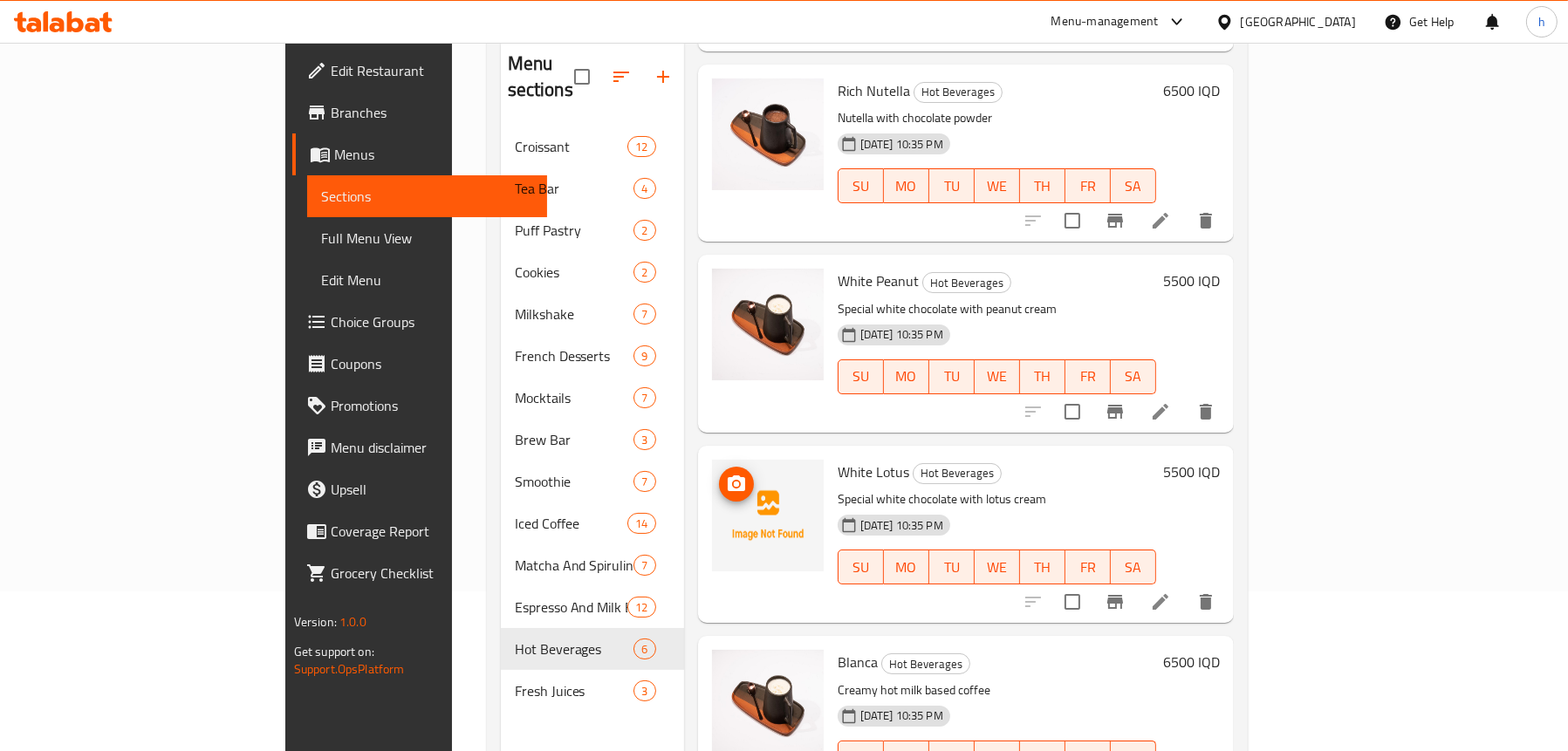
scroll to position [245, 0]
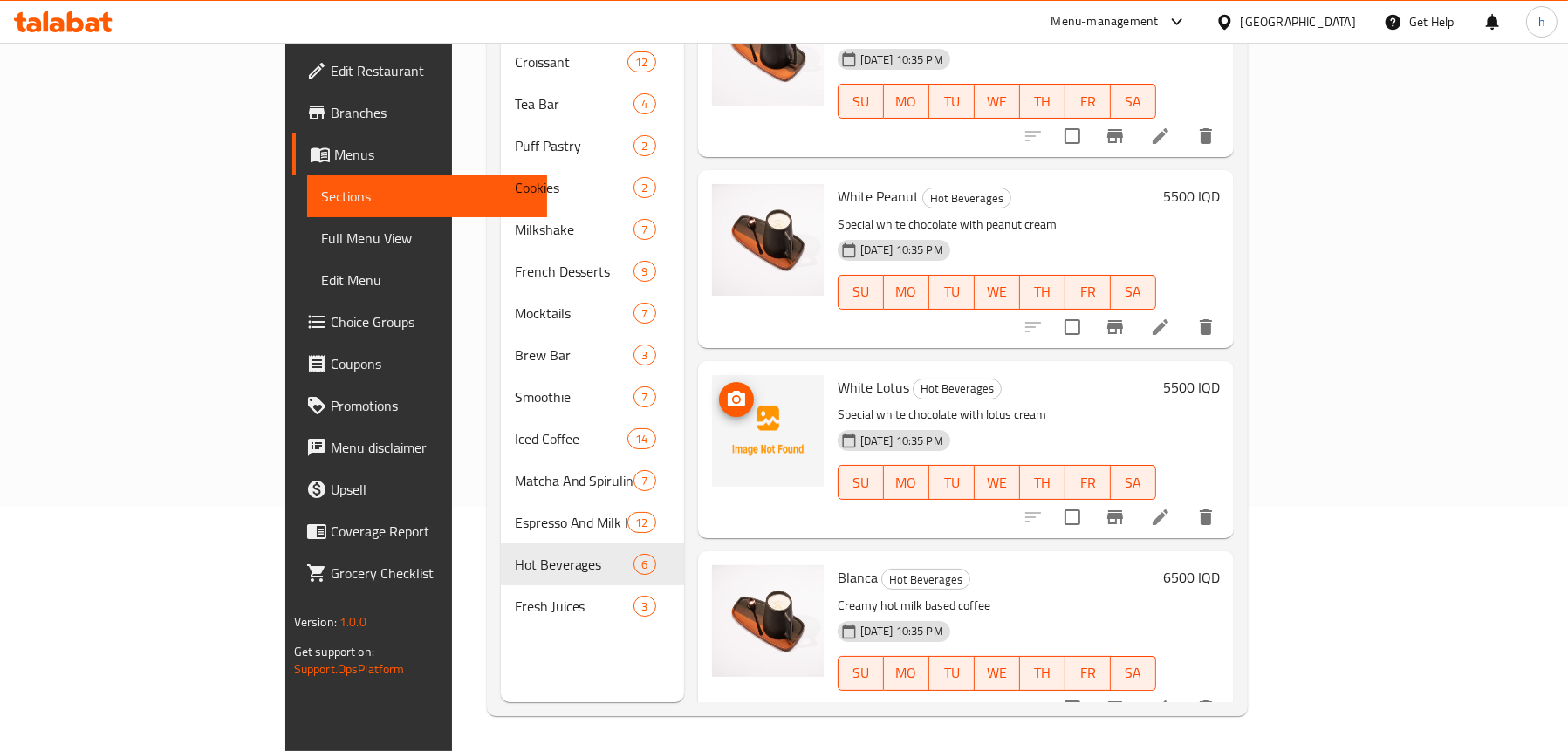
click at [719, 382] on button "upload picture" at bounding box center [736, 399] width 35 height 35
click at [321, 233] on span "Full Menu View" at bounding box center [427, 238] width 212 height 21
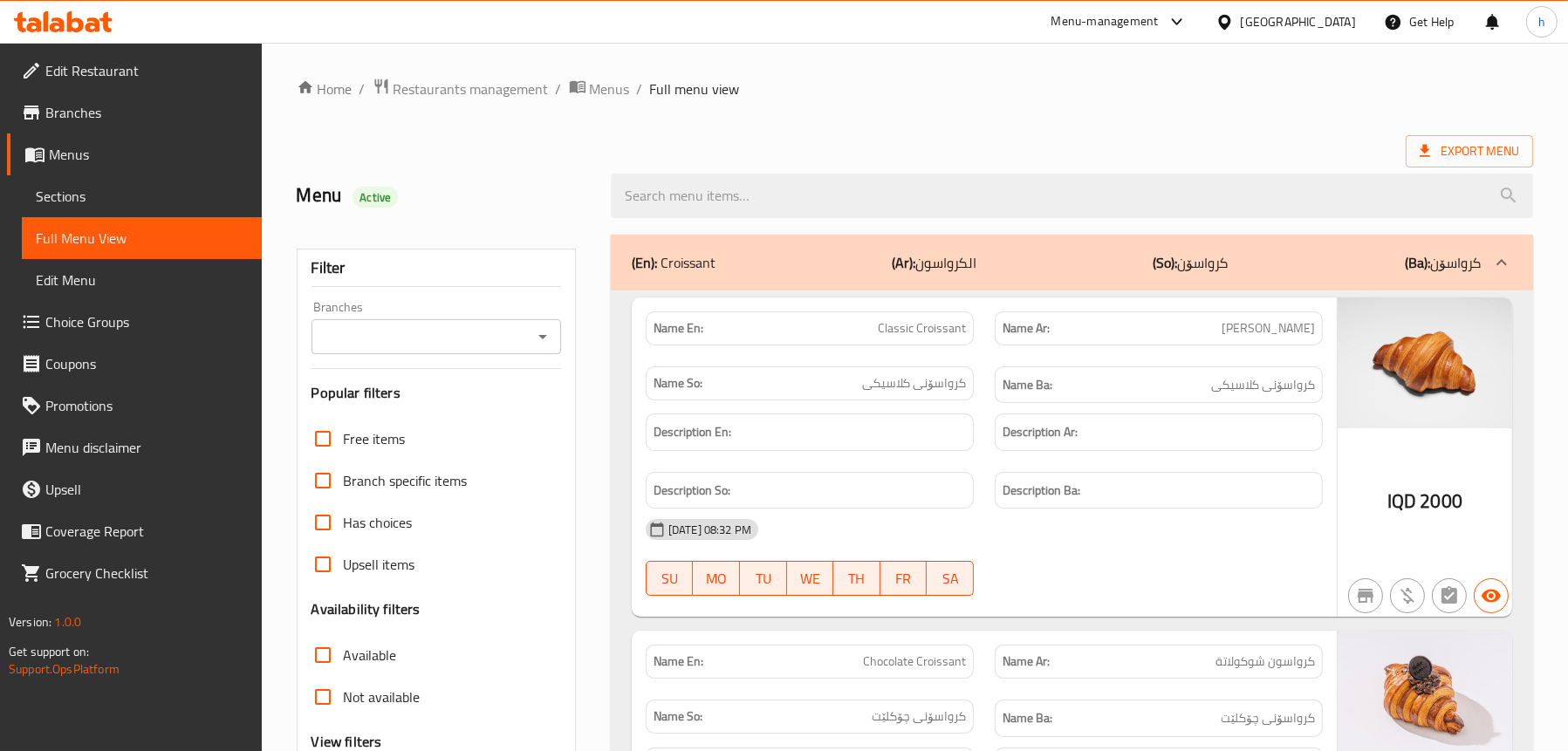
click at [538, 333] on icon "Open" at bounding box center [543, 337] width 21 height 21
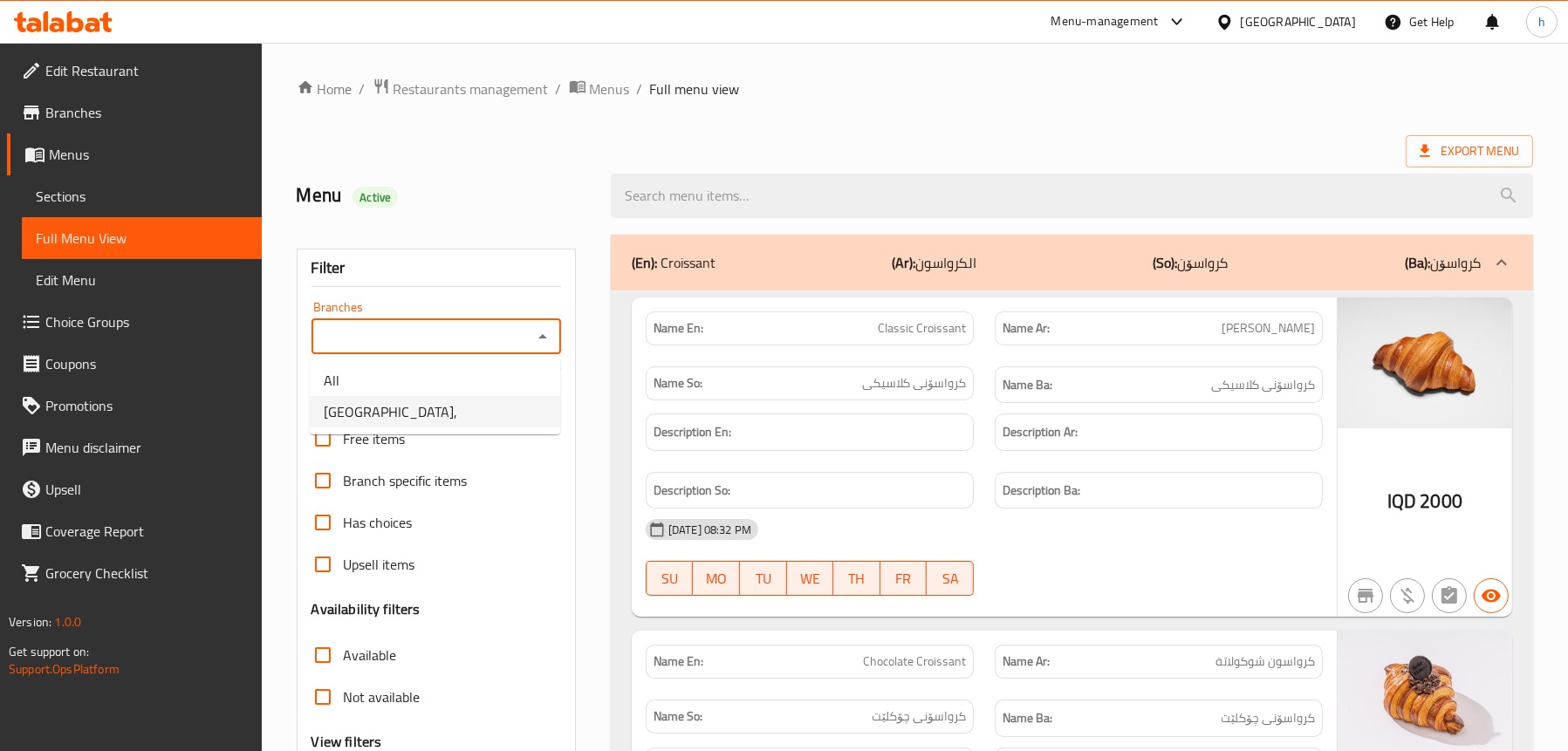
click at [375, 413] on span "[GEOGRAPHIC_DATA]," at bounding box center [390, 411] width 133 height 21
type input "[GEOGRAPHIC_DATA],"
click at [737, 256] on div "(En): Croissant (Ar): الكرواسون (So): کرواسۆن (Ba): کرواسۆن" at bounding box center [1056, 263] width 849 height 21
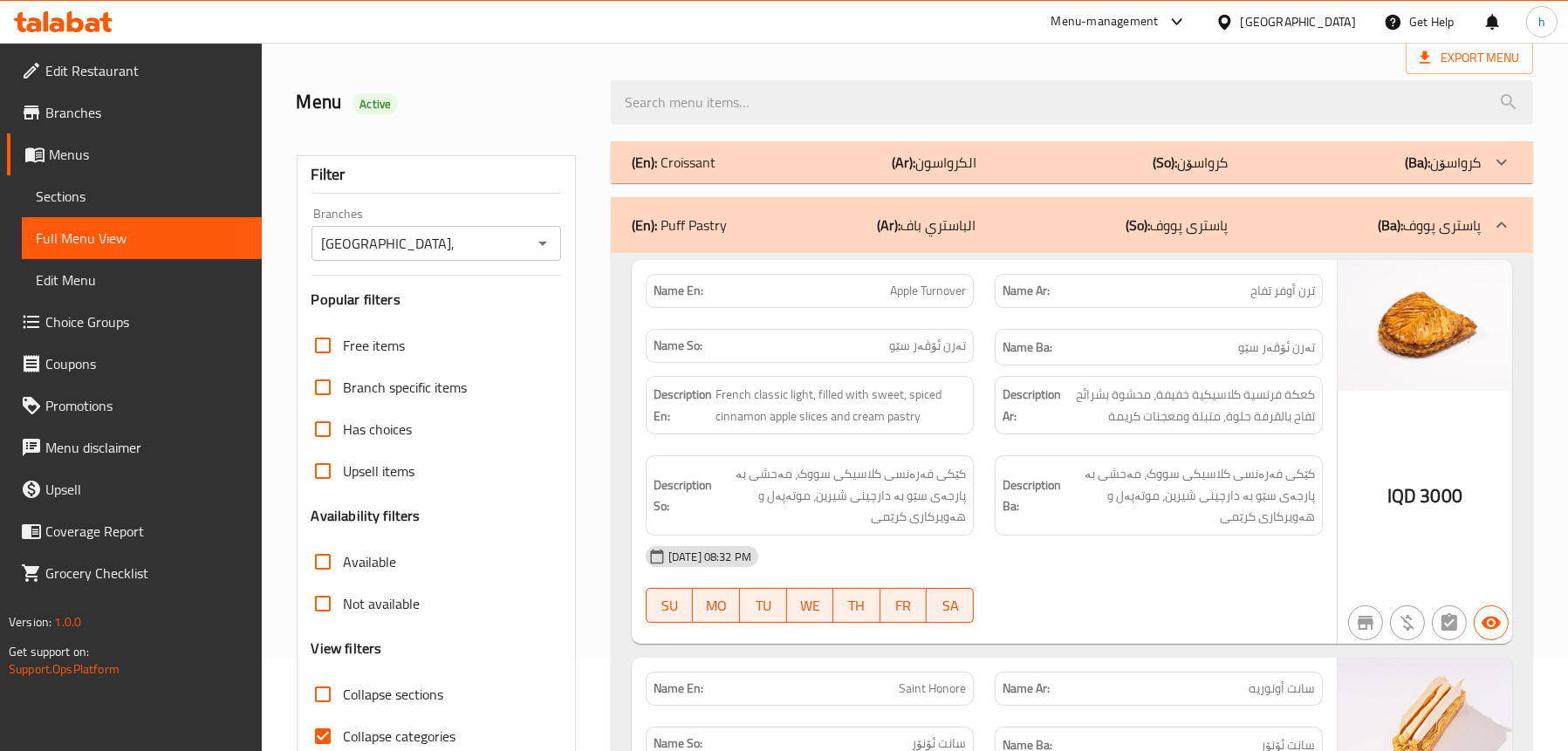
scroll to position [87, 0]
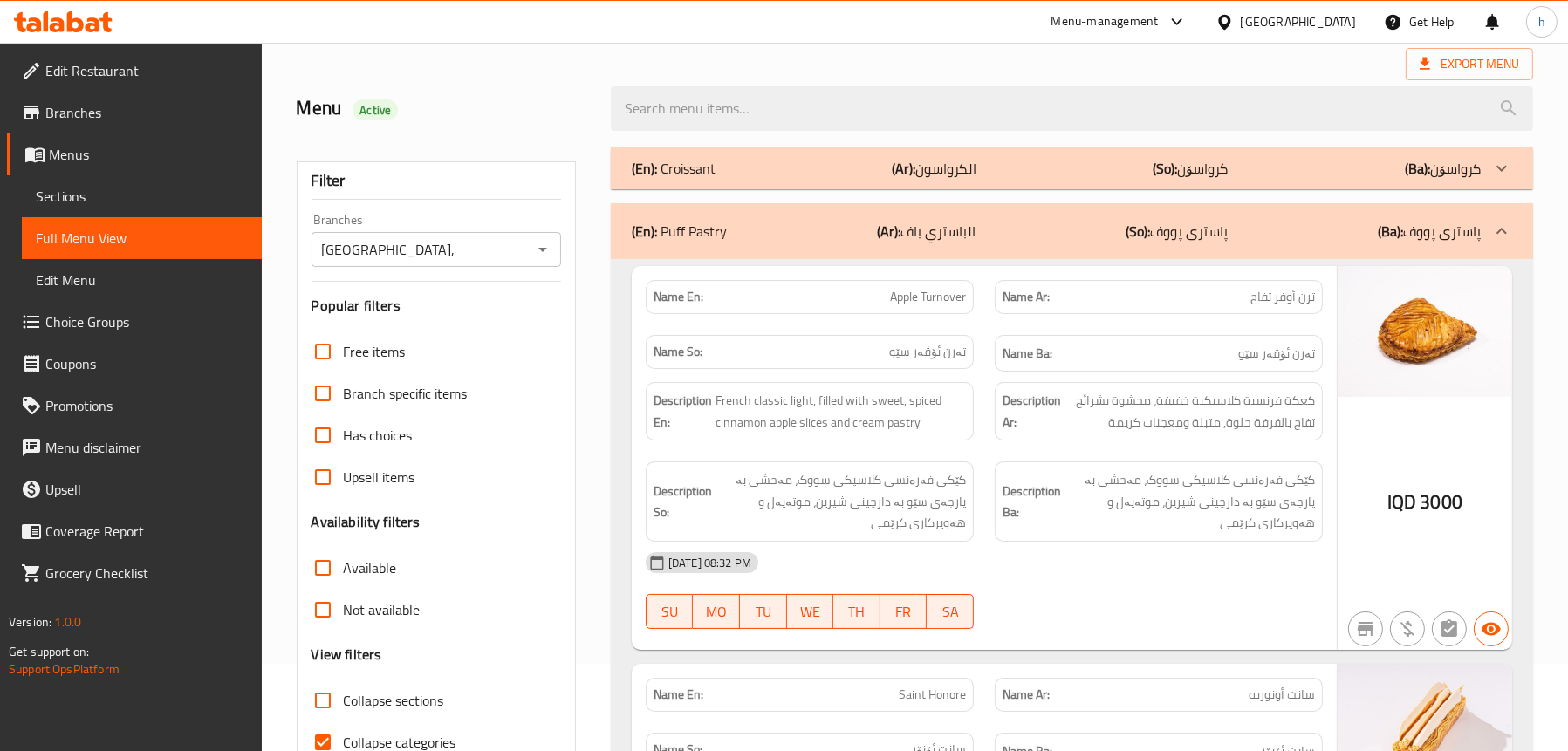
click at [715, 233] on p "(En): Puff Pastry" at bounding box center [679, 231] width 96 height 21
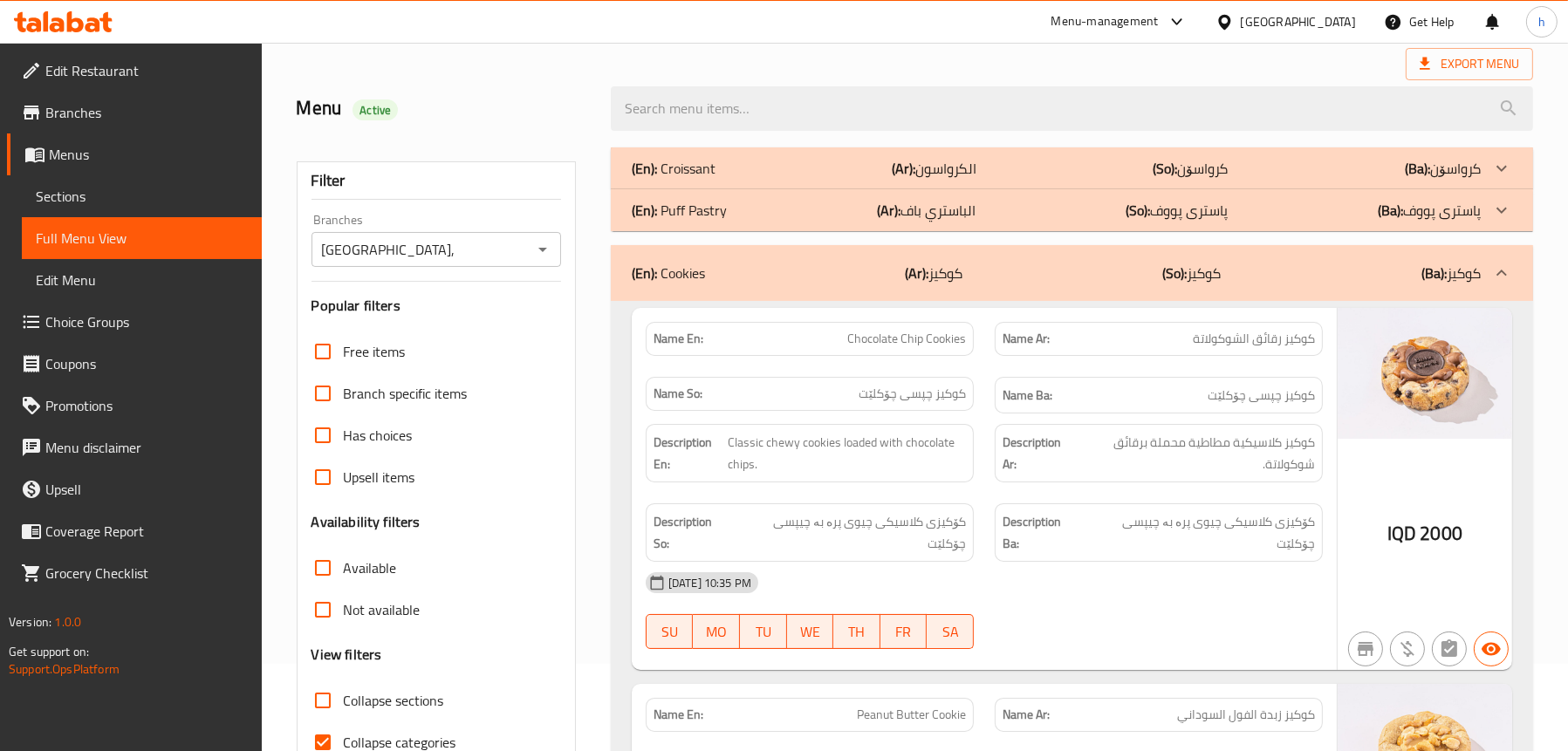
click at [733, 271] on div "(En): Cookies (Ar): كوكيز (So): کوکیز (Ba): کوکیز" at bounding box center [1056, 273] width 849 height 21
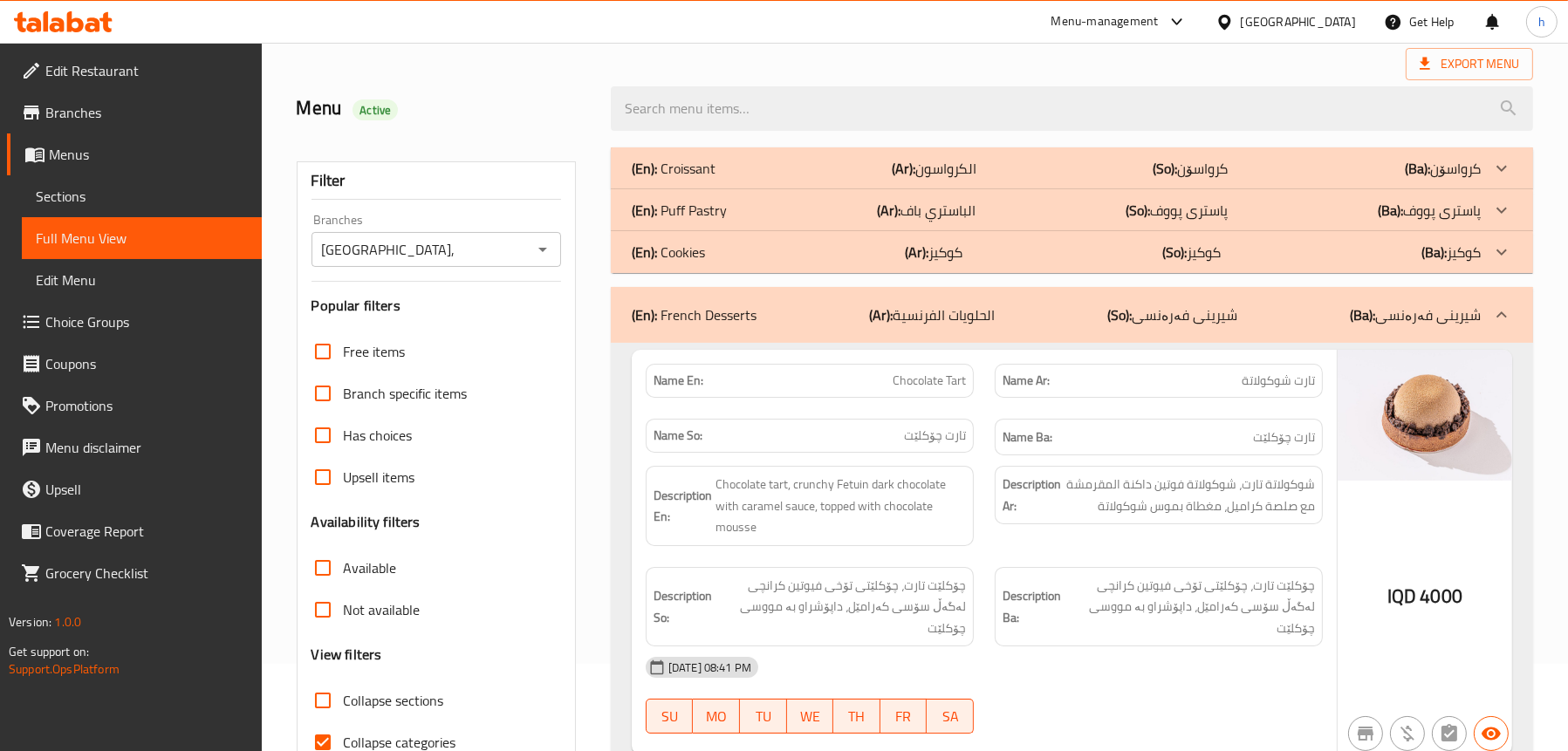
click at [726, 255] on div "(En): Cookies (Ar): كوكيز (So): کوکیز (Ba): کوکیز" at bounding box center [1056, 253] width 849 height 21
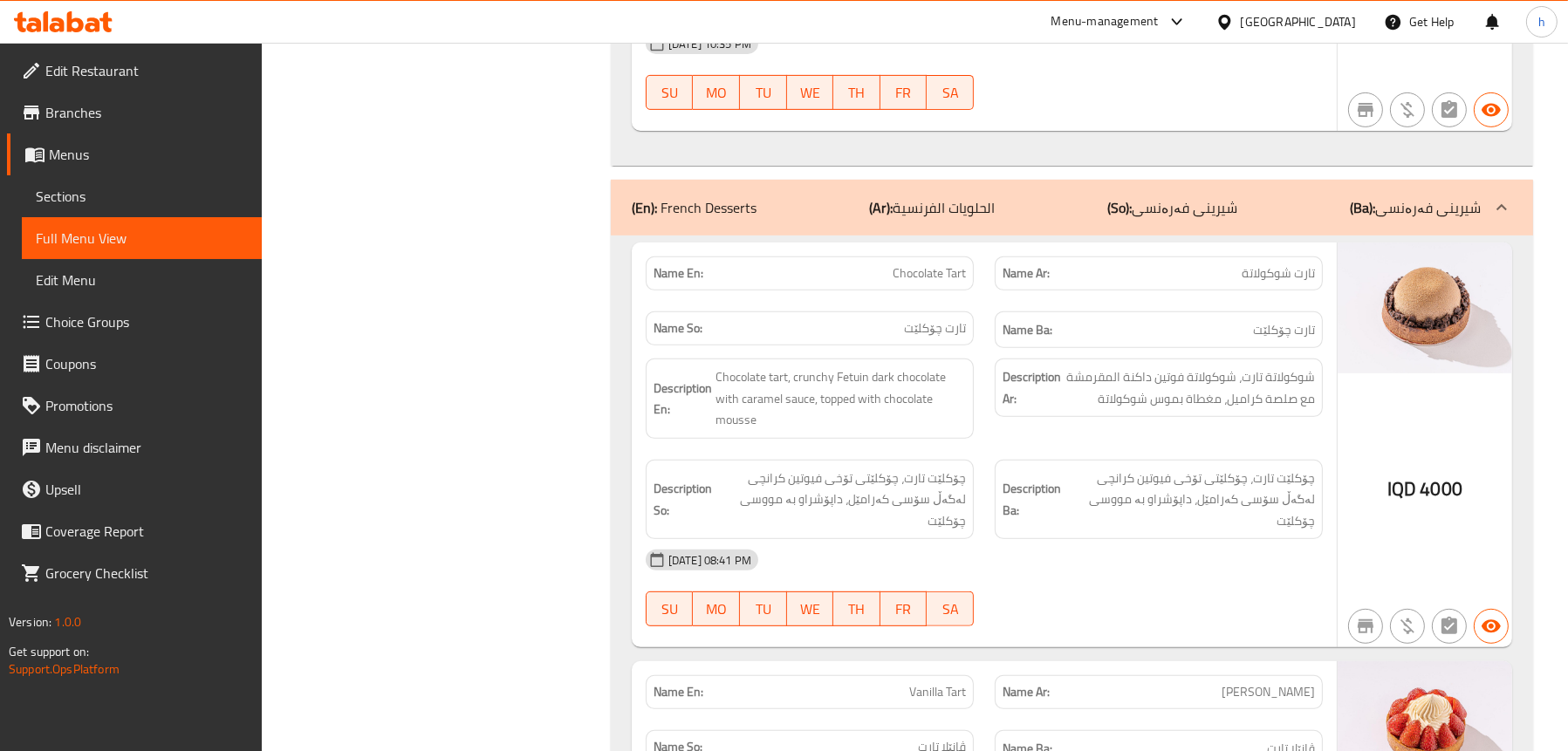
scroll to position [960, 0]
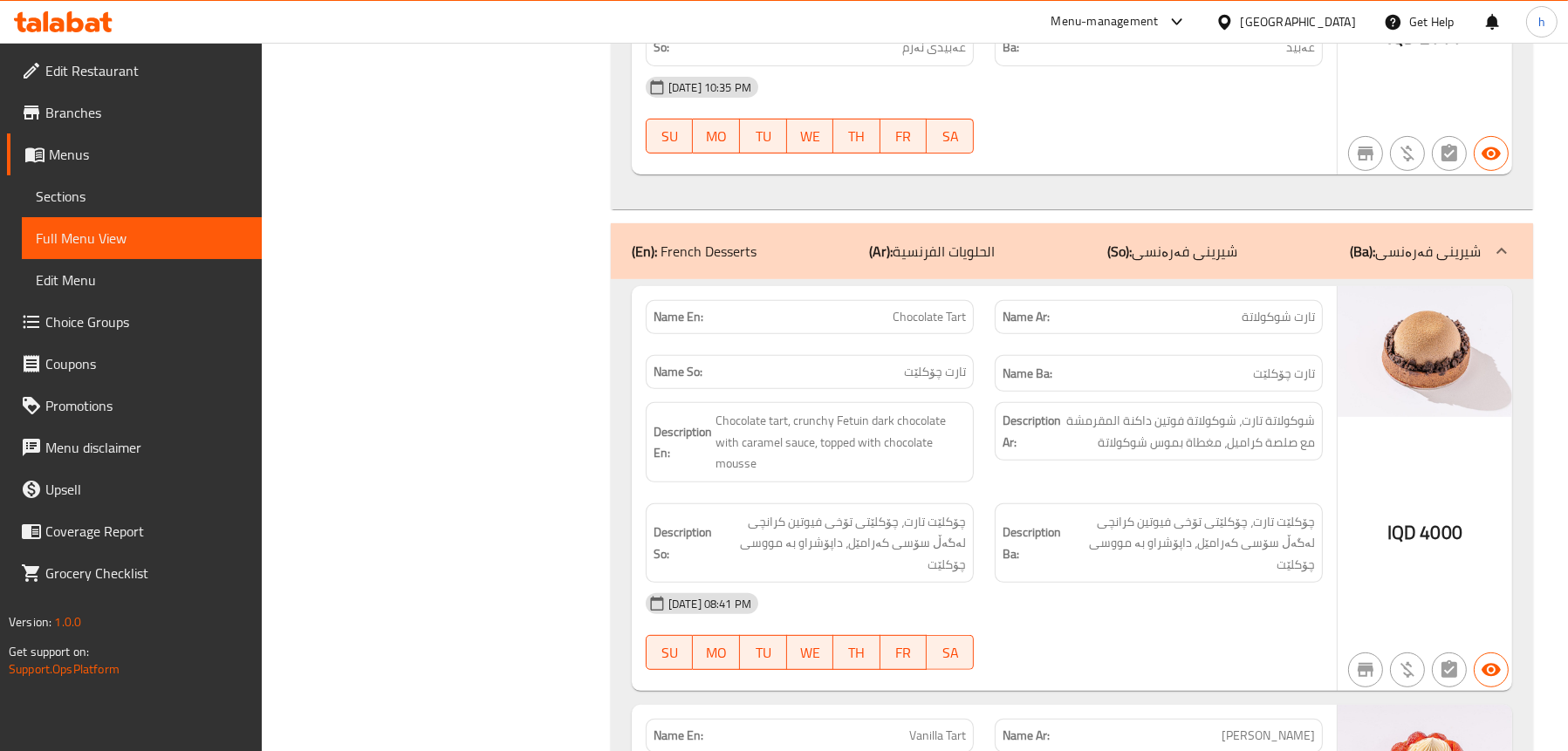
click at [715, 241] on p "(En): French Desserts" at bounding box center [694, 252] width 125 height 21
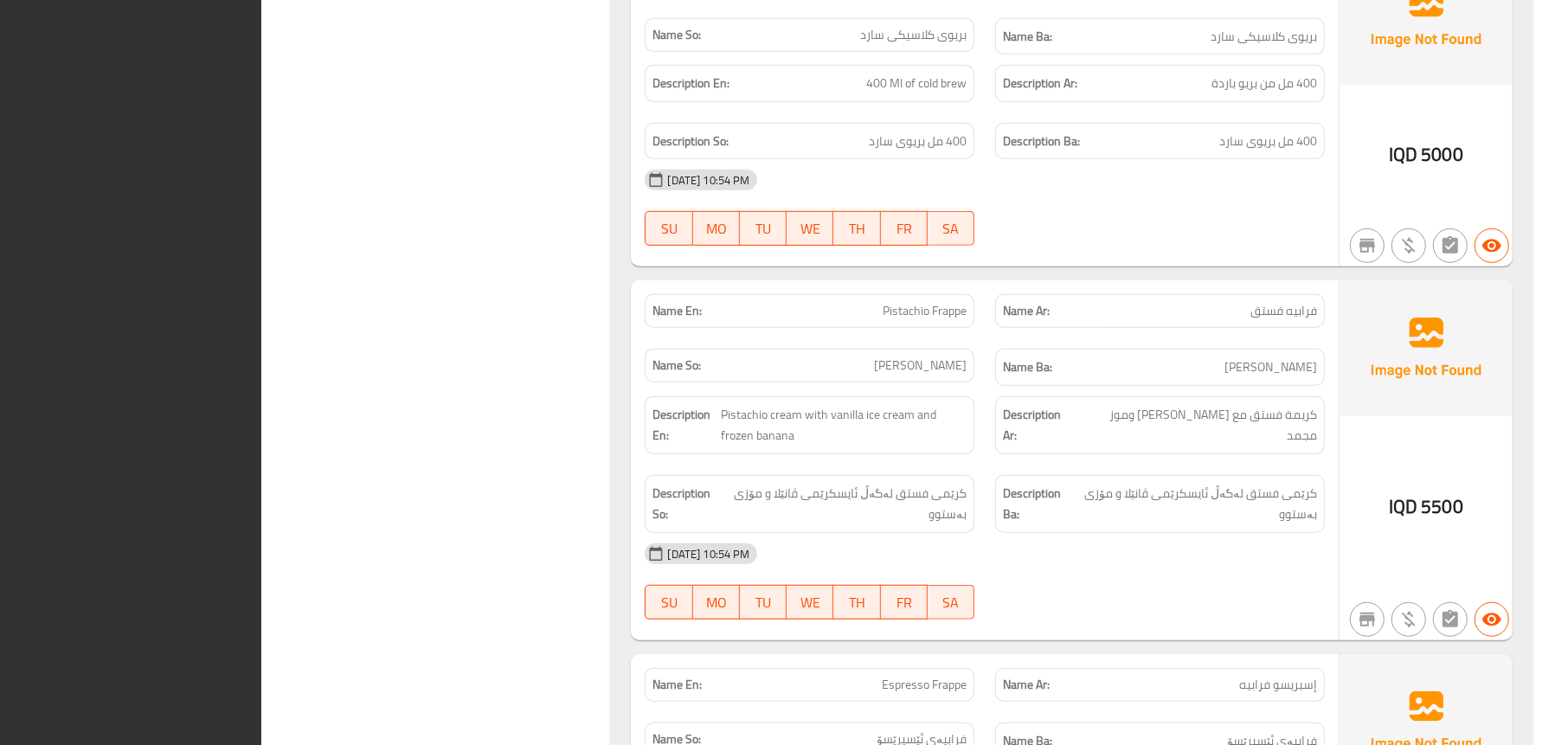
scroll to position [19393, 0]
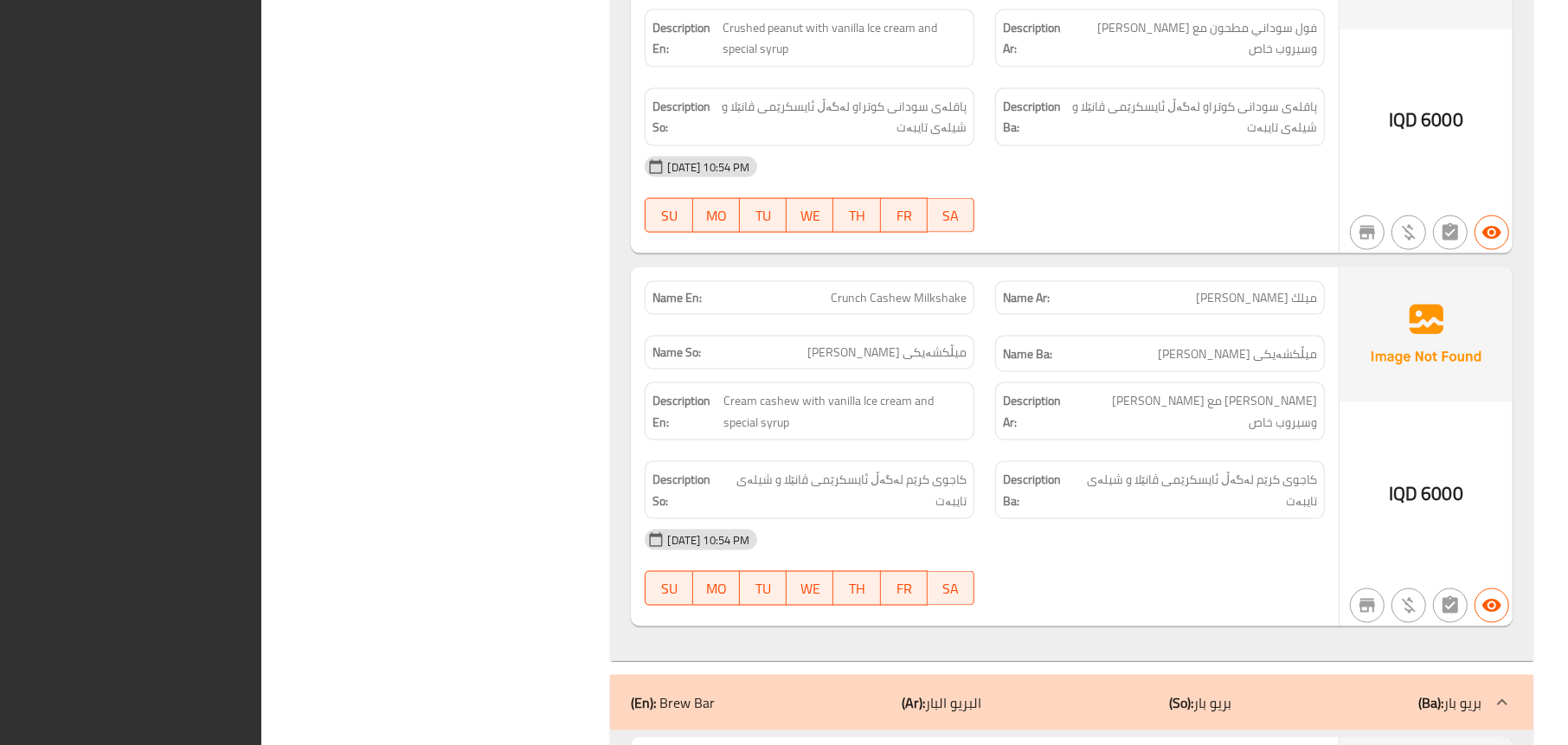
scroll to position [14373, 0]
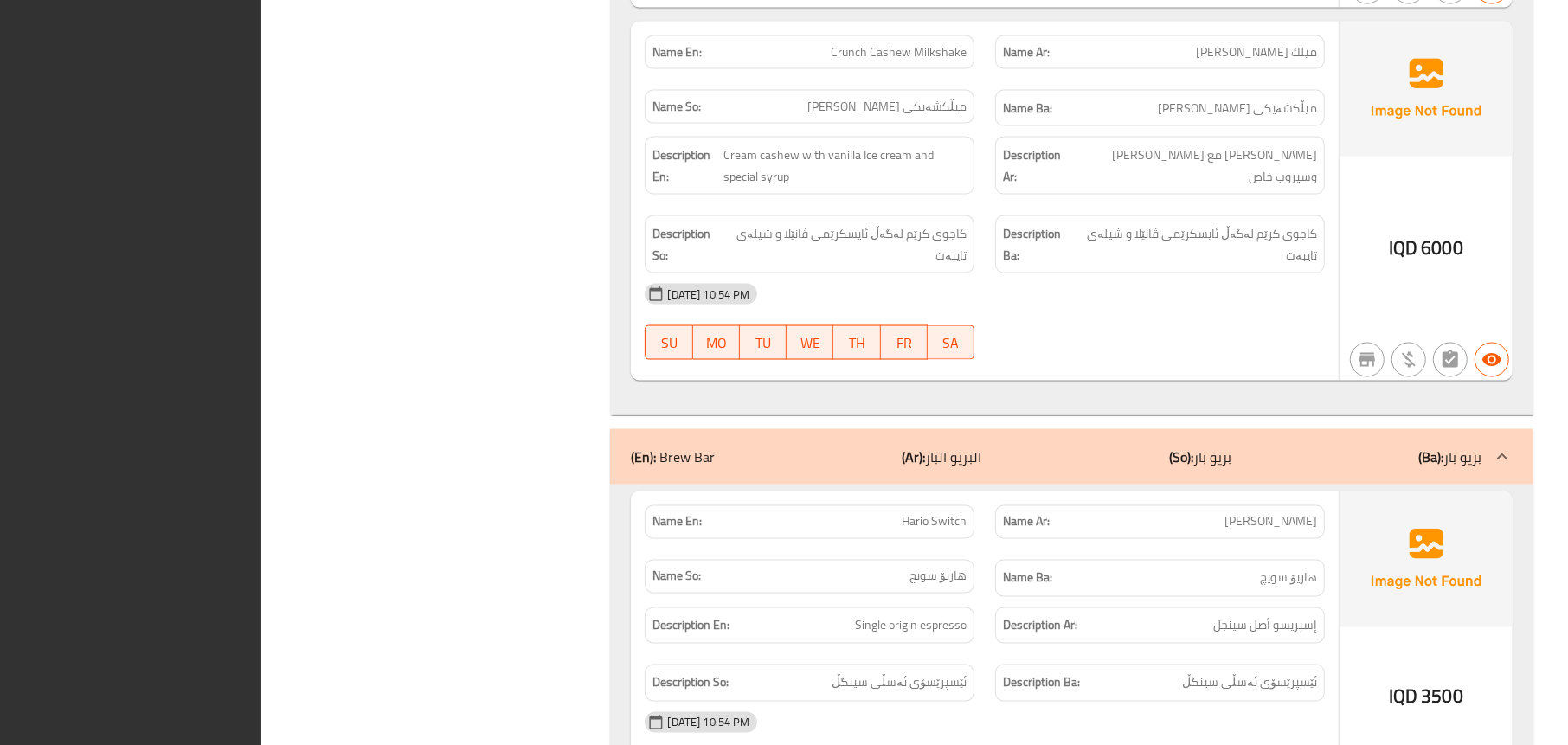
click at [747, 447] on div "(En): Brew Bar (Ar): البريو البار (So): [PERSON_NAME] (Ba): [PERSON_NAME]" at bounding box center [1055, 457] width 850 height 21
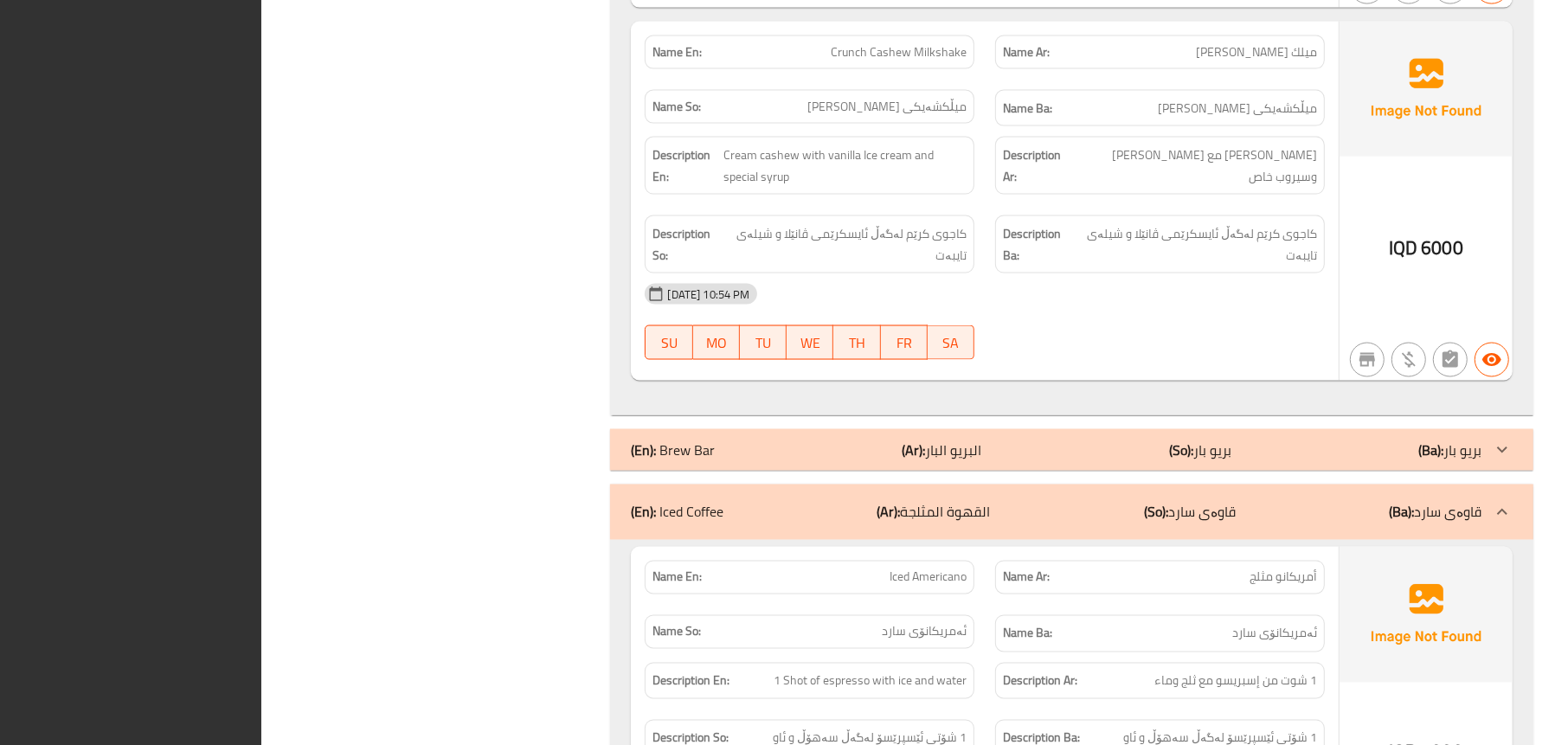
click at [687, 502] on p "(En): Iced Coffee" at bounding box center [676, 512] width 93 height 21
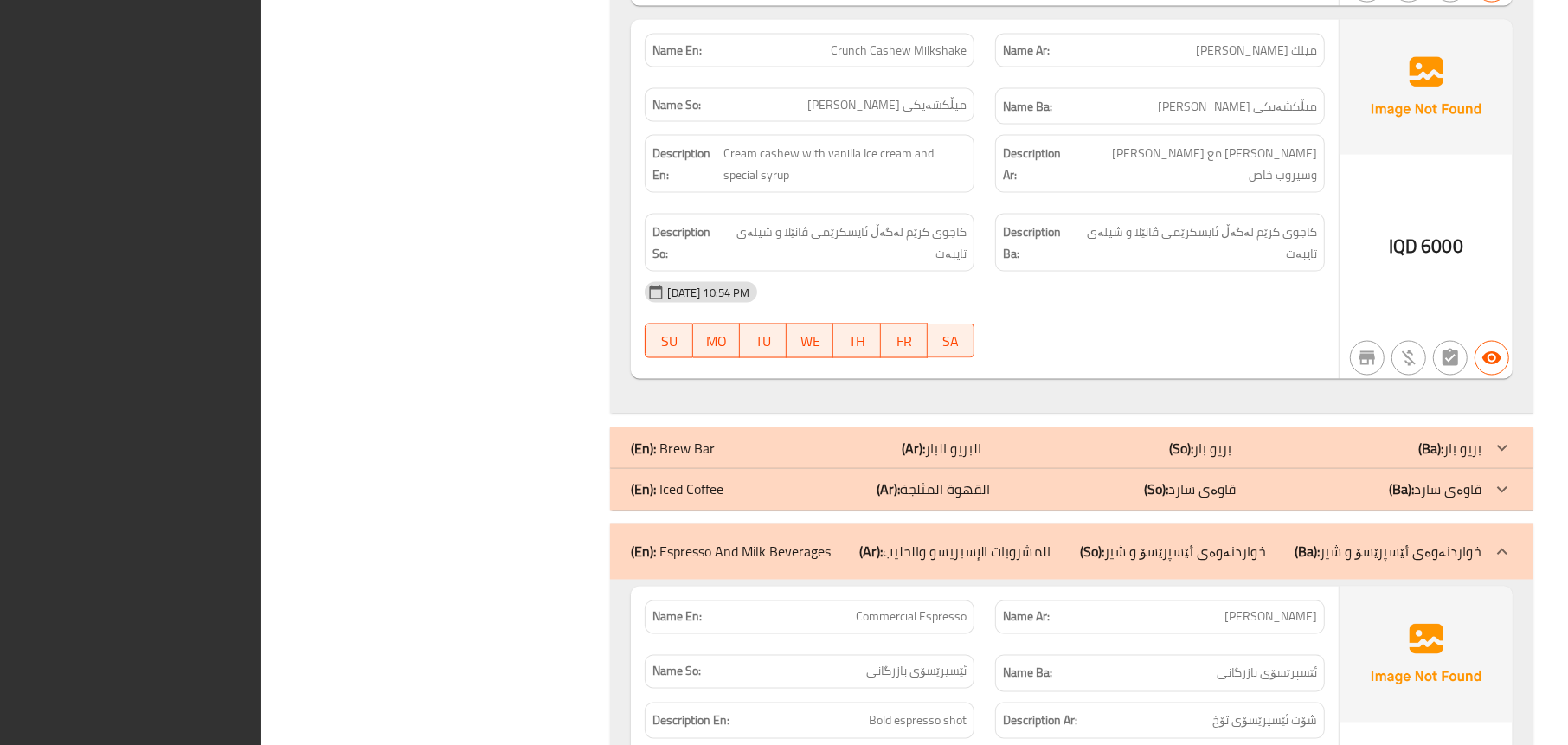
scroll to position [14719, 0]
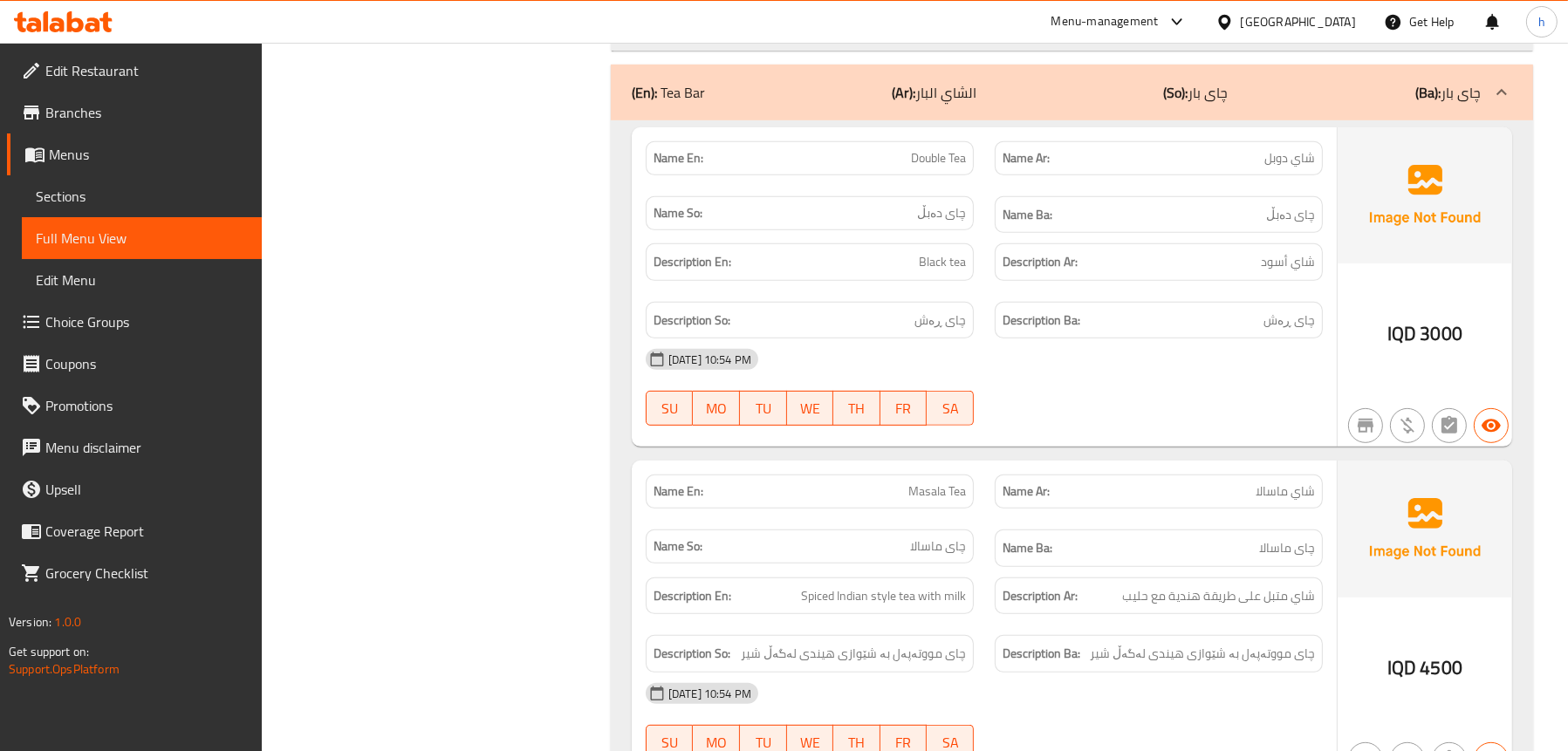
click at [846, 252] on h6 "Description En: Black tea" at bounding box center [810, 262] width 312 height 22
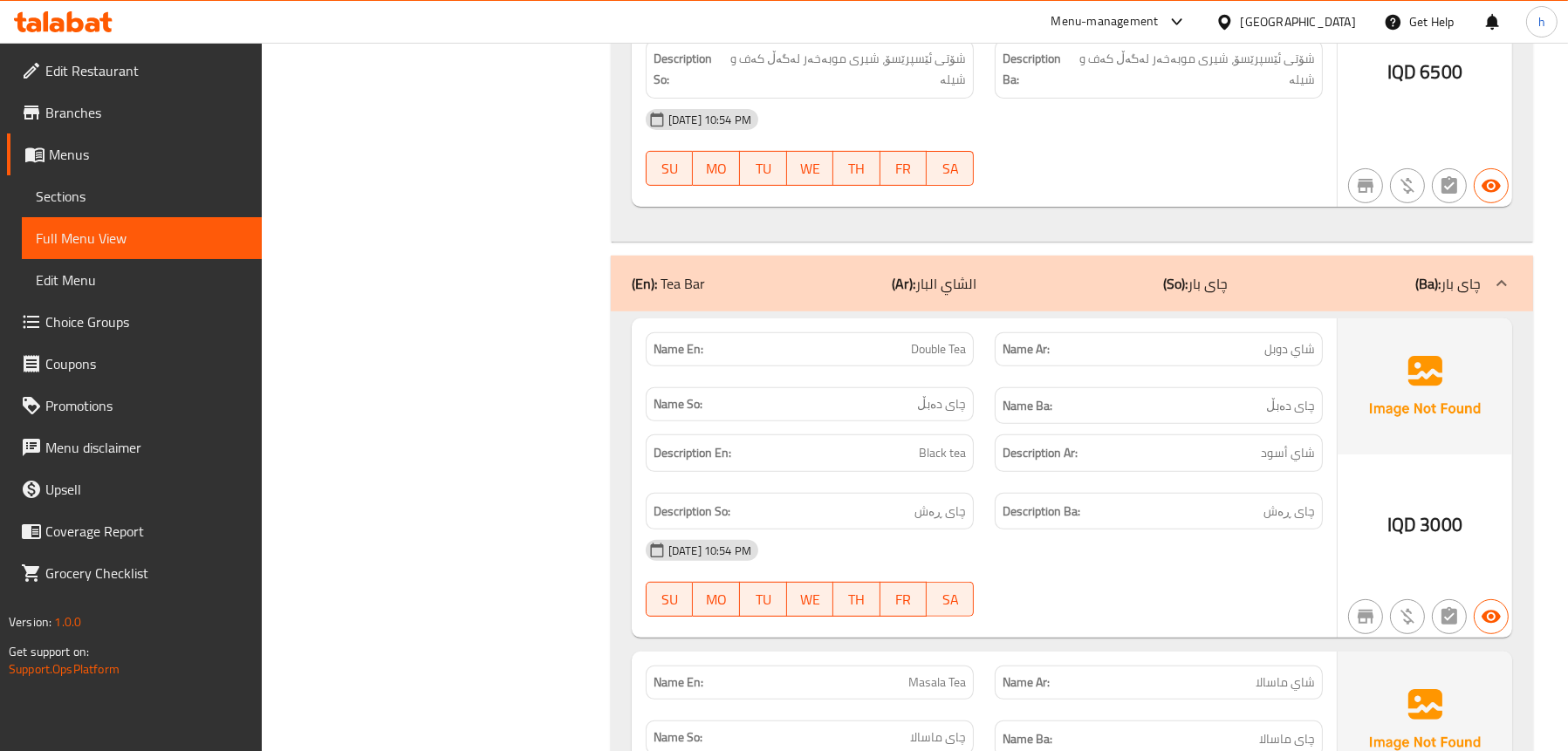
scroll to position [19254, 0]
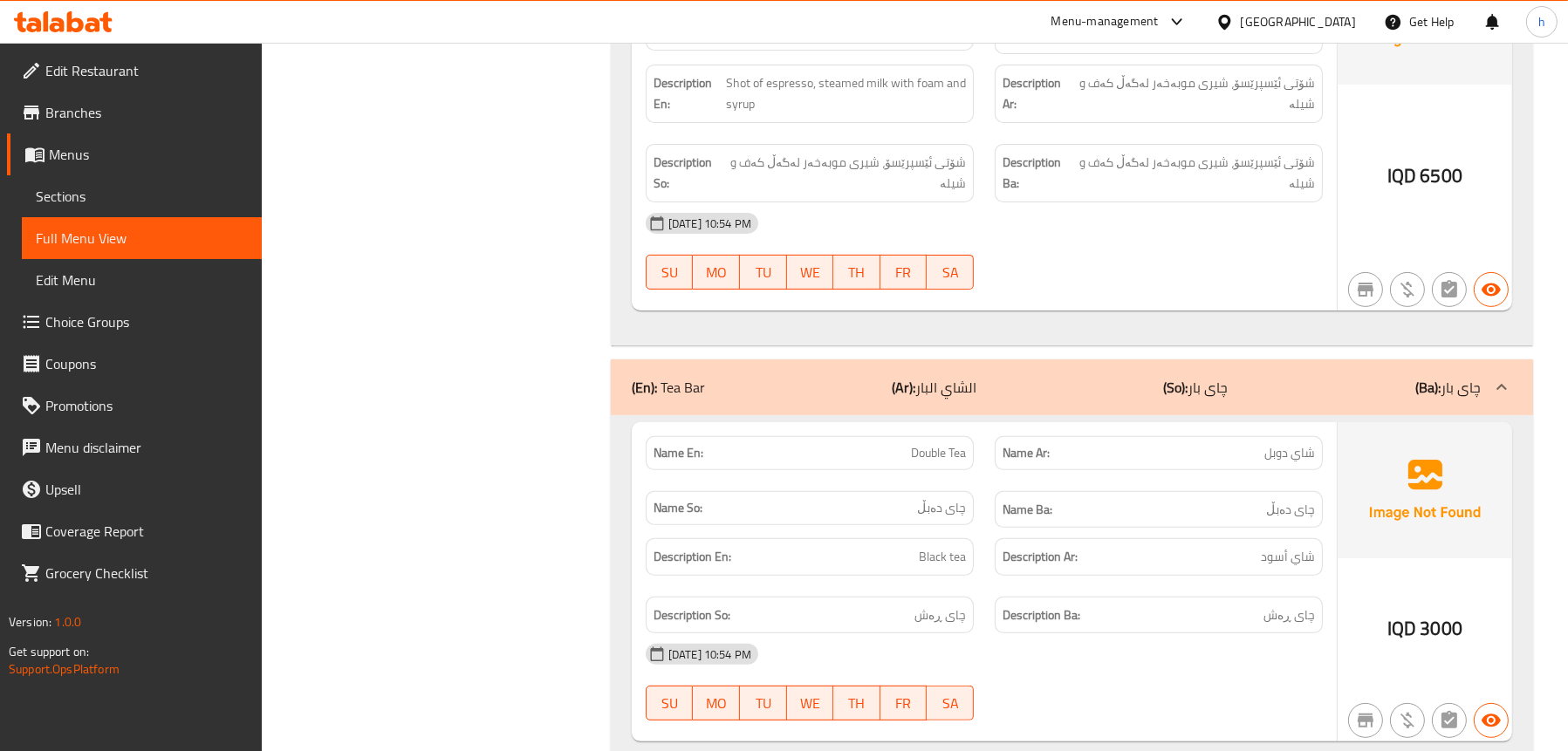
click at [684, 377] on p "(En): Tea Bar" at bounding box center [668, 388] width 73 height 21
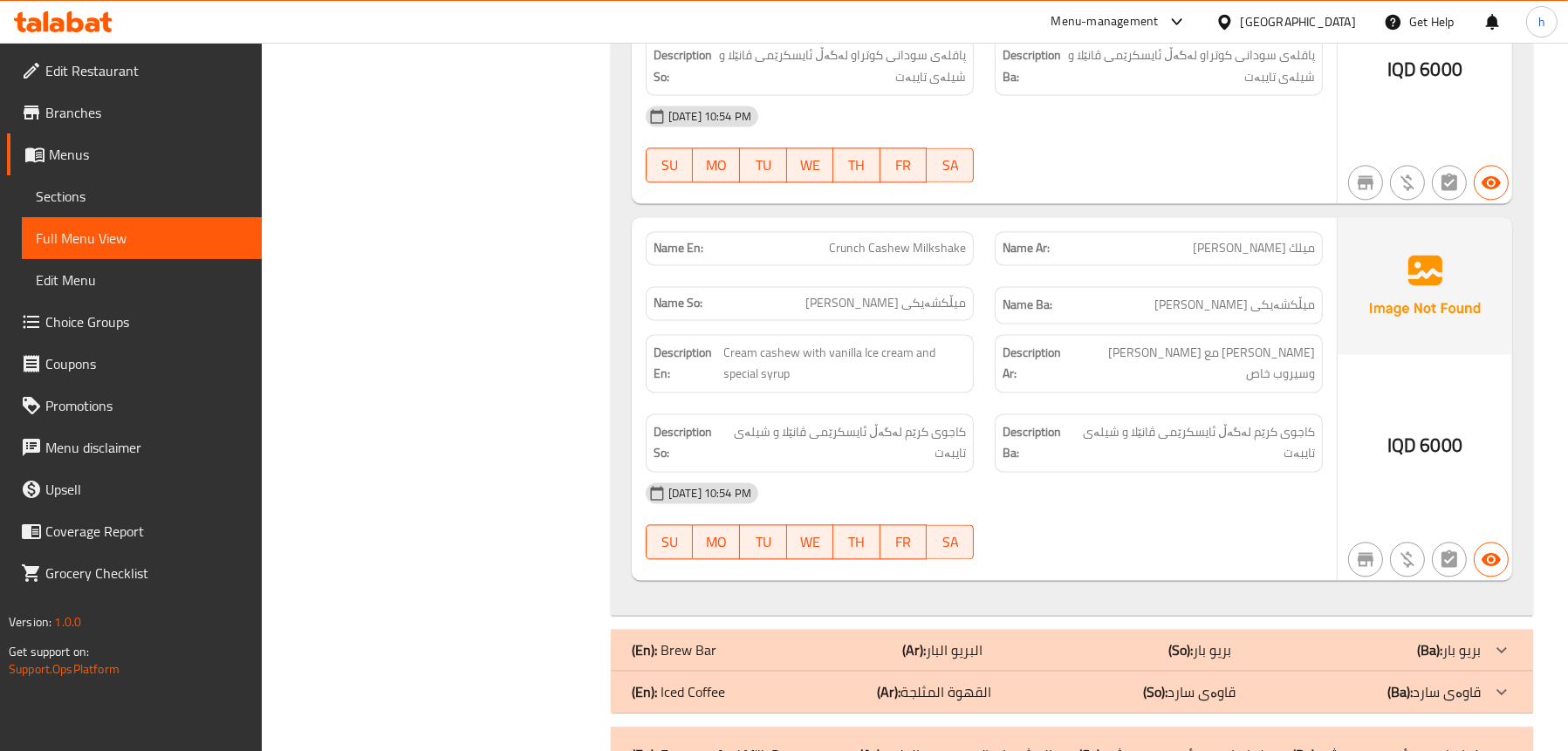
scroll to position [14575, 0]
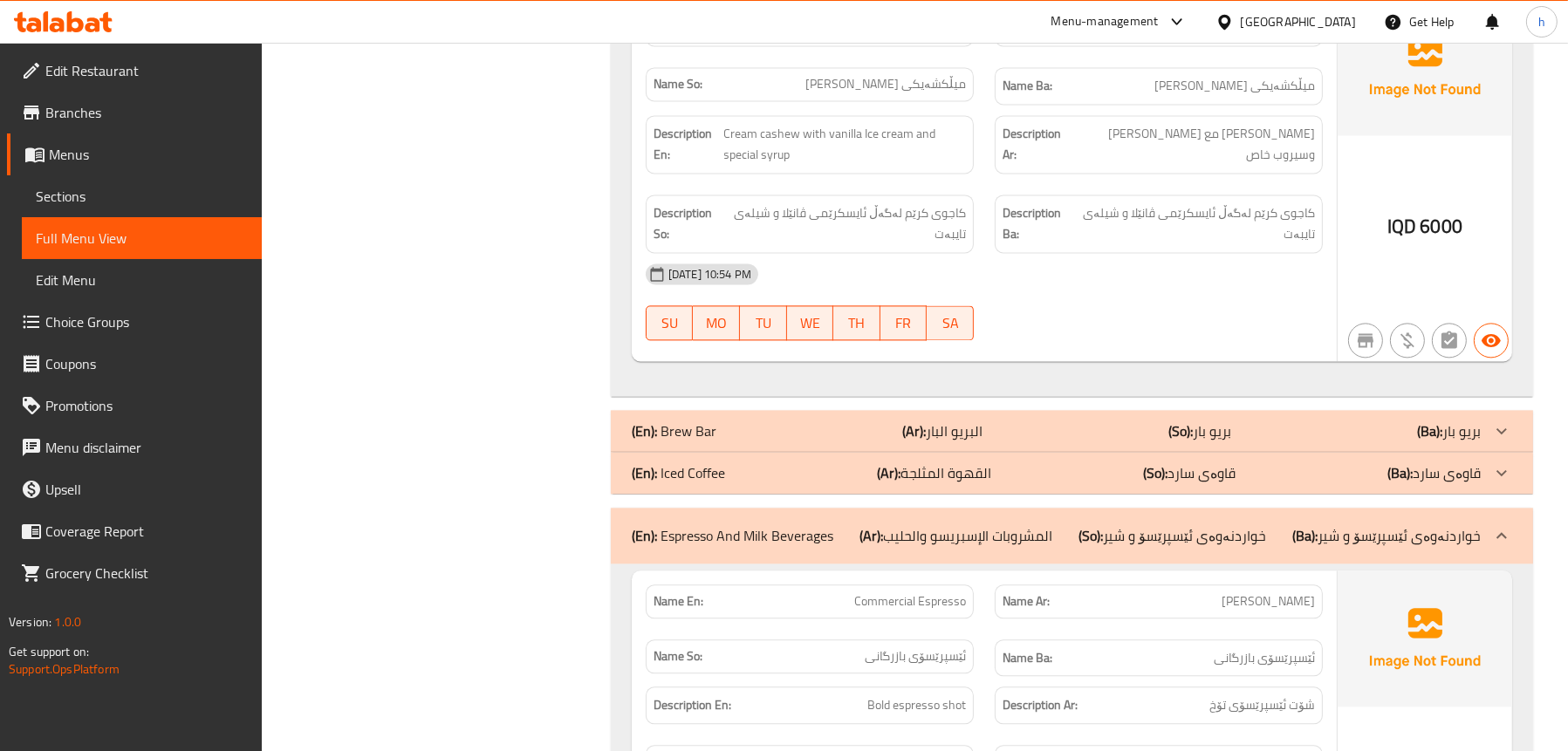
click at [759, 525] on p "(En): Espresso And Milk Beverages" at bounding box center [732, 535] width 201 height 21
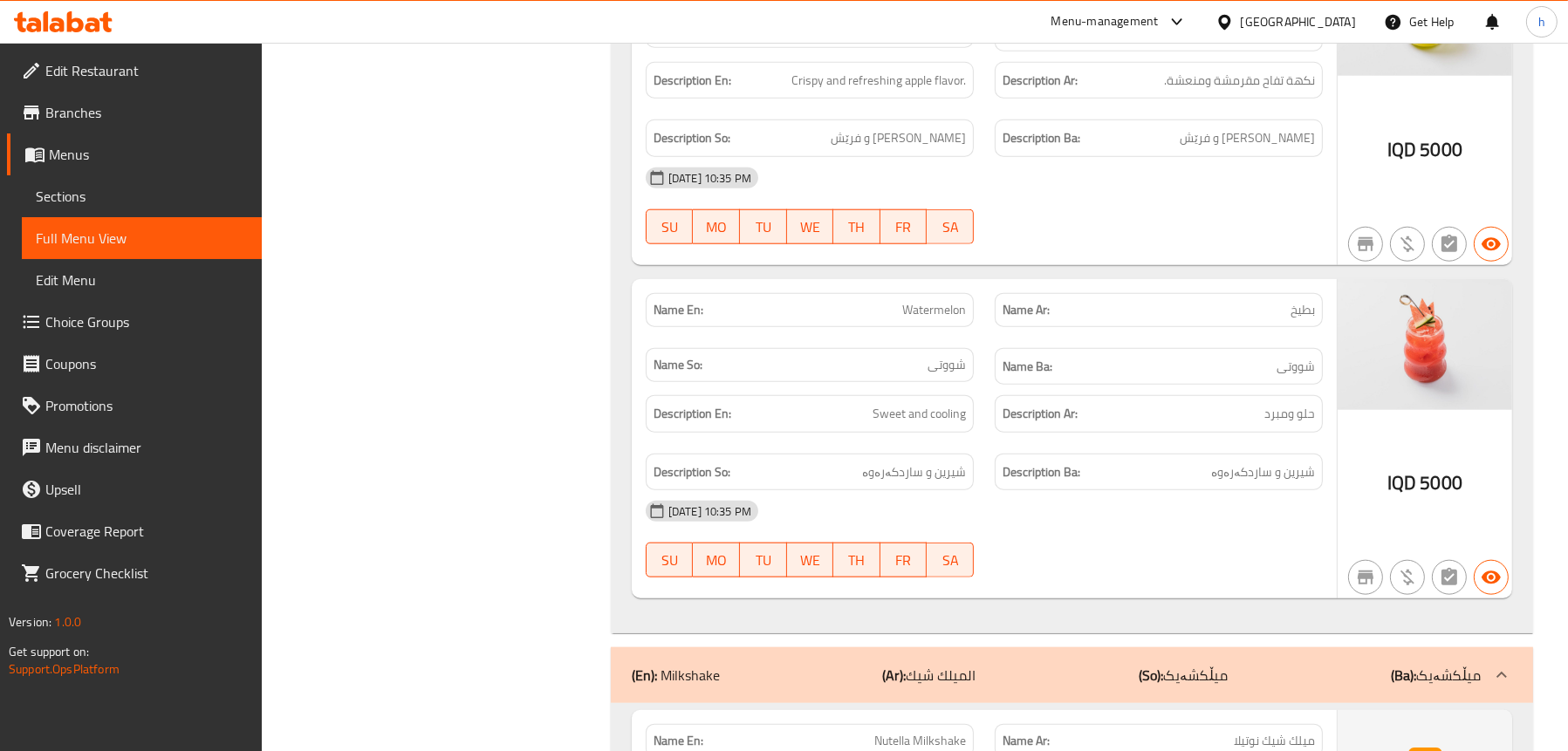
scroll to position [11850, 0]
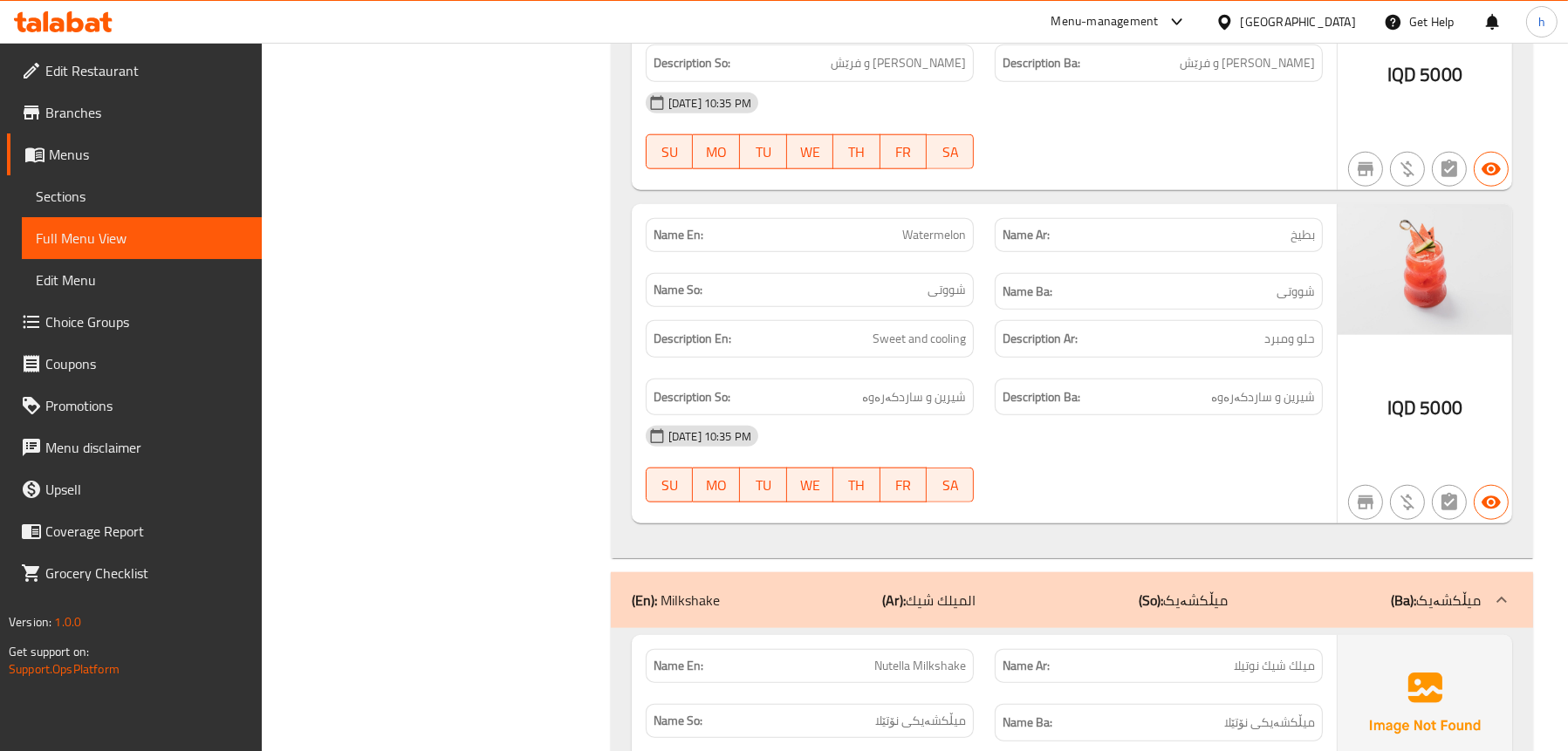
click at [686, 590] on p "(En): Milkshake" at bounding box center [675, 601] width 88 height 21
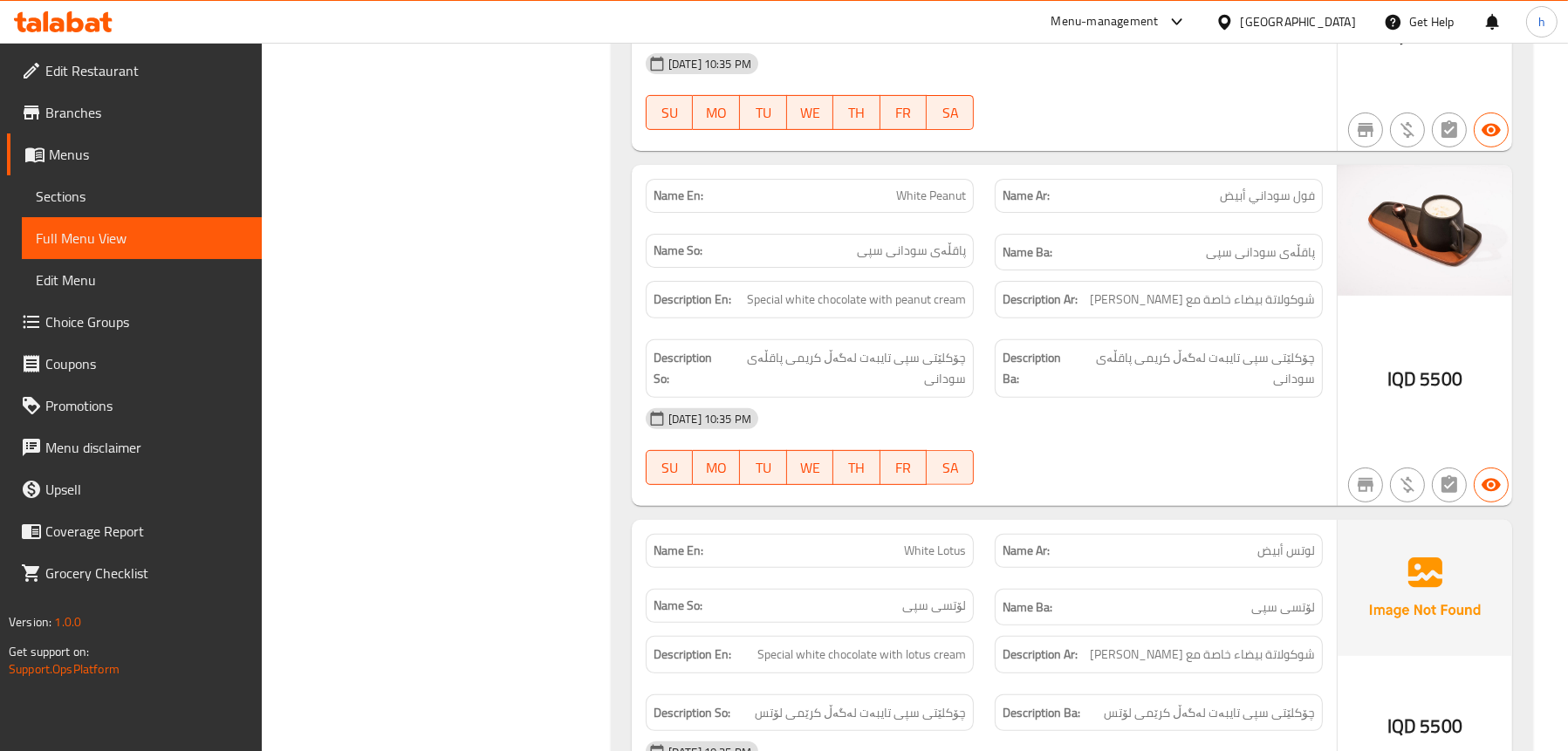
scroll to position [10202, 0]
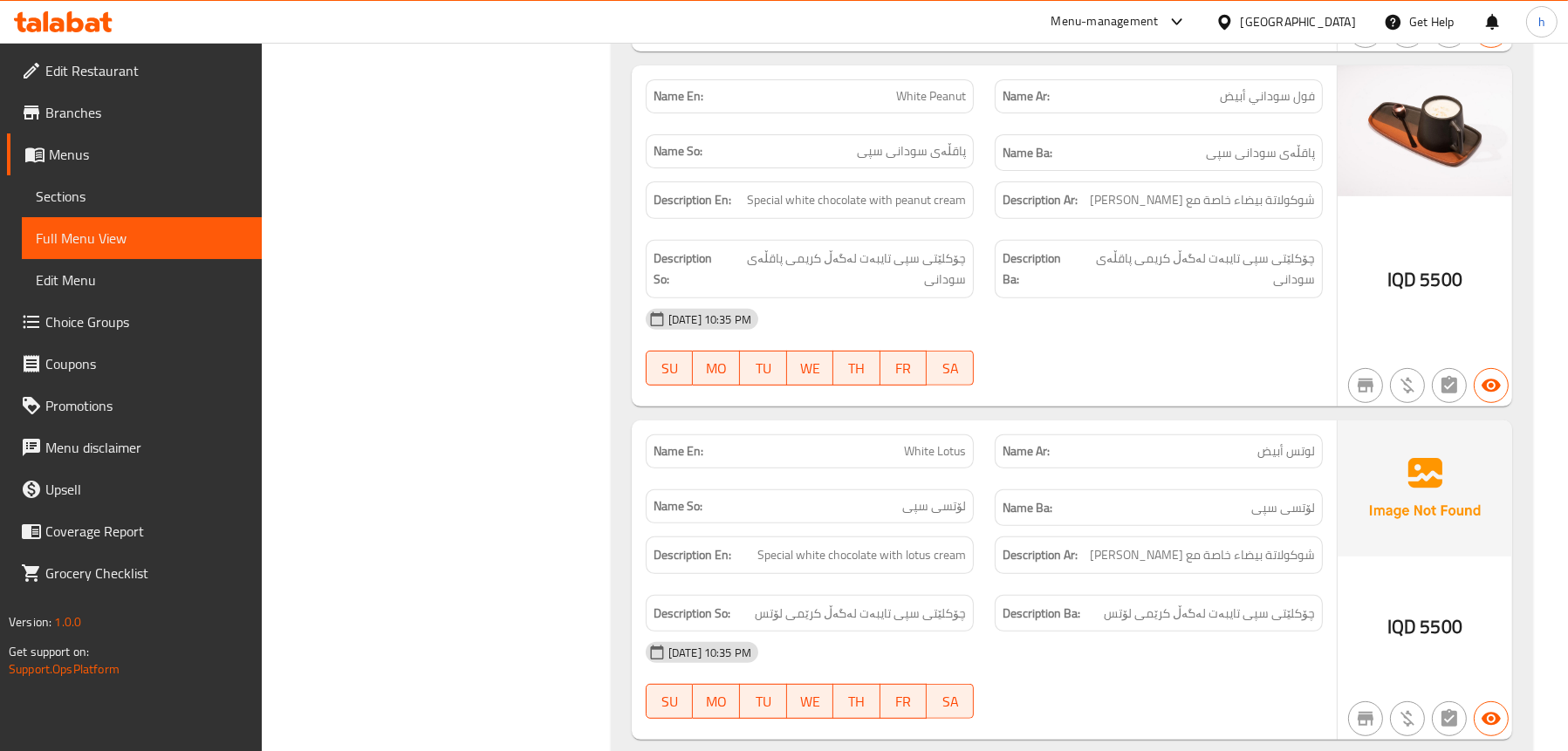
click at [941, 443] on span "White Lotus" at bounding box center [934, 451] width 61 height 18
copy span "White Lotus"
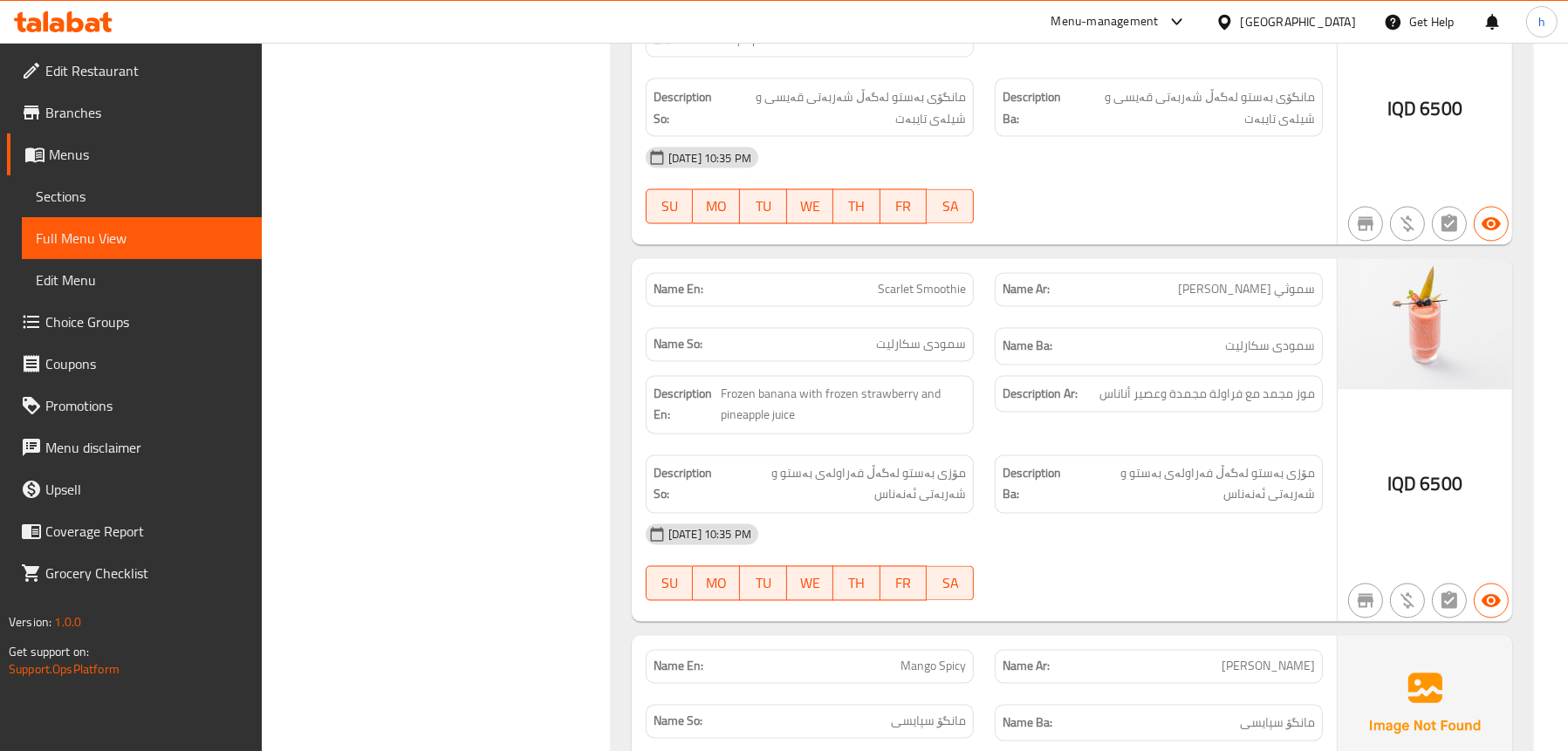
scroll to position [4792, 0]
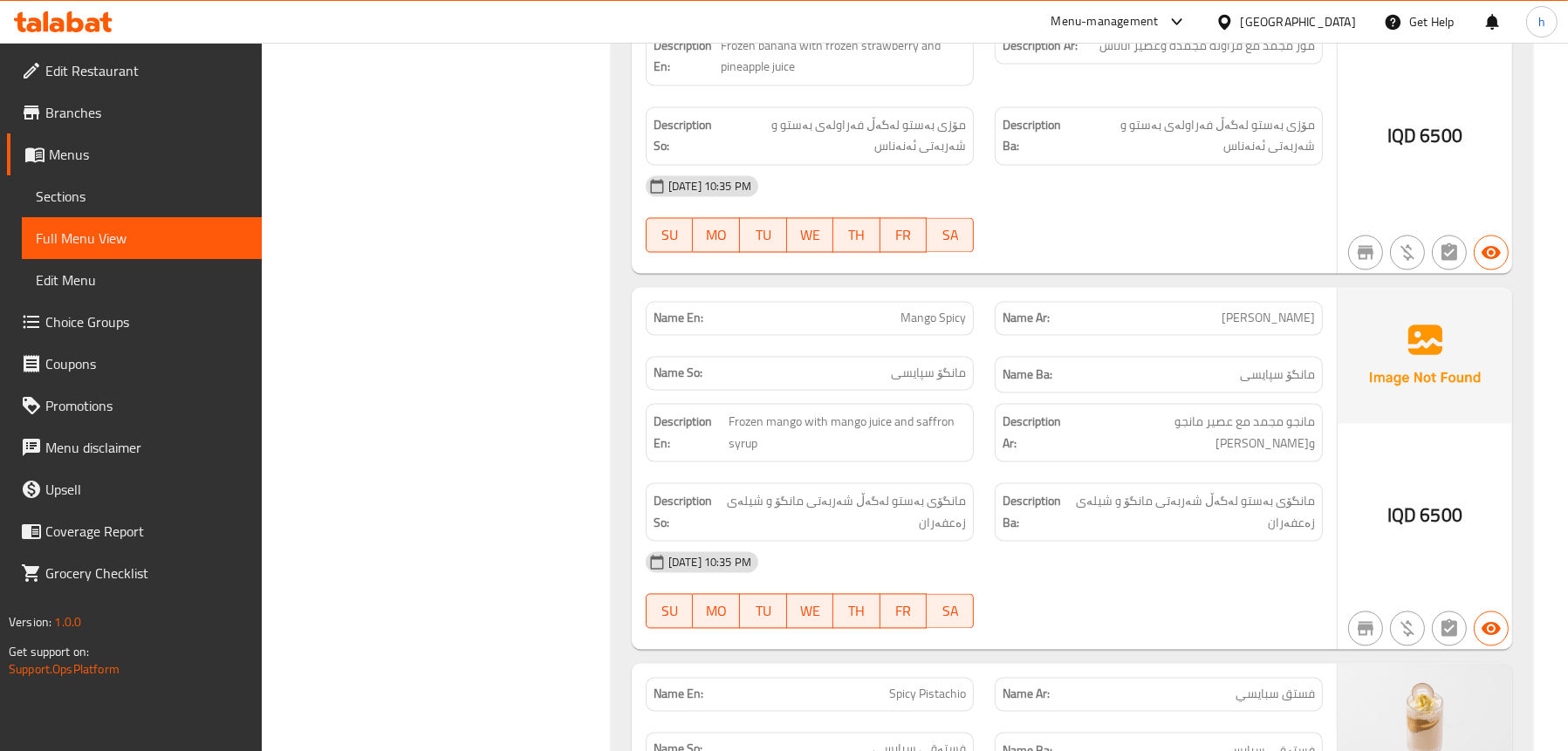
click at [950, 309] on span "Mango Spicy" at bounding box center [932, 318] width 65 height 18
click at [1282, 309] on span "[PERSON_NAME]" at bounding box center [1267, 318] width 94 height 18
click at [951, 309] on span "Mango Spicy" at bounding box center [932, 318] width 65 height 18
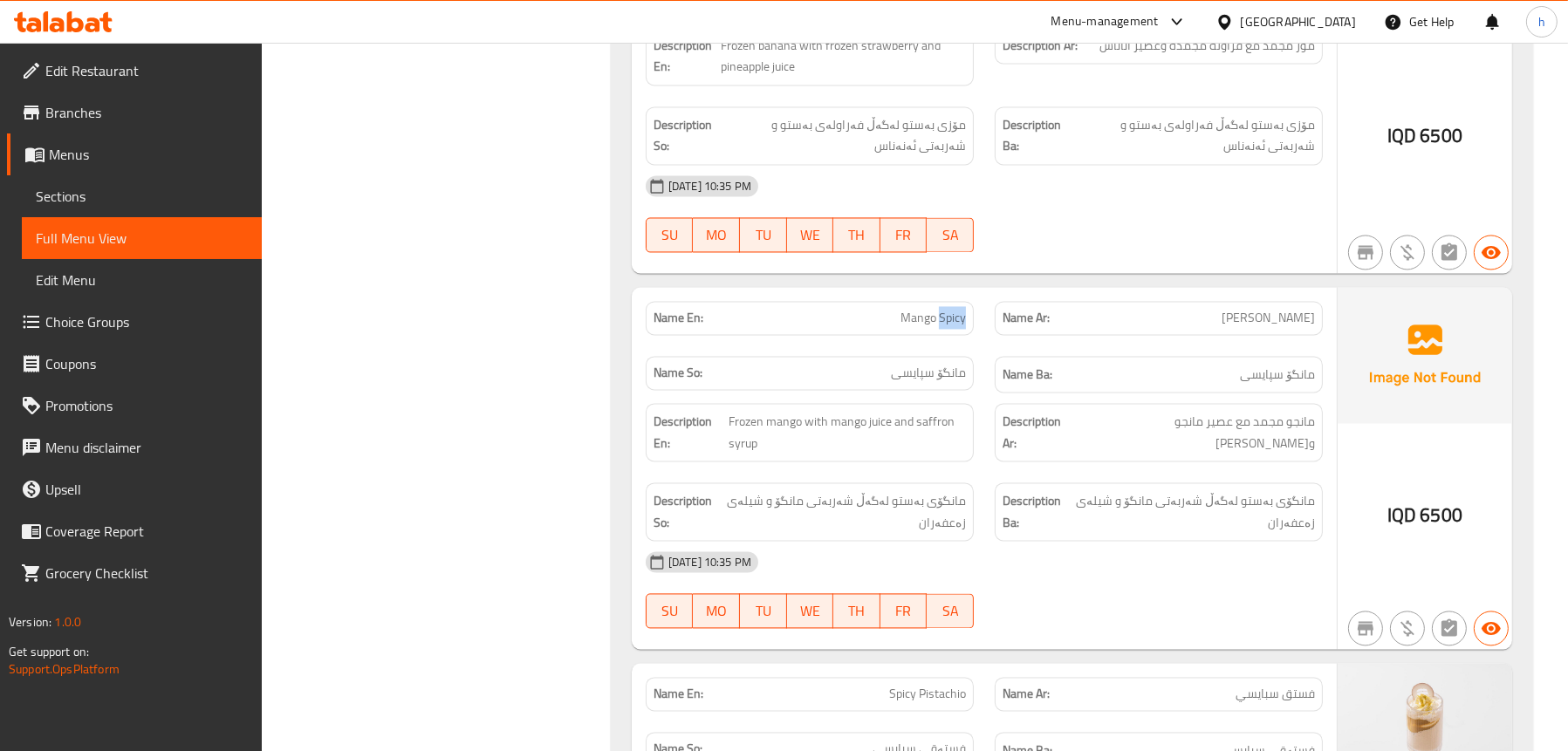
click at [951, 309] on span "Mango Spicy" at bounding box center [932, 318] width 65 height 18
copy span "Mango Spicy"
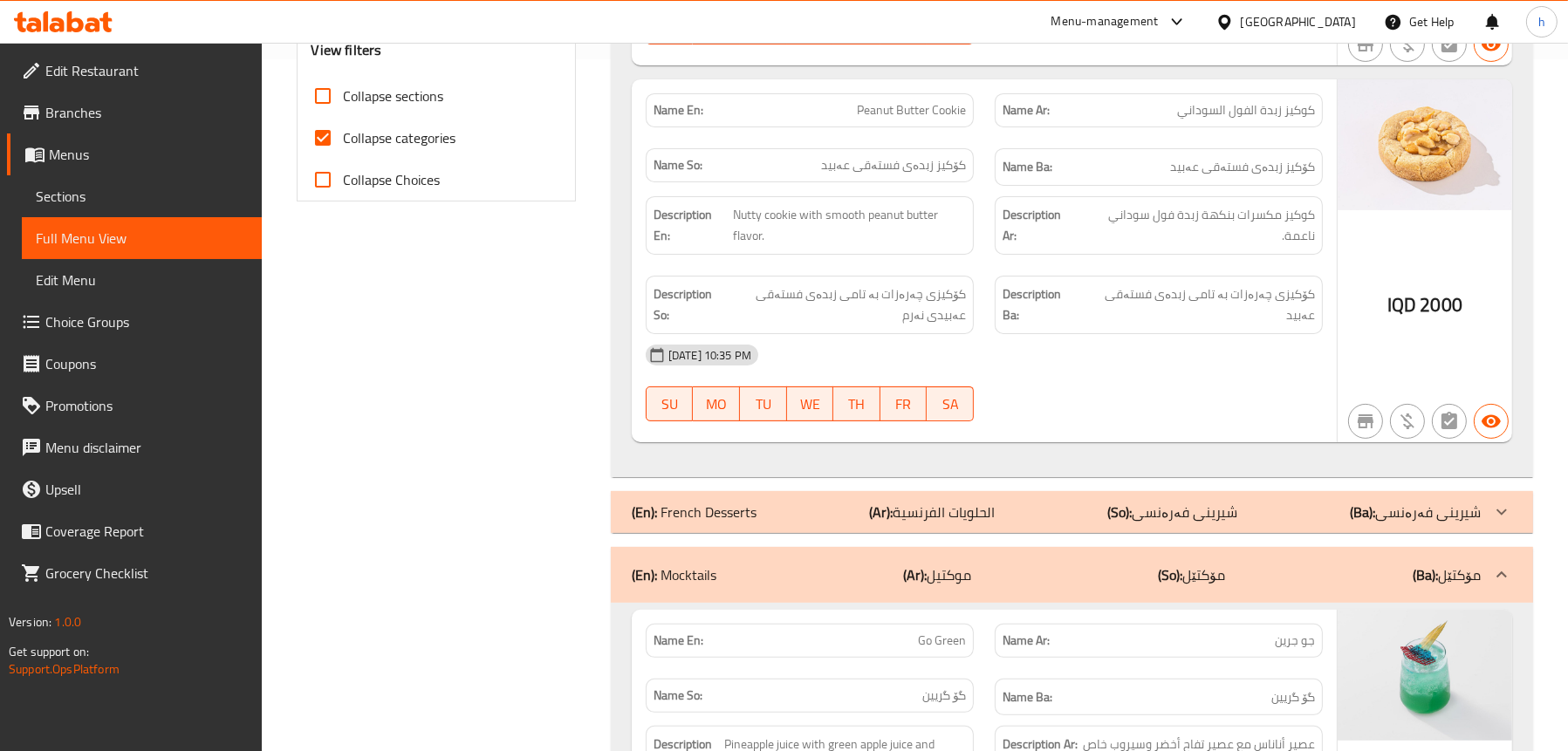
scroll to position [0, 0]
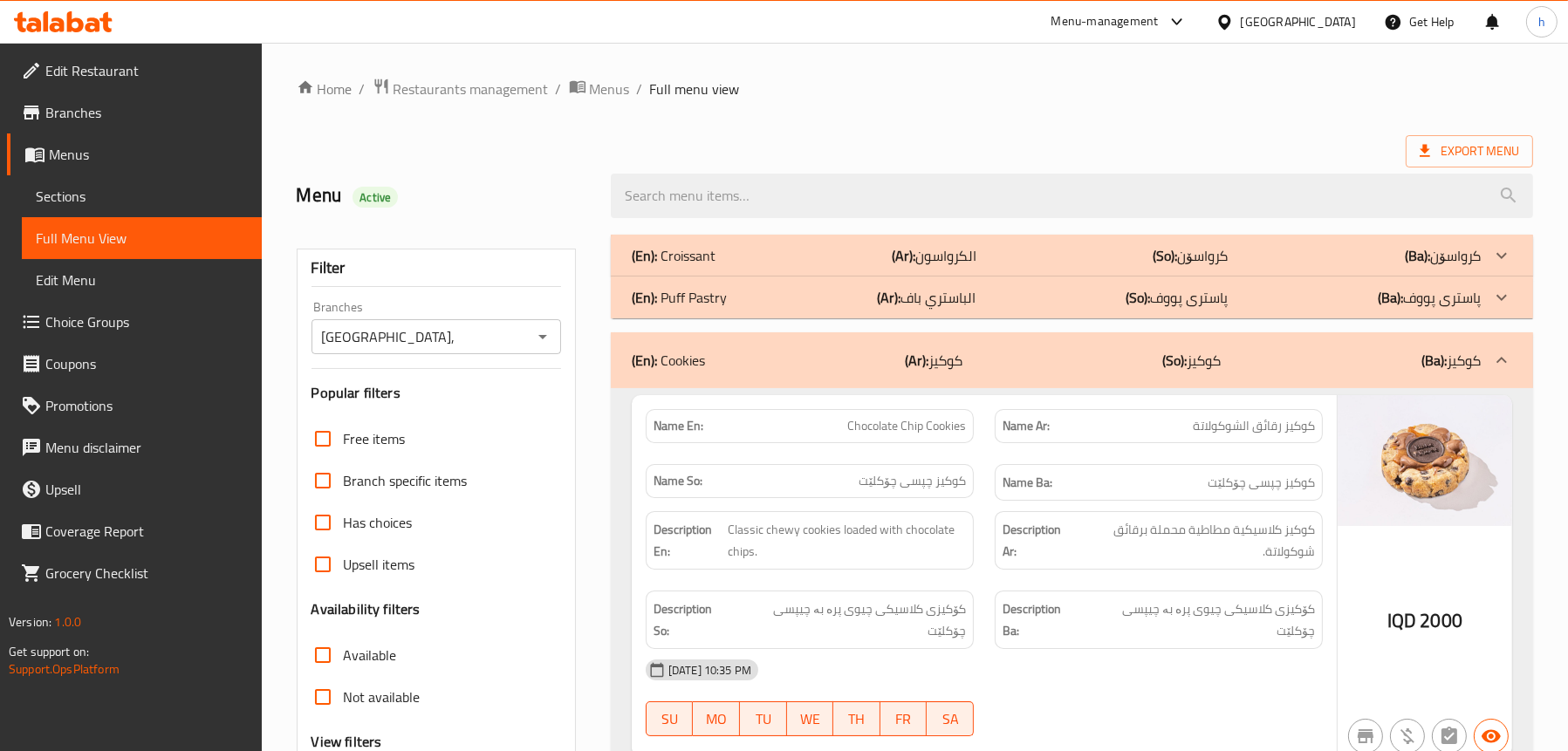
click at [106, 187] on span "Sections" at bounding box center [142, 196] width 212 height 21
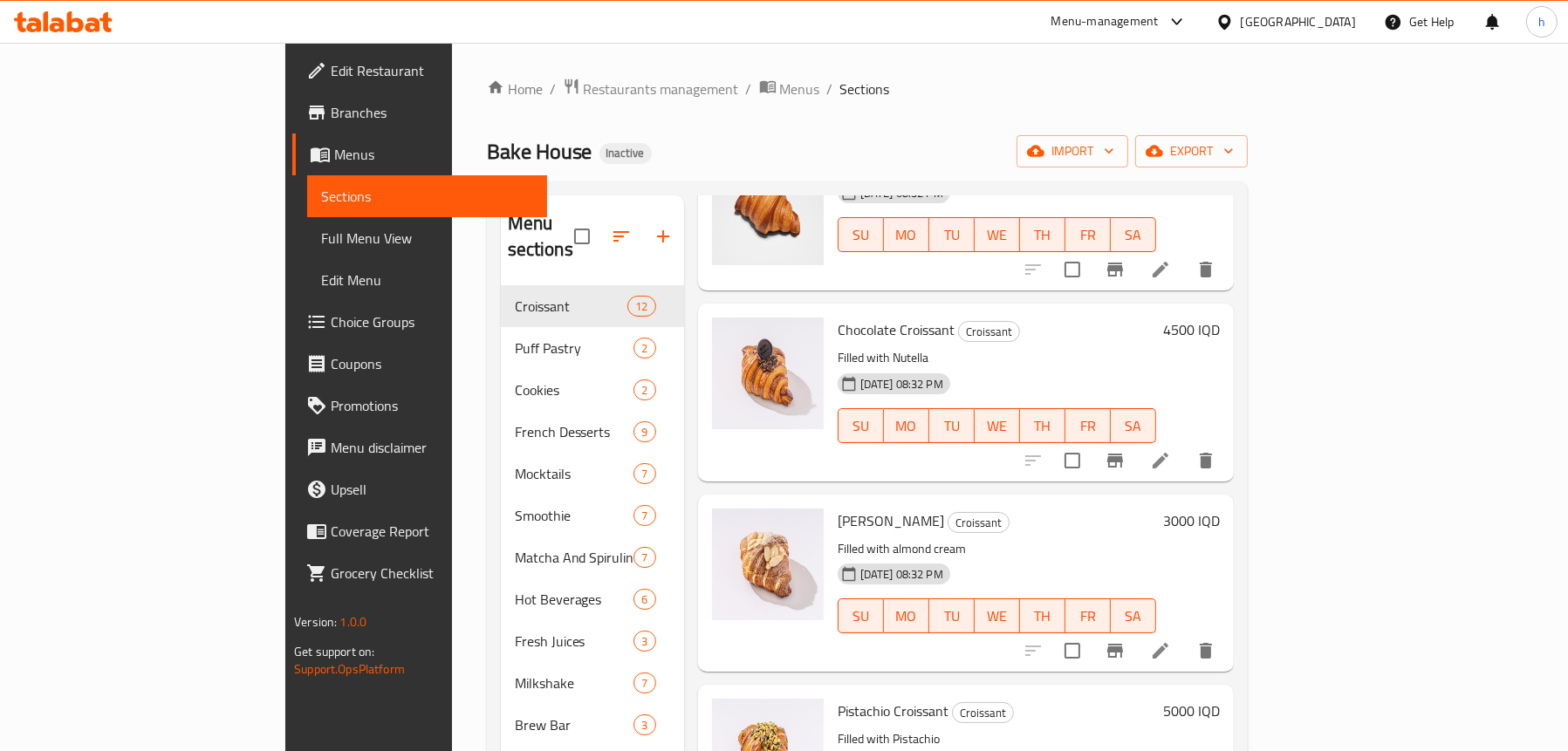
scroll to position [349, 0]
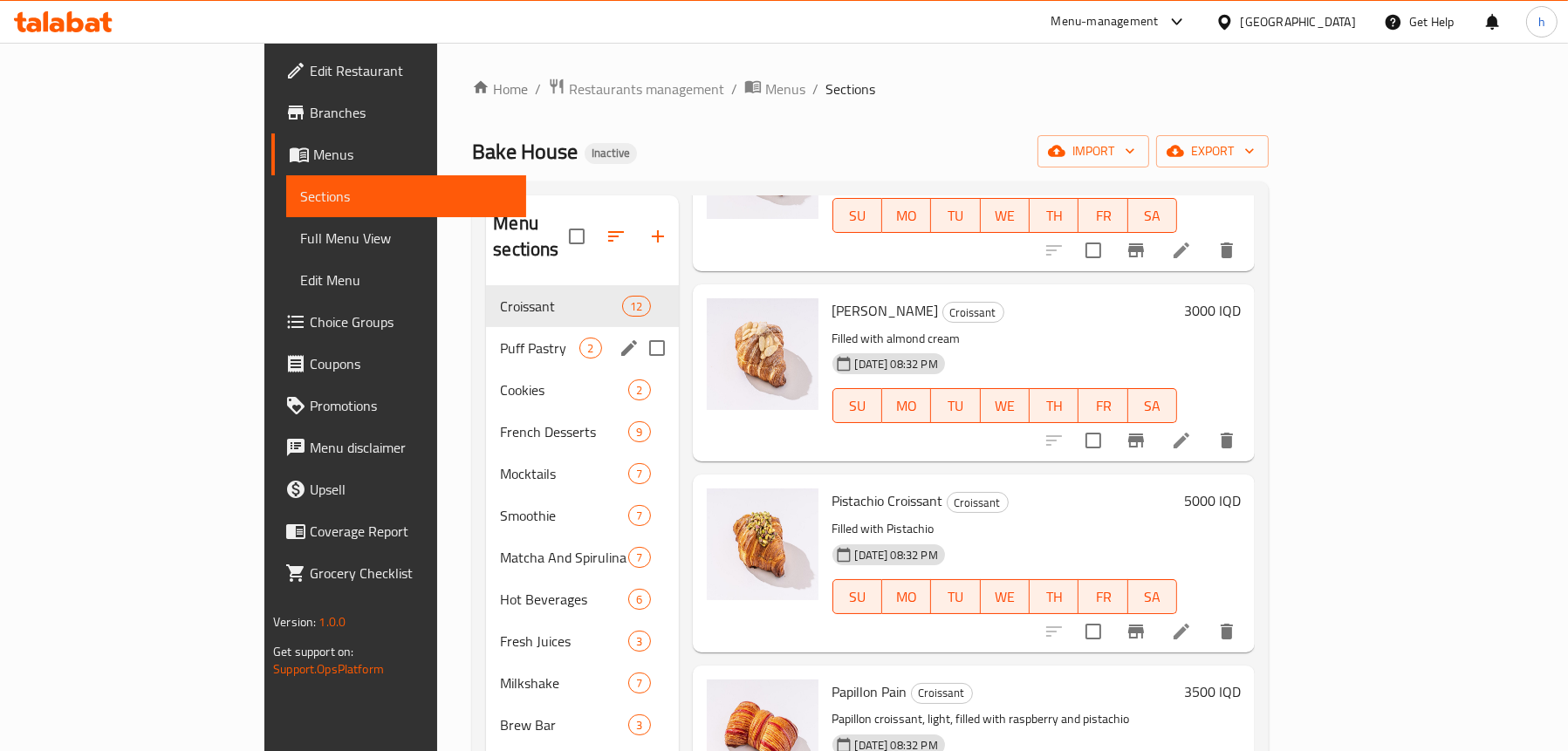
click at [500, 338] on span "Puff Pastry" at bounding box center [540, 348] width 79 height 21
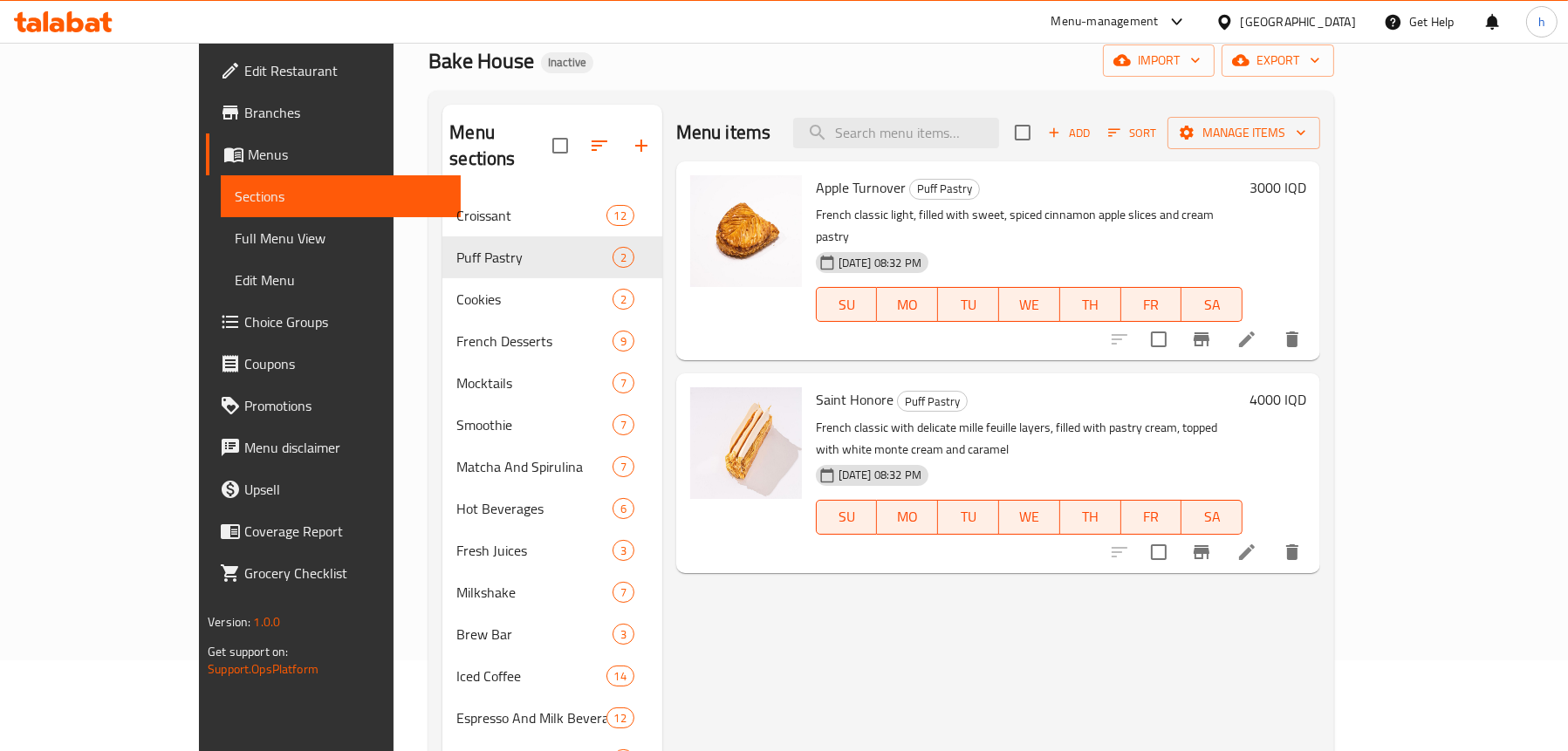
scroll to position [174, 0]
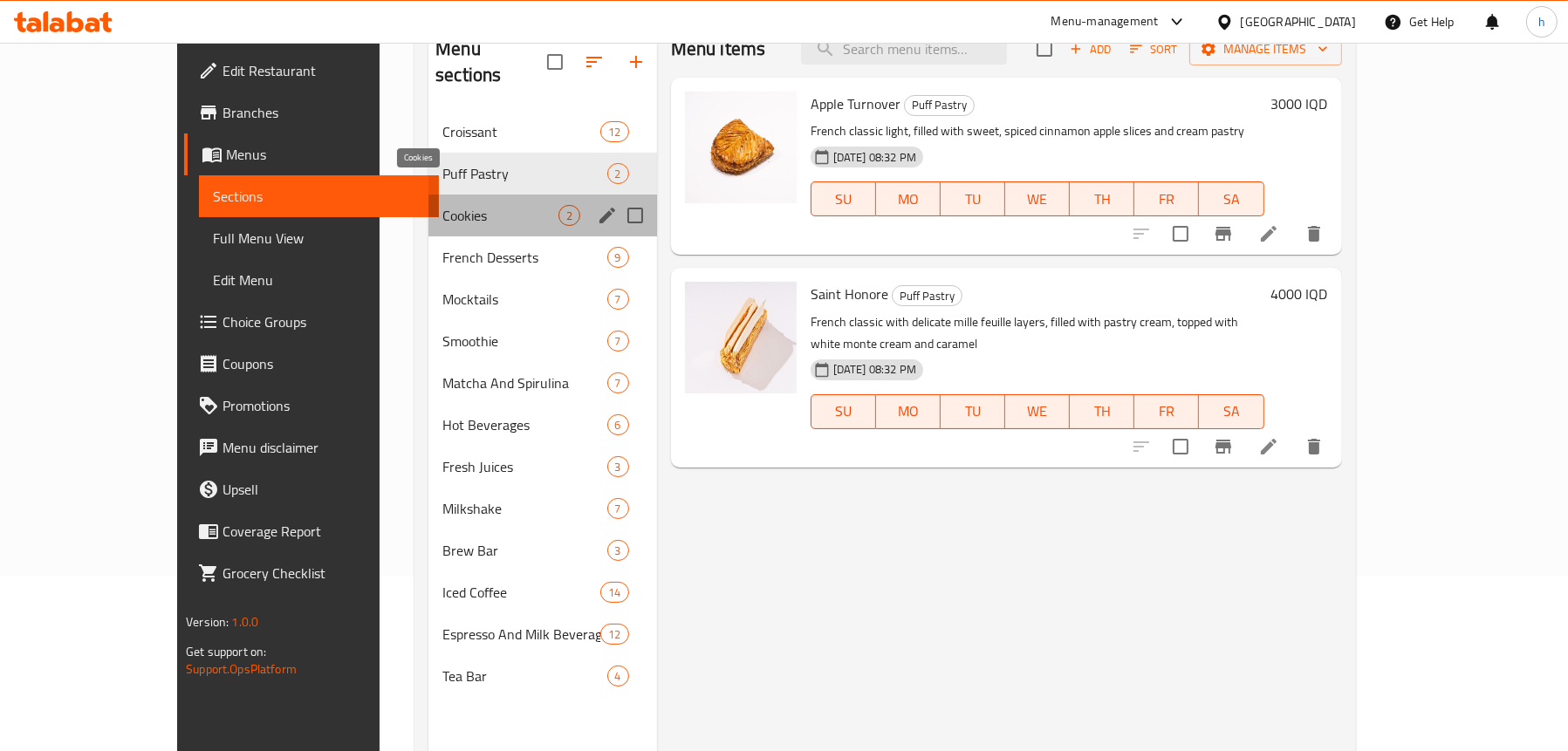
click at [443, 205] on span "Cookies" at bounding box center [500, 216] width 115 height 21
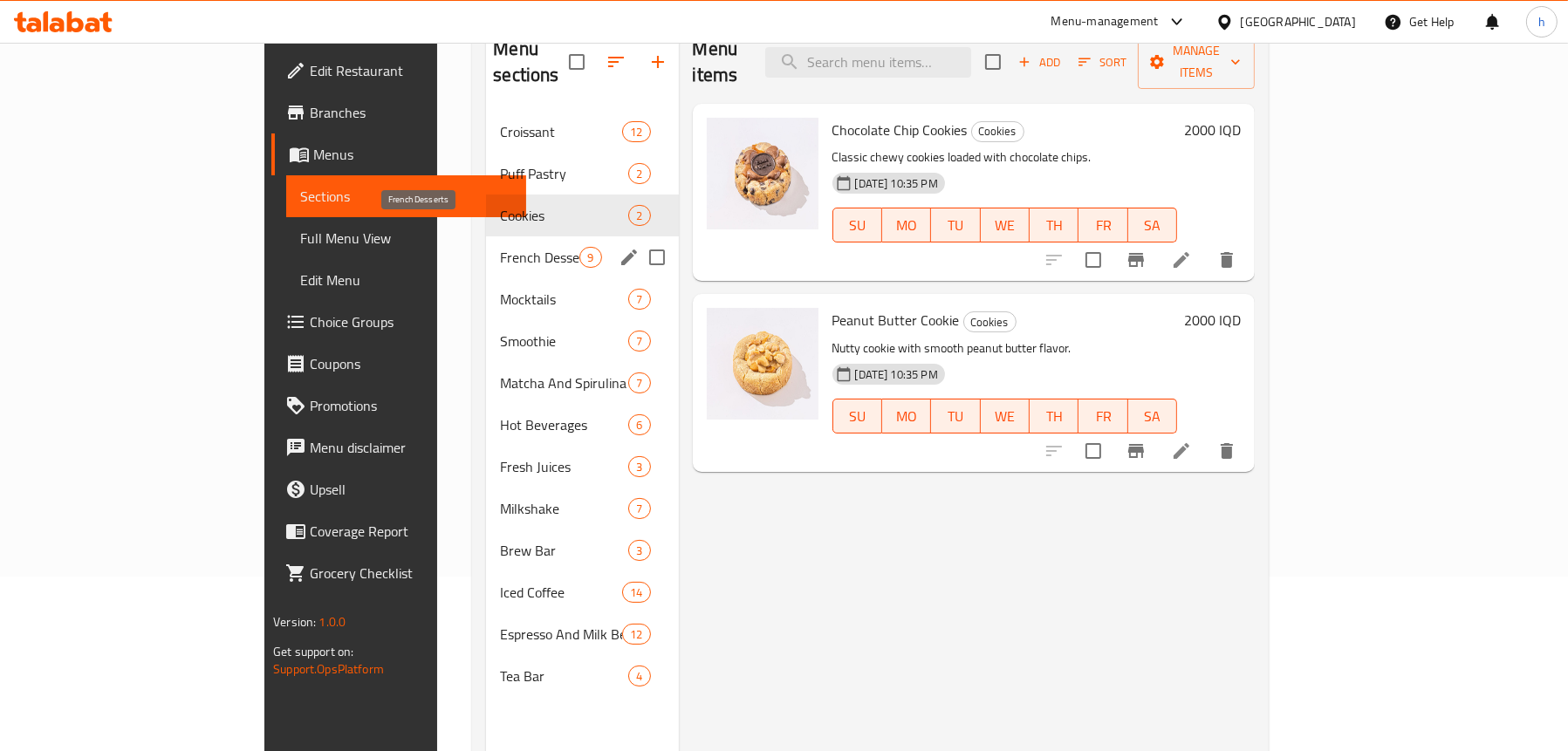
click at [500, 247] on span "French Desserts" at bounding box center [540, 257] width 79 height 21
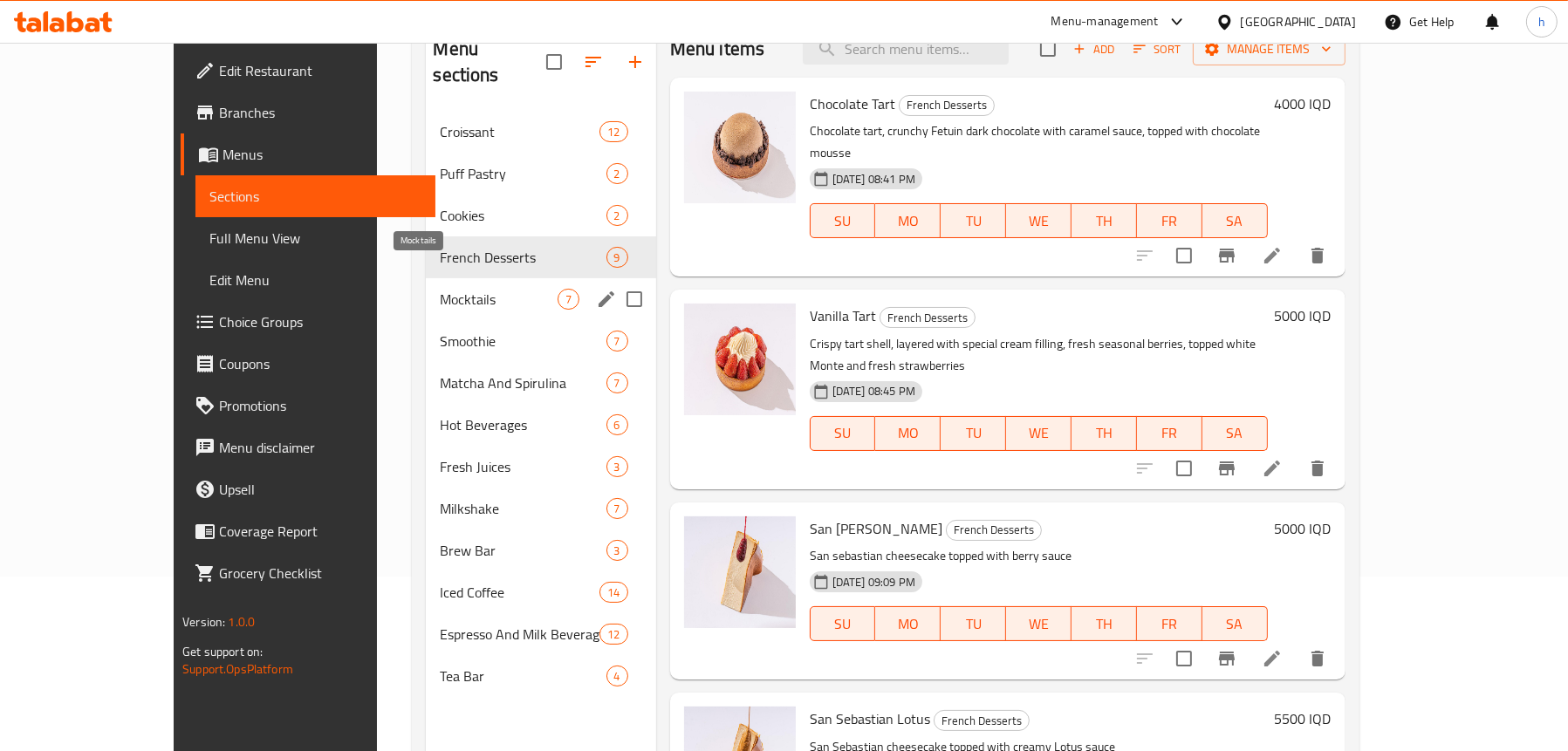
click at [440, 288] on span "Mocktails" at bounding box center [498, 299] width 117 height 21
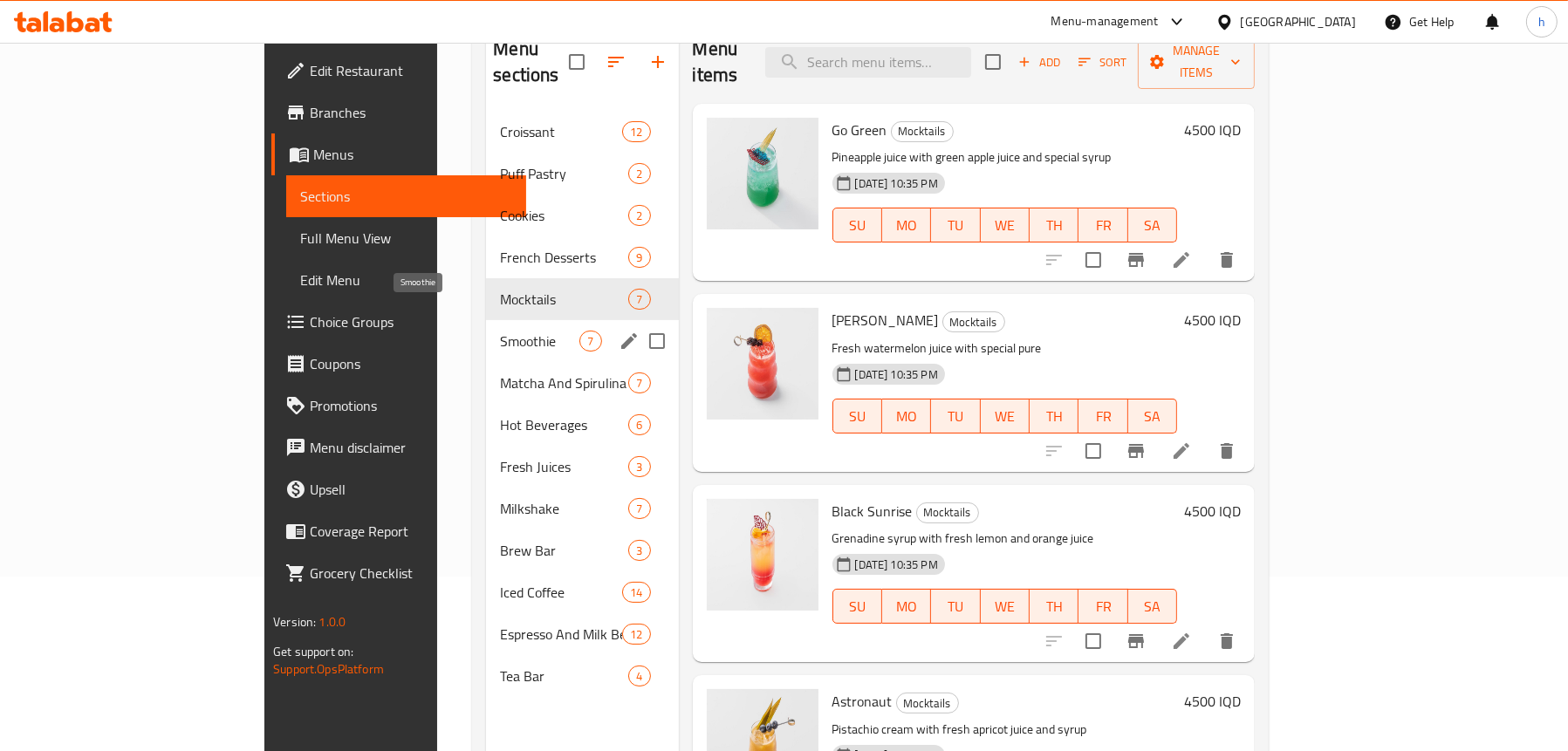
click at [500, 331] on span "Smoothie" at bounding box center [540, 341] width 79 height 21
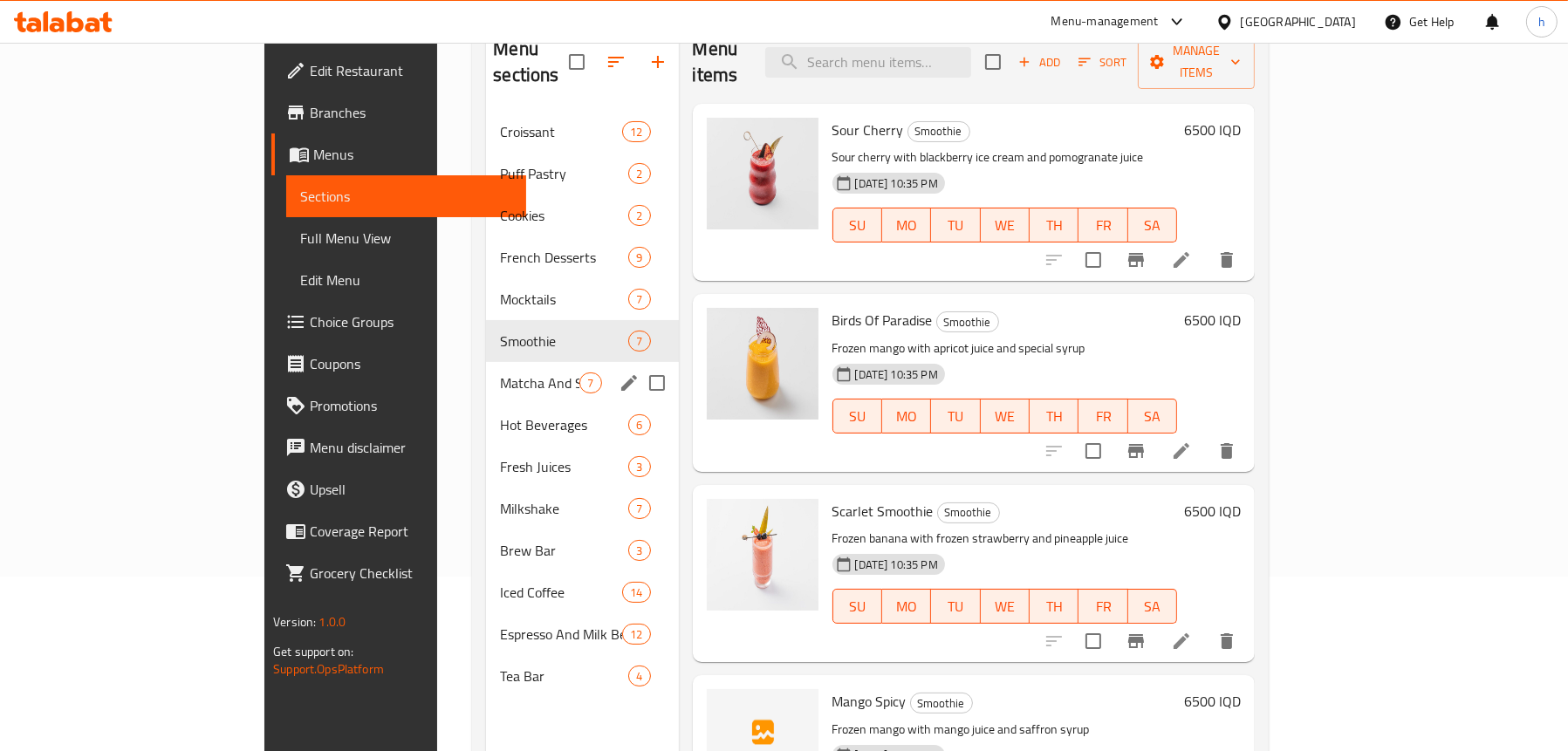
click at [486, 404] on div "Hot Beverages 6" at bounding box center [582, 425] width 192 height 42
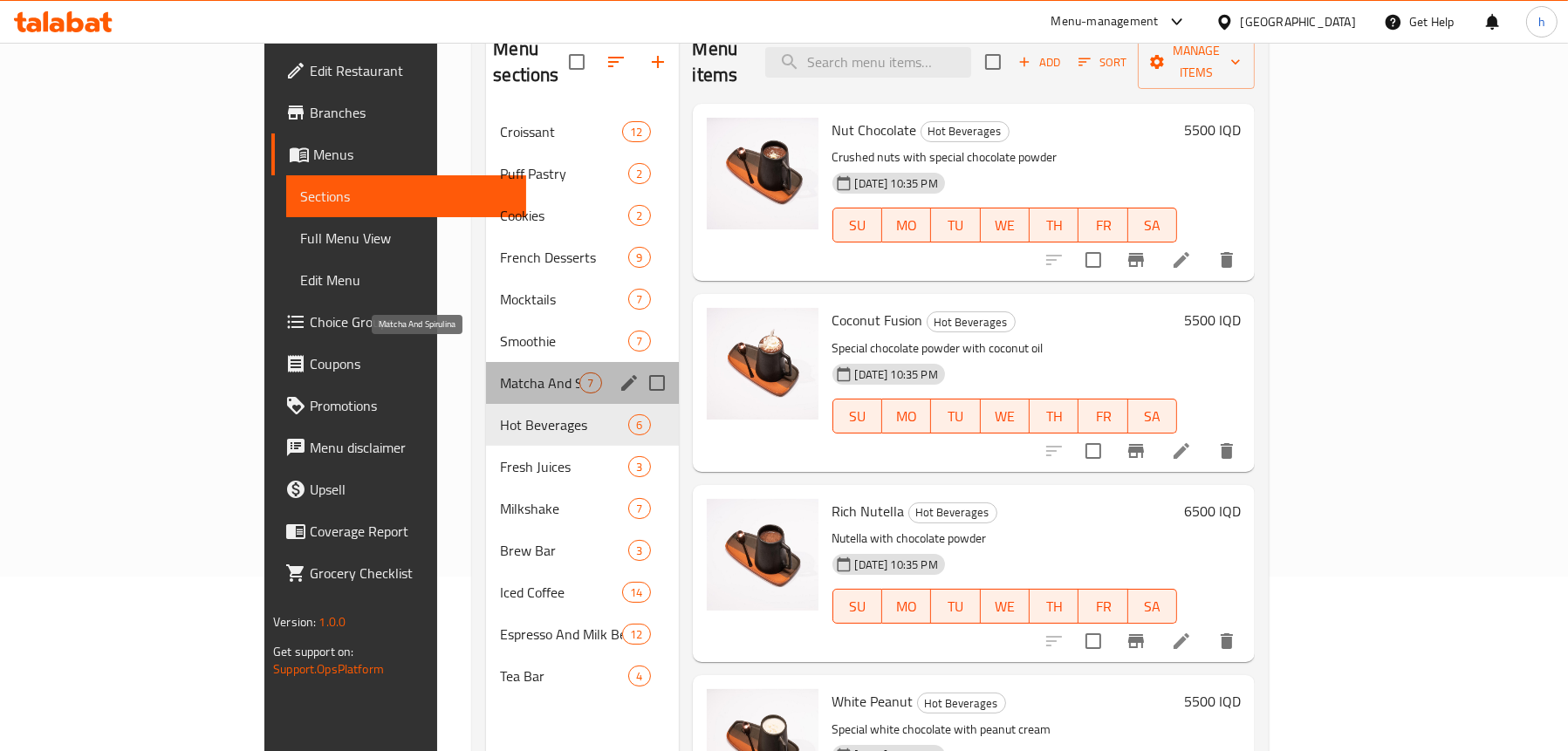
click at [500, 373] on span "Matcha And Spirulina" at bounding box center [540, 383] width 79 height 21
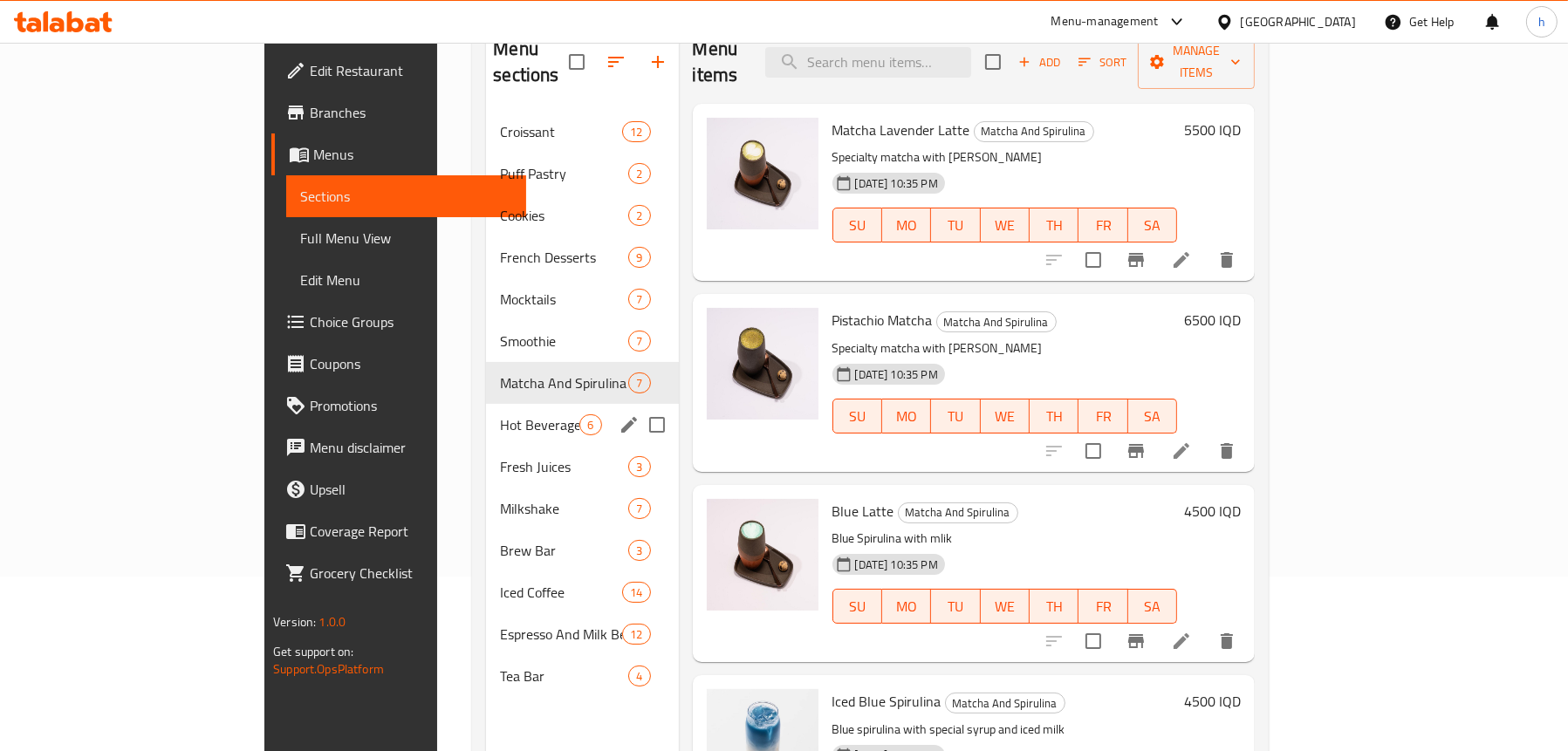
click at [486, 445] on div "Fresh Juices 3" at bounding box center [582, 466] width 192 height 42
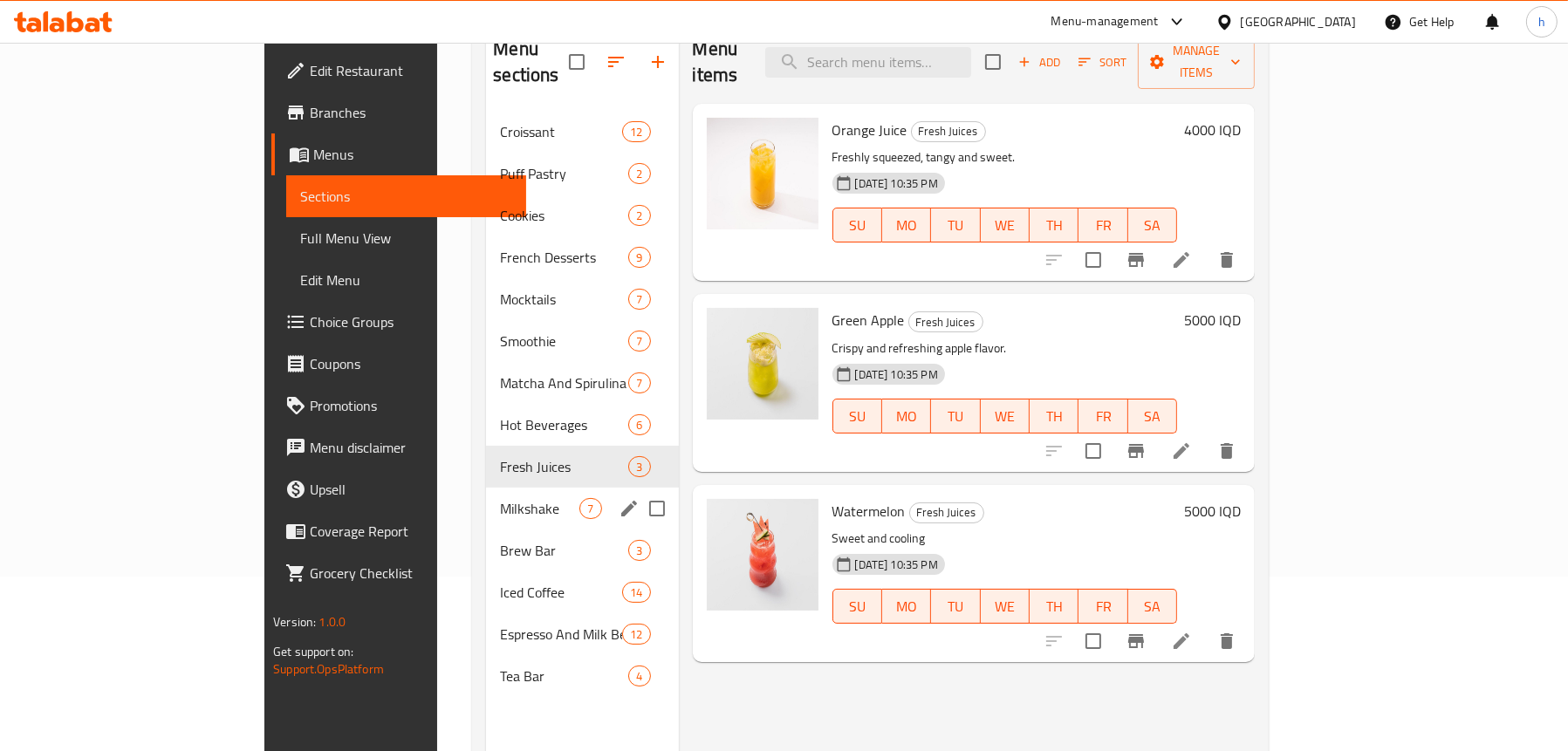
click at [500, 498] on span "Milkshake" at bounding box center [540, 509] width 79 height 21
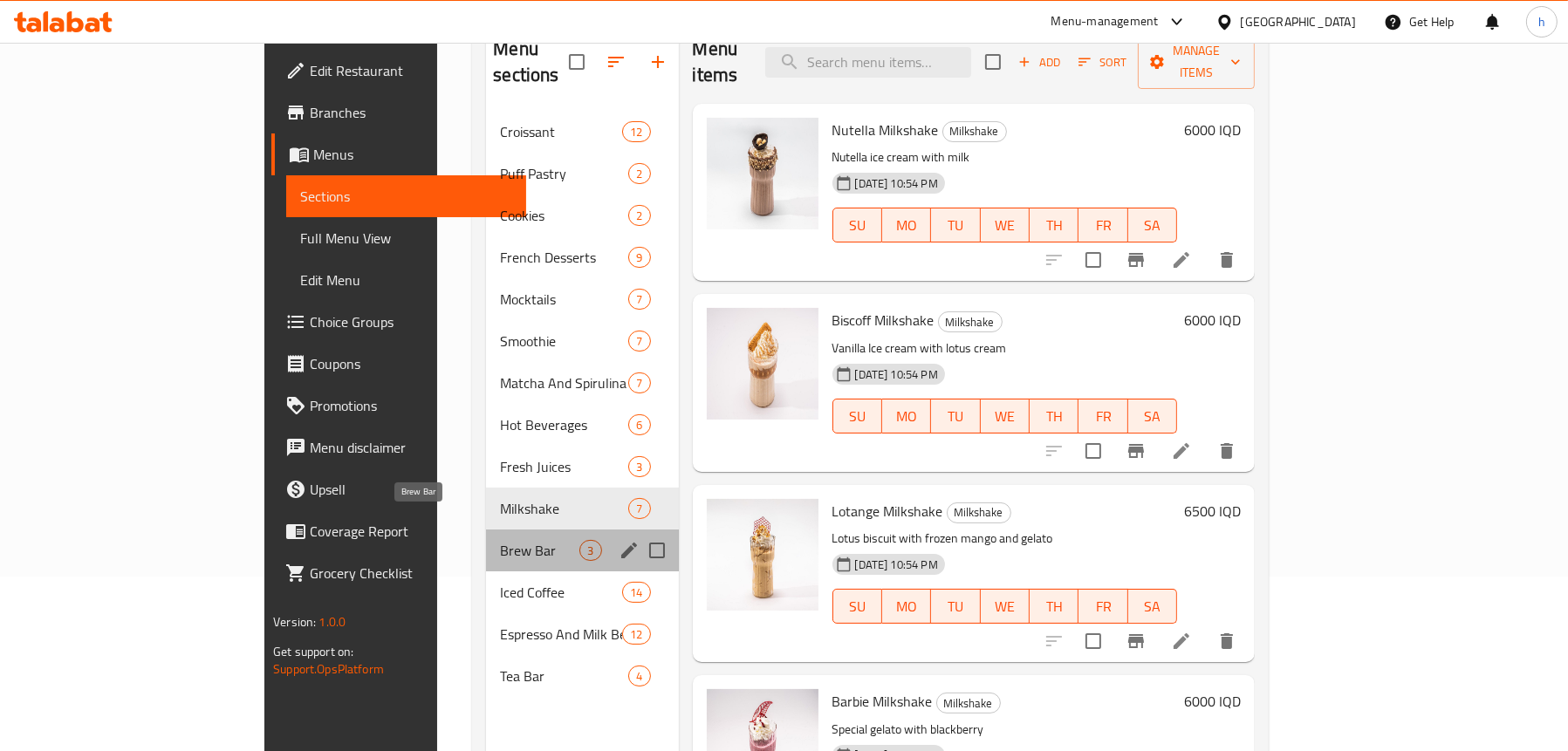
click at [500, 540] on span "Brew Bar" at bounding box center [540, 550] width 79 height 21
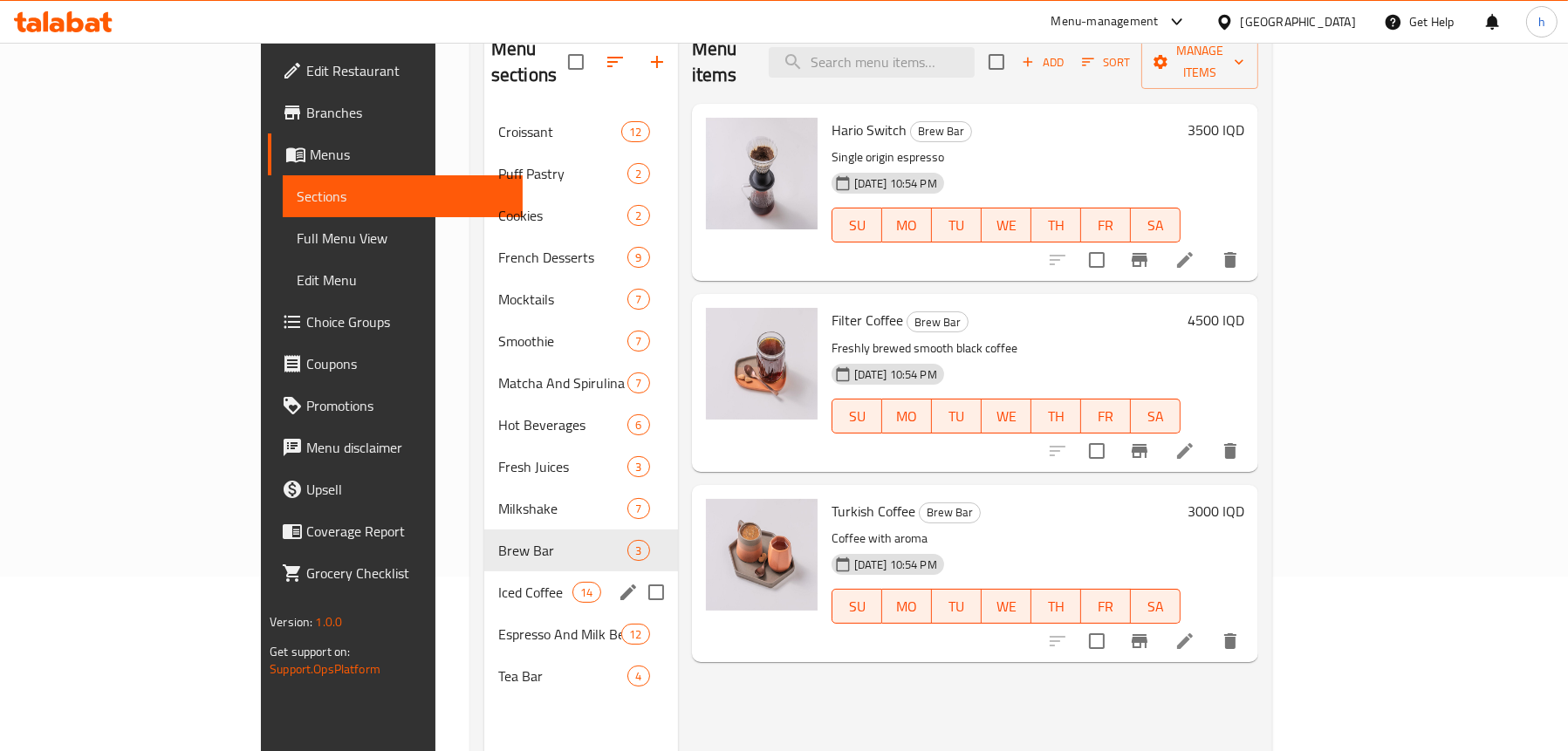
click at [484, 578] on div "Iced Coffee 14" at bounding box center [581, 592] width 194 height 42
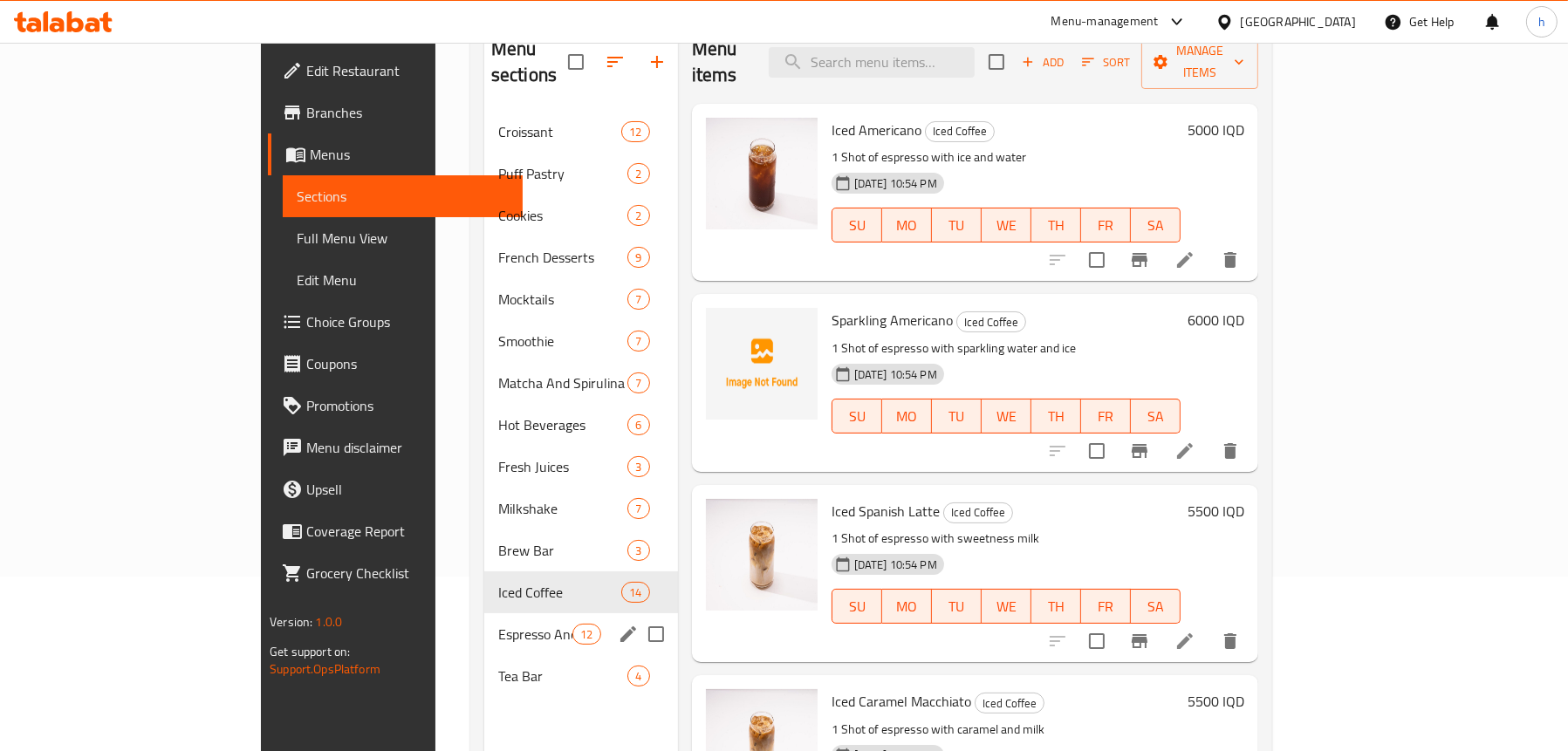
click at [498, 624] on span "Espresso And Milk Beverages" at bounding box center [535, 635] width 74 height 21
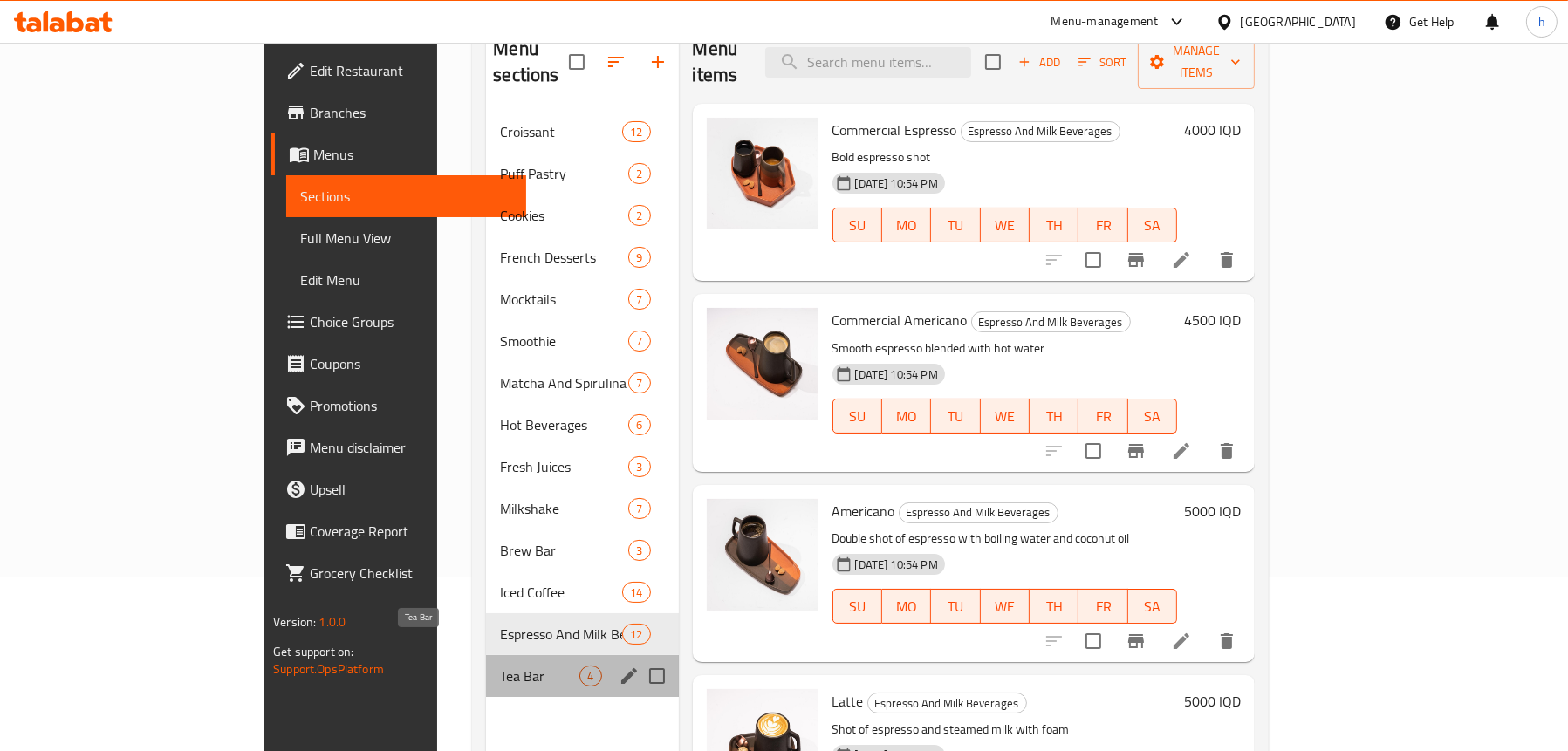
click at [500, 666] on span "Tea Bar" at bounding box center [540, 676] width 79 height 21
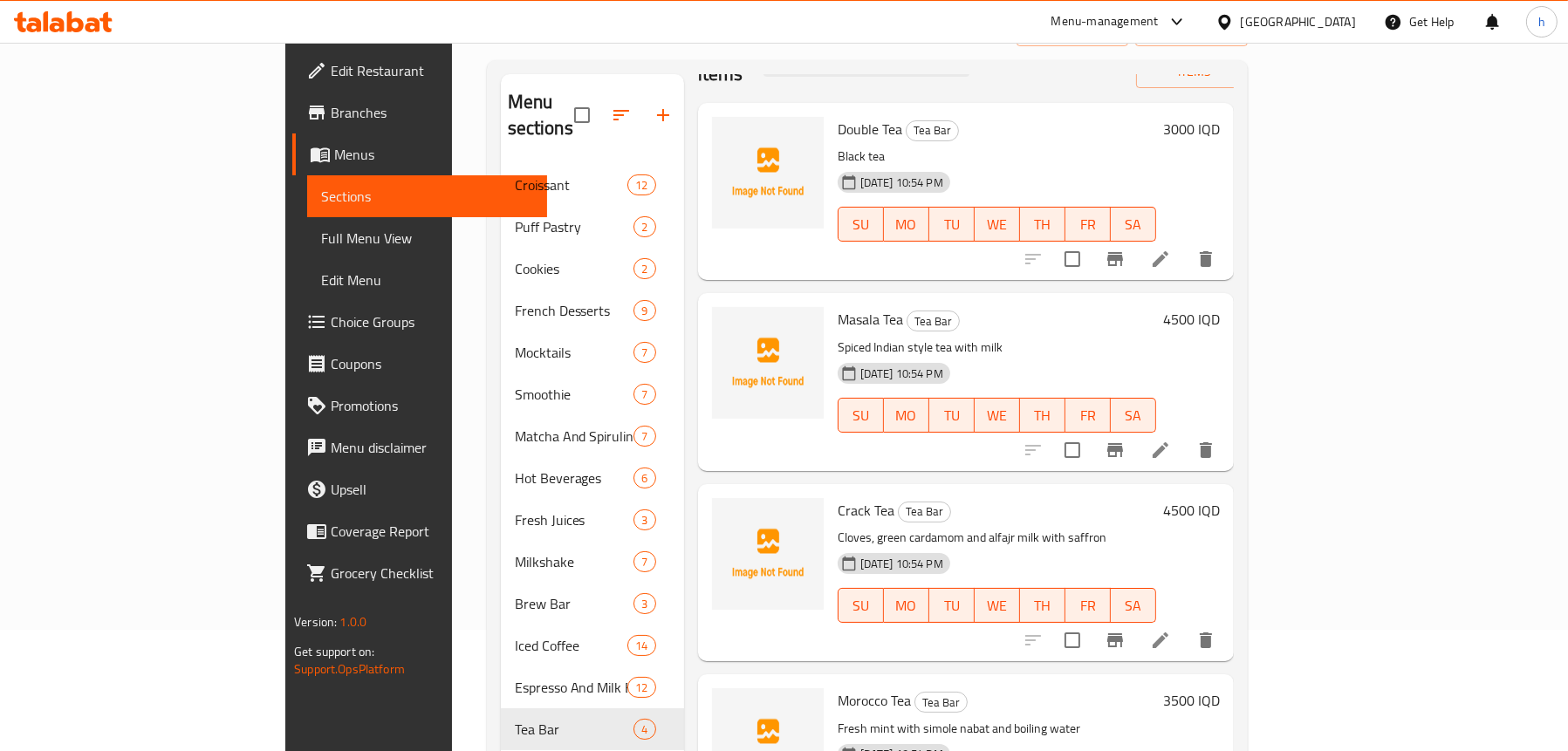
scroll to position [245, 0]
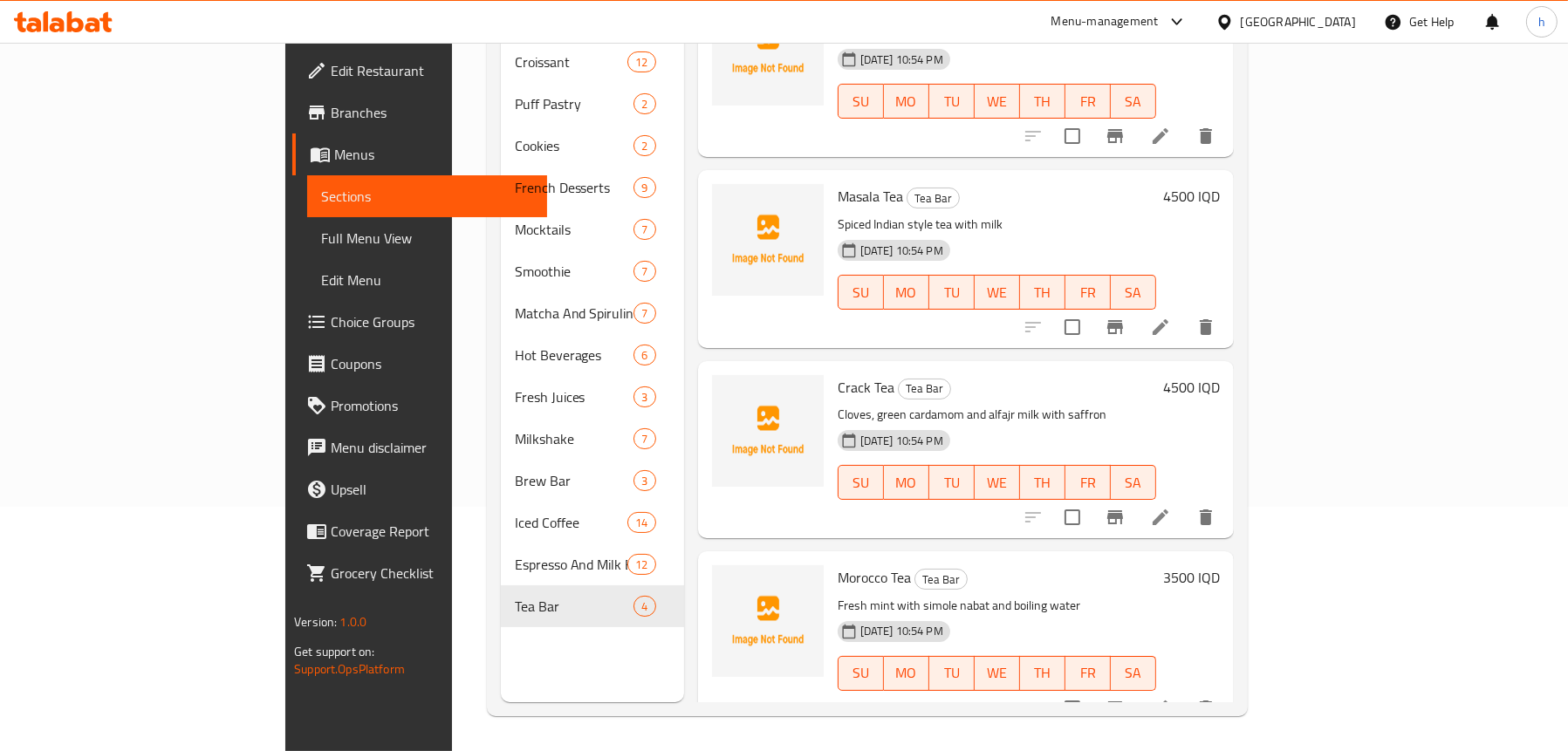
click at [331, 65] on span "Edit Restaurant" at bounding box center [432, 71] width 202 height 21
